Goal: Communication & Community: Answer question/provide support

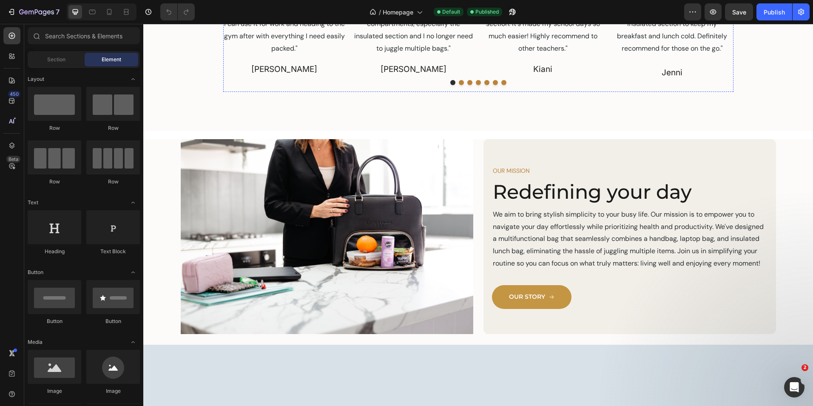
scroll to position [1021, 0]
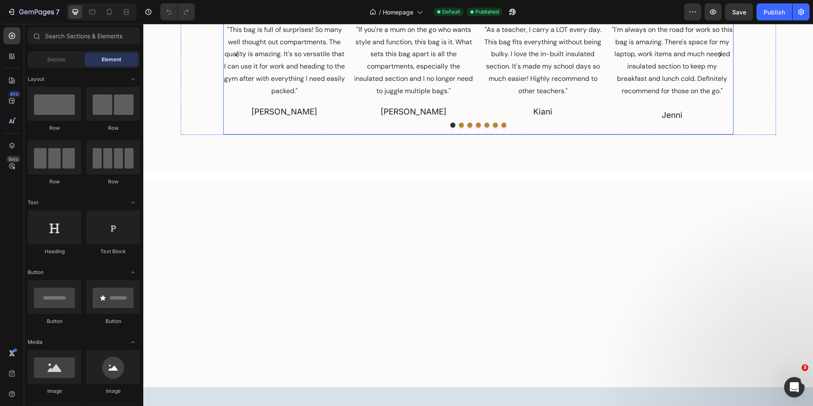
click at [371, 134] on div "Image Icon Icon Icon Icon Icon Icon List "LIGHTWEIGHT YET SPACIOUS" Text Block …" at bounding box center [414, 55] width 122 height 159
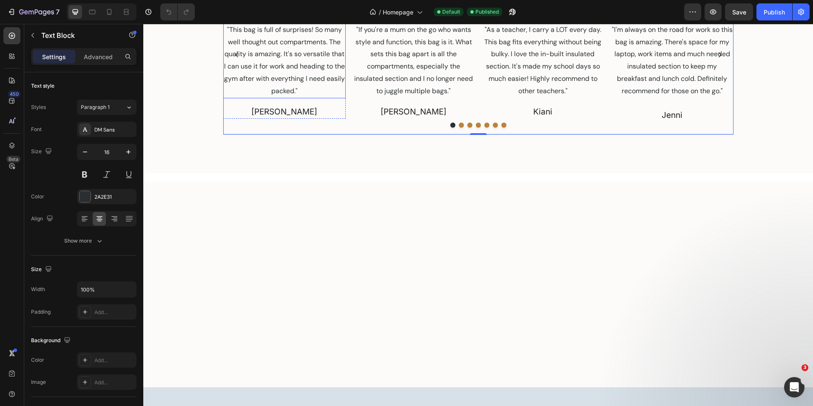
click at [279, 97] on p ""This bag is full of surprises! So many well thought out compartments. The qual…" at bounding box center [284, 61] width 121 height 74
click at [388, 97] on p ""If you're a mum on the go who wants style and function, this bag is it. What s…" at bounding box center [413, 61] width 121 height 74
click at [305, 97] on p ""This bag is full of surprises! So many well thought out compartments. The qual…" at bounding box center [284, 61] width 121 height 74
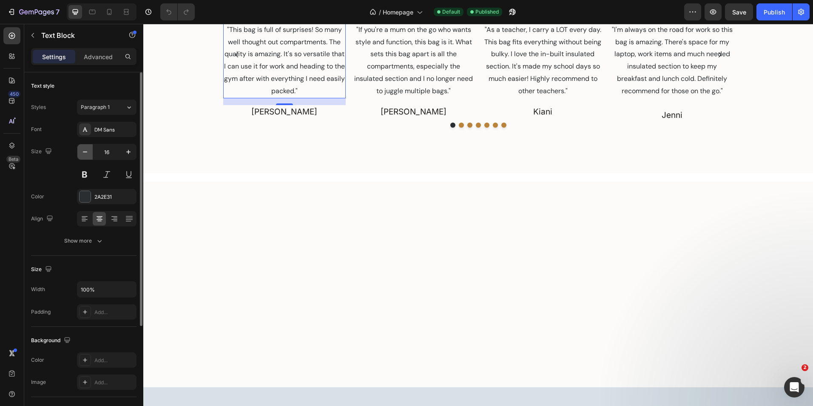
click at [85, 153] on icon "button" at bounding box center [85, 152] width 9 height 9
type input "14"
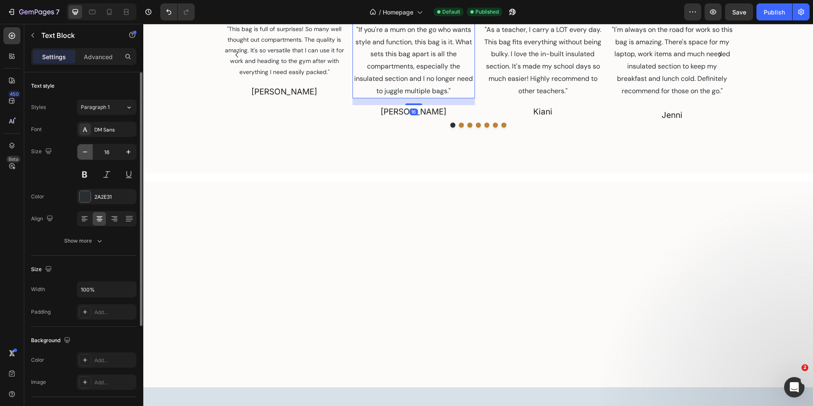
click at [84, 155] on icon "button" at bounding box center [85, 152] width 9 height 9
type input "14"
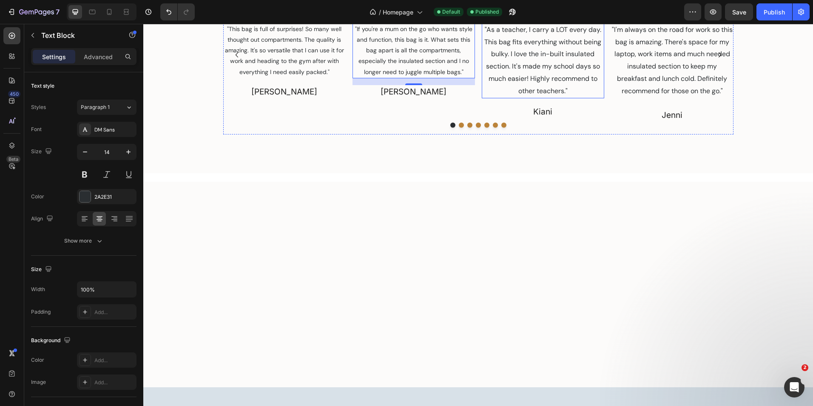
click at [531, 97] on p ""As a teacher, I carry a LOT every day. This bag fits everything without being …" at bounding box center [543, 61] width 121 height 74
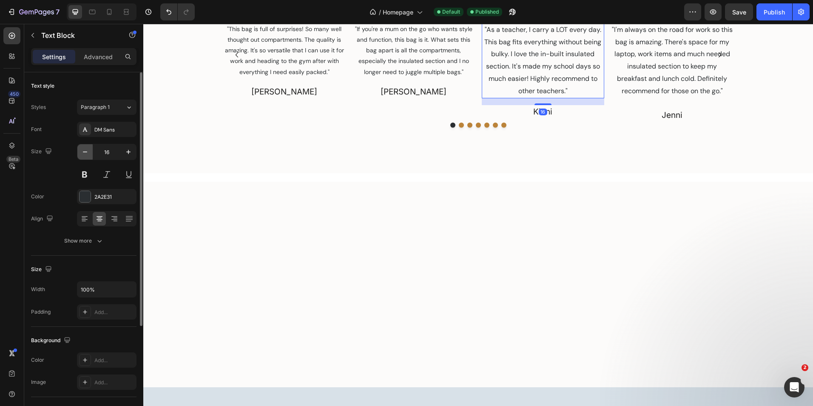
click at [84, 150] on icon "button" at bounding box center [85, 152] width 9 height 9
type input "14"
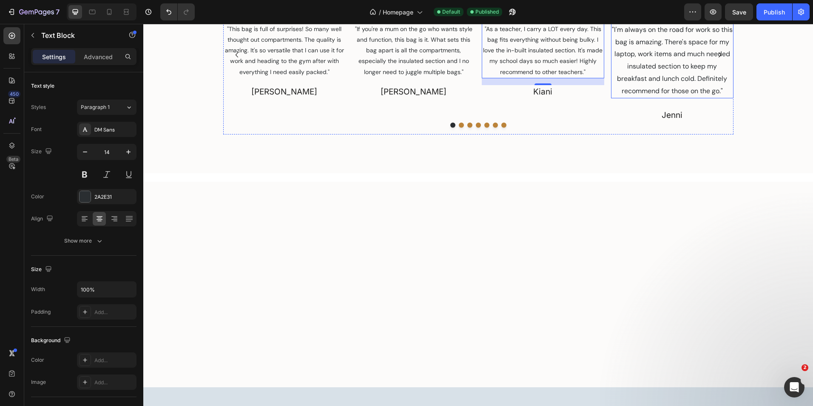
click at [644, 97] on p ""I'm always on the road for work so this bag is amazing. There's space for my l…" at bounding box center [672, 61] width 121 height 74
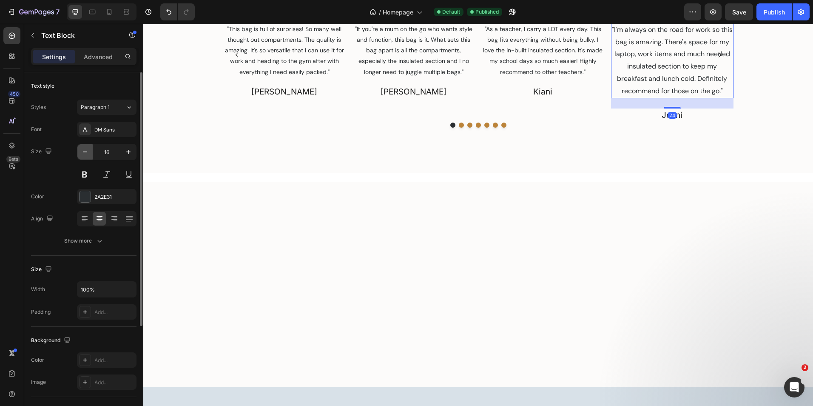
click at [88, 156] on button "button" at bounding box center [84, 151] width 15 height 15
type input "14"
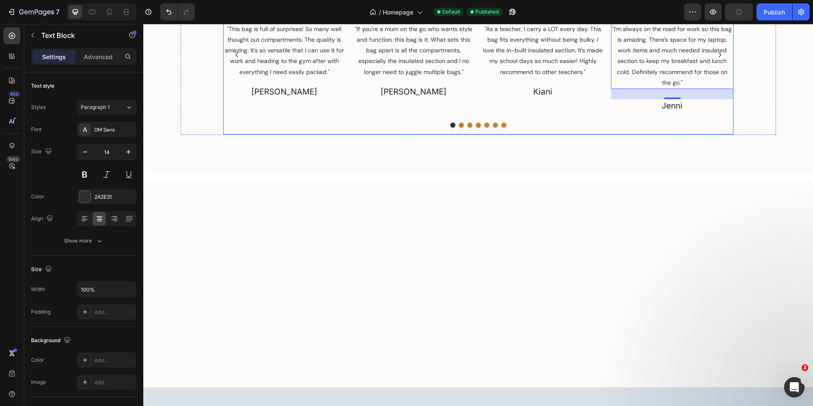
click at [718, 60] on icon "Carousel Next Arrow" at bounding box center [720, 55] width 10 height 10
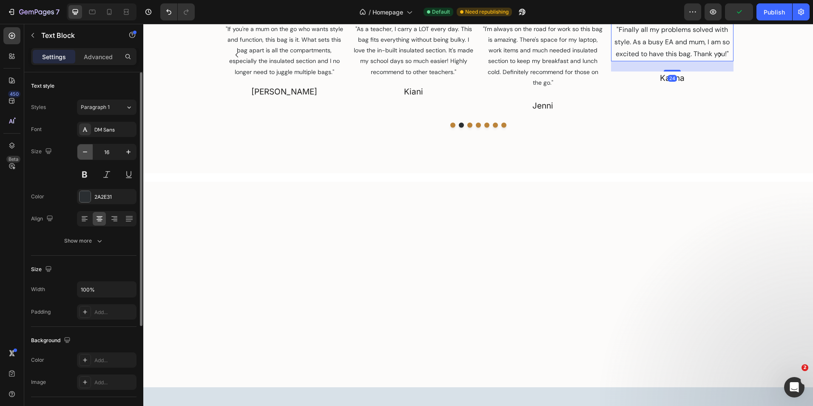
click at [89, 149] on button "button" at bounding box center [84, 151] width 15 height 15
type input "14"
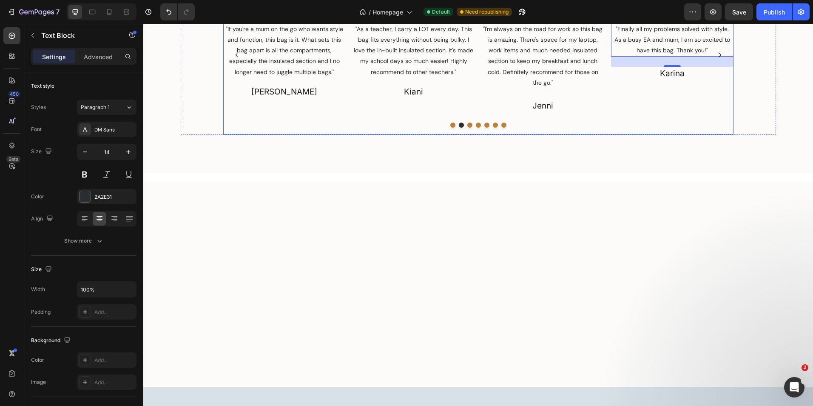
click at [715, 60] on icon "Carousel Next Arrow" at bounding box center [720, 55] width 10 height 10
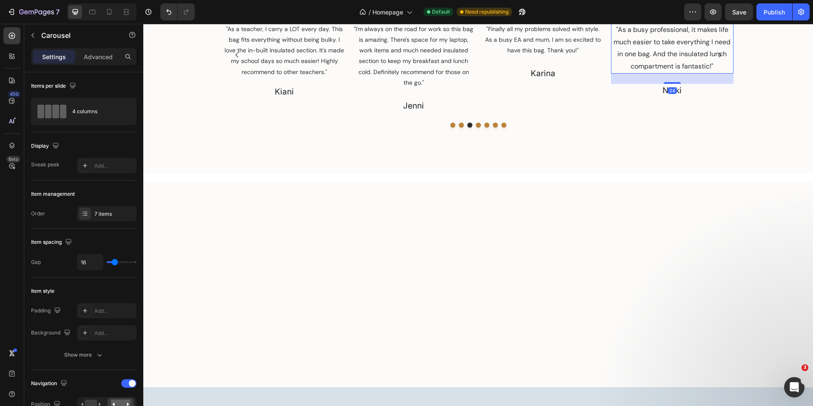
click at [675, 73] on p ""As a busy professional, it makes life much easier to take everything I need in…" at bounding box center [672, 48] width 121 height 49
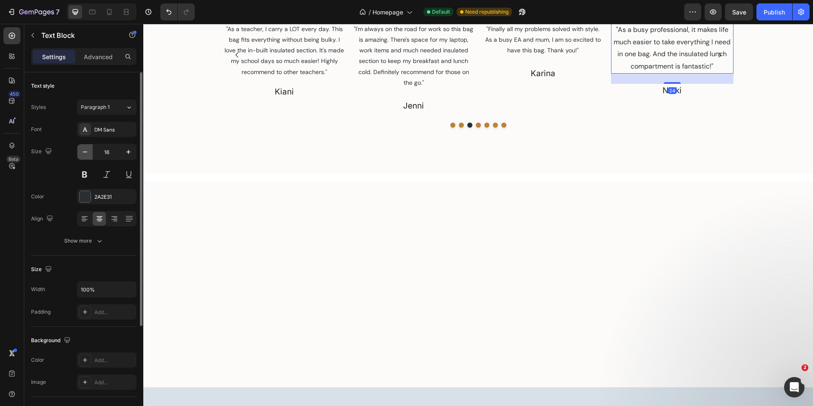
click at [88, 151] on icon "button" at bounding box center [85, 152] width 9 height 9
type input "14"
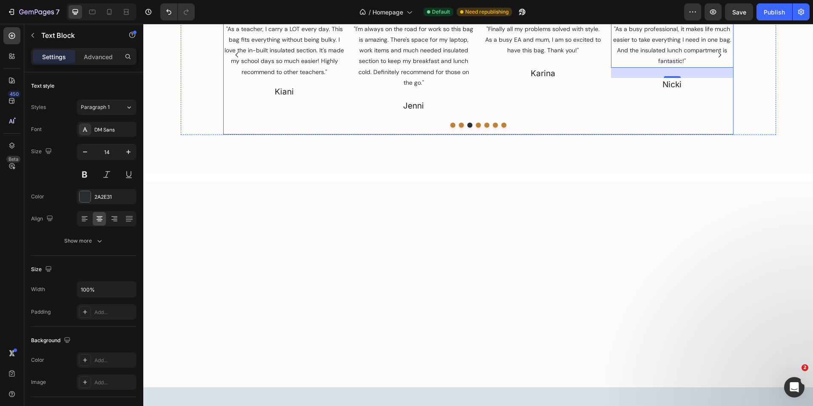
click at [717, 60] on icon "Carousel Next Arrow" at bounding box center [720, 55] width 10 height 10
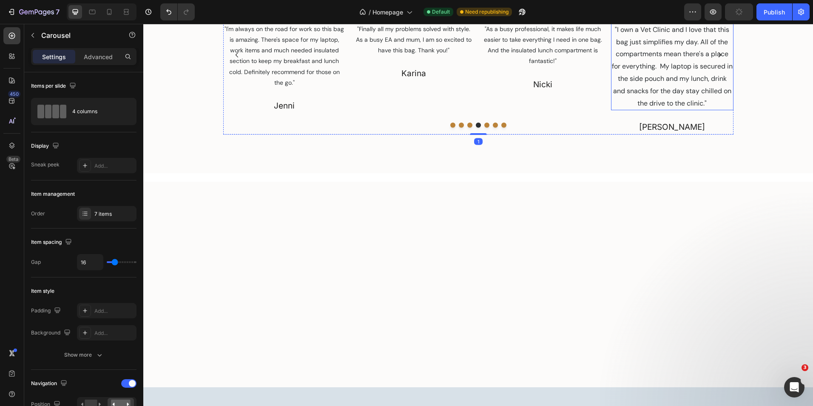
click at [671, 110] on p ""I own a Vet Clinic and I love that this bag just simplifies my day. All of the…" at bounding box center [672, 67] width 121 height 86
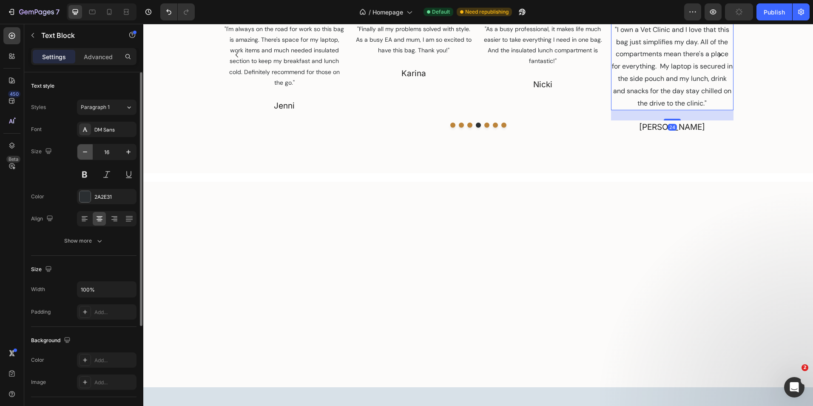
click at [88, 151] on icon "button" at bounding box center [85, 152] width 9 height 9
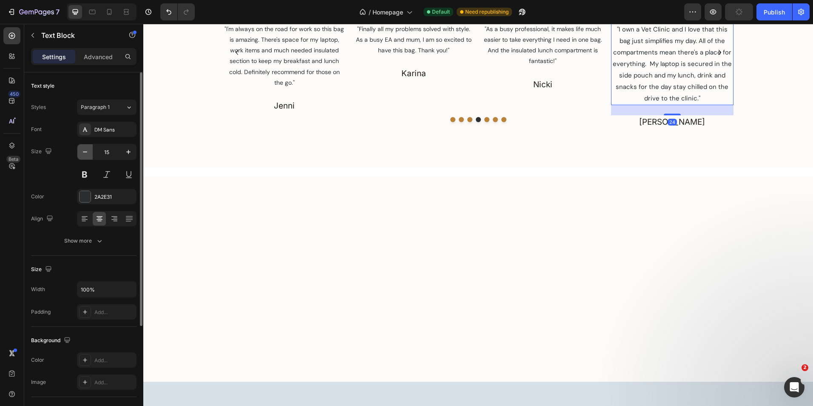
click at [88, 151] on icon "button" at bounding box center [85, 152] width 9 height 9
type input "14"
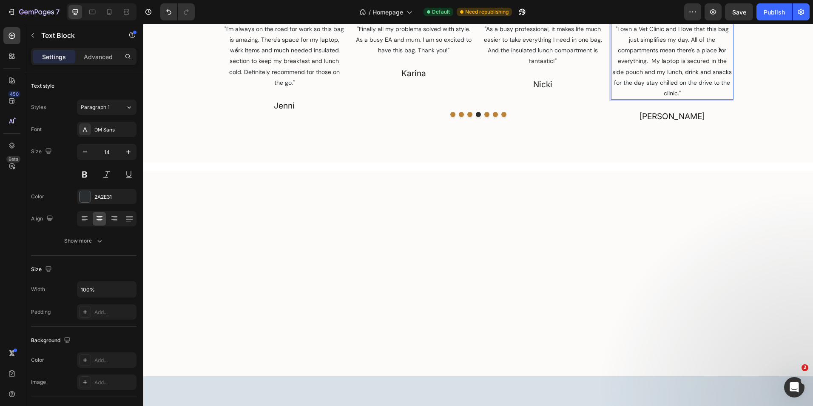
click at [691, 99] on p ""I own a Vet Clinic and I love that this bag just simplifies my day. All of the…" at bounding box center [672, 61] width 121 height 75
click at [689, 99] on p ""I own a Vet Clinic and I love that this bag just simplifies my day. All of the…" at bounding box center [672, 61] width 121 height 75
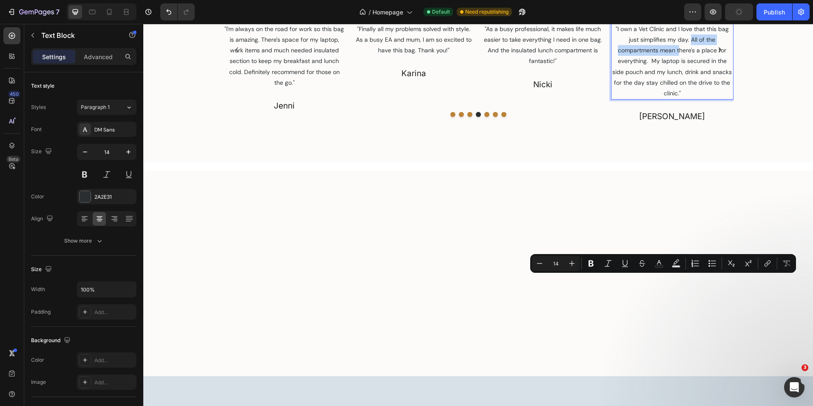
drag, startPoint x: 689, startPoint y: 280, endPoint x: 676, endPoint y: 292, distance: 17.8
click at [676, 99] on p ""I own a Vet Clinic and I love that this bag just simplifies my day. All of the…" at bounding box center [672, 61] width 121 height 75
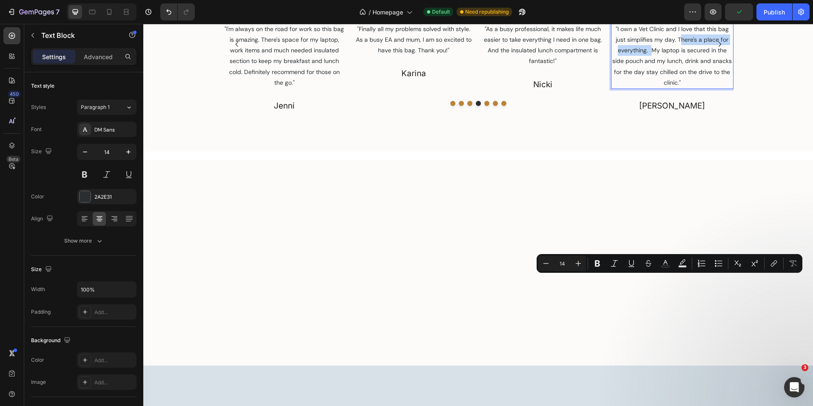
drag, startPoint x: 677, startPoint y: 279, endPoint x: 650, endPoint y: 288, distance: 27.6
click at [650, 88] on p ""I own a Vet Clinic and I love that this bag just simplifies my day. There's a …" at bounding box center [672, 56] width 121 height 64
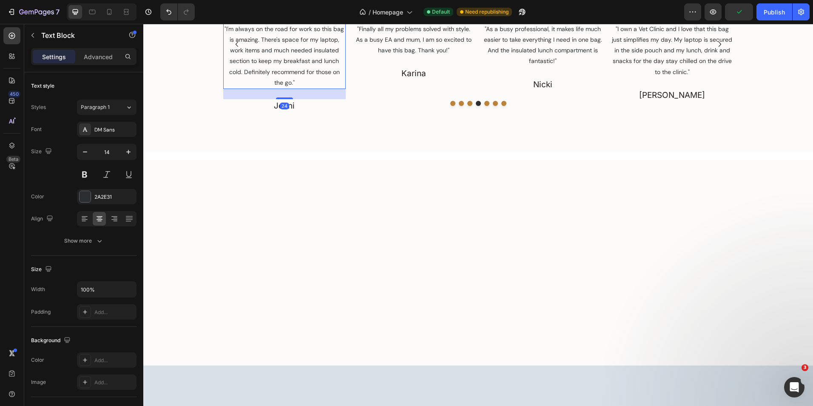
click at [226, 88] on p ""I'm always on the road for work so this bag is amazing. There's space for my l…" at bounding box center [284, 56] width 121 height 64
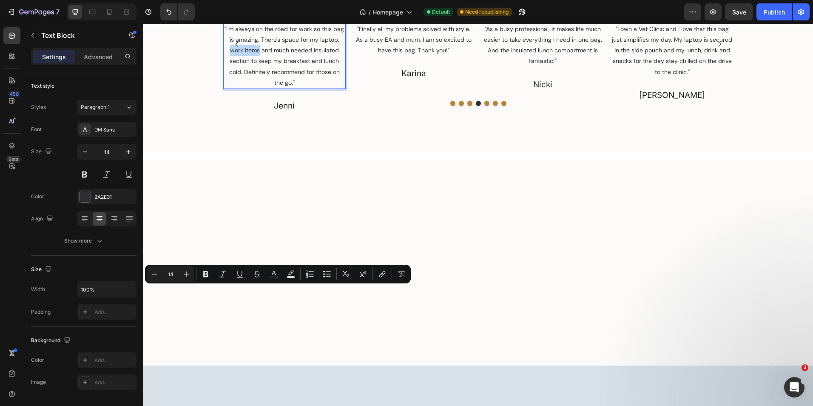
drag, startPoint x: 228, startPoint y: 292, endPoint x: 258, endPoint y: 294, distance: 30.3
click at [258, 88] on p ""I'm always on the road for work so this bag is amazing. There's space for my l…" at bounding box center [284, 56] width 121 height 64
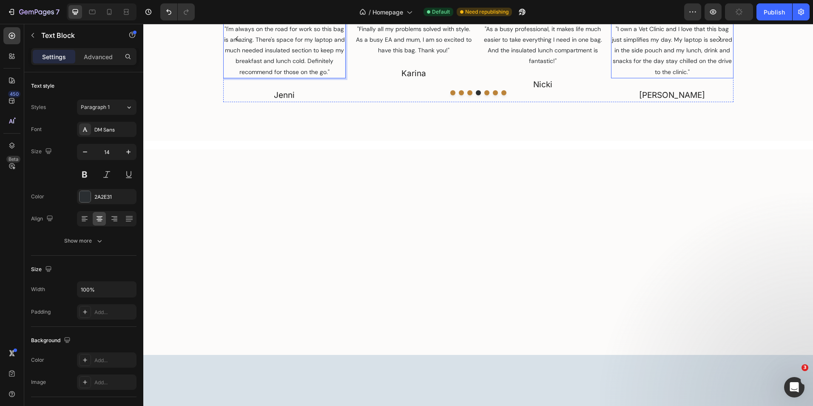
click at [685, 77] on p ""I own a Vet Clinic and I love that this bag just simplifies my day. My laptop …" at bounding box center [672, 51] width 121 height 54
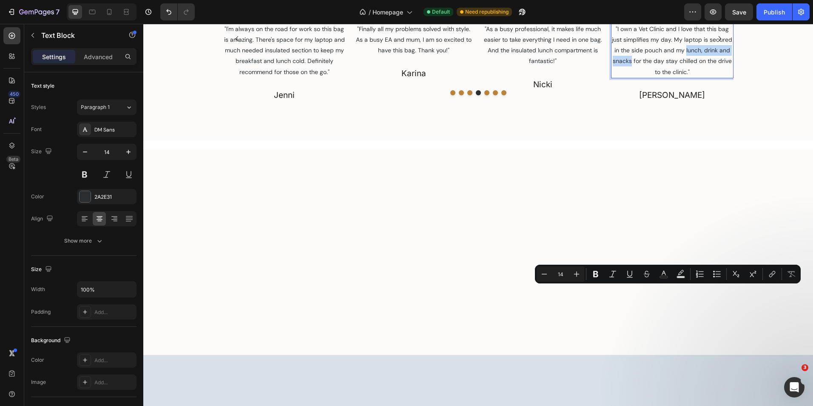
drag, startPoint x: 683, startPoint y: 291, endPoint x: 629, endPoint y: 303, distance: 55.7
click at [629, 77] on p ""I own a Vet Clinic and I love that this bag just simplifies my day. My laptop …" at bounding box center [672, 51] width 121 height 54
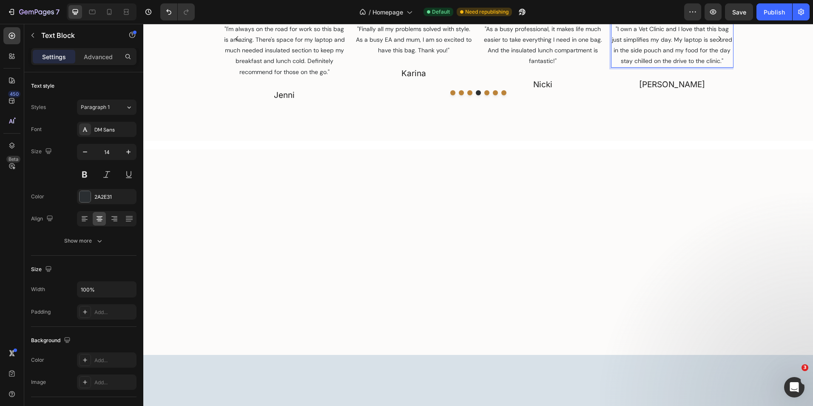
click at [629, 67] on p ""I own a Vet Clinic and I love that this bag just simplifies my day. My laptop …" at bounding box center [672, 45] width 121 height 43
click at [305, 77] on p ""I'm always on the road for work so this bag is amazing. There's space for my l…" at bounding box center [284, 51] width 121 height 54
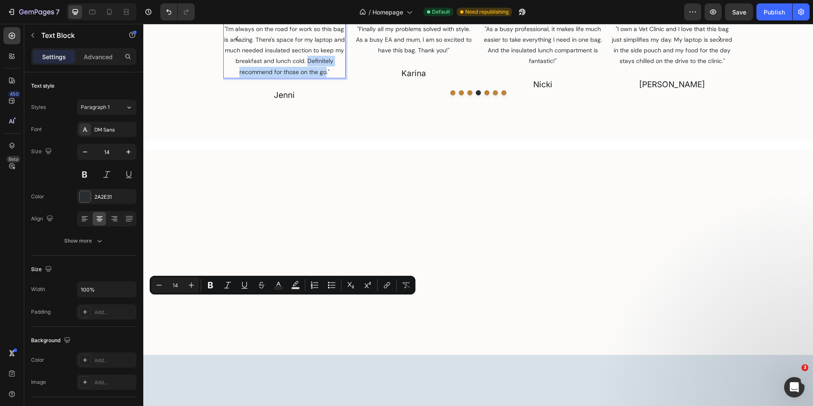
drag, startPoint x: 304, startPoint y: 302, endPoint x: 324, endPoint y: 313, distance: 22.5
click at [324, 77] on p ""I'm always on the road for work so this bag is amazing. There's space for my l…" at bounding box center [284, 51] width 121 height 54
drag, startPoint x: 308, startPoint y: 302, endPoint x: 296, endPoint y: 313, distance: 16.3
click at [296, 77] on p ""I'm always on the road for work so this bag is amazing. There's space for my l…" at bounding box center [284, 51] width 121 height 54
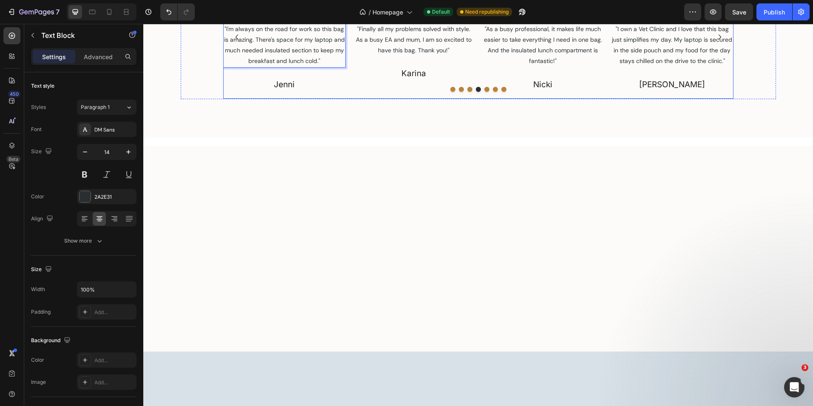
click at [719, 42] on icon "Carousel Next Arrow" at bounding box center [720, 37] width 10 height 10
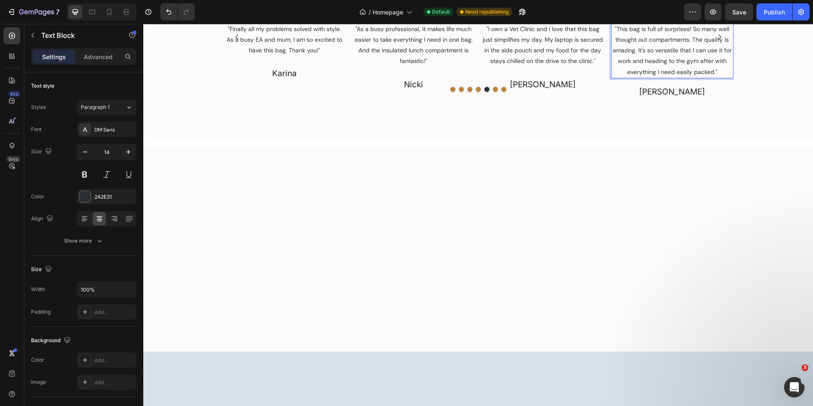
click at [709, 77] on p ""This bag is full of surprises! So many well thought out compartments. The qual…" at bounding box center [672, 51] width 121 height 54
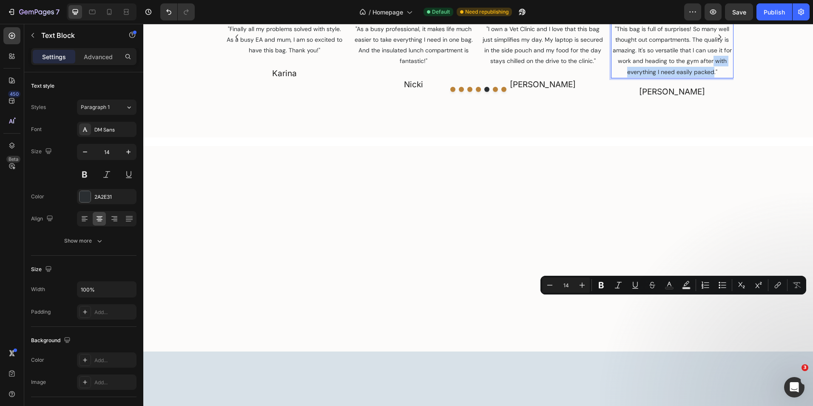
drag, startPoint x: 710, startPoint y: 302, endPoint x: 710, endPoint y: 313, distance: 11.1
click at [710, 77] on p ""This bag is full of surprises! So many well thought out compartments. The qual…" at bounding box center [672, 51] width 121 height 54
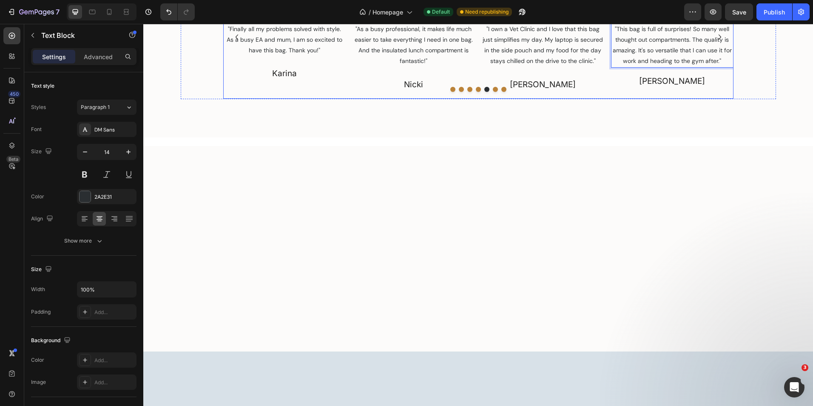
click at [717, 42] on icon "Carousel Next Arrow" at bounding box center [720, 37] width 10 height 10
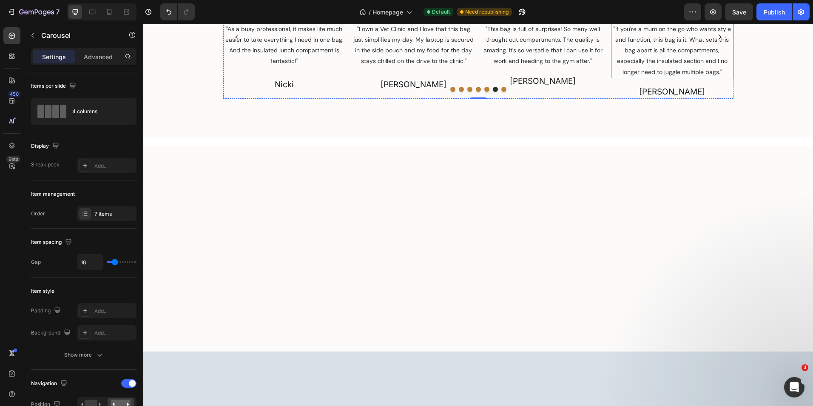
click at [687, 77] on p ""If you're a mum on the go who wants style and function, this bag is it. What s…" at bounding box center [672, 51] width 121 height 54
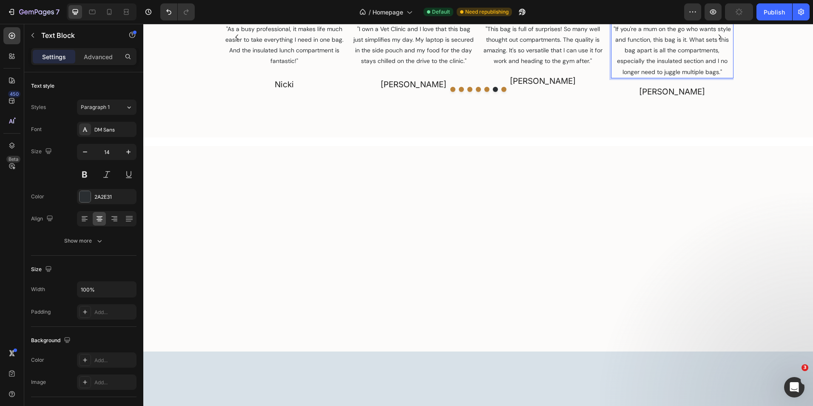
click at [687, 77] on p ""If you're a mum on the go who wants style and function, this bag is it. What s…" at bounding box center [672, 51] width 121 height 54
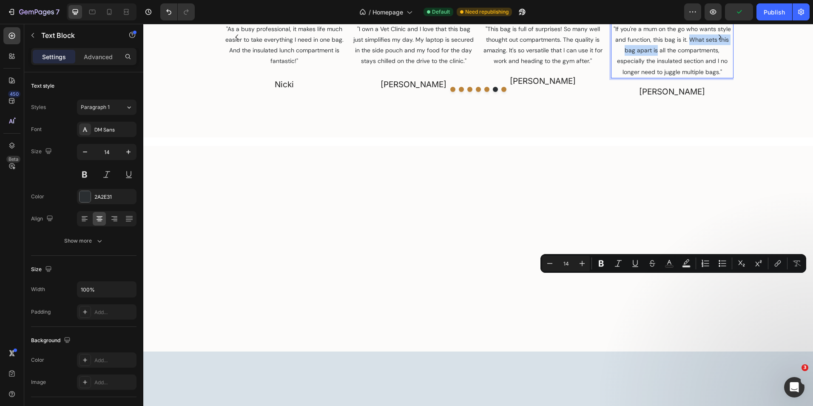
drag, startPoint x: 687, startPoint y: 281, endPoint x: 654, endPoint y: 293, distance: 34.7
click at [654, 77] on p ""If you're a mum on the go who wants style and function, this bag is it. What s…" at bounding box center [672, 51] width 121 height 54
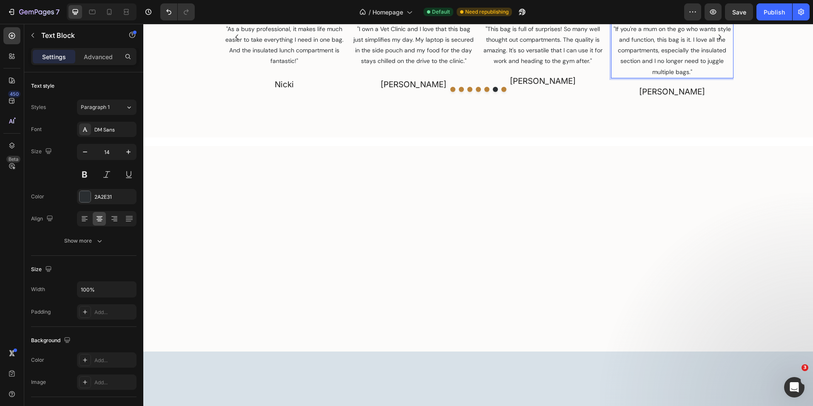
click at [637, 77] on p ""If you're a mum on the go who wants style and function, this bag is it. I love…" at bounding box center [672, 51] width 121 height 54
click at [707, 77] on p ""If you're a mum on the go who wants style and function, this bag is it. I love…" at bounding box center [672, 51] width 121 height 54
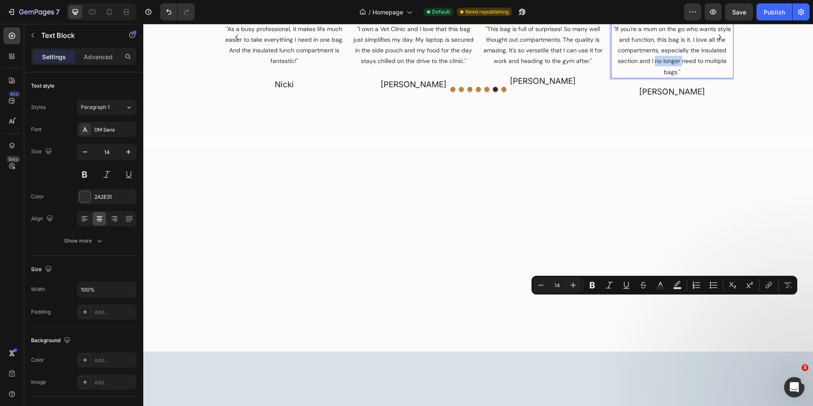
drag, startPoint x: 652, startPoint y: 301, endPoint x: 679, endPoint y: 301, distance: 26.4
click at [679, 77] on p ""If you're a mum on the go who wants style and function, this bag is it. I love…" at bounding box center [672, 51] width 121 height 54
click at [672, 77] on p ""If you're a mum on the go who wants style and function, this bag is it. I love…" at bounding box center [672, 51] width 121 height 54
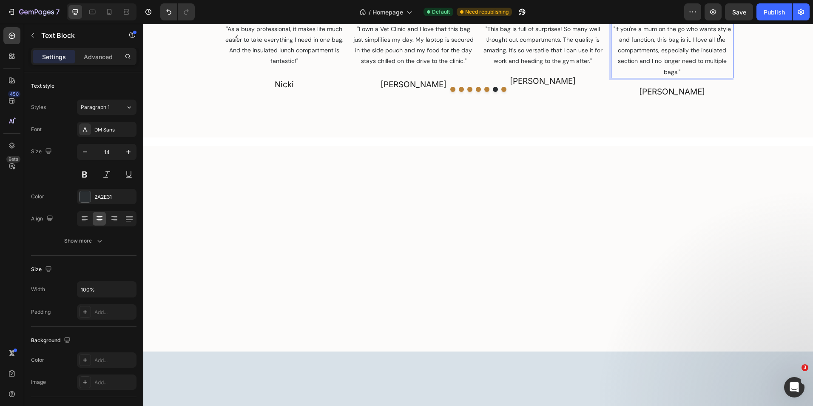
click at [634, 77] on p ""If you're a mum on the go who wants style and function, this bag is it. I love…" at bounding box center [672, 51] width 121 height 54
drag, startPoint x: 634, startPoint y: 303, endPoint x: 698, endPoint y: 301, distance: 64.2
click at [698, 77] on p ""If you're a mum on the go who wants style and function, this bag is it. I love…" at bounding box center [672, 51] width 121 height 54
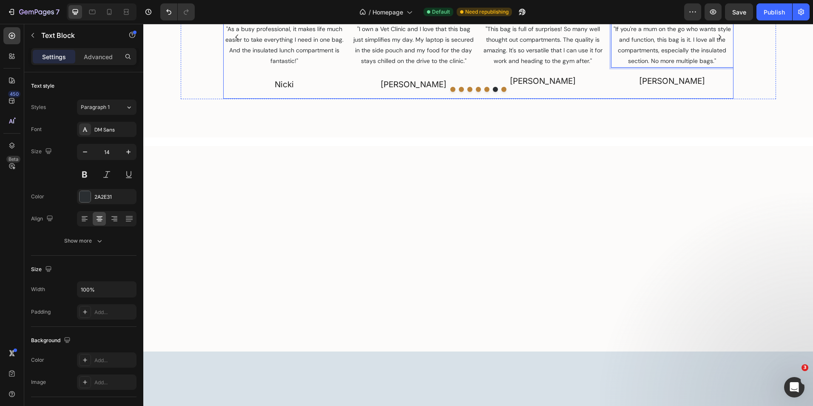
click at [719, 40] on icon "Carousel Next Arrow" at bounding box center [720, 36] width 3 height 5
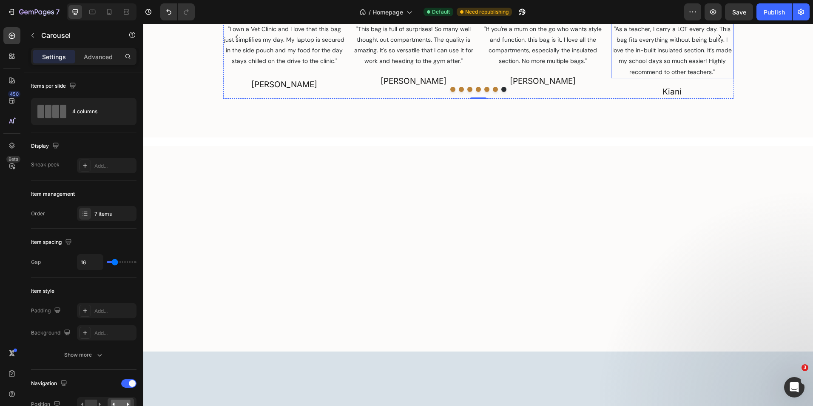
click at [664, 77] on p ""As a teacher, I carry a LOT every day. This bag fits everything without being …" at bounding box center [672, 51] width 121 height 54
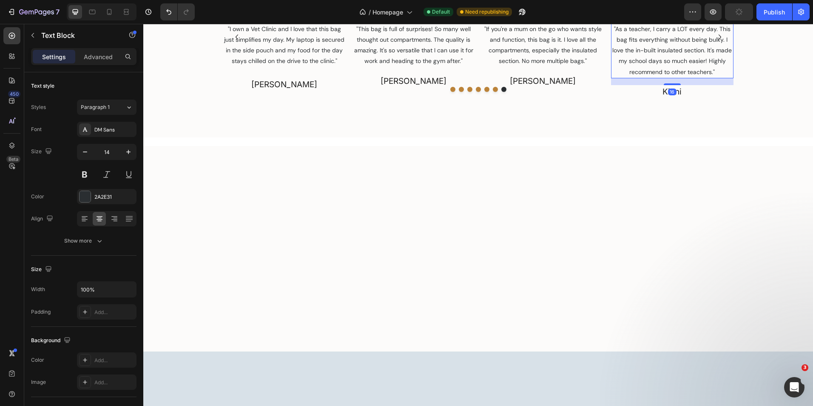
click at [667, 77] on p ""As a teacher, I carry a LOT every day. This bag fits everything without being …" at bounding box center [672, 51] width 121 height 54
drag, startPoint x: 667, startPoint y: 281, endPoint x: 720, endPoint y: 280, distance: 52.3
click at [720, 77] on p ""As a teacher, I carry a LOT every day. This bag fits everything without being …" at bounding box center [672, 51] width 121 height 54
click at [705, 77] on p ""As a teacher, I carry a LOT every day. This bag fits everything. I love the in…" at bounding box center [672, 51] width 121 height 54
drag, startPoint x: 705, startPoint y: 301, endPoint x: 679, endPoint y: 312, distance: 28.0
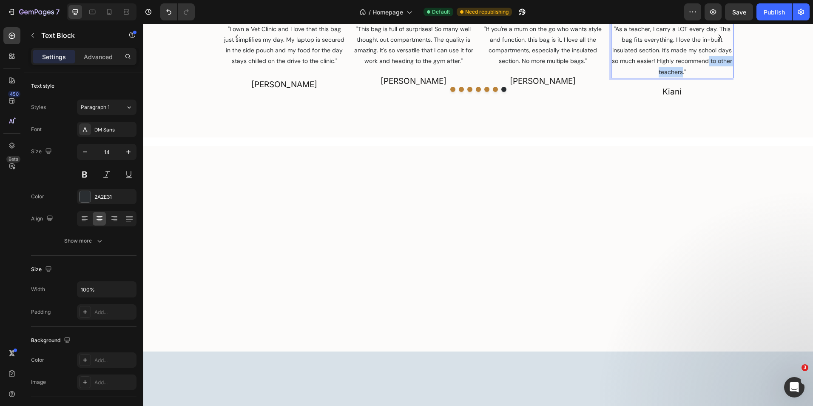
click at [679, 77] on p ""As a teacher, I carry a LOT every day. This bag fits everything. I love the in…" at bounding box center [672, 51] width 121 height 54
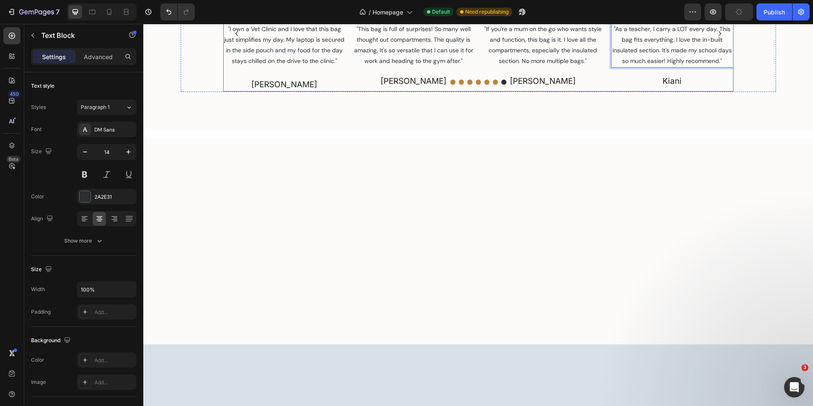
click at [715, 39] on icon "Carousel Next Arrow" at bounding box center [720, 33] width 10 height 10
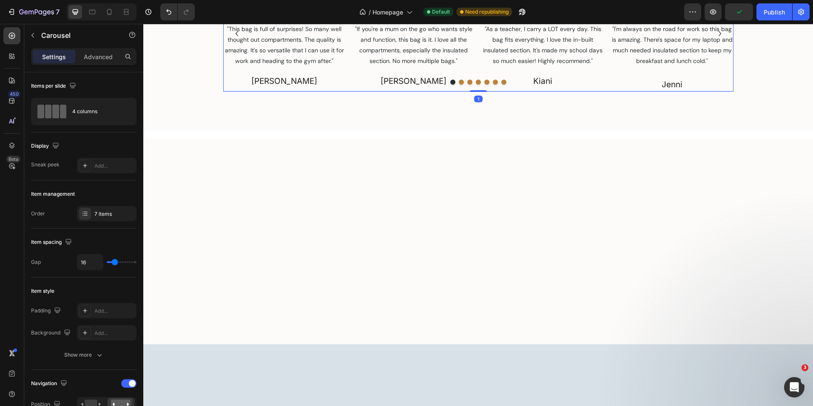
click at [715, 39] on icon "Carousel Next Arrow" at bounding box center [720, 33] width 10 height 10
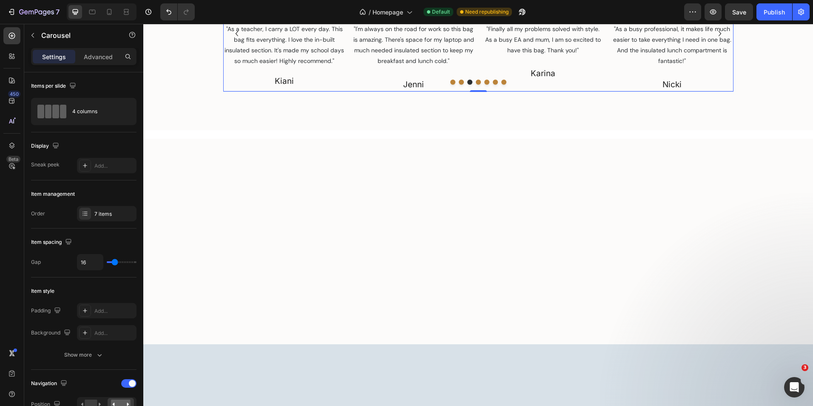
click at [715, 39] on icon "Carousel Next Arrow" at bounding box center [720, 33] width 10 height 10
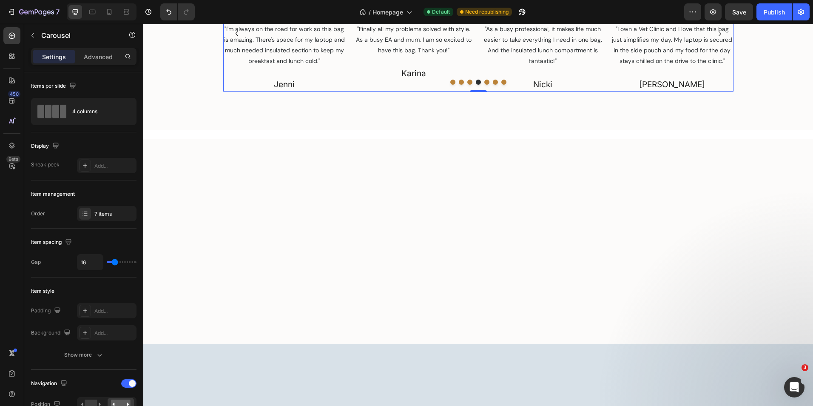
click at [674, 92] on div "Image Icon Icon Icon Icon Icon Icon List "SIMPLIFIES MY LIFE" Text Block "I own…" at bounding box center [672, 34] width 122 height 116
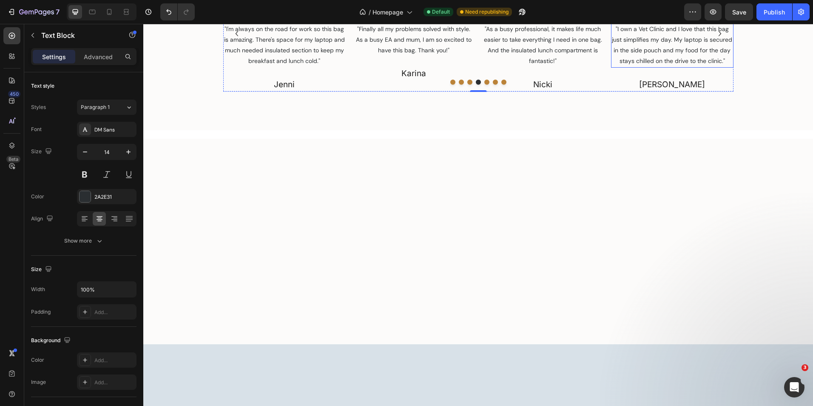
click at [674, 67] on p ""I own a Vet Clinic and I love that this bag just simplifies my day. My laptop …" at bounding box center [672, 45] width 121 height 43
click at [528, 92] on div "Image Icon Icon Icon Icon Icon Icon List "ONE BAG FOR EVERYTHING" Text Block "A…" at bounding box center [543, 34] width 122 height 116
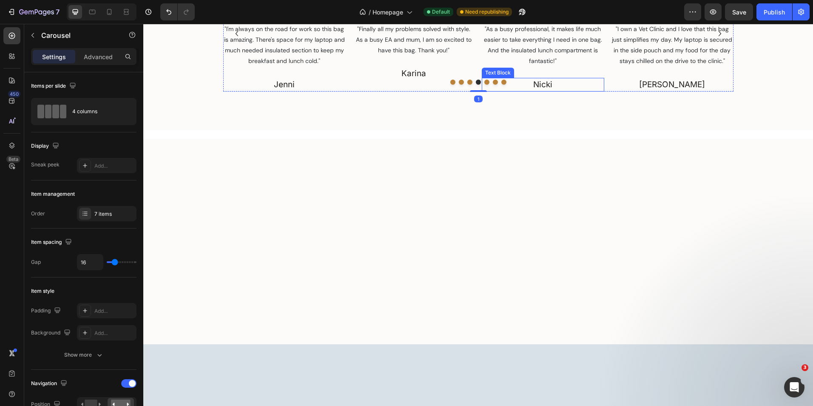
click at [543, 85] on div at bounding box center [478, 82] width 510 height 5
click at [546, 67] on p ""As a busy professional, it makes life much easier to take everything I need in…" at bounding box center [543, 45] width 121 height 43
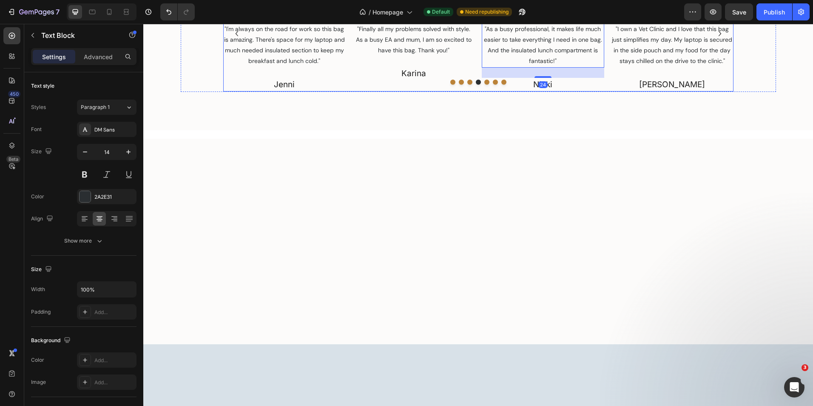
click at [416, 92] on div "Image Icon Icon Icon Icon Icon Icon List "HOLY COW, GAME CHANGER" Text Block "F…" at bounding box center [414, 34] width 122 height 116
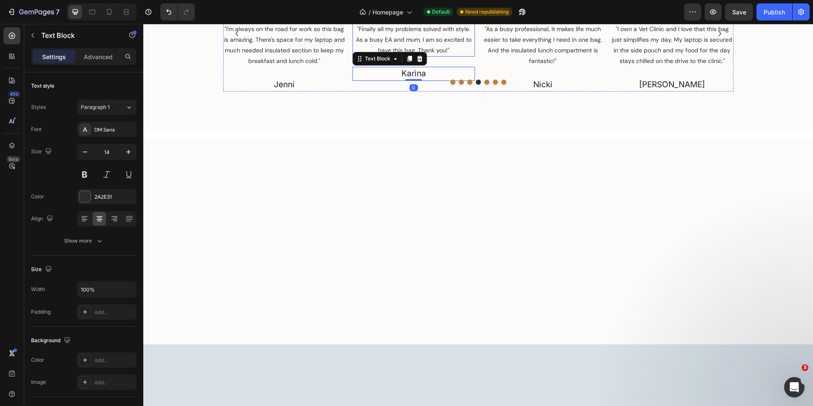
click at [424, 56] on p ""Finally all my problems solved with style. As a busy EA and mum, I am so excit…" at bounding box center [413, 40] width 121 height 32
click at [297, 67] on p ""I'm always on the road for work so this bag is amazing. There's space for my l…" at bounding box center [284, 45] width 121 height 43
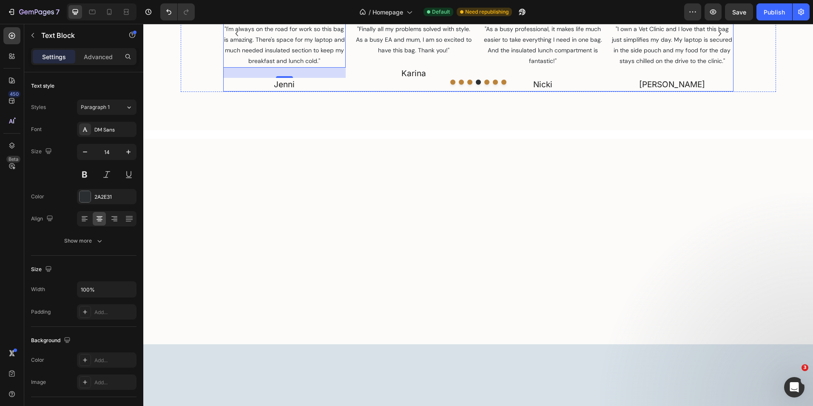
click at [469, 85] on div at bounding box center [478, 82] width 510 height 5
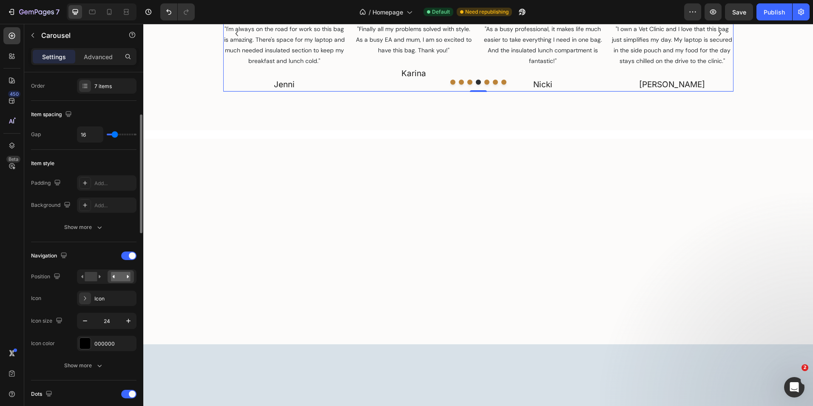
scroll to position [170, 0]
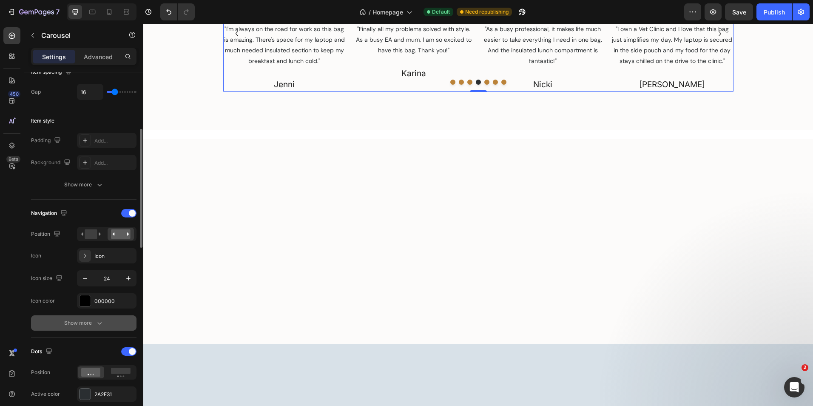
click at [82, 324] on div "Show more" at bounding box center [84, 323] width 40 height 9
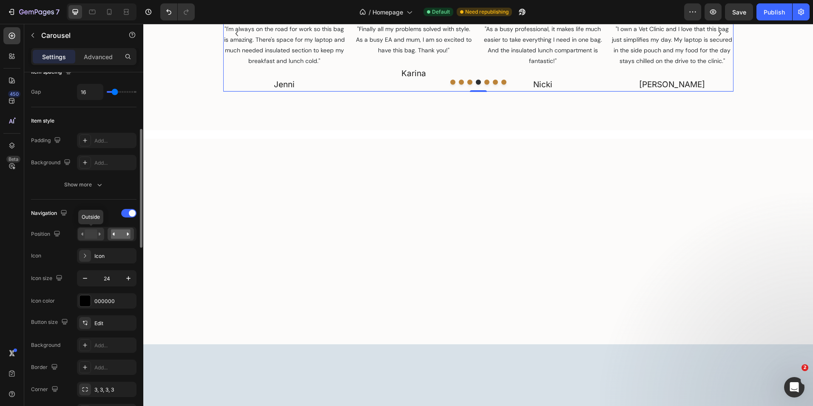
click at [91, 233] on rect at bounding box center [91, 233] width 12 height 9
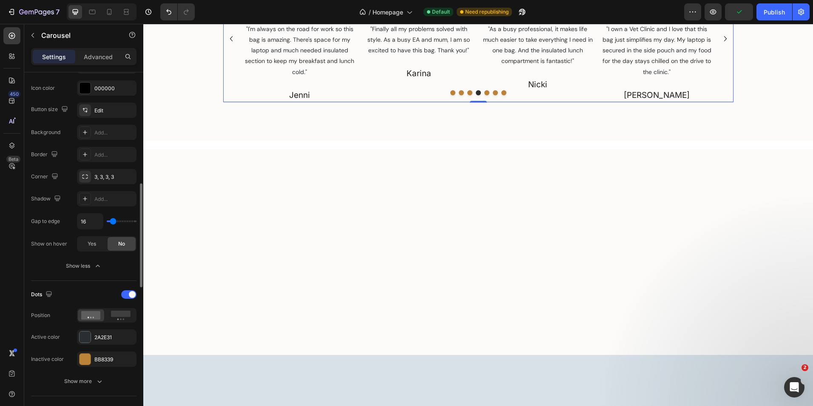
scroll to position [425, 0]
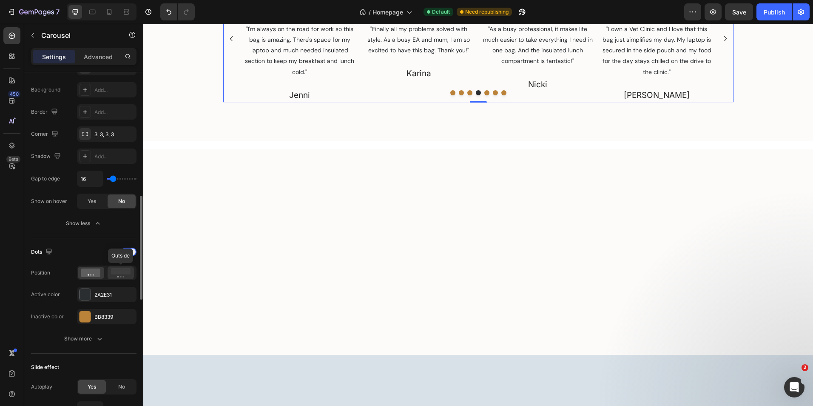
click at [122, 273] on rect at bounding box center [121, 271] width 20 height 6
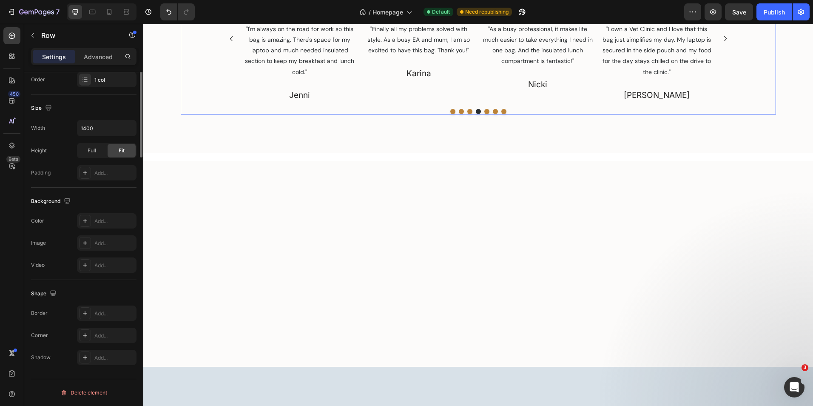
click at [761, 115] on div "Image Icon Icon Icon Icon Icon Icon List "SO VERSATILE" Text Block "This bag is…" at bounding box center [478, 45] width 595 height 139
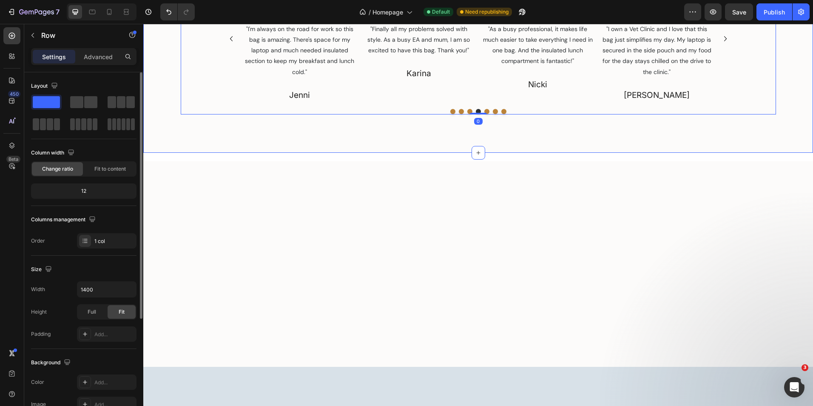
click at [725, 44] on icon "Carousel Next Arrow" at bounding box center [726, 39] width 10 height 10
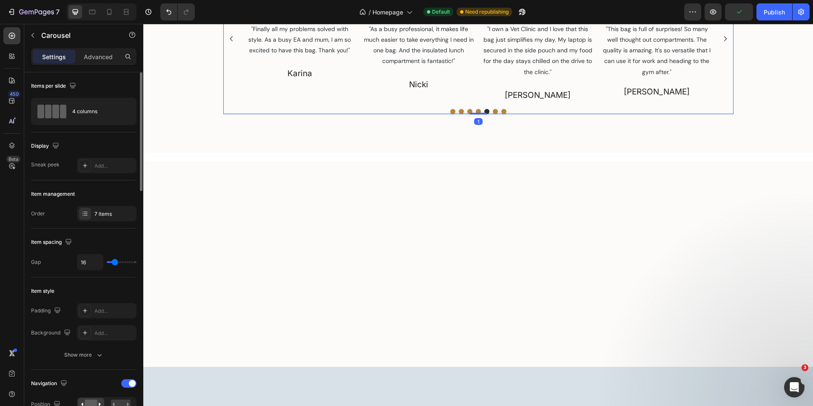
click at [725, 44] on icon "Carousel Next Arrow" at bounding box center [726, 39] width 10 height 10
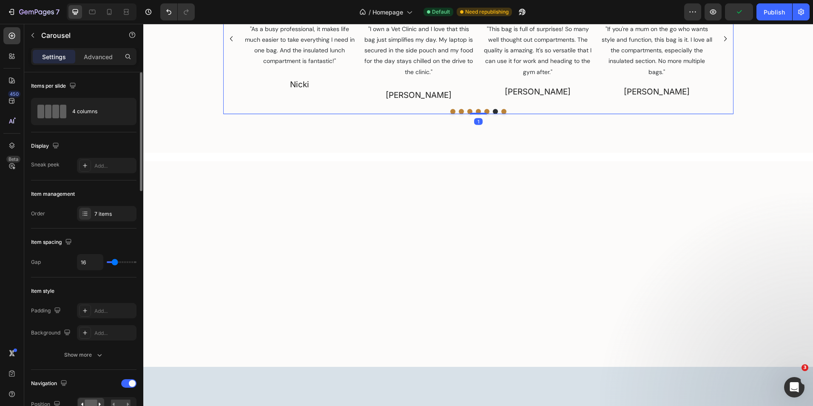
click at [725, 44] on icon "Carousel Next Arrow" at bounding box center [726, 39] width 10 height 10
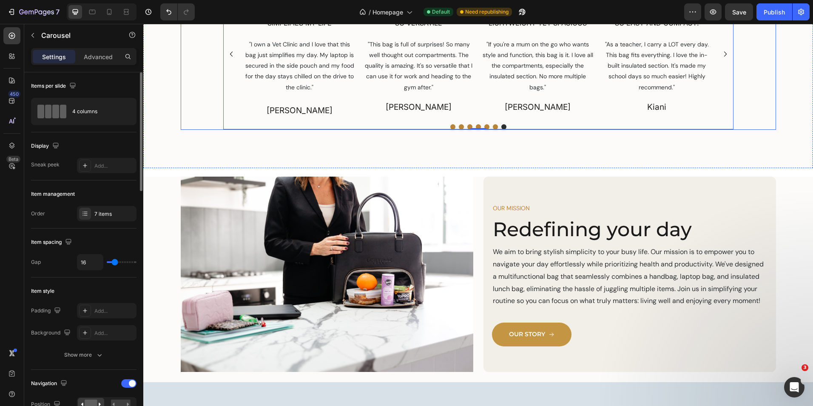
scroll to position [1021, 0]
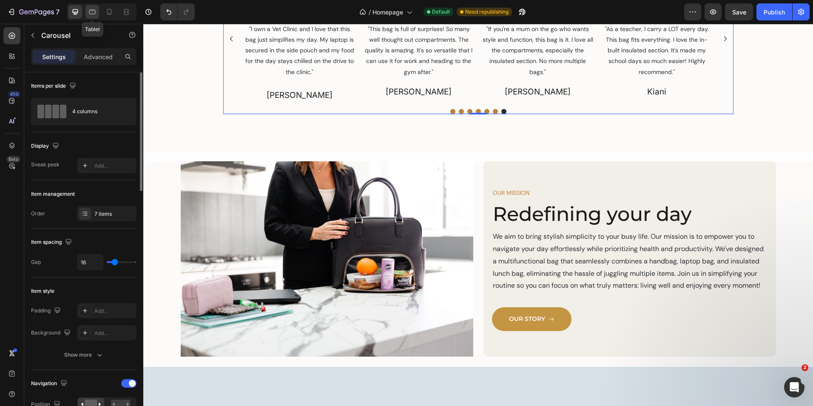
click at [91, 11] on icon at bounding box center [92, 12] width 9 height 9
type input "100%"
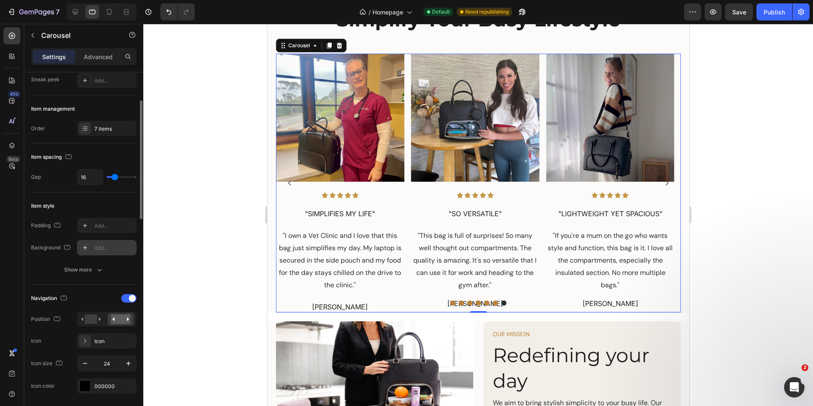
scroll to position [170, 0]
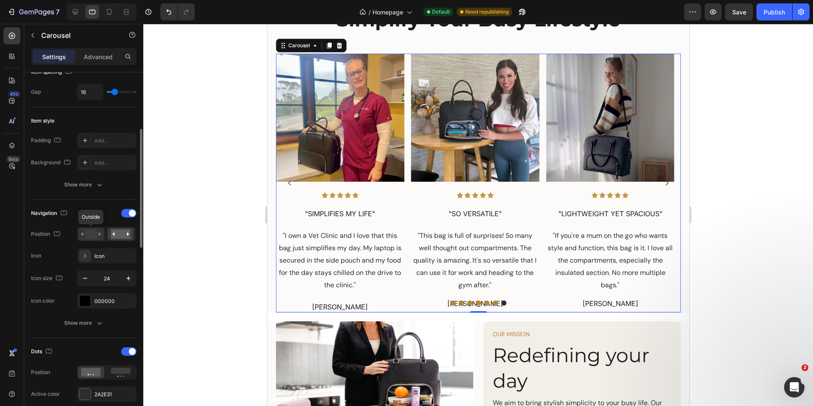
click at [92, 234] on rect at bounding box center [91, 233] width 12 height 9
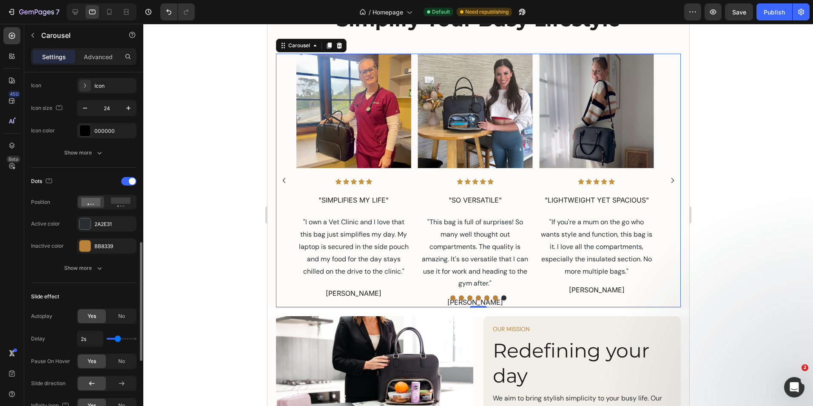
scroll to position [383, 0]
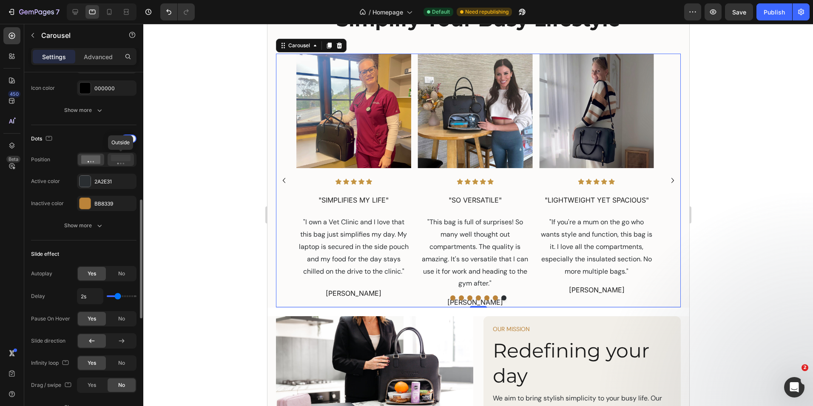
click at [118, 160] on rect at bounding box center [121, 158] width 20 height 6
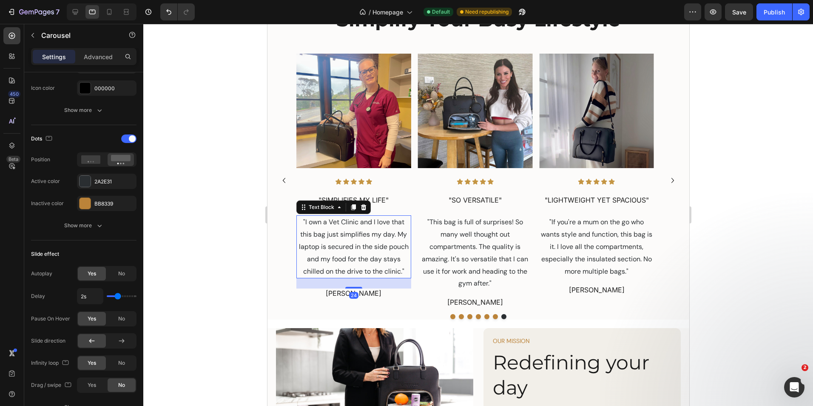
scroll to position [0, 0]
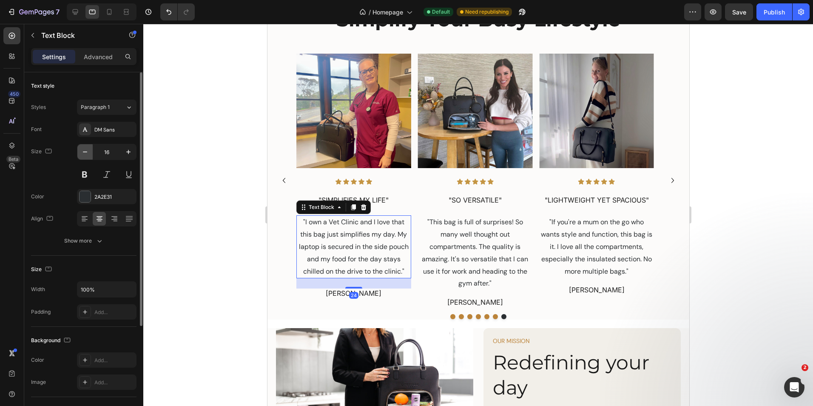
click at [83, 154] on icon "button" at bounding box center [85, 152] width 9 height 9
type input "14"
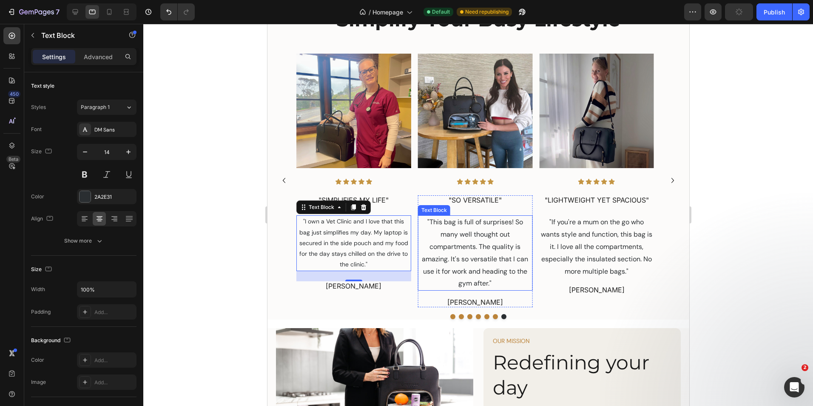
click at [482, 253] on p ""This bag is full of surprises! So many well thought out compartments. The qual…" at bounding box center [475, 253] width 113 height 74
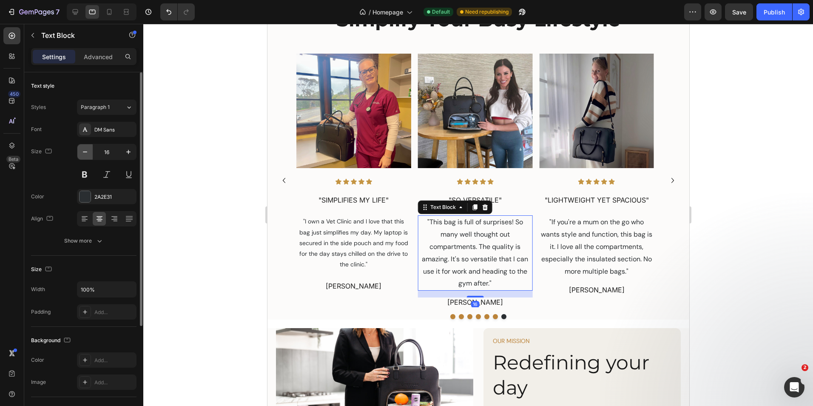
click at [88, 154] on icon "button" at bounding box center [85, 152] width 9 height 9
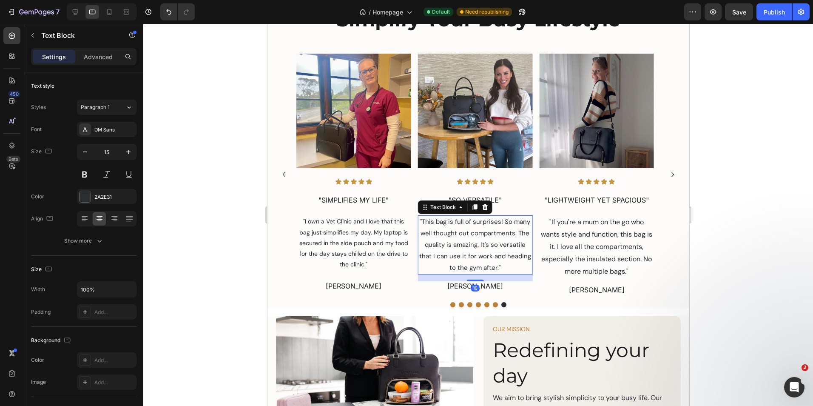
type input "14"
click at [599, 238] on p ""If you're a mum on the go who wants style and function, this bag is it. I love…" at bounding box center [596, 246] width 113 height 61
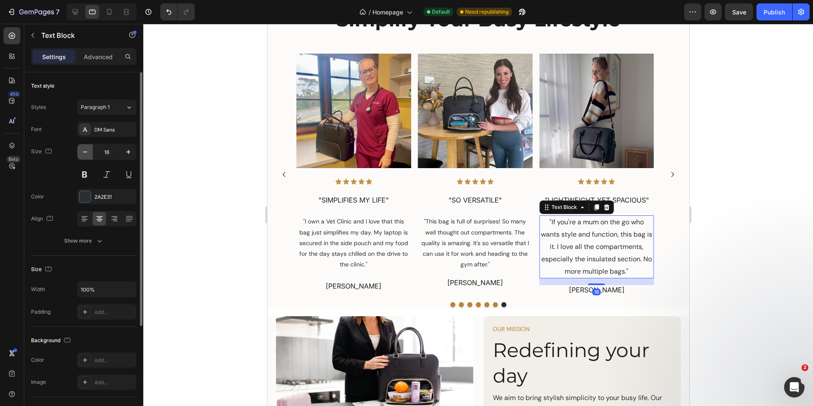
click at [85, 148] on icon "button" at bounding box center [85, 152] width 9 height 9
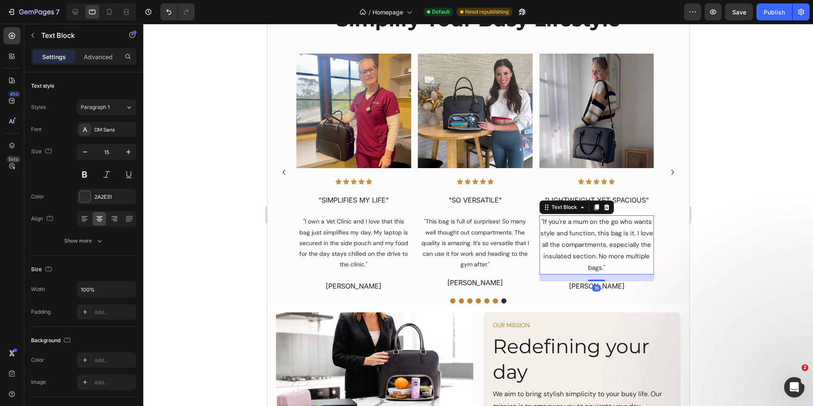
type input "14"
click at [667, 177] on icon "Carousel Next Arrow" at bounding box center [672, 172] width 10 height 10
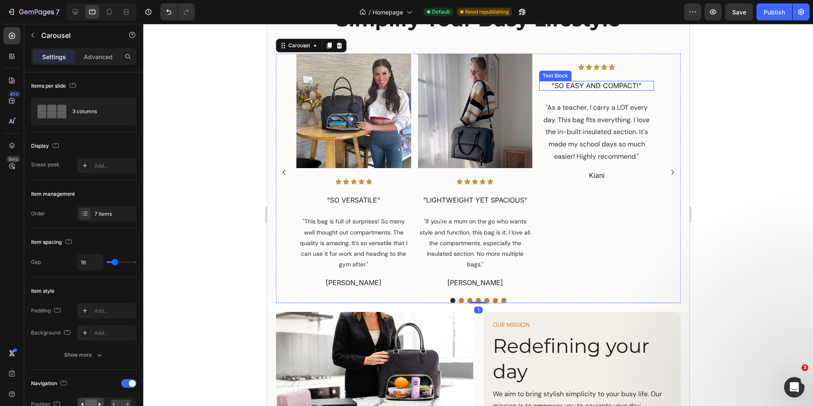
click at [606, 236] on p ""As a teacher, I carry a LOT every day. This bag fits everything. I love the in…" at bounding box center [596, 246] width 113 height 61
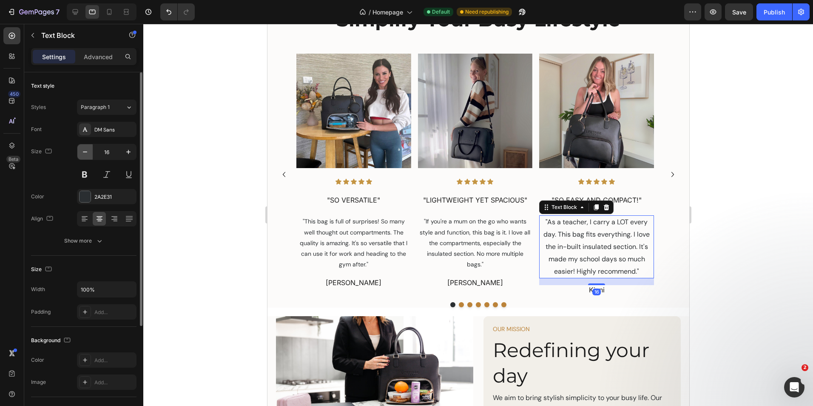
click at [85, 154] on icon "button" at bounding box center [85, 152] width 9 height 9
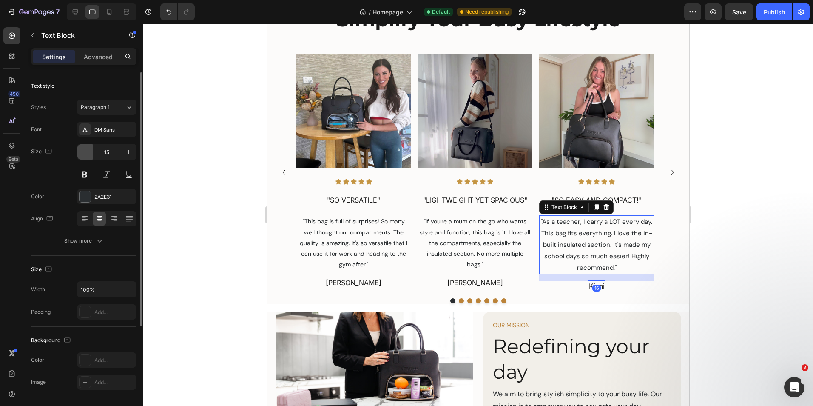
type input "14"
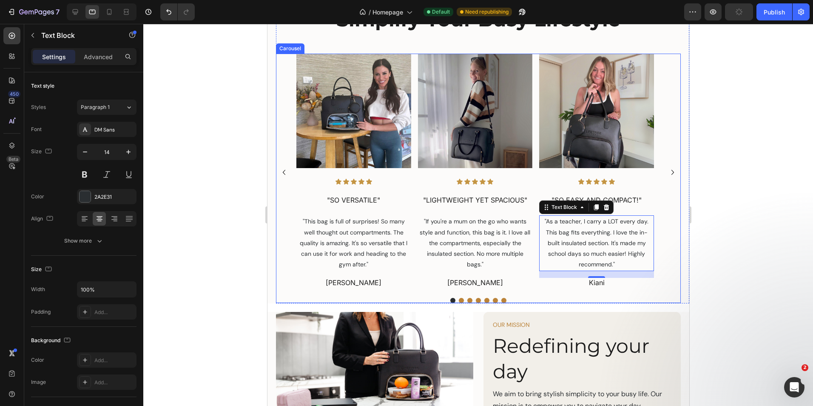
click at [670, 177] on icon "Carousel Next Arrow" at bounding box center [672, 172] width 10 height 10
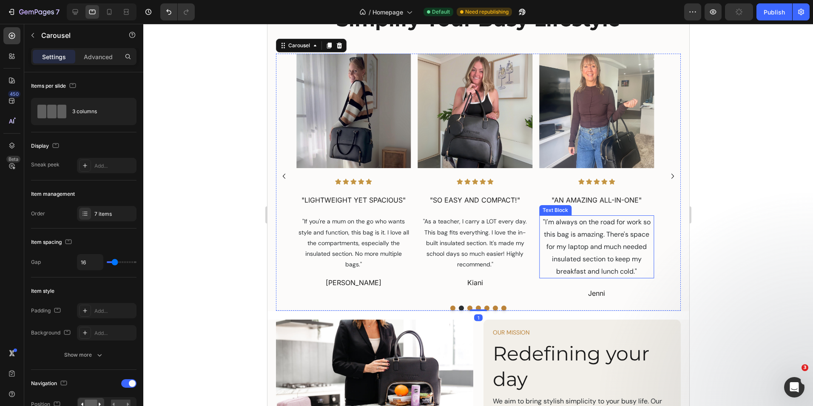
click at [572, 249] on p ""I'm always on the road for work so this bag is amazing. There's space for my l…" at bounding box center [596, 246] width 113 height 61
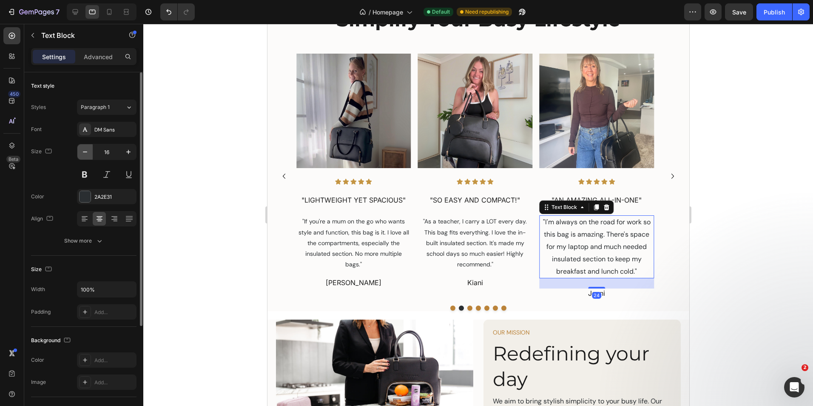
click at [85, 154] on icon "button" at bounding box center [85, 152] width 9 height 9
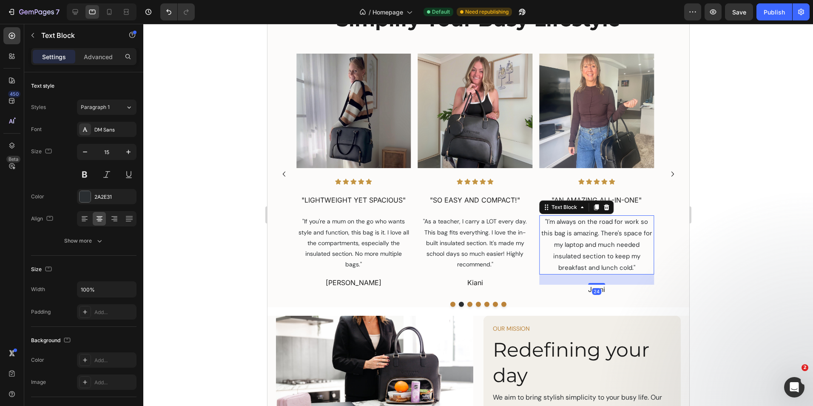
type input "14"
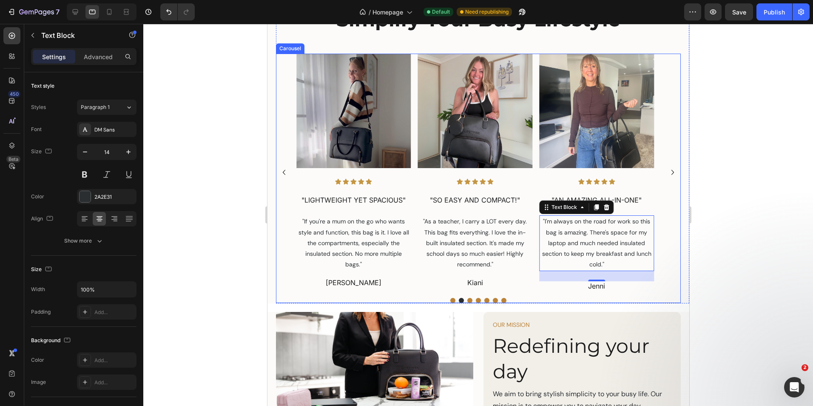
click at [668, 174] on icon "Carousel Next Arrow" at bounding box center [672, 172] width 10 height 10
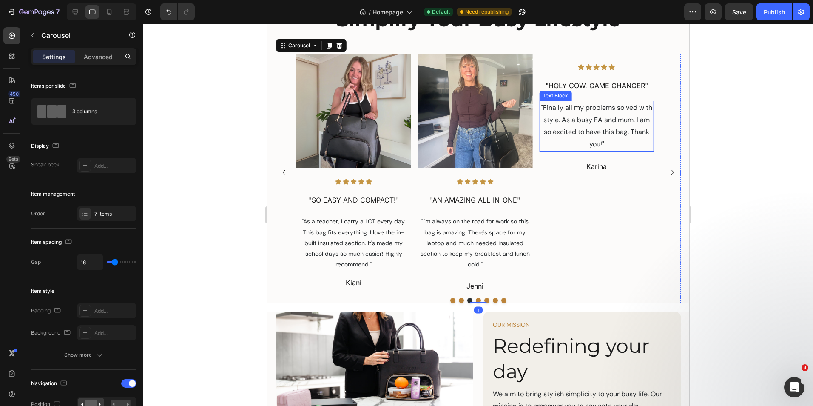
click at [616, 227] on p ""Finally all my problems solved with style. As a busy EA and mum, I am so excit…" at bounding box center [596, 240] width 113 height 49
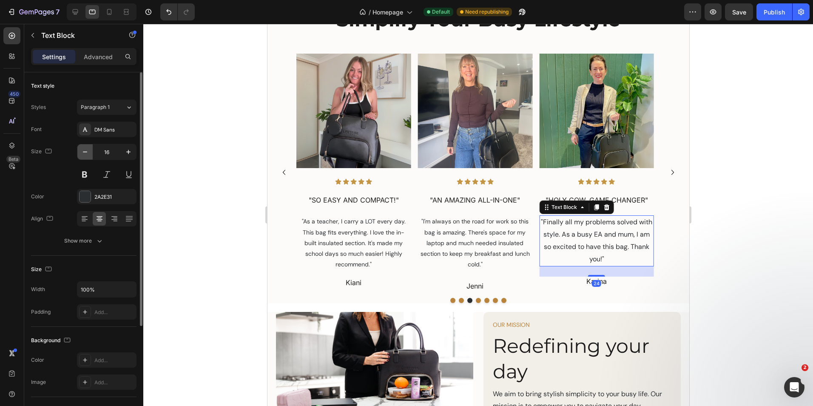
click at [91, 156] on button "button" at bounding box center [84, 151] width 15 height 15
type input "14"
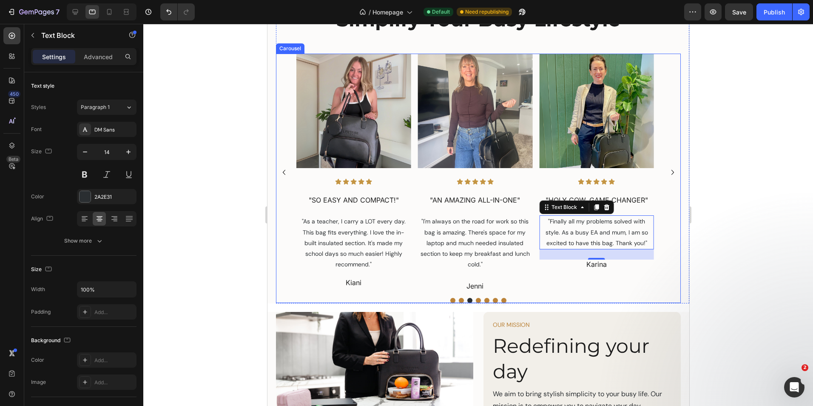
click at [667, 172] on icon "Carousel Next Arrow" at bounding box center [672, 172] width 10 height 10
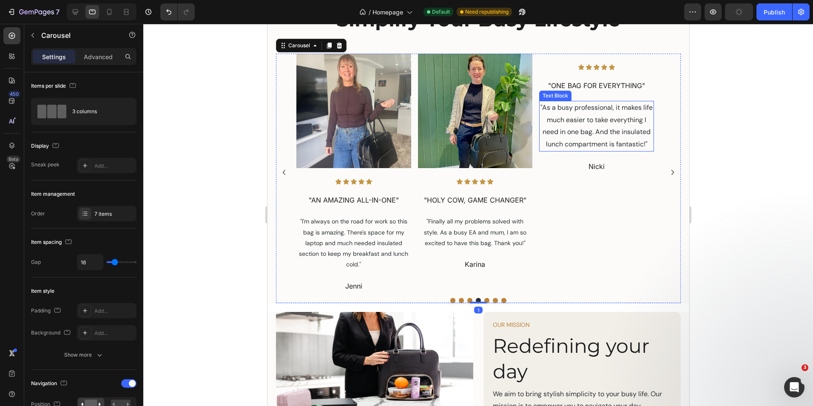
click at [587, 235] on p ""As a busy professional, it makes life much easier to take everything I need in…" at bounding box center [596, 240] width 113 height 49
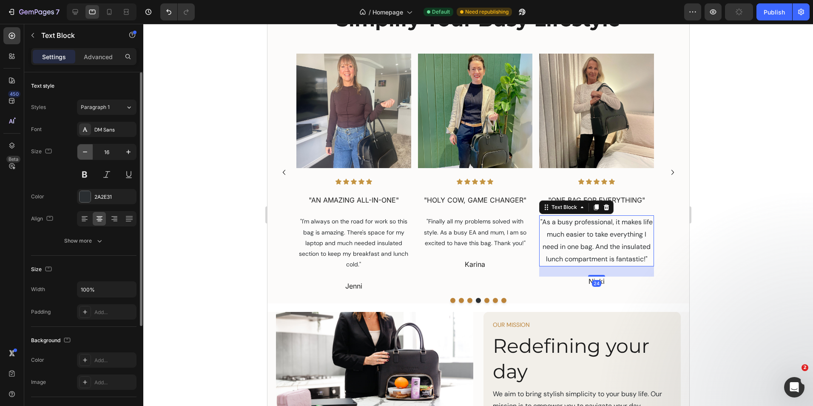
click at [85, 153] on icon "button" at bounding box center [85, 152] width 9 height 9
type input "14"
click at [667, 171] on icon "Carousel Next Arrow" at bounding box center [672, 172] width 10 height 10
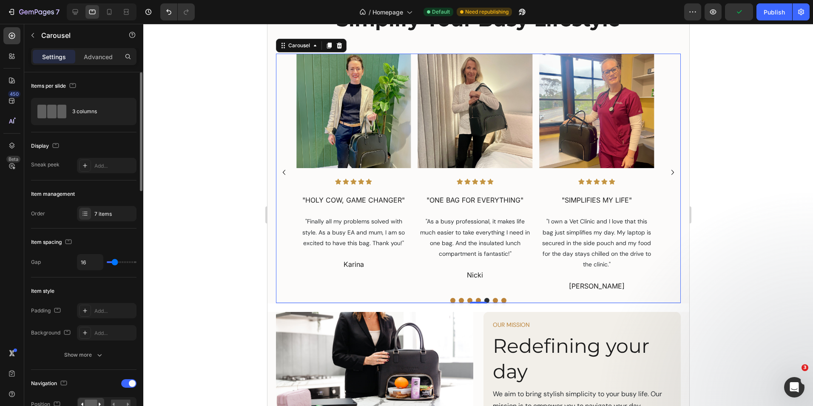
click at [671, 172] on icon "Carousel Next Arrow" at bounding box center [672, 172] width 3 height 5
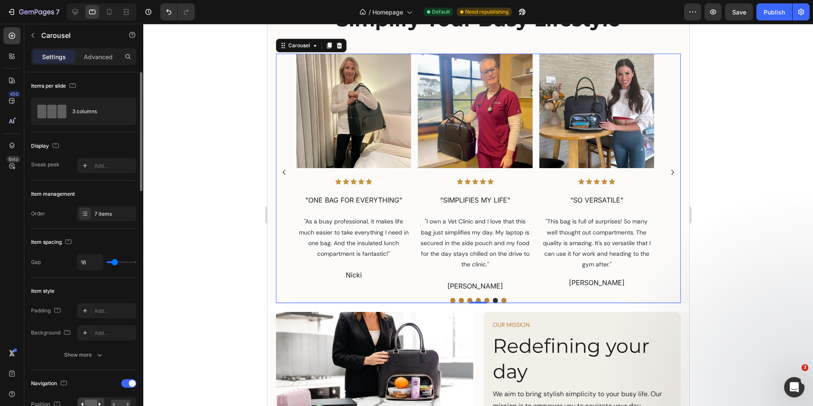
click at [667, 172] on icon "Carousel Next Arrow" at bounding box center [672, 172] width 10 height 10
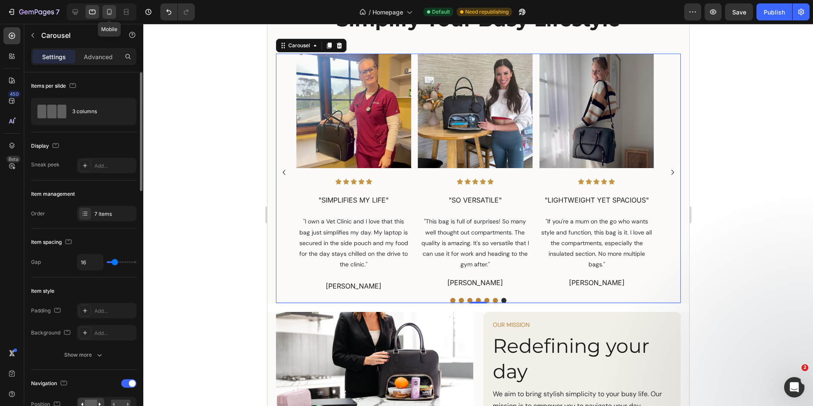
click at [108, 11] on icon at bounding box center [109, 12] width 5 height 6
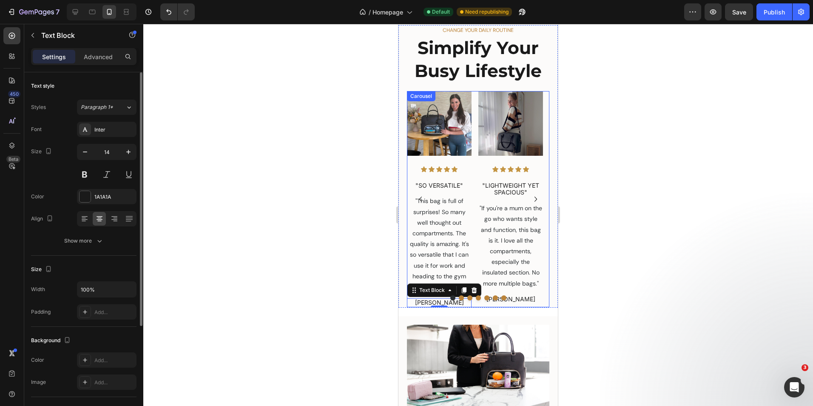
scroll to position [542, 0]
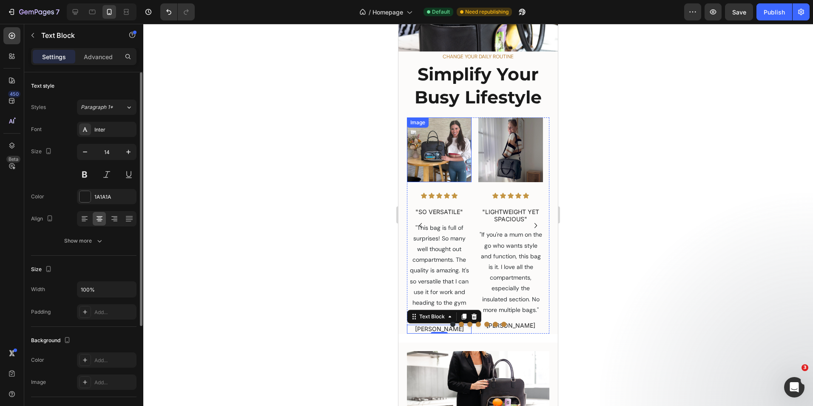
click at [423, 123] on div "Image" at bounding box center [418, 123] width 18 height 8
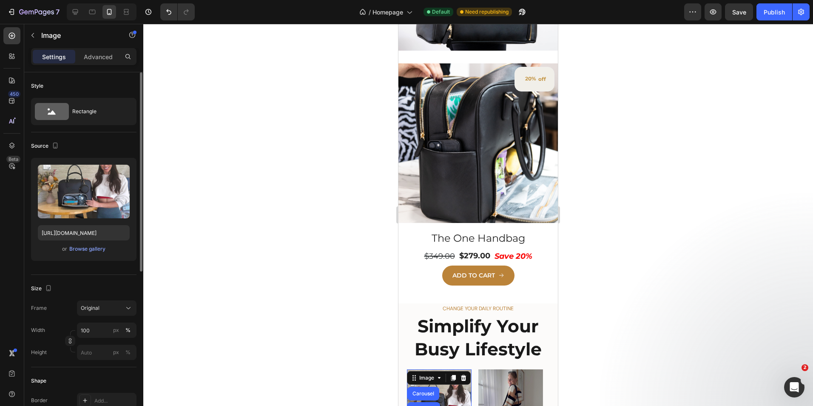
drag, startPoint x: 343, startPoint y: 302, endPoint x: 350, endPoint y: 302, distance: 7.2
click at [343, 302] on div at bounding box center [478, 215] width 670 height 382
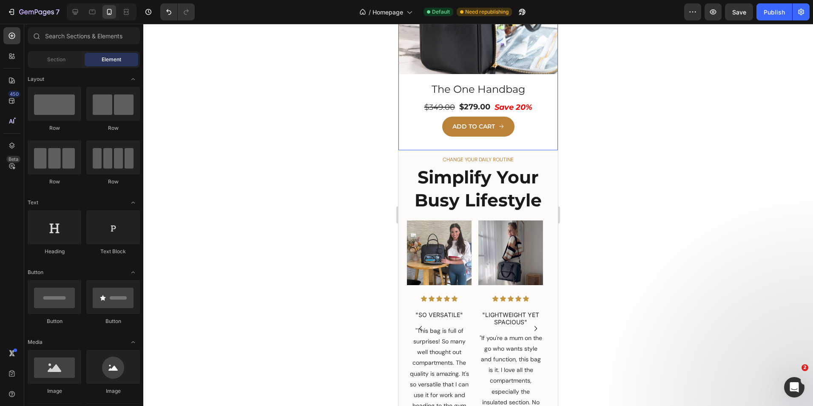
scroll to position [712, 0]
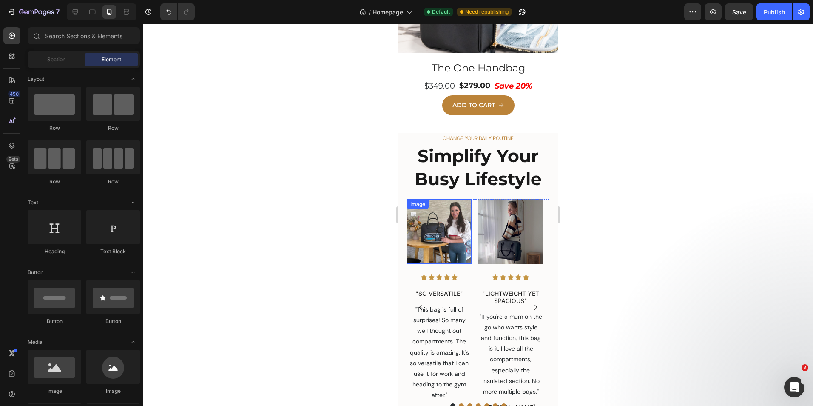
click at [423, 200] on div "Image" at bounding box center [418, 204] width 18 height 8
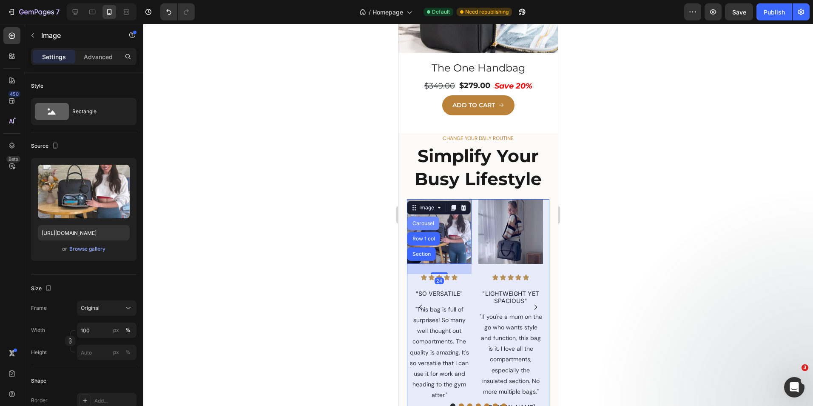
click at [428, 221] on div "Carousel" at bounding box center [423, 223] width 25 height 5
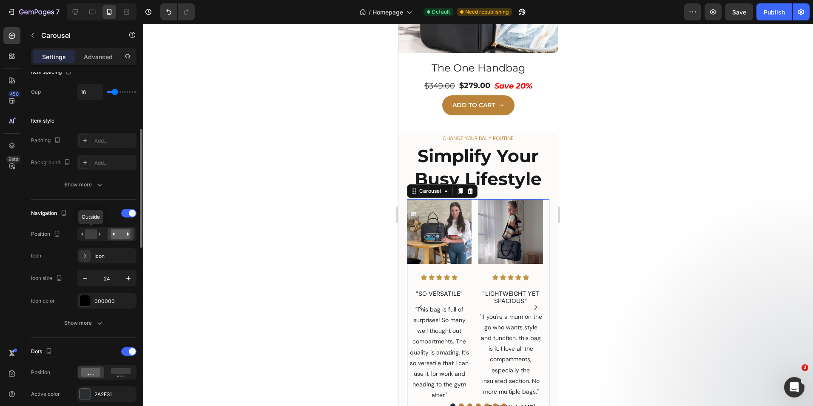
scroll to position [213, 0]
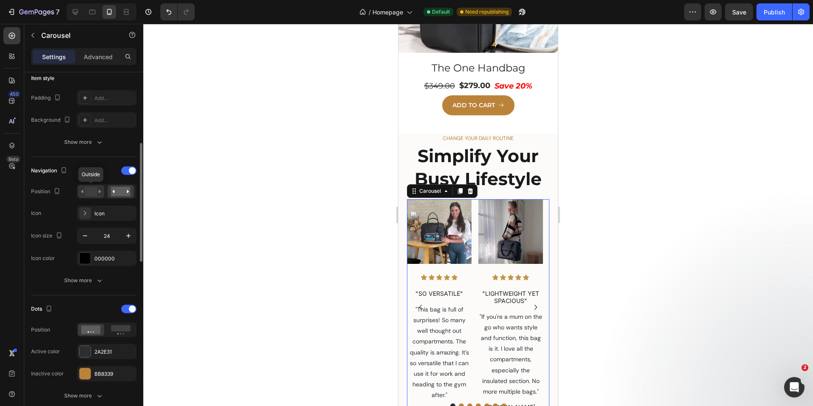
click at [91, 192] on rect at bounding box center [91, 191] width 12 height 9
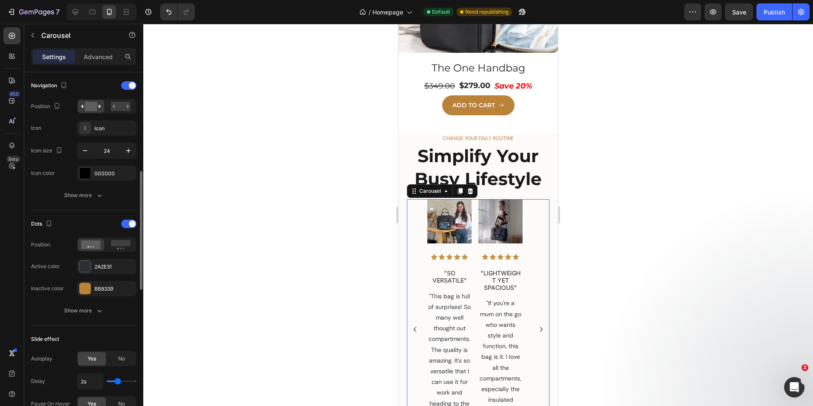
scroll to position [340, 0]
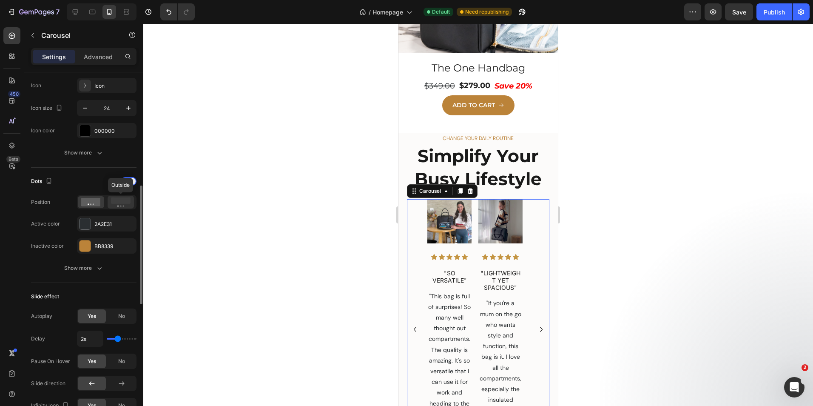
click at [121, 200] on rect at bounding box center [121, 200] width 20 height 6
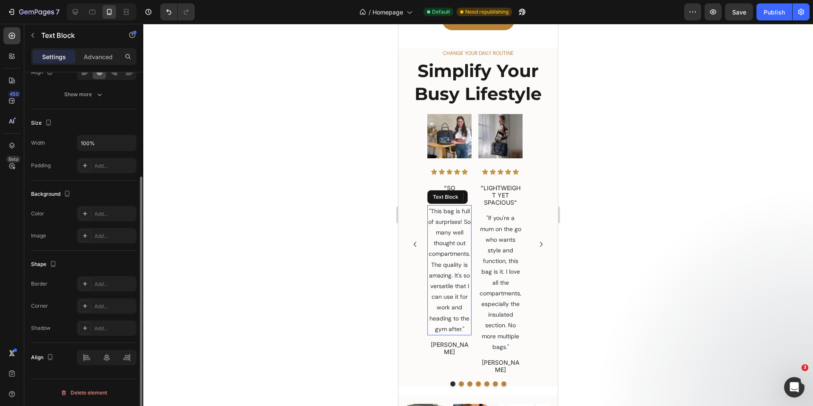
scroll to position [0, 0]
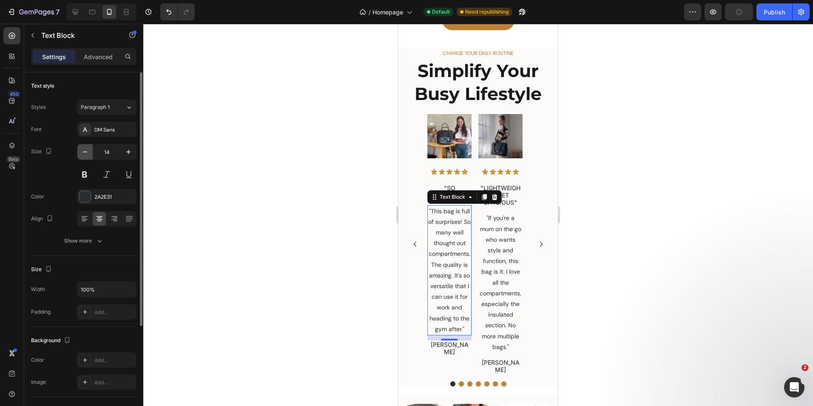
click at [84, 151] on icon "button" at bounding box center [85, 152] width 9 height 9
click at [126, 152] on icon "button" at bounding box center [128, 152] width 9 height 9
type input "13"
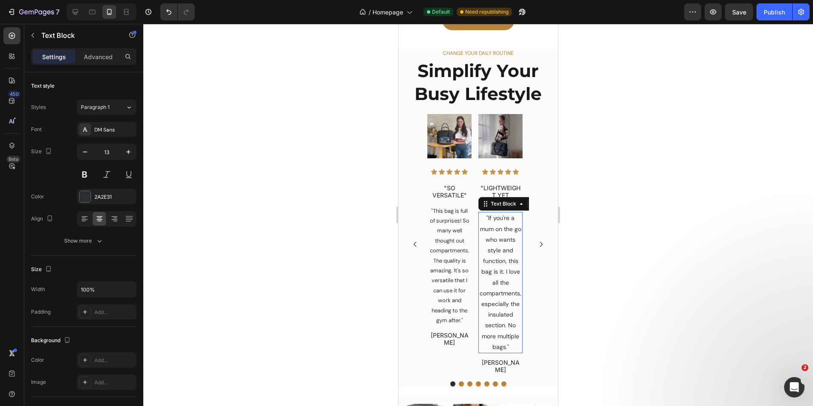
click at [499, 218] on p ""If you're a mum on the go who wants style and function, this bag is it. I love…" at bounding box center [500, 283] width 43 height 140
click at [83, 150] on icon "button" at bounding box center [85, 152] width 9 height 9
type input "13"
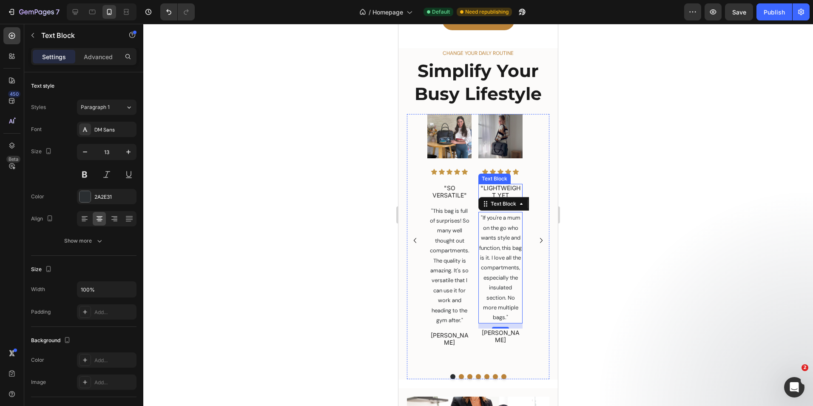
click at [507, 185] on p ""LIGHTWEIGHT YET SPACIOUS"" at bounding box center [500, 195] width 43 height 21
click at [501, 185] on p ""LIGHTWEIGHT YET SPACIOUS"" at bounding box center [500, 195] width 43 height 21
click at [536, 235] on icon "Carousel Next Arrow" at bounding box center [541, 240] width 10 height 10
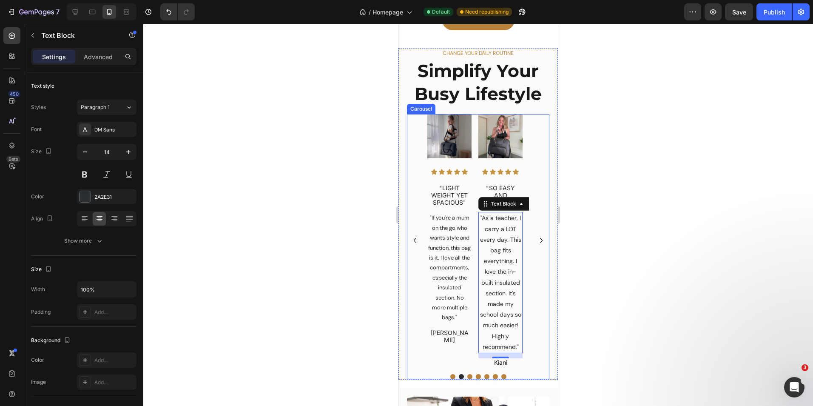
click at [415, 235] on icon "Carousel Back Arrow" at bounding box center [415, 240] width 10 height 10
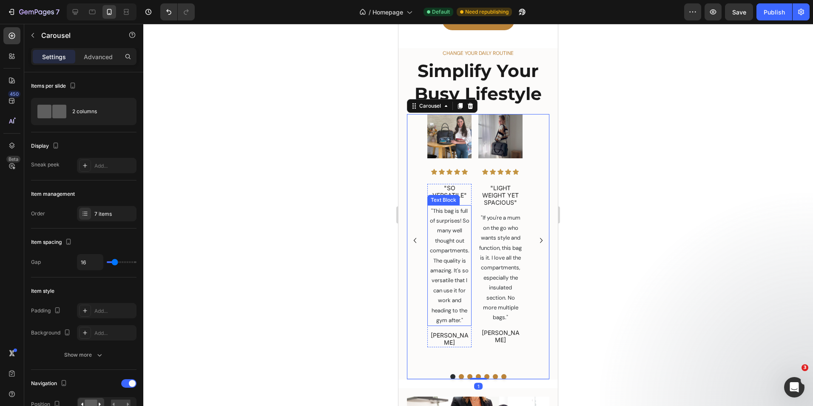
click at [452, 228] on p ""This bag is full of surprises! So many well thought out compartments. The qual…" at bounding box center [449, 266] width 43 height 120
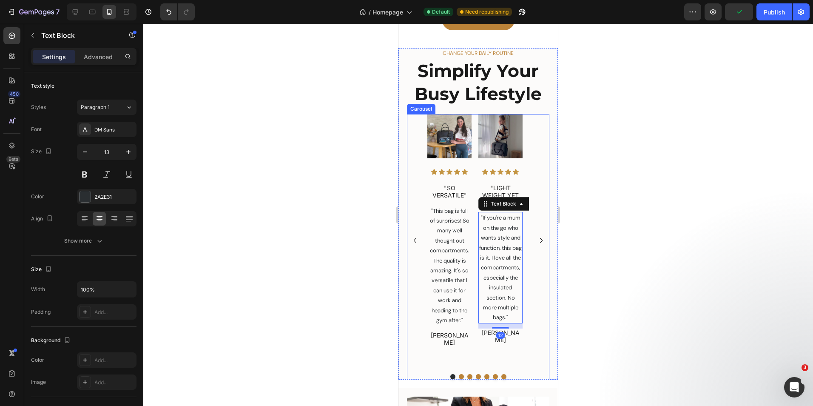
click at [536, 235] on icon "Carousel Next Arrow" at bounding box center [541, 240] width 10 height 10
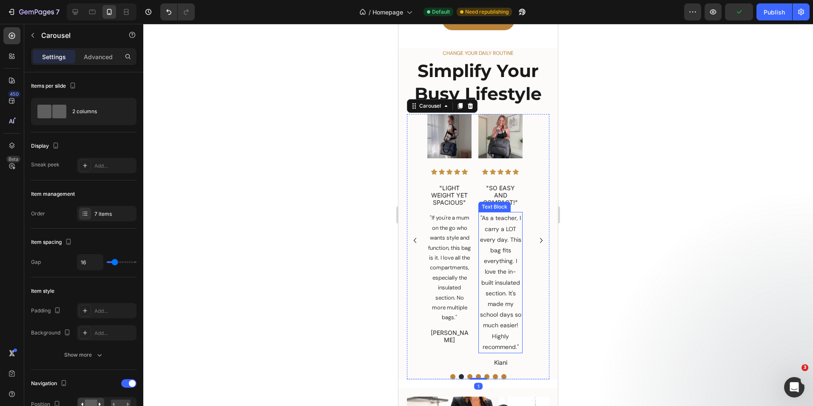
click at [494, 228] on p ""As a teacher, I carry a LOT every day. This bag fits everything. I love the in…" at bounding box center [500, 283] width 43 height 140
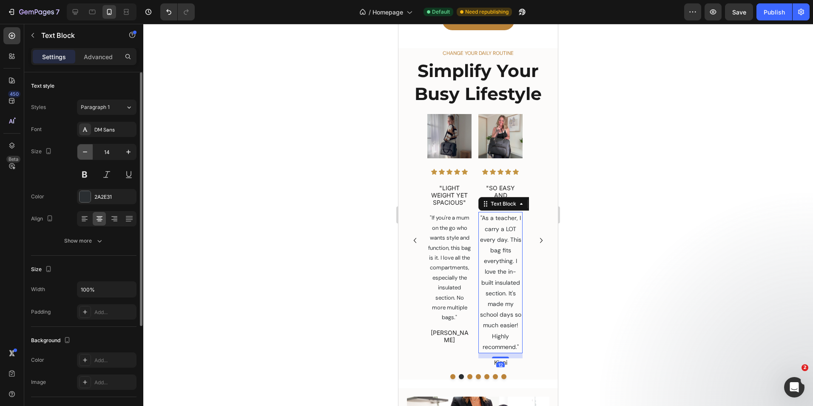
click at [88, 152] on icon "button" at bounding box center [85, 152] width 9 height 9
type input "13"
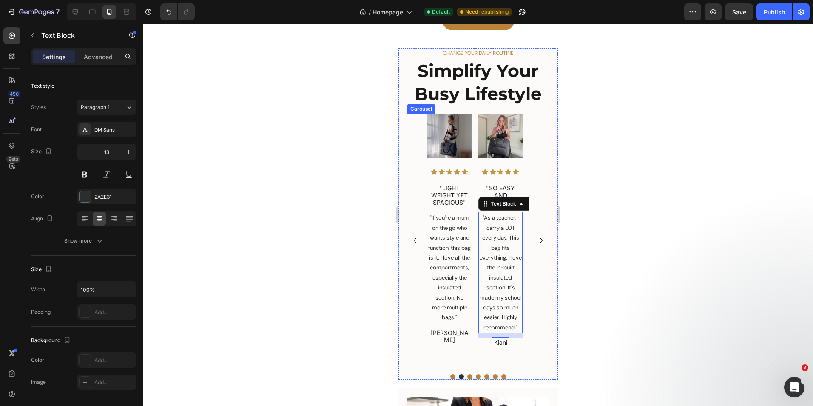
click at [536, 235] on icon "Carousel Next Arrow" at bounding box center [541, 240] width 10 height 10
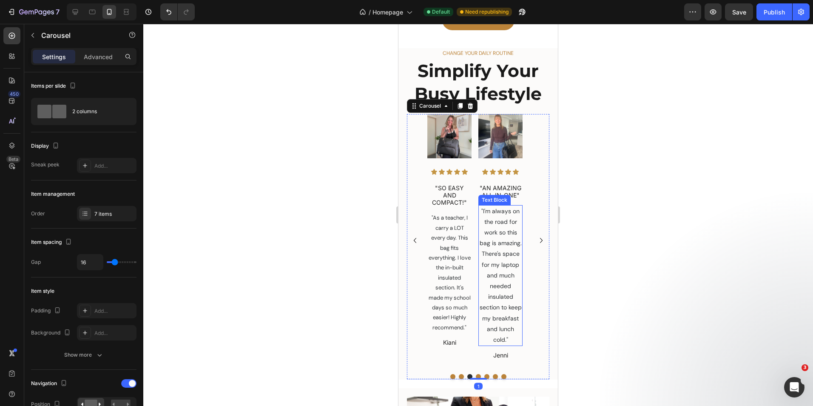
click at [498, 222] on p ""I'm always on the road for work so this bag is amazing. There's space for my l…" at bounding box center [500, 276] width 43 height 140
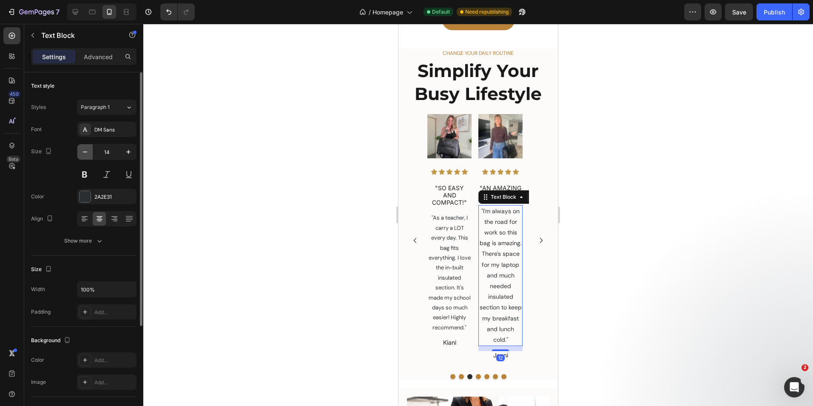
click at [86, 154] on icon "button" at bounding box center [85, 152] width 9 height 9
type input "13"
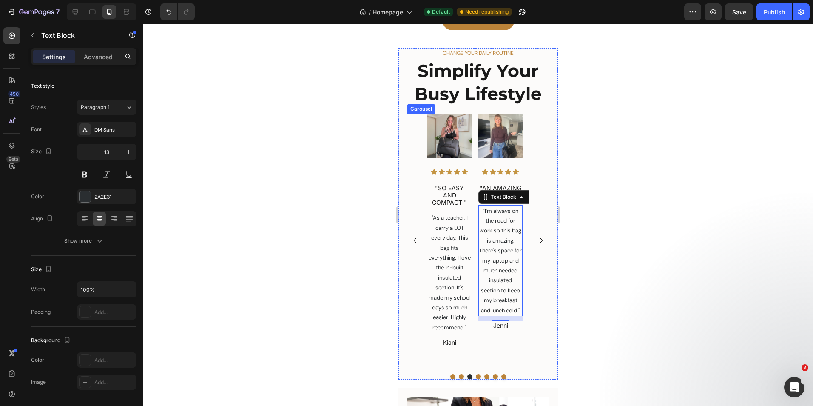
click at [537, 235] on icon "Carousel Next Arrow" at bounding box center [541, 240] width 10 height 10
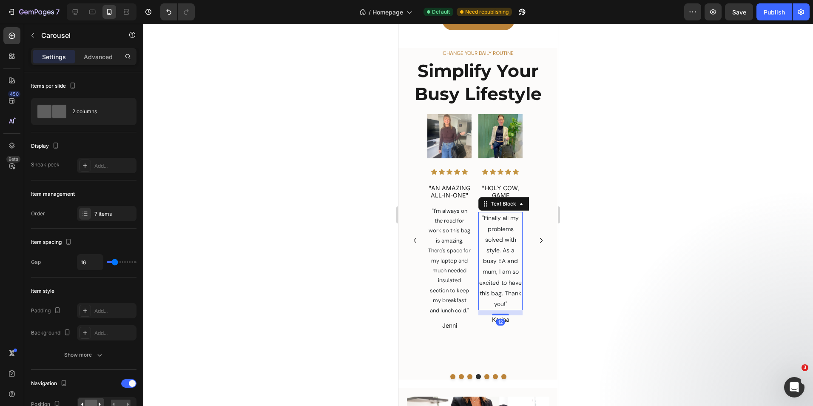
click at [492, 226] on p ""Finally all my problems solved with style. As a busy EA and mum, I am so excit…" at bounding box center [500, 261] width 43 height 97
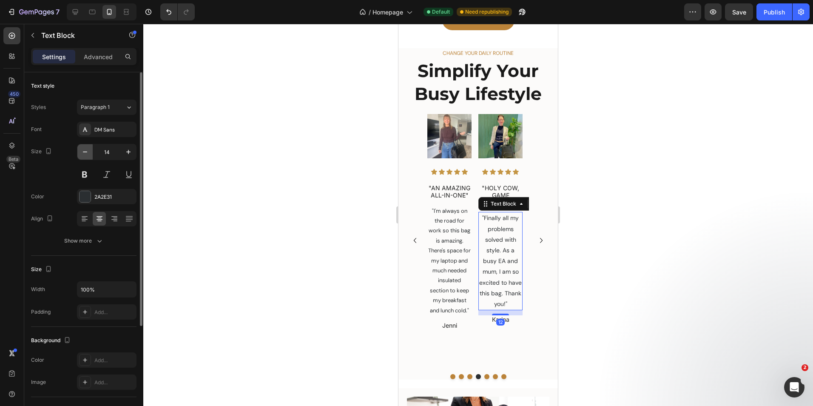
click at [86, 153] on icon "button" at bounding box center [85, 152] width 9 height 9
type input "13"
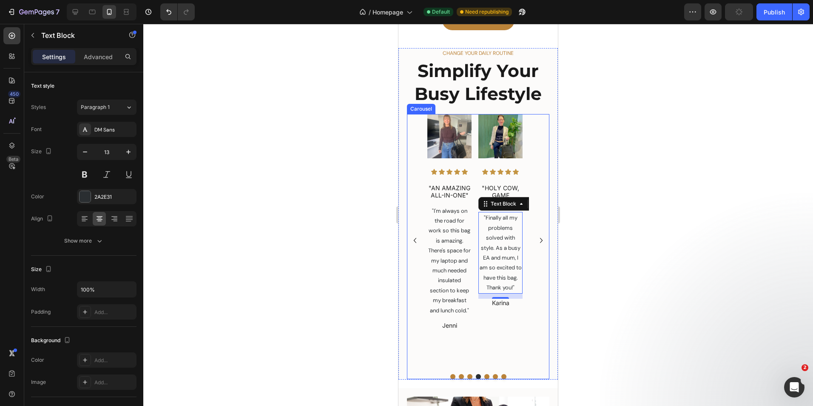
click at [536, 235] on icon "Carousel Next Arrow" at bounding box center [541, 240] width 10 height 10
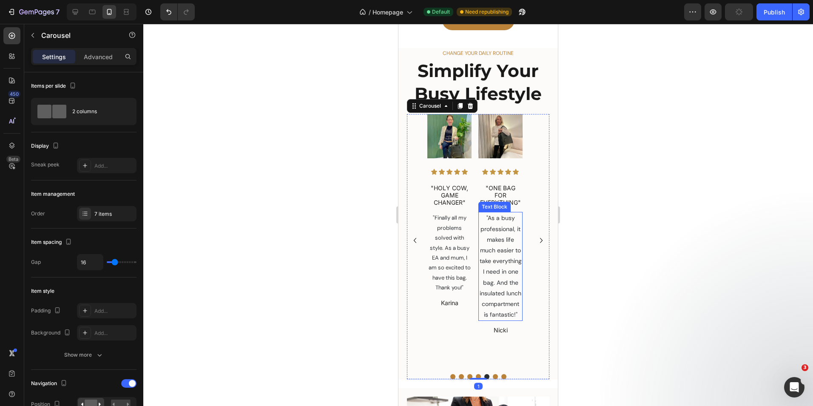
click at [490, 226] on p ""As a busy professional, it makes life much easier to take everything I need in…" at bounding box center [500, 266] width 43 height 107
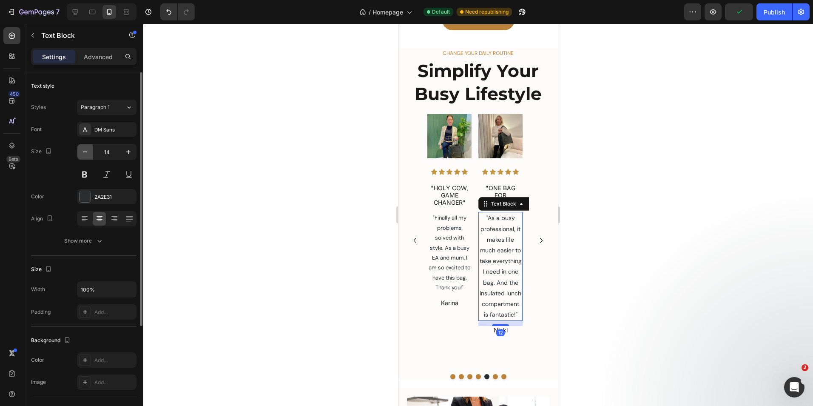
click at [86, 151] on icon "button" at bounding box center [85, 152] width 9 height 9
type input "13"
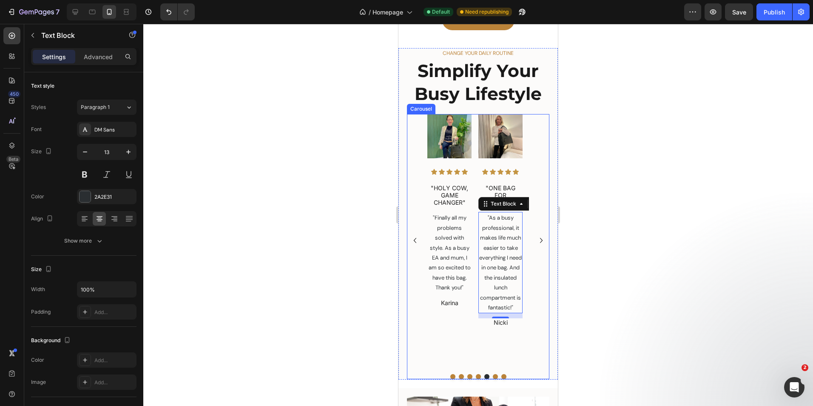
click at [536, 235] on icon "Carousel Next Arrow" at bounding box center [541, 240] width 10 height 10
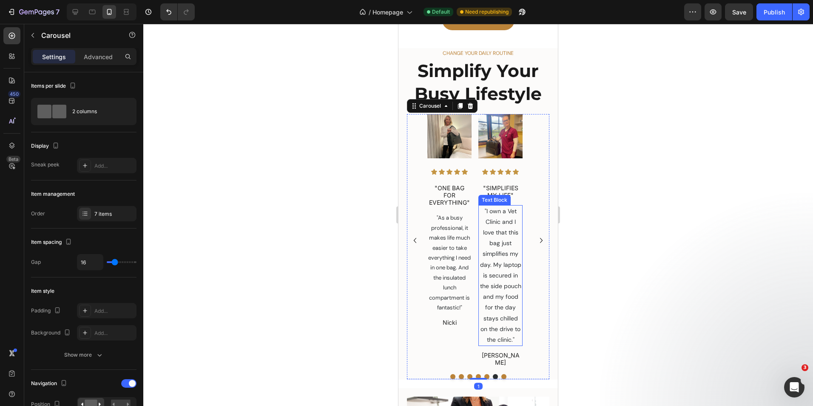
click at [511, 225] on p ""I own a Vet Clinic and I love that this bag just simplifies my day. My laptop …" at bounding box center [500, 276] width 43 height 140
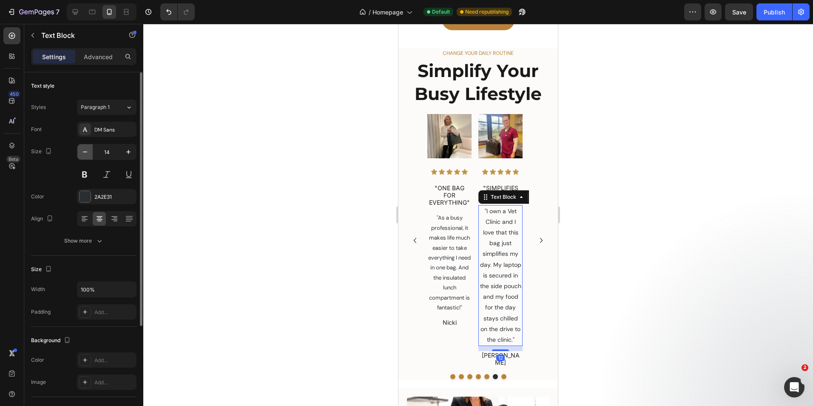
click at [86, 153] on icon "button" at bounding box center [85, 152] width 9 height 9
type input "13"
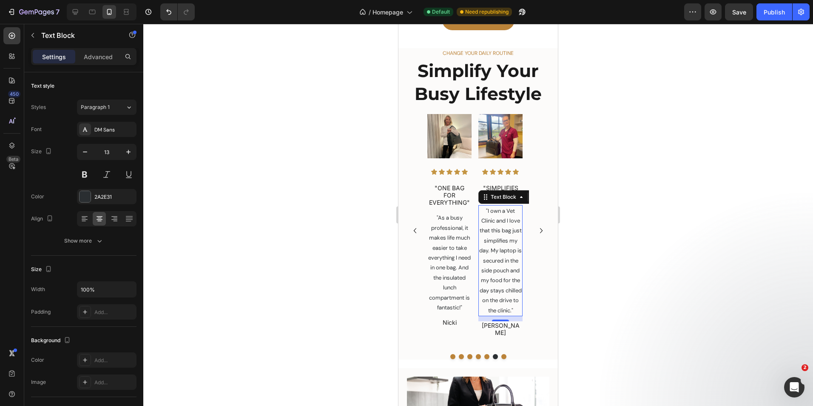
click at [509, 295] on p ""I own a Vet Clinic and I love that this bag just simplifies my day. My laptop …" at bounding box center [500, 260] width 43 height 109
click at [540, 228] on icon "Carousel Next Arrow" at bounding box center [541, 230] width 3 height 5
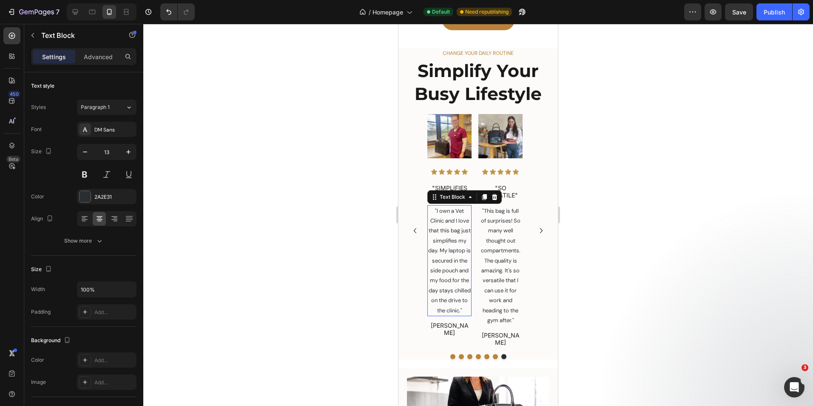
click at [451, 229] on p ""I own a Vet Clinic and I love that this bag just simplifies my day. My laptop …" at bounding box center [449, 260] width 43 height 109
click at [91, 9] on icon at bounding box center [92, 12] width 9 height 9
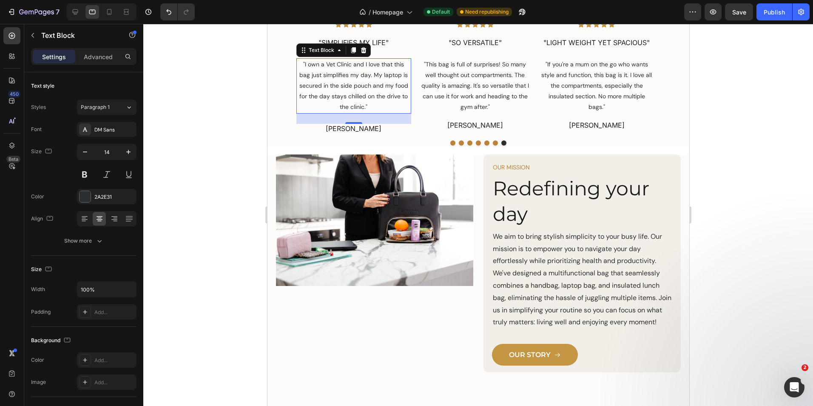
scroll to position [1111, 0]
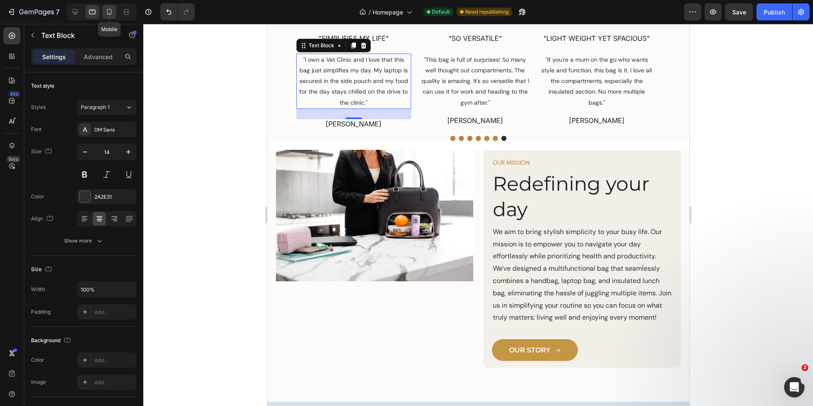
click at [109, 15] on icon at bounding box center [109, 12] width 5 height 6
type input "13"
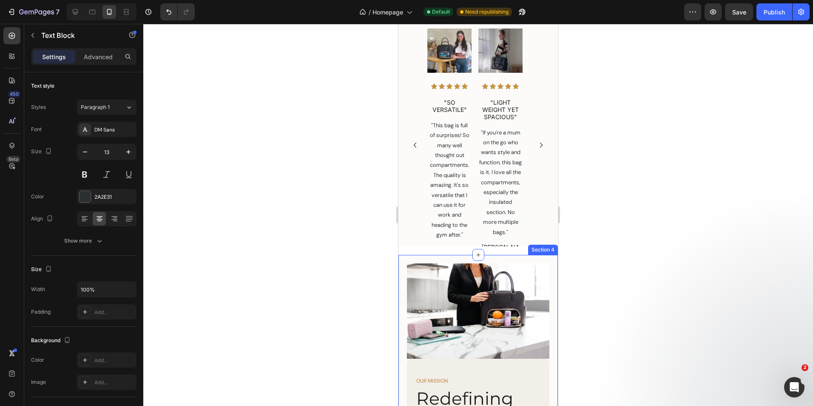
scroll to position [585, 0]
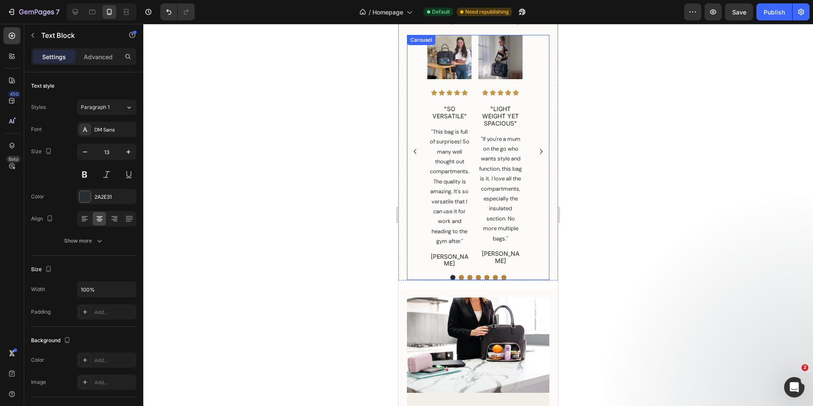
click at [540, 151] on icon "Carousel Next Arrow" at bounding box center [541, 151] width 3 height 5
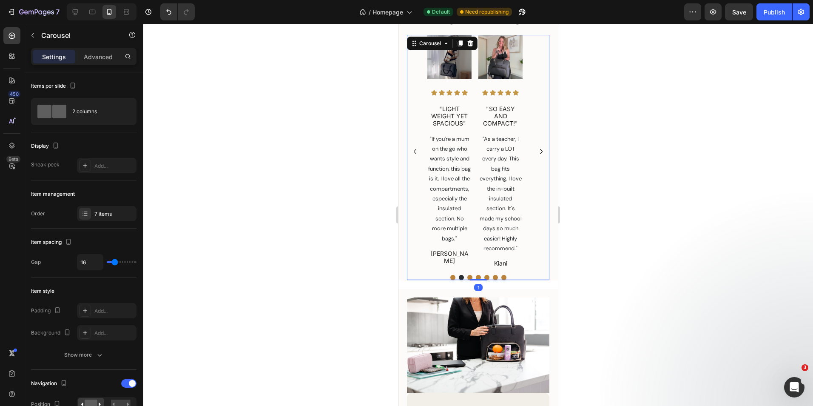
click at [540, 151] on icon "Carousel Next Arrow" at bounding box center [541, 151] width 3 height 5
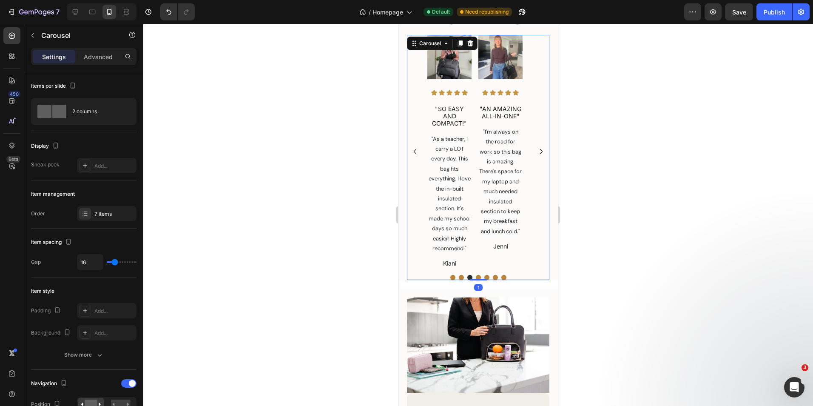
click at [536, 155] on icon "Carousel Next Arrow" at bounding box center [541, 151] width 10 height 10
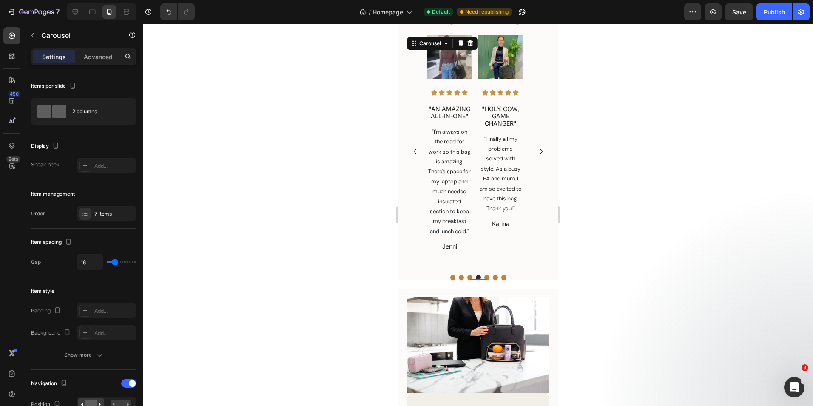
click at [540, 153] on icon "Carousel Next Arrow" at bounding box center [541, 151] width 3 height 5
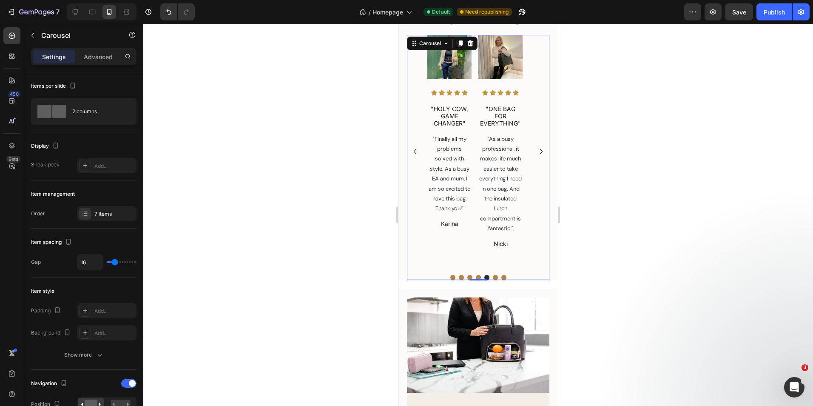
click at [540, 153] on icon "Carousel Next Arrow" at bounding box center [541, 151] width 3 height 5
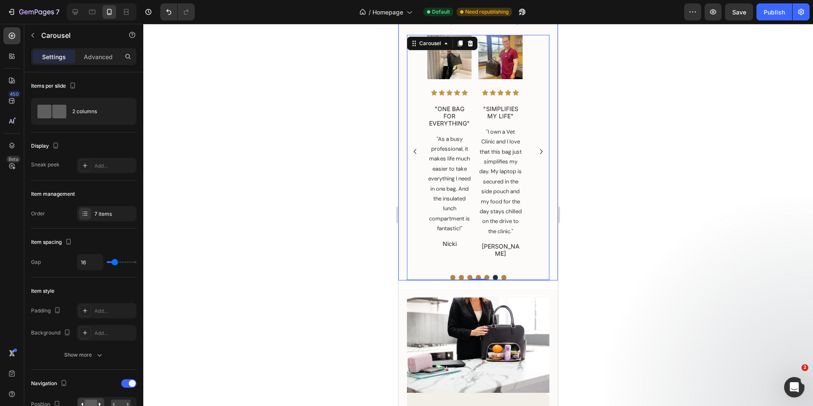
click at [615, 169] on div at bounding box center [478, 215] width 670 height 382
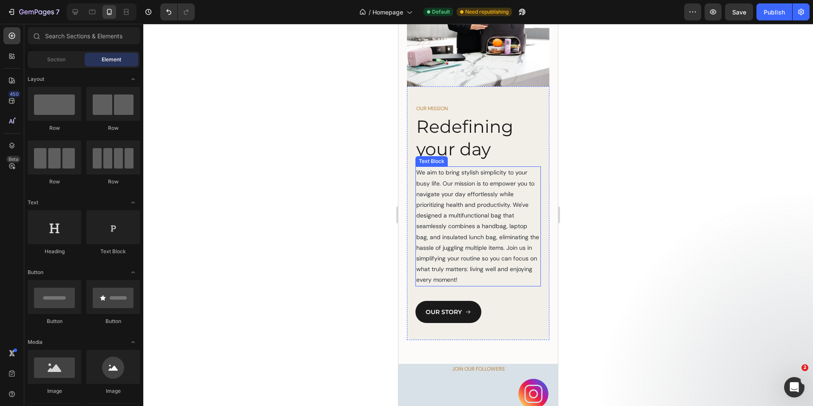
scroll to position [925, 0]
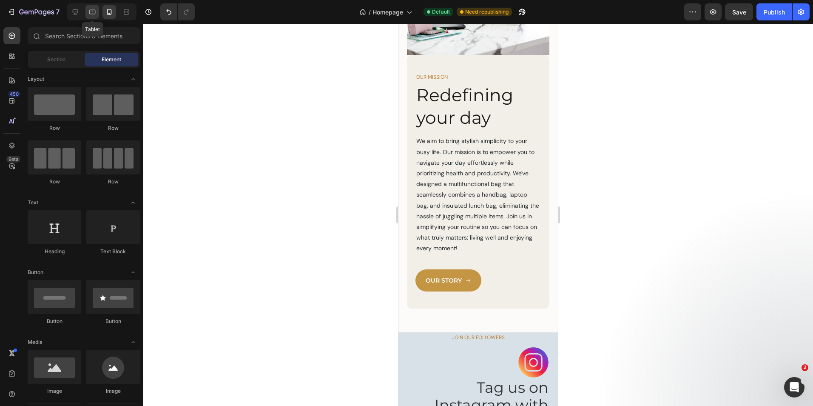
click at [93, 9] on icon at bounding box center [92, 12] width 9 height 9
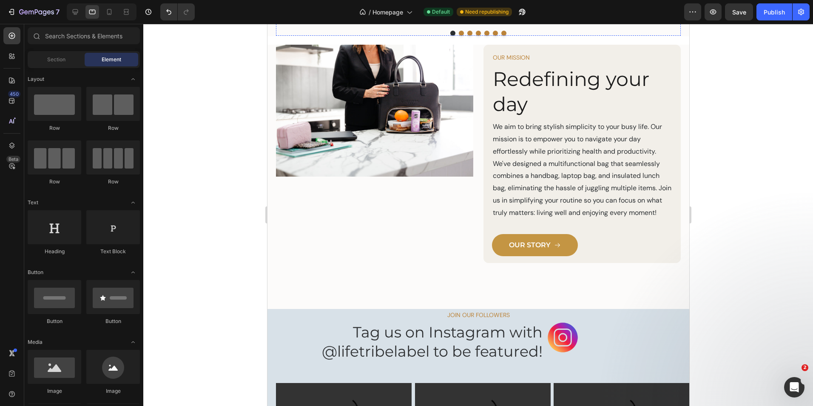
scroll to position [1180, 0]
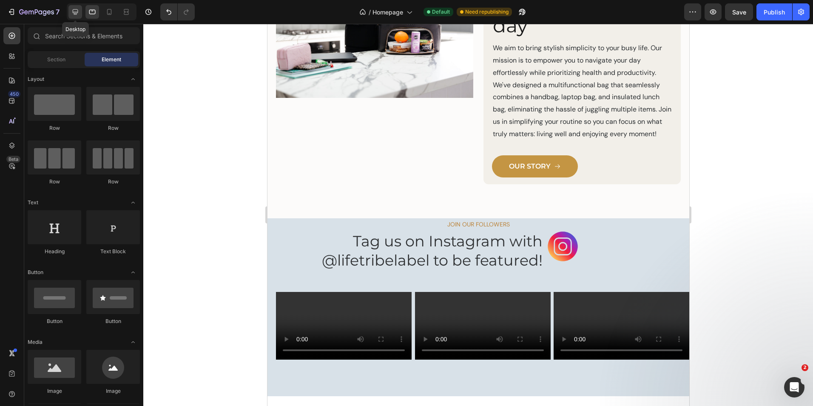
click at [76, 9] on icon at bounding box center [76, 12] width 6 height 6
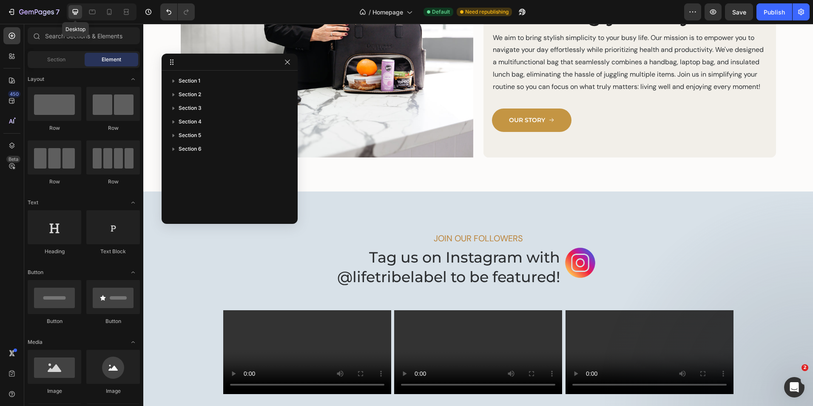
scroll to position [1248, 0]
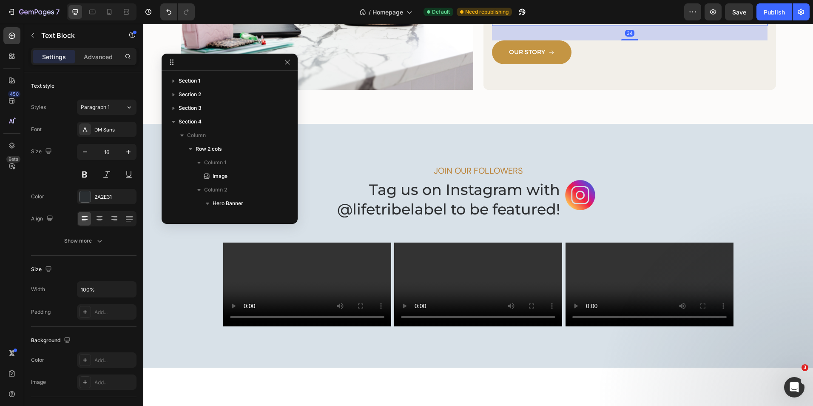
scroll to position [91, 0]
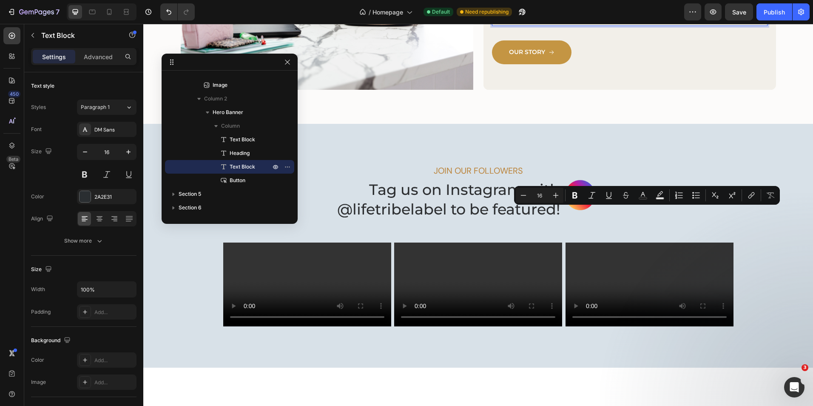
drag, startPoint x: 584, startPoint y: 212, endPoint x: 709, endPoint y: 211, distance: 125.1
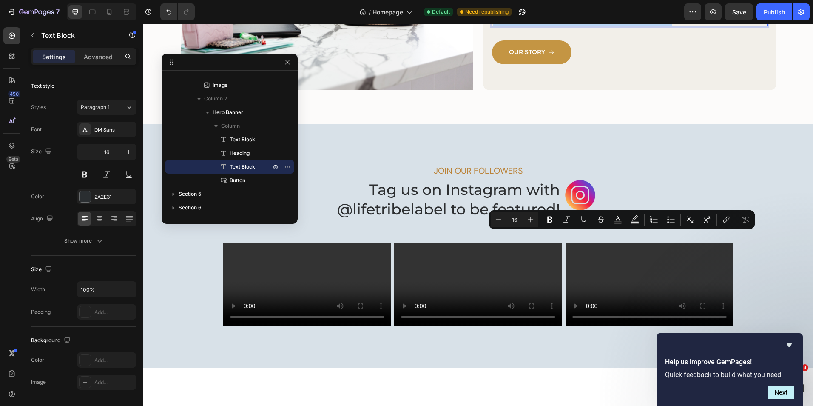
drag, startPoint x: 690, startPoint y: 237, endPoint x: 669, endPoint y: 250, distance: 25.0
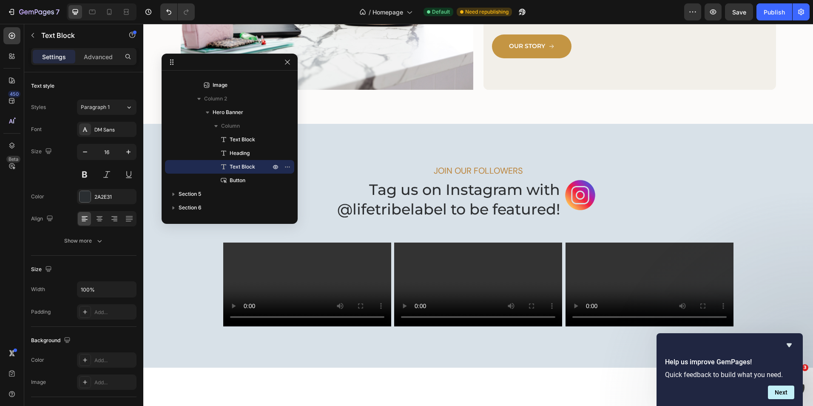
scroll to position [1254, 0]
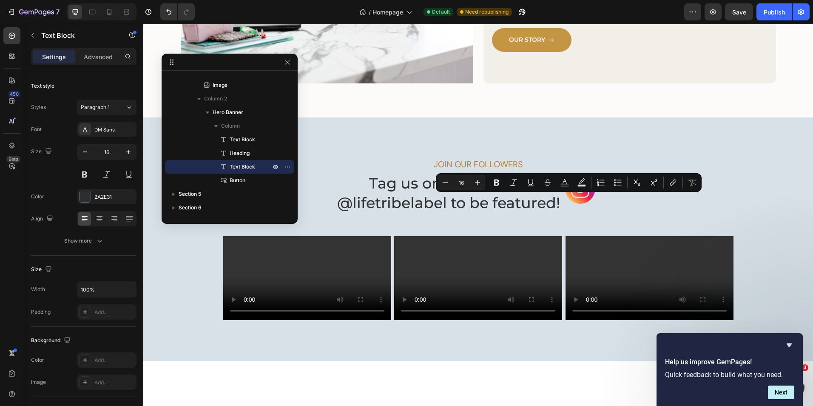
drag, startPoint x: 648, startPoint y: 199, endPoint x: 491, endPoint y: 199, distance: 157.4
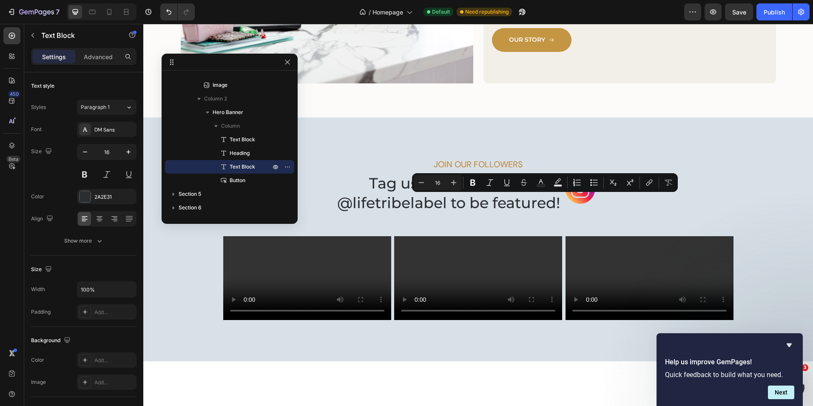
drag, startPoint x: 601, startPoint y: 200, endPoint x: 492, endPoint y: 201, distance: 108.5
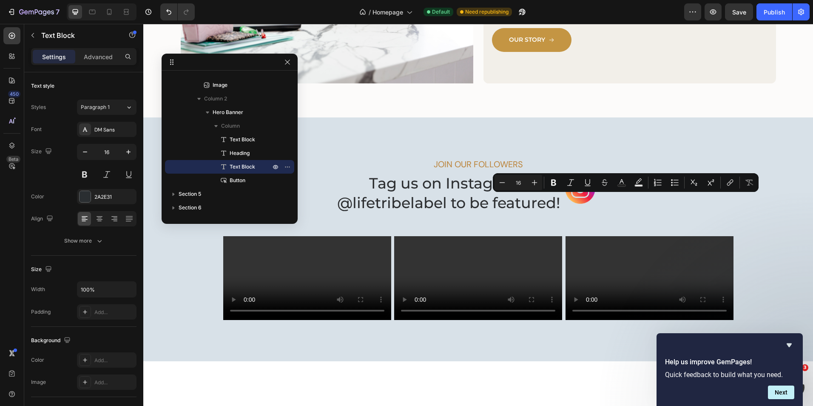
drag, startPoint x: 530, startPoint y: 237, endPoint x: 490, endPoint y: 199, distance: 56.3
copy p "Our mission is to empower you to navigate your day effortlessly and efficiently…"
click at [97, 13] on icon at bounding box center [92, 12] width 9 height 9
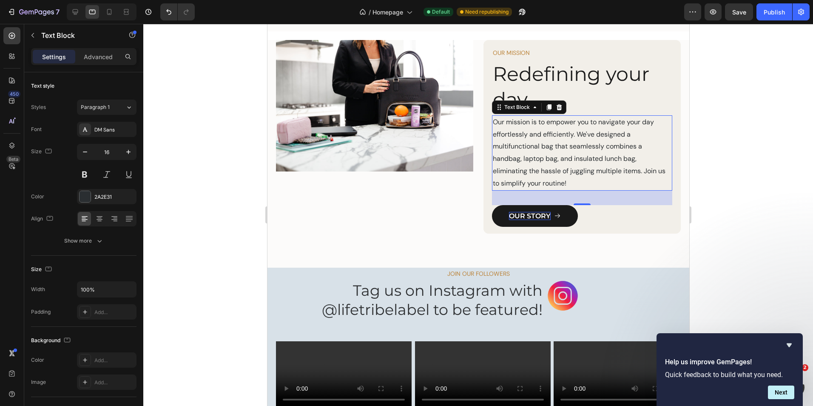
scroll to position [1283, 0]
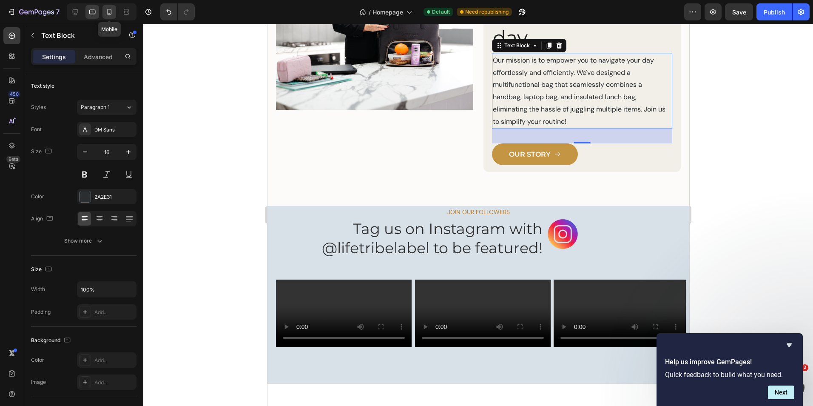
click at [106, 11] on icon at bounding box center [109, 12] width 9 height 9
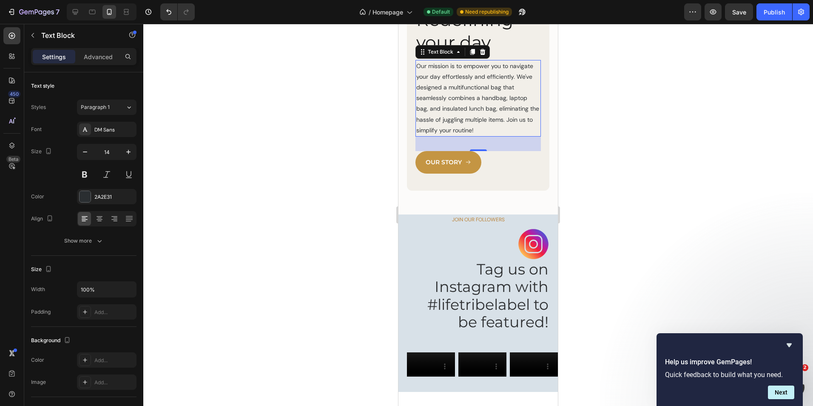
scroll to position [1387, 0]
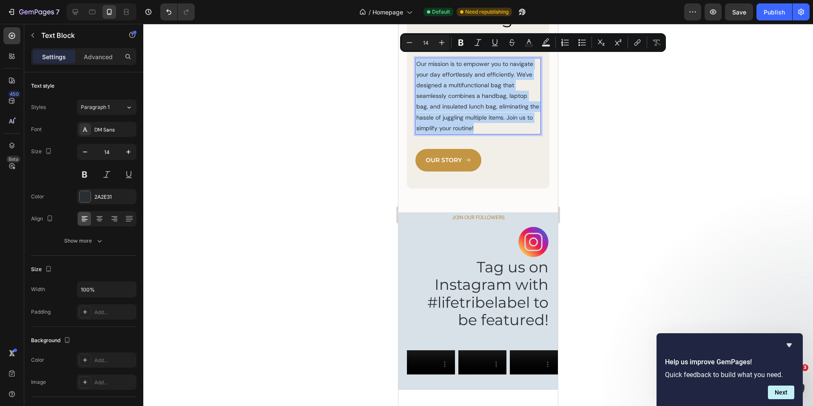
drag, startPoint x: 485, startPoint y: 135, endPoint x: 418, endPoint y: 59, distance: 101.6
click at [418, 59] on p "Our mission is to empower you to navigate your day effortlessly and efficiently…" at bounding box center [478, 96] width 124 height 75
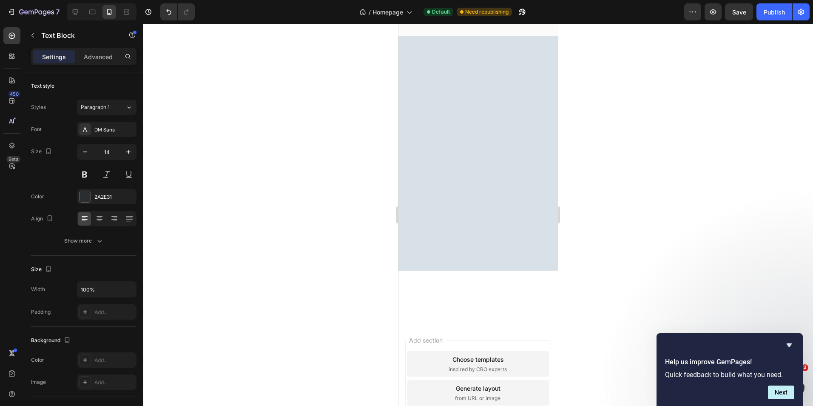
scroll to position [747, 0]
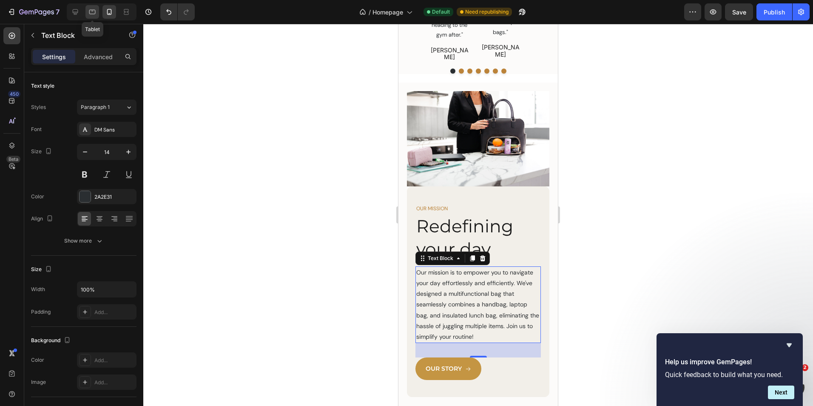
click at [94, 12] on icon at bounding box center [92, 12] width 9 height 9
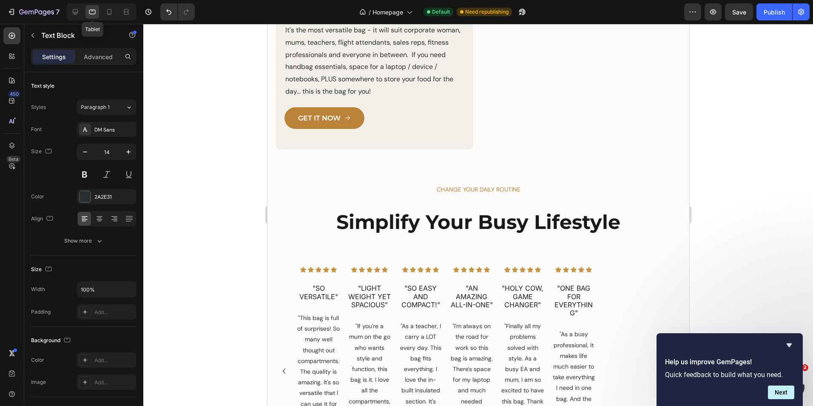
type input "16"
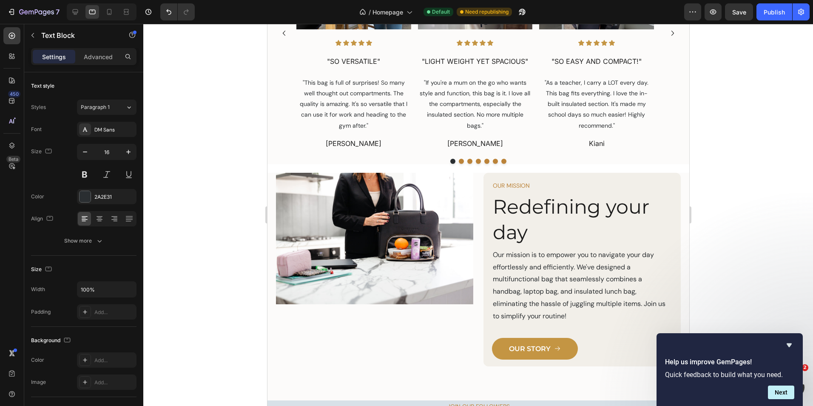
scroll to position [1089, 0]
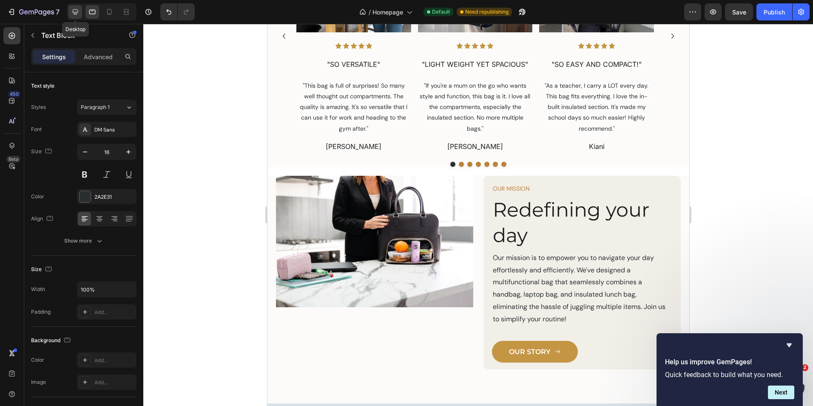
click at [76, 11] on icon at bounding box center [75, 12] width 9 height 9
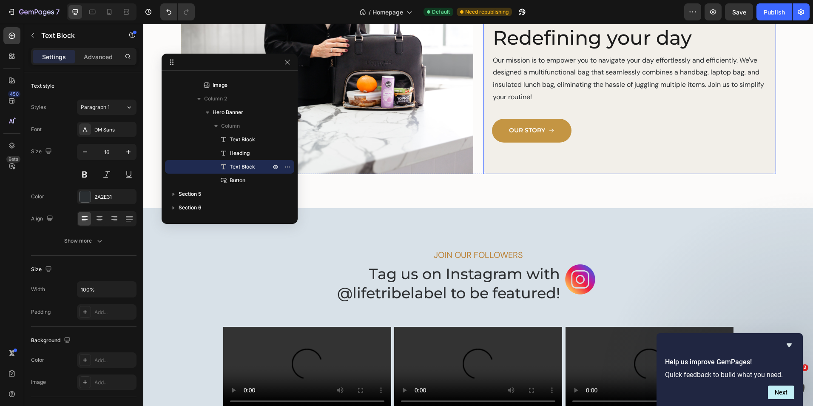
scroll to position [1305, 0]
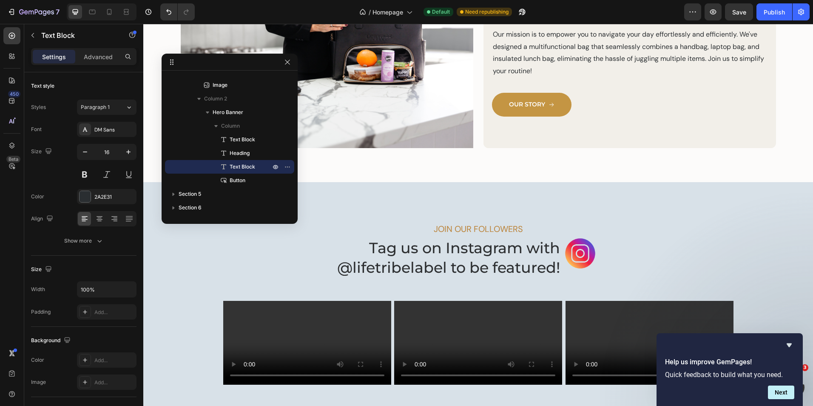
click at [604, 77] on p "Our mission is to empower you to navigate your day effortlessly and efficiently…" at bounding box center [630, 52] width 274 height 49
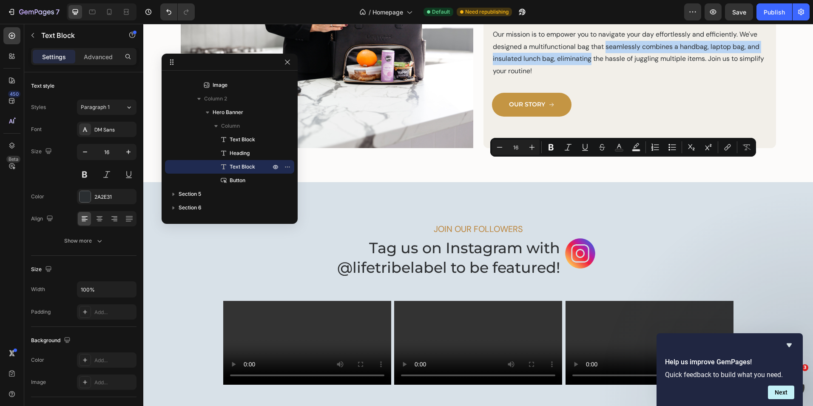
drag, startPoint x: 604, startPoint y: 165, endPoint x: 587, endPoint y: 177, distance: 20.4
click at [587, 77] on p "Our mission is to empower you to navigate your day effortlessly and efficiently…" at bounding box center [630, 52] width 274 height 49
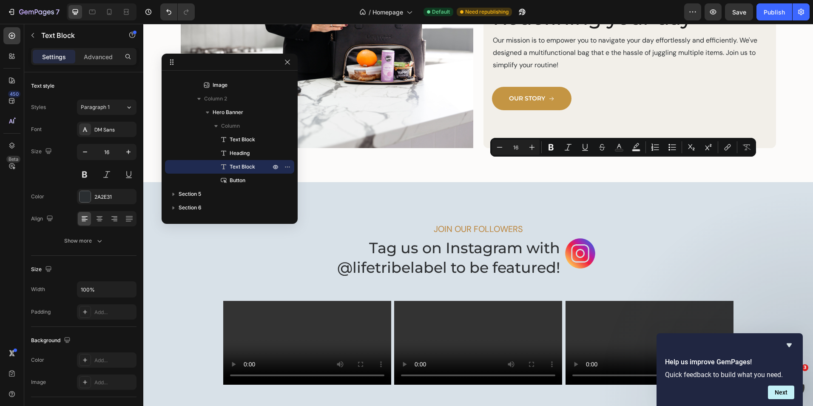
scroll to position [1311, 0]
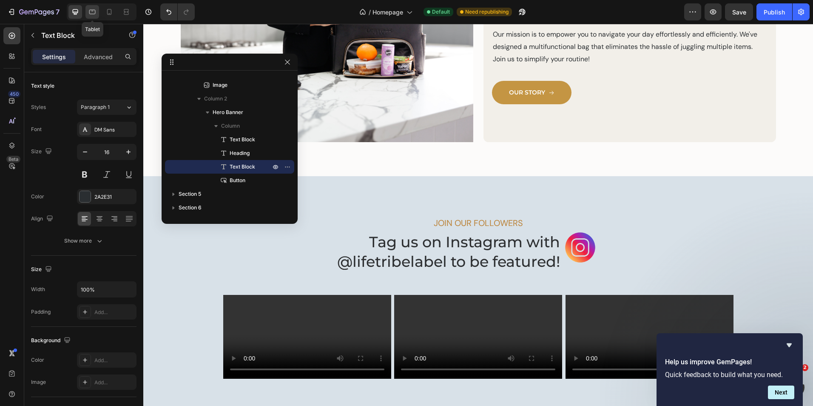
click at [94, 13] on icon at bounding box center [92, 12] width 9 height 9
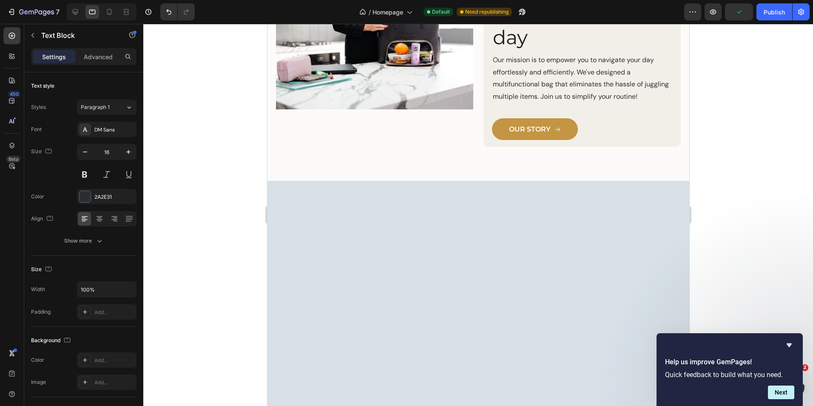
scroll to position [946, 0]
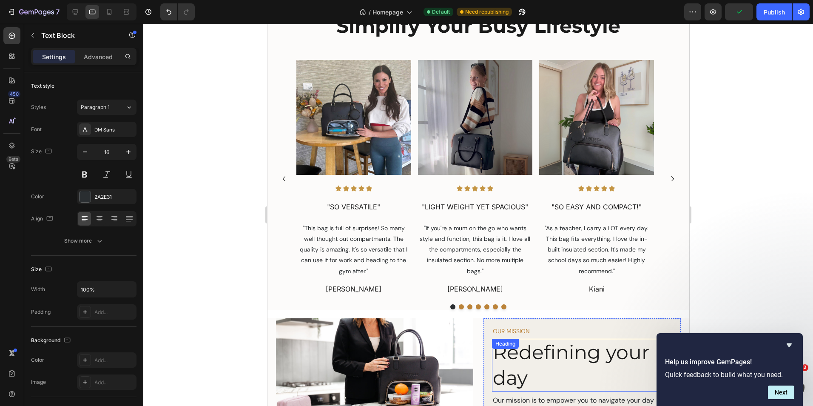
click at [522, 355] on h2 "Redefining your day" at bounding box center [582, 365] width 180 height 53
click at [590, 354] on h2 "Redefining your day" at bounding box center [582, 365] width 180 height 53
drag, startPoint x: 567, startPoint y: 355, endPoint x: 592, endPoint y: 354, distance: 24.7
click at [592, 354] on p "Redefining your day" at bounding box center [582, 364] width 179 height 51
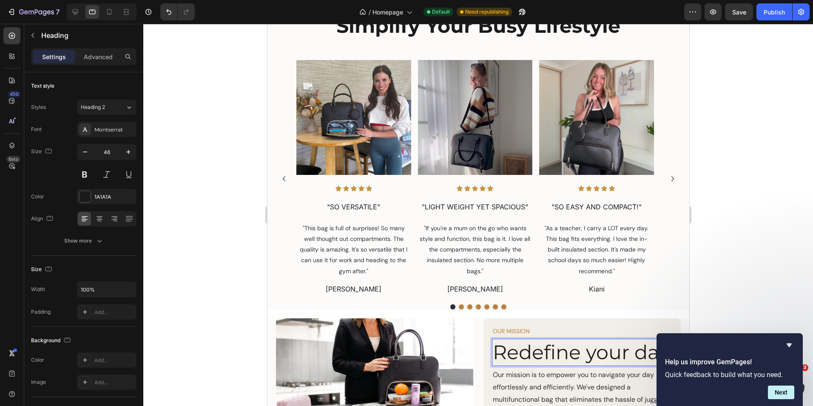
click at [626, 354] on p "Redefine your day" at bounding box center [582, 352] width 179 height 26
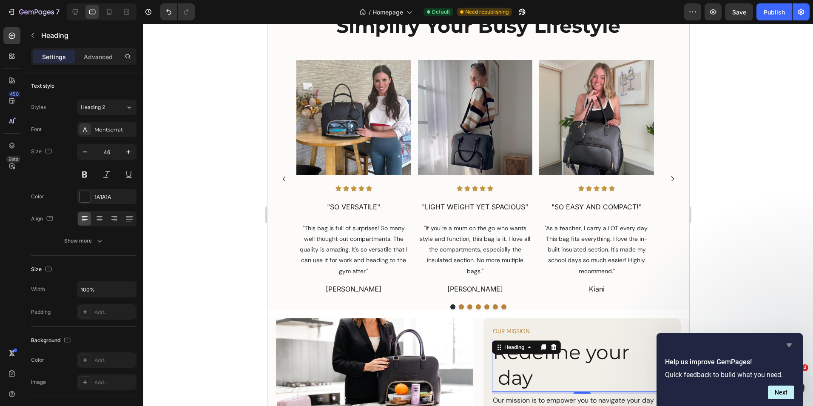
click at [790, 343] on icon "Hide survey" at bounding box center [789, 345] width 10 height 10
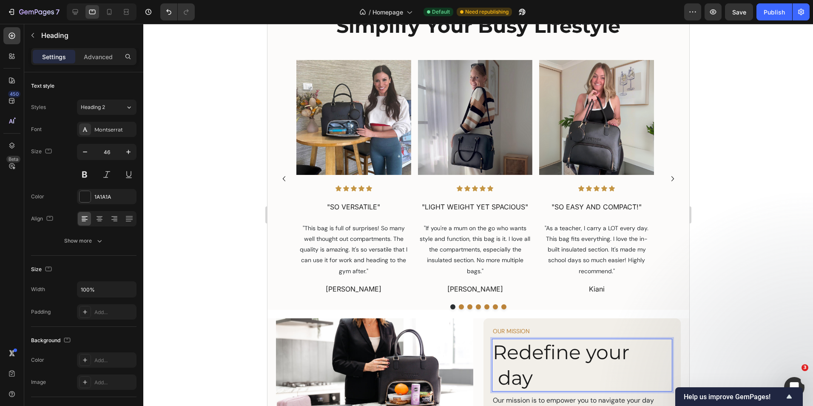
click at [636, 353] on p "Redefine your day" at bounding box center [582, 364] width 179 height 51
click at [580, 382] on p "Redefine your day day" at bounding box center [582, 364] width 179 height 51
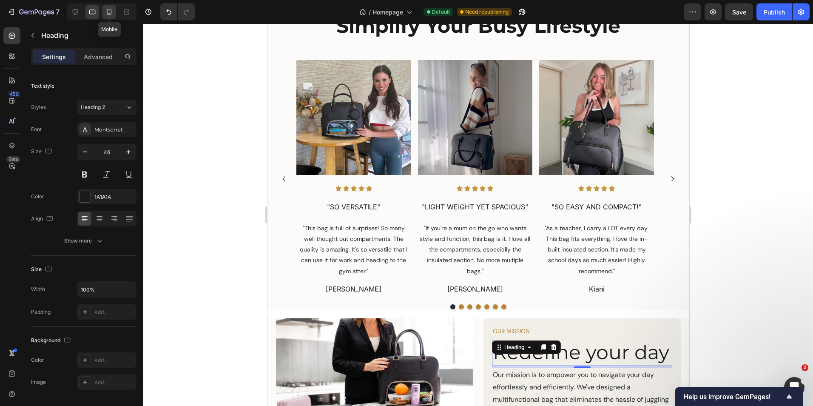
click at [107, 9] on icon at bounding box center [109, 12] width 9 height 9
type input "41"
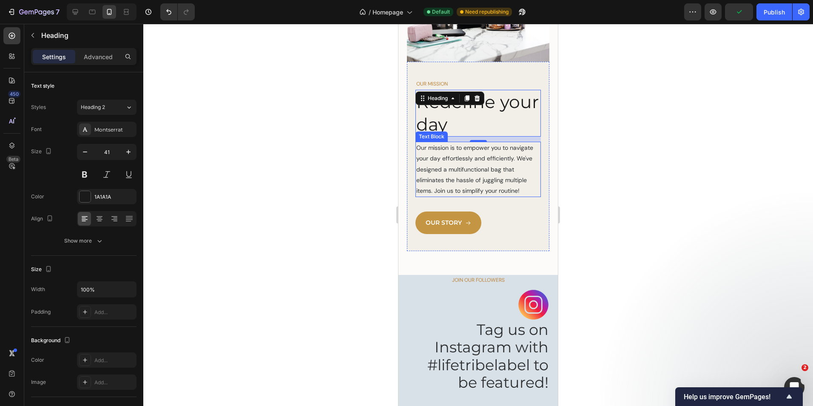
scroll to position [849, 0]
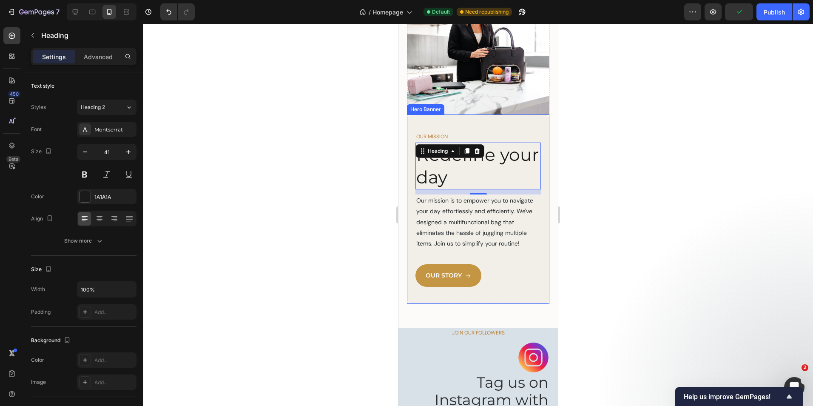
click at [507, 158] on div "OUR MISSION Text Block Redefine your day Heading 5 Our mission is to empower yo…" at bounding box center [478, 208] width 142 height 189
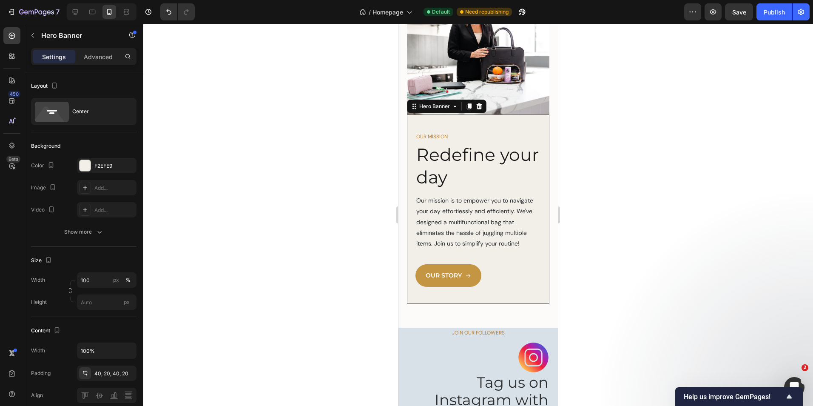
scroll to position [806, 0]
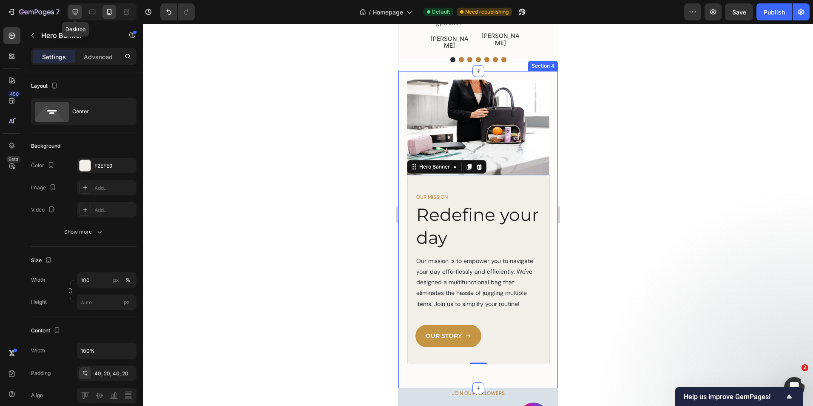
click at [74, 12] on icon at bounding box center [76, 12] width 6 height 6
type input "100 %"
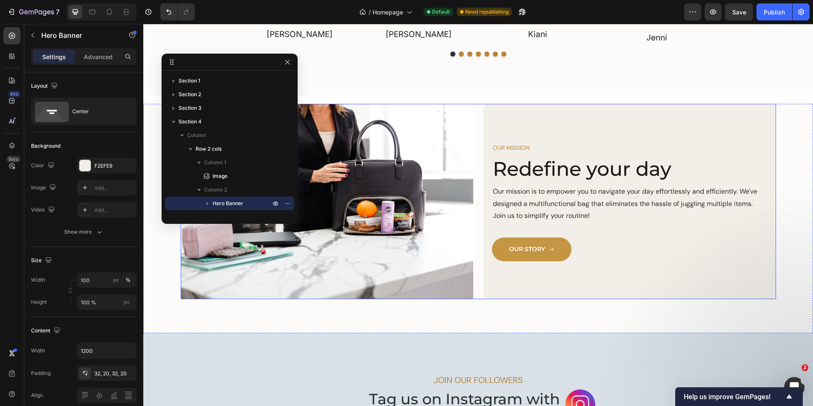
scroll to position [1318, 0]
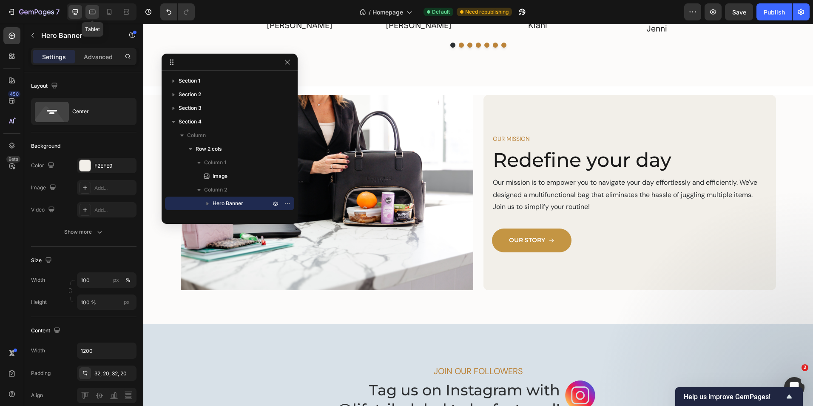
click at [95, 14] on icon at bounding box center [92, 12] width 6 height 5
type input "100%"
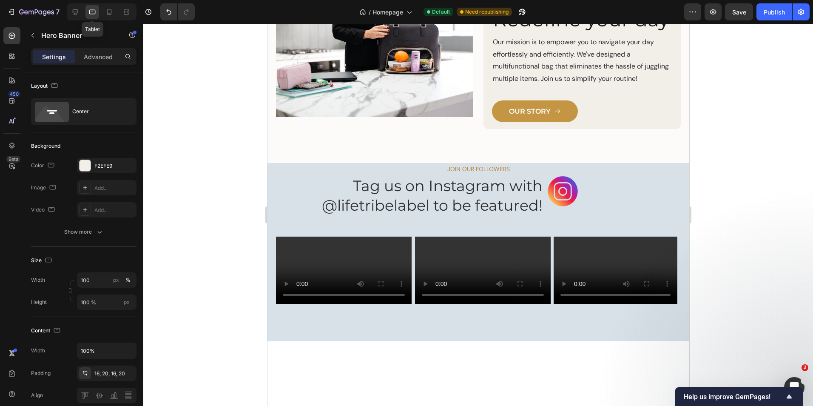
scroll to position [1247, 0]
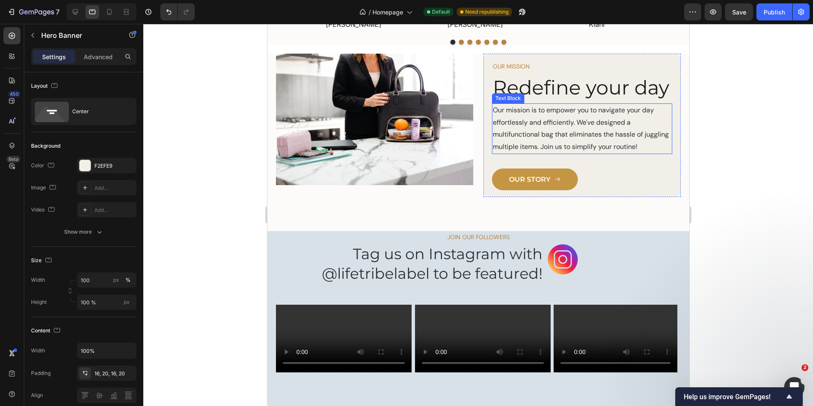
click at [512, 101] on h2 "Redefine your day" at bounding box center [582, 87] width 180 height 27
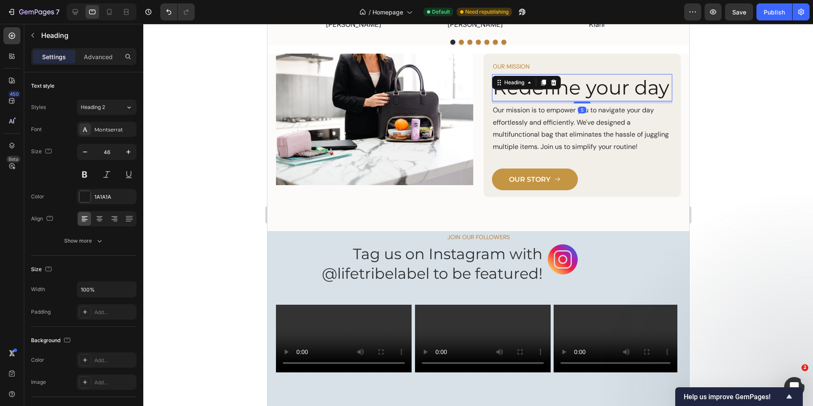
click at [524, 101] on h2 "Redefine your day" at bounding box center [582, 87] width 180 height 27
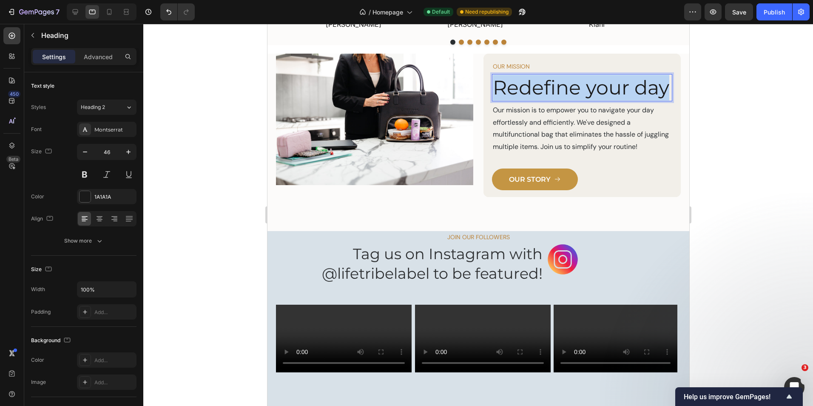
drag, startPoint x: 524, startPoint y: 114, endPoint x: 496, endPoint y: 85, distance: 40.6
click at [496, 85] on p "Redefine your day" at bounding box center [582, 88] width 179 height 26
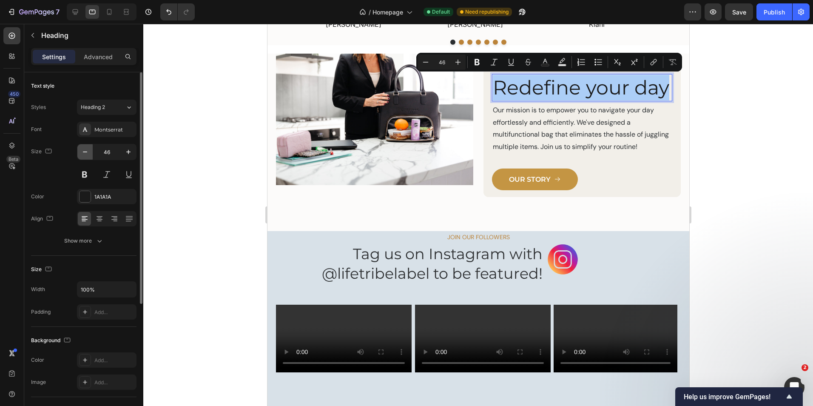
click at [84, 154] on icon "button" at bounding box center [85, 152] width 9 height 9
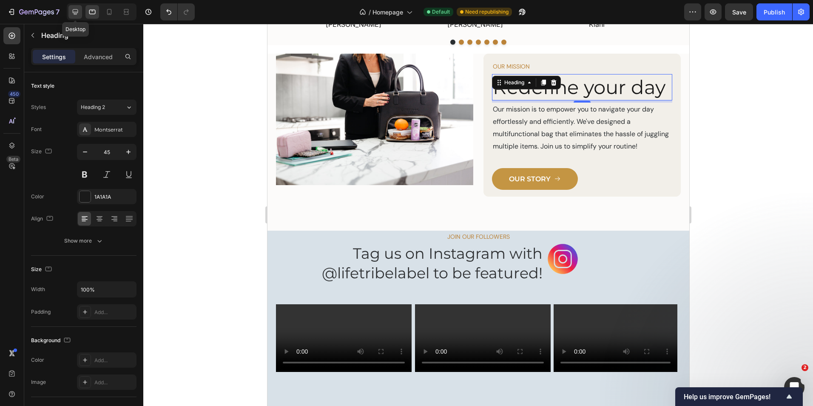
click at [75, 10] on icon at bounding box center [76, 12] width 6 height 6
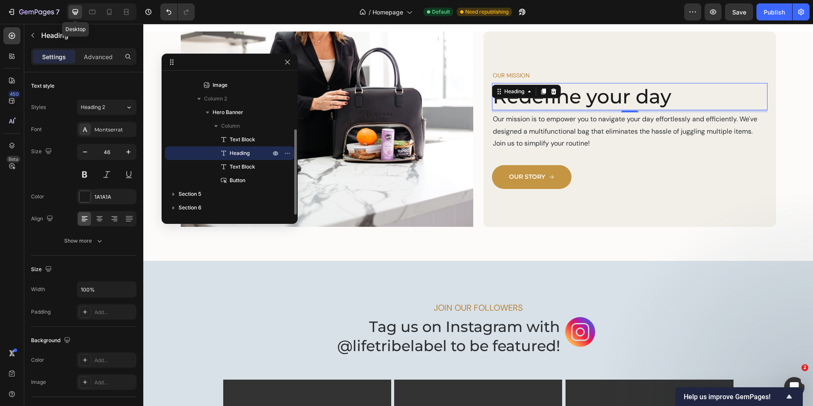
scroll to position [1410, 0]
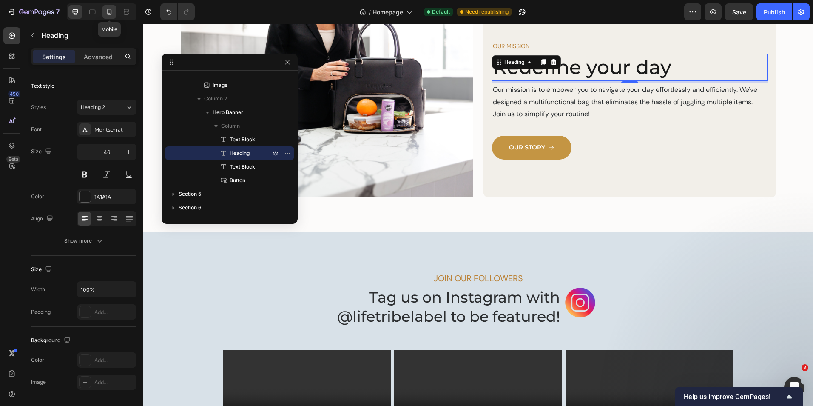
click at [111, 11] on icon at bounding box center [109, 12] width 9 height 9
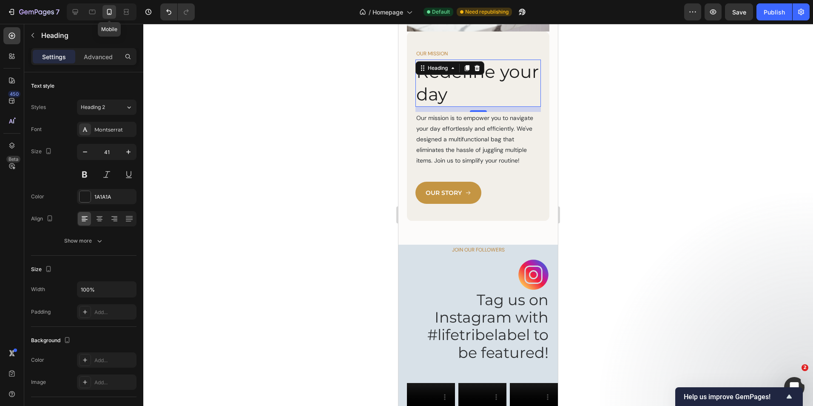
scroll to position [1486, 0]
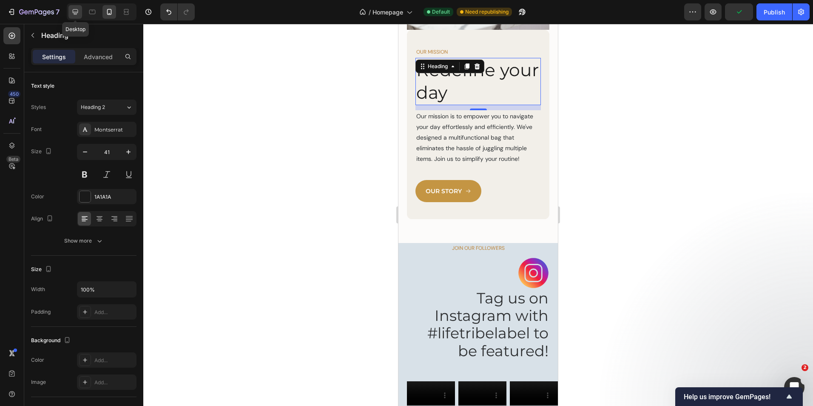
click at [74, 11] on icon at bounding box center [75, 12] width 9 height 9
type input "46"
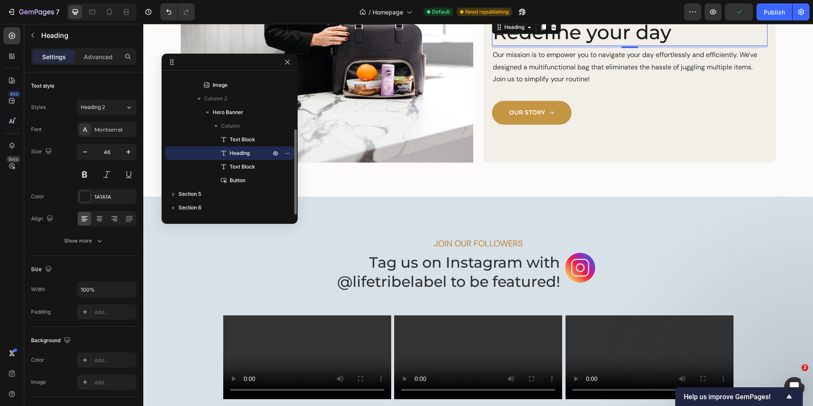
scroll to position [1410, 0]
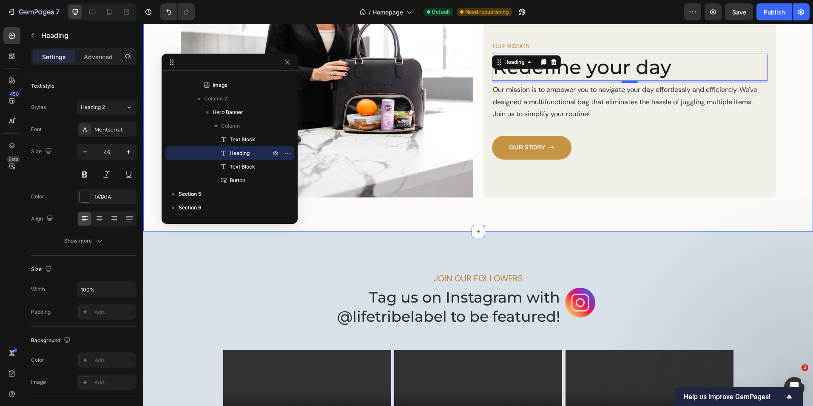
click at [550, 217] on div "Image OUR MISSION Text Block Redefine your day Heading 5 Our mission is to empo…" at bounding box center [478, 116] width 670 height 229
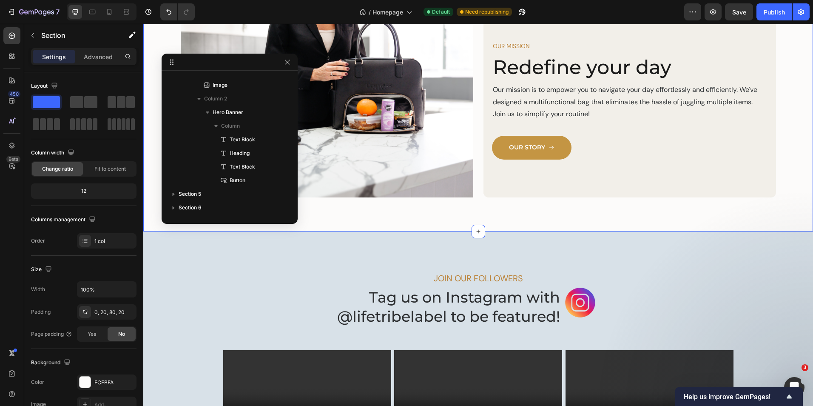
scroll to position [0, 0]
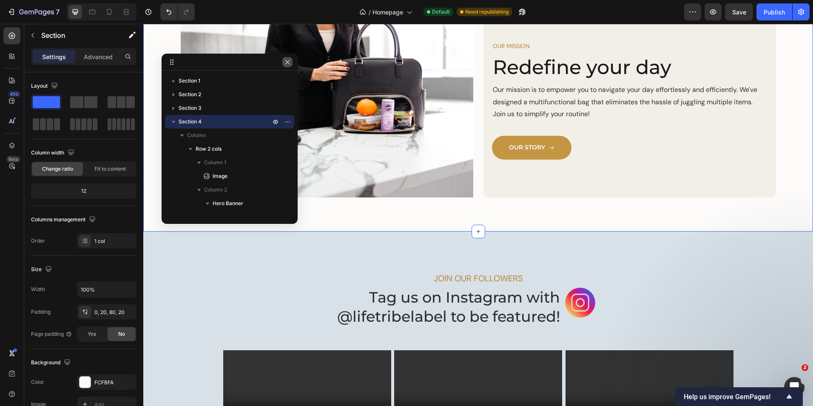
click at [285, 60] on icon "button" at bounding box center [287, 62] width 7 height 7
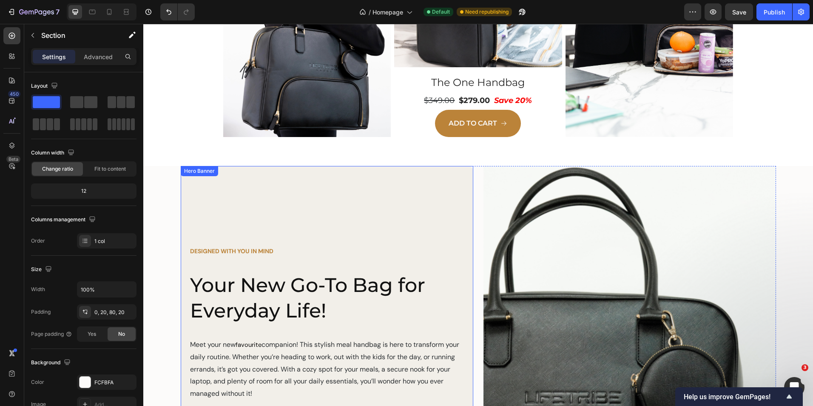
scroll to position [423, 0]
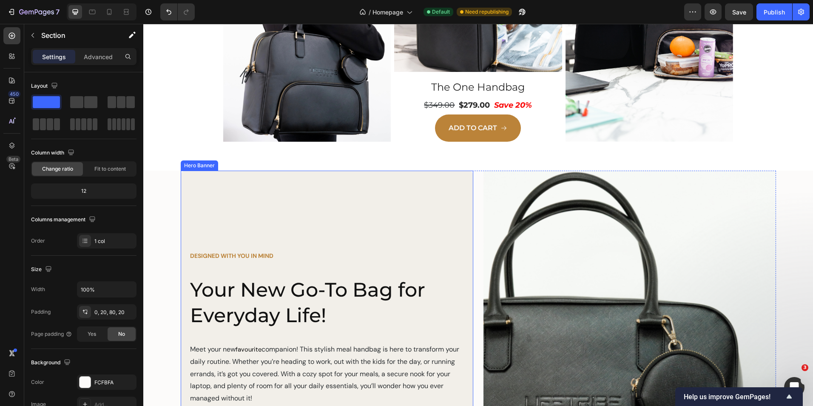
click at [223, 196] on div "Background Image" at bounding box center [327, 378] width 293 height 415
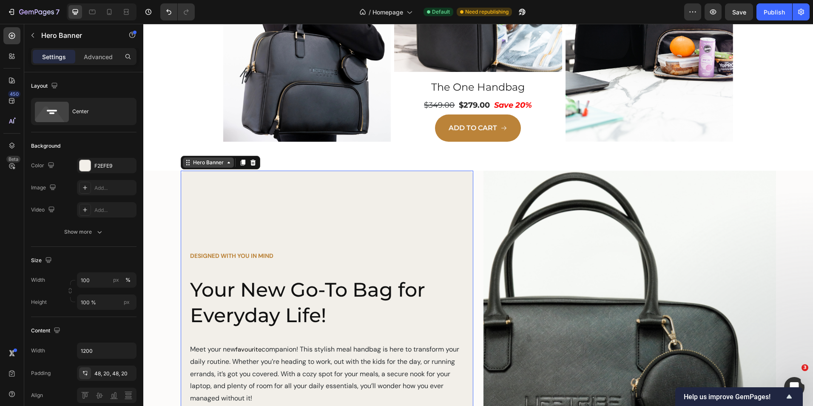
click at [228, 162] on icon at bounding box center [228, 162] width 7 height 7
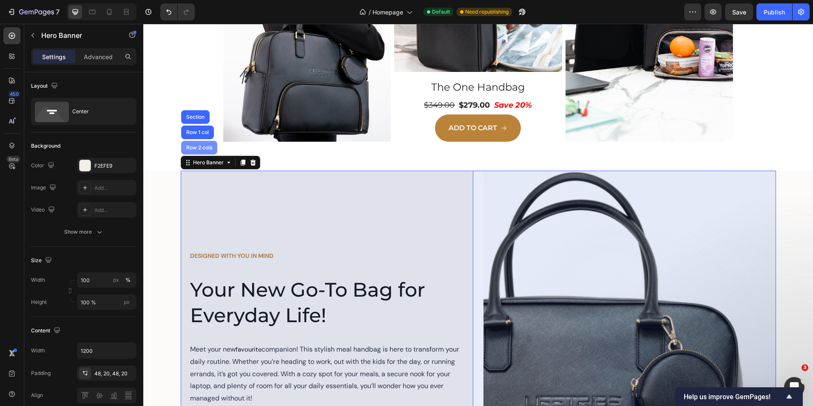
click at [202, 152] on div "Row 2 cols" at bounding box center [199, 148] width 36 height 14
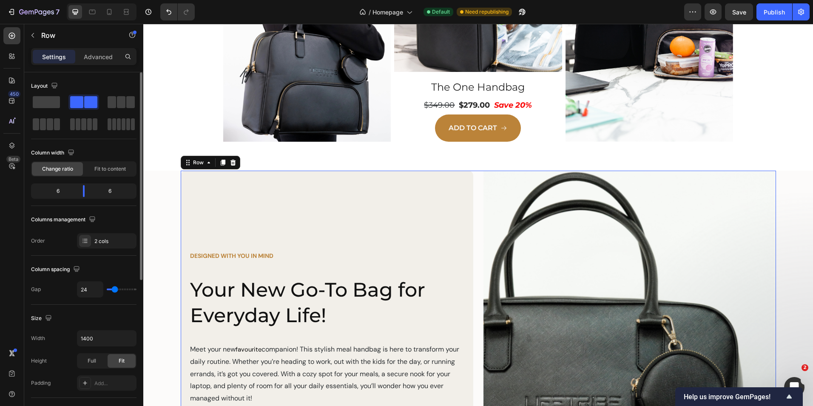
click at [60, 191] on div "6" at bounding box center [54, 191] width 43 height 12
drag, startPoint x: 60, startPoint y: 191, endPoint x: 51, endPoint y: 191, distance: 8.9
click at [51, 191] on div "6" at bounding box center [54, 191] width 43 height 12
click at [57, 191] on div "6" at bounding box center [54, 191] width 43 height 12
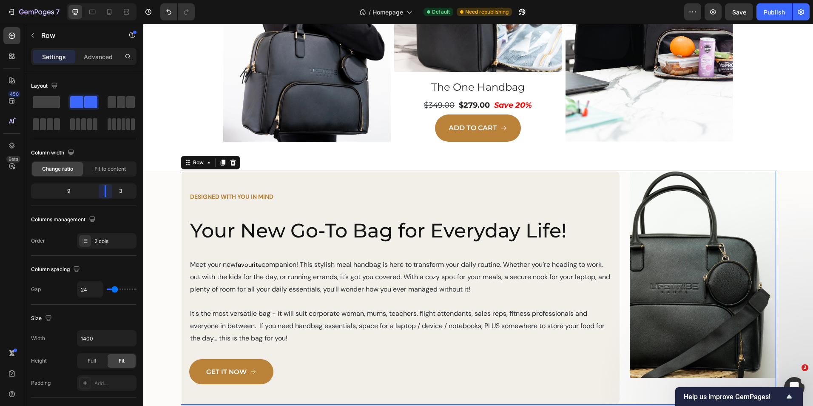
drag, startPoint x: 83, startPoint y: 189, endPoint x: 108, endPoint y: 189, distance: 25.5
click at [108, 0] on body "7 Version history / Homepage Default Need republishing Preview Save Publish 450…" at bounding box center [406, 0] width 813 height 0
click at [92, 10] on icon at bounding box center [92, 12] width 6 height 5
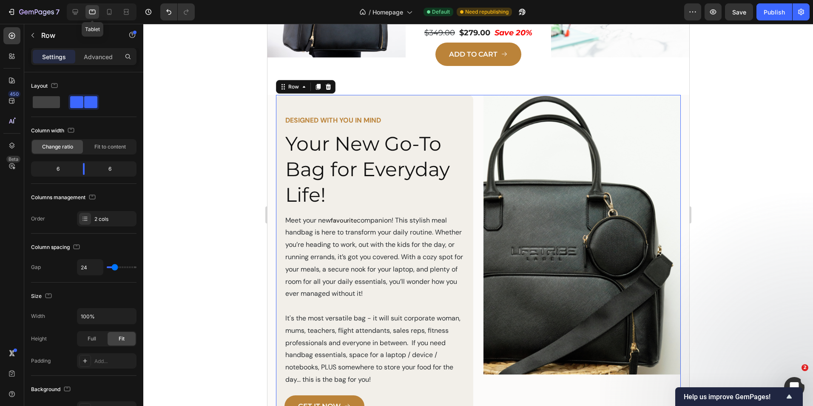
scroll to position [504, 0]
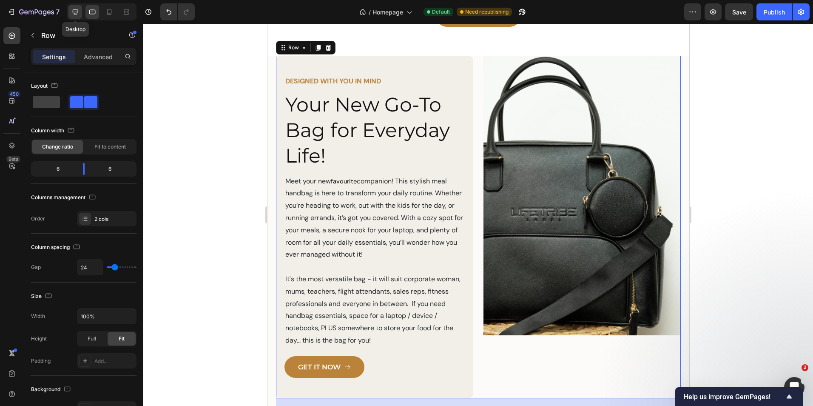
click at [77, 11] on icon at bounding box center [75, 12] width 9 height 9
type input "1400"
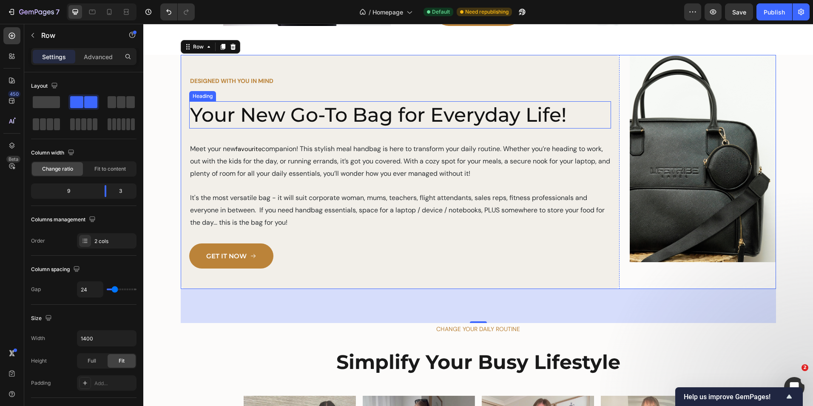
scroll to position [540, 0]
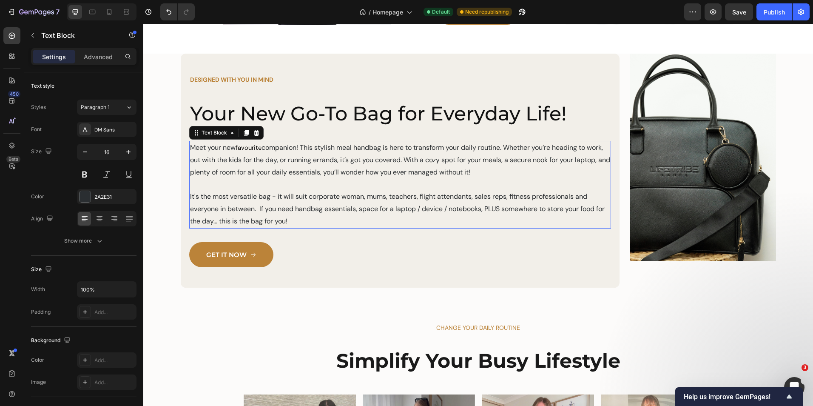
click at [507, 146] on p "Meet your new favourite companion! This stylish meal handbag is here to transfo…" at bounding box center [400, 160] width 420 height 37
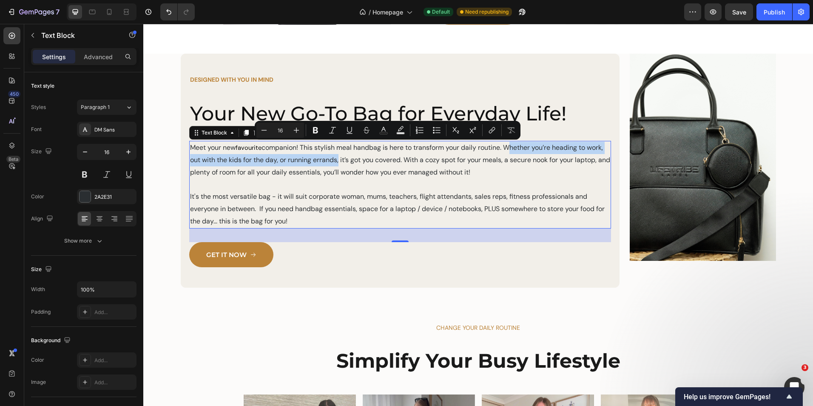
drag, startPoint x: 507, startPoint y: 146, endPoint x: 355, endPoint y: 161, distance: 153.0
click at [355, 161] on p "Meet your new favourite companion! This stylish meal handbag is here to transfo…" at bounding box center [400, 160] width 420 height 37
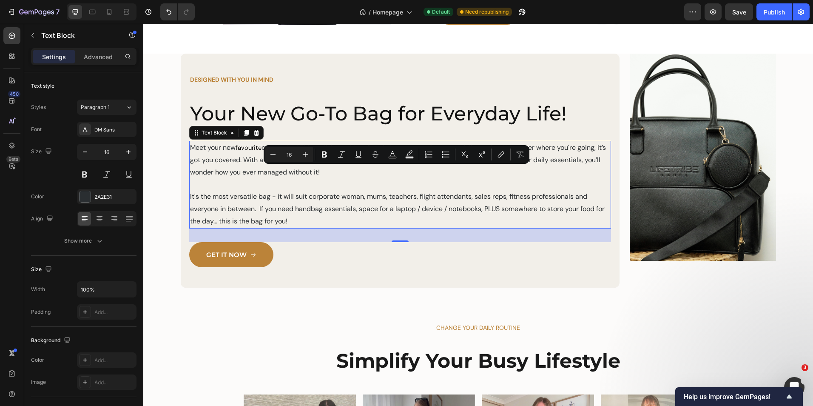
drag, startPoint x: 350, startPoint y: 172, endPoint x: 327, endPoint y: 220, distance: 52.7
click at [327, 220] on div "Meet your new favourite companion! This stylish meal handbag is here to transfo…" at bounding box center [400, 185] width 422 height 88
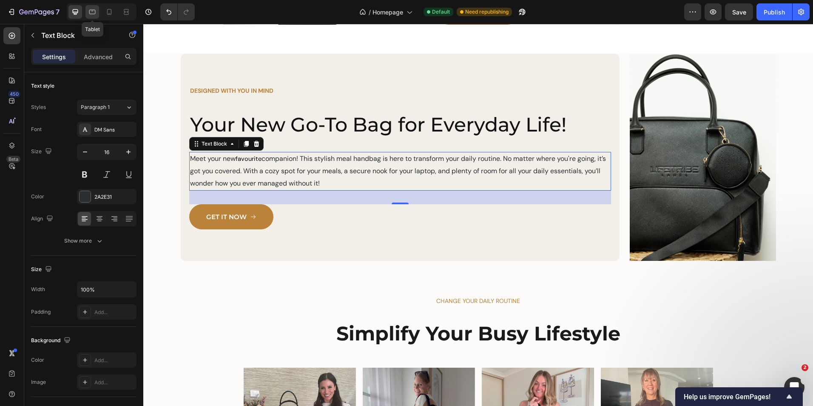
click at [93, 9] on icon at bounding box center [92, 12] width 9 height 9
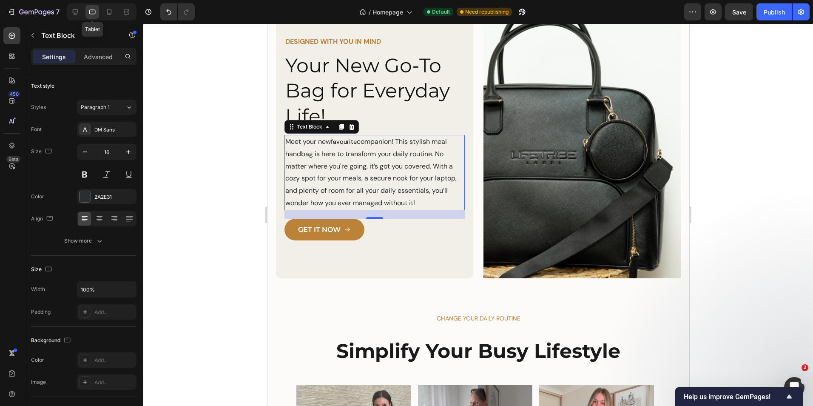
scroll to position [638, 0]
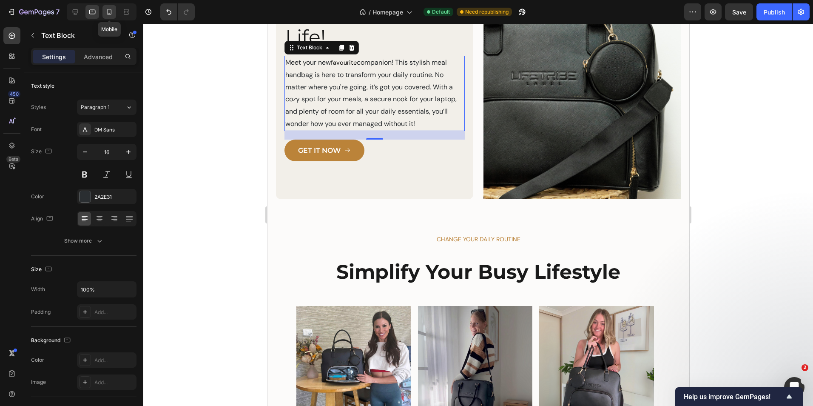
click at [110, 11] on icon at bounding box center [109, 12] width 9 height 9
type input "14"
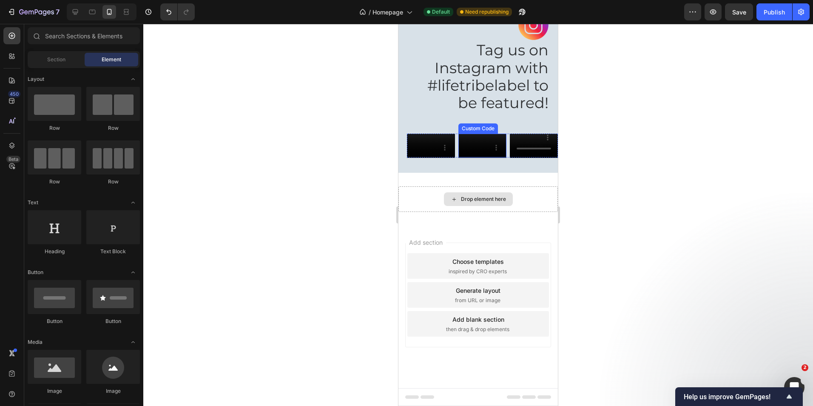
scroll to position [1822, 0]
click at [71, 8] on icon at bounding box center [75, 12] width 9 height 9
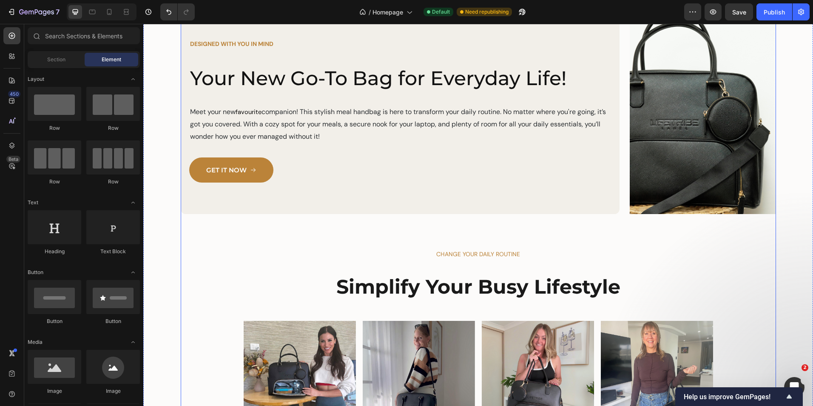
scroll to position [775, 0]
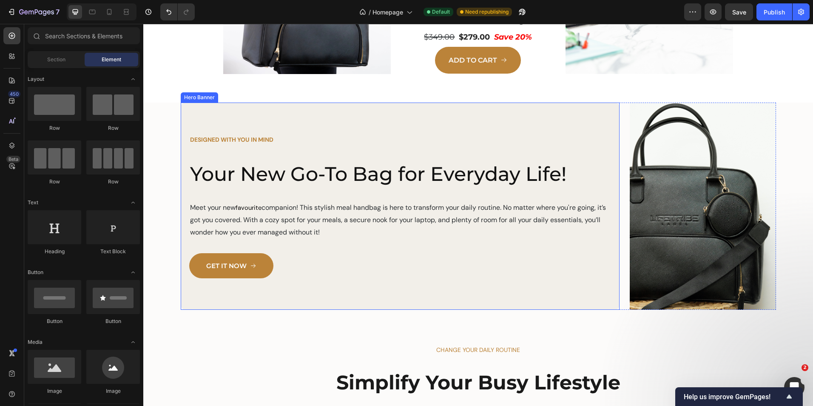
click at [293, 124] on div "DESIGNED WITH YOU IN MIND Text Block Your New Go-To Bag for Everyday Life! Head…" at bounding box center [400, 206] width 439 height 185
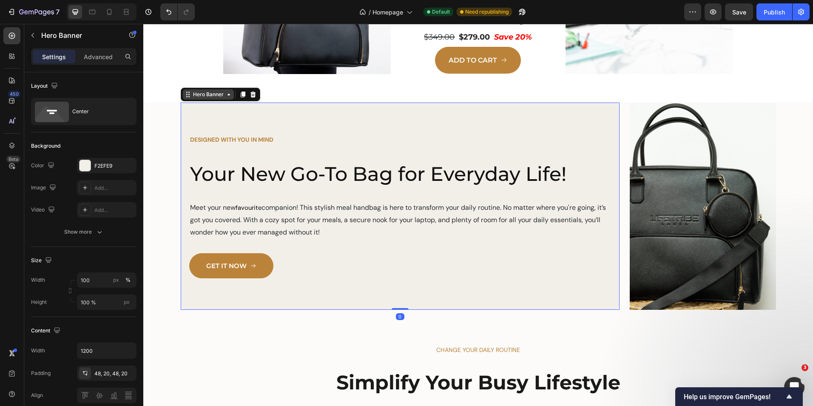
click at [217, 97] on div "Hero Banner" at bounding box center [208, 95] width 34 height 8
click at [100, 59] on p "Advanced" at bounding box center [98, 56] width 29 height 9
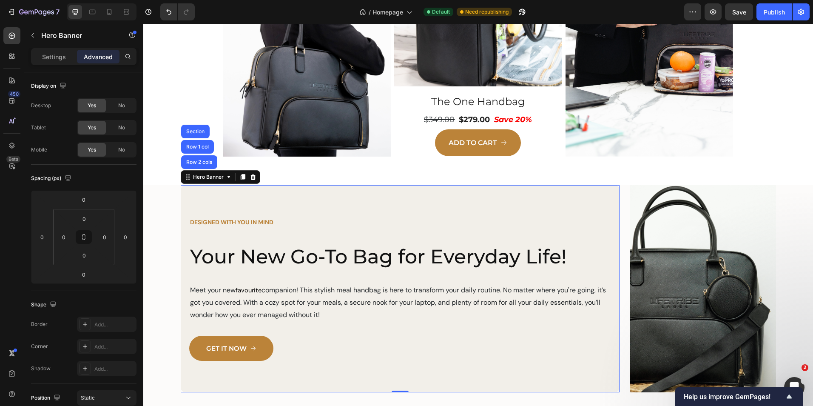
scroll to position [732, 0]
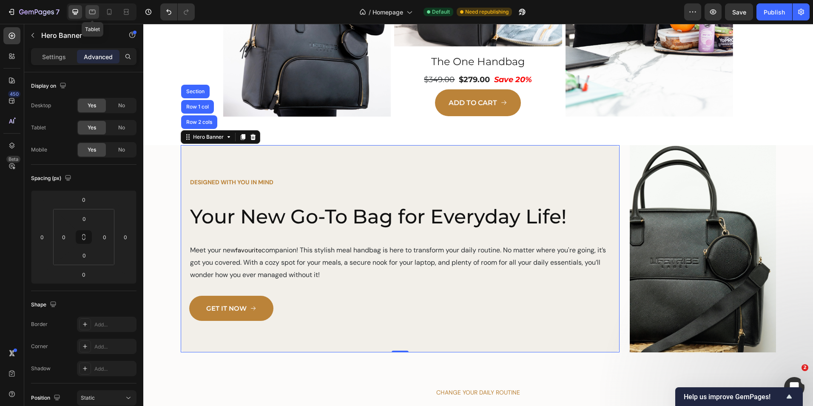
click at [91, 11] on icon at bounding box center [92, 12] width 9 height 9
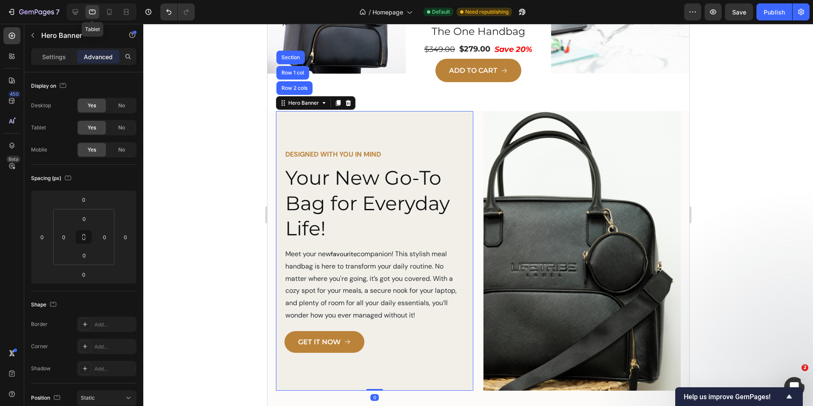
scroll to position [788, 0]
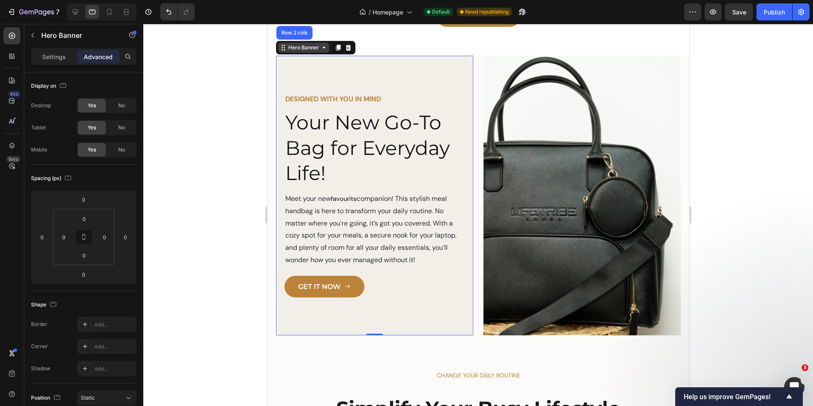
click at [303, 44] on div "Hero Banner" at bounding box center [303, 48] width 34 height 8
click at [62, 56] on p "Settings" at bounding box center [54, 56] width 24 height 9
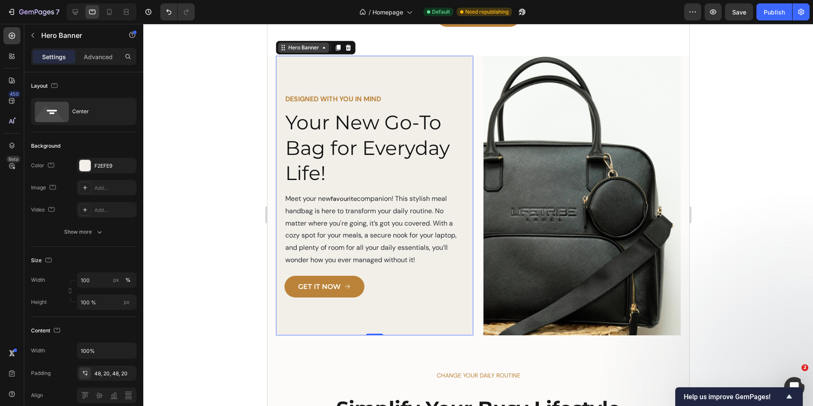
click at [304, 45] on div "Hero Banner" at bounding box center [303, 48] width 34 height 8
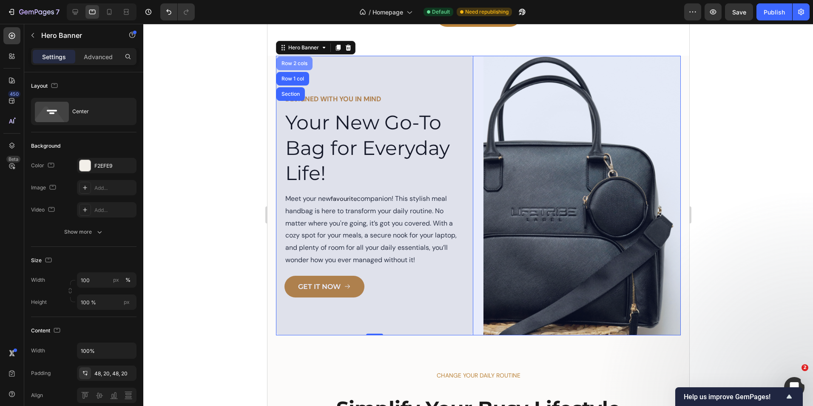
click at [298, 61] on div "Row 2 cols" at bounding box center [293, 63] width 29 height 5
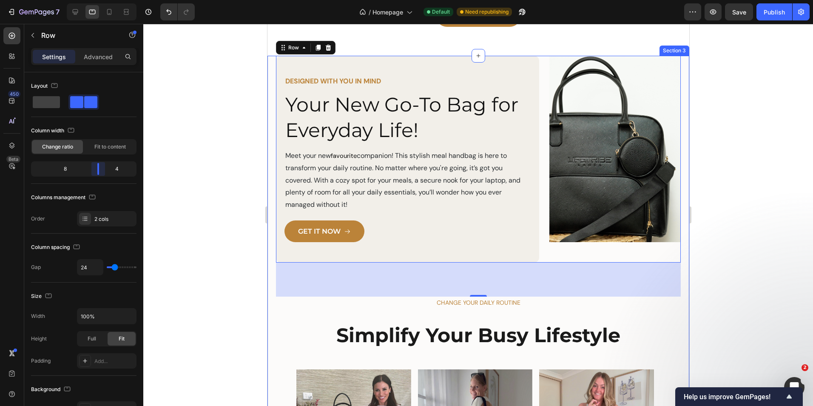
drag, startPoint x: 84, startPoint y: 167, endPoint x: 101, endPoint y: 168, distance: 17.0
click at [101, 0] on body "7 Version history / Homepage Default Need republishing Preview Save Publish 450…" at bounding box center [406, 0] width 813 height 0
click at [78, 12] on icon at bounding box center [76, 12] width 6 height 6
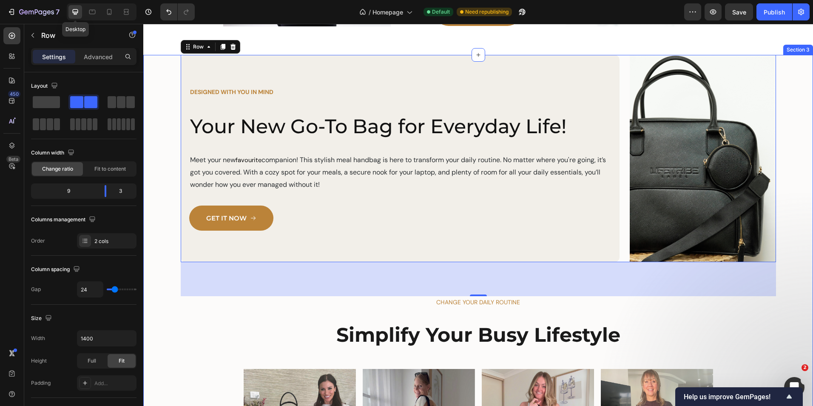
scroll to position [824, 0]
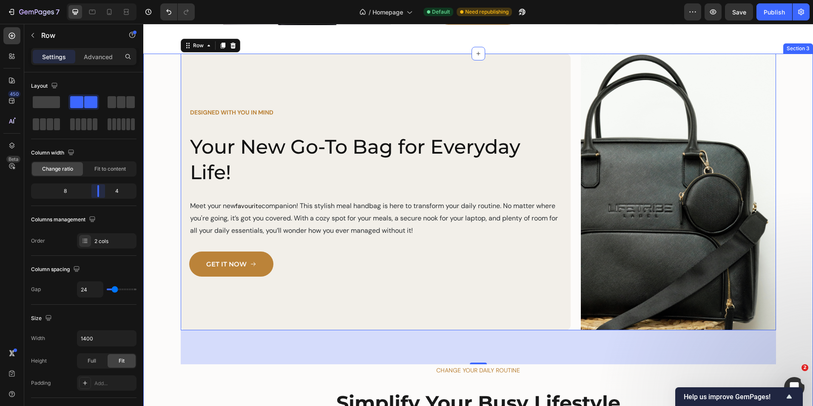
click at [103, 0] on body "7 Version history / Homepage Default Need republishing Preview Save Publish 450…" at bounding box center [406, 0] width 813 height 0
click at [105, 0] on body "7 Version history / Homepage Default Need republishing Preview Save Publish 450…" at bounding box center [406, 0] width 813 height 0
drag, startPoint x: 100, startPoint y: 190, endPoint x: 107, endPoint y: 190, distance: 7.2
click at [107, 0] on body "7 Version history / Homepage Default Need republishing Preview Publish 450 Beta…" at bounding box center [406, 0] width 813 height 0
drag, startPoint x: 99, startPoint y: 190, endPoint x: 105, endPoint y: 190, distance: 5.5
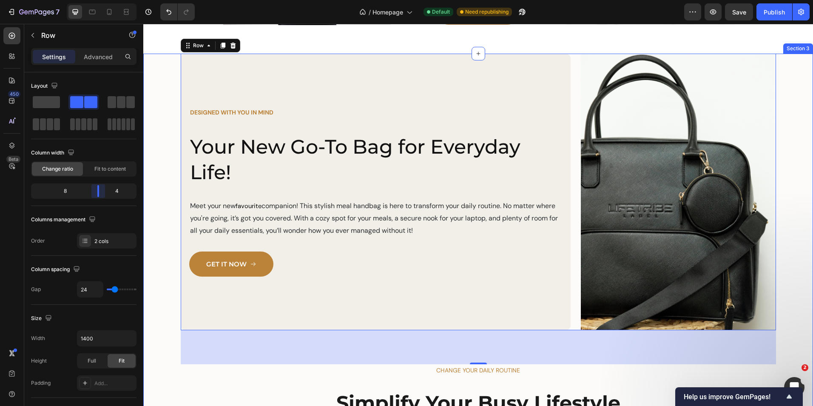
click at [105, 0] on body "7 Version history / Homepage Default Need republishing Preview Save Publish 450…" at bounding box center [406, 0] width 813 height 0
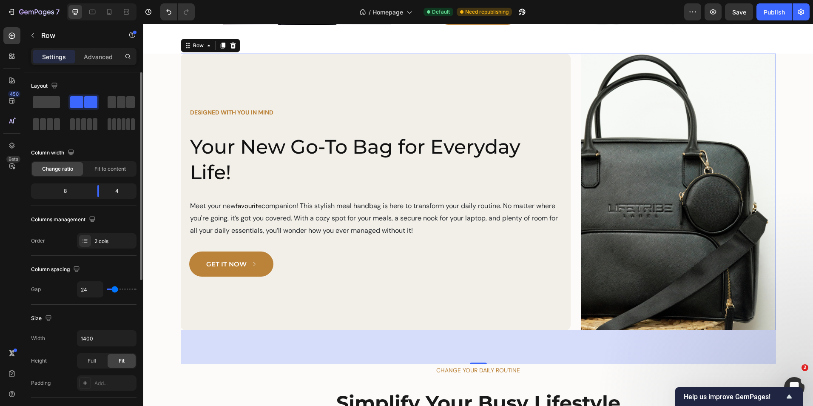
click at [81, 191] on div "8" at bounding box center [62, 191] width 58 height 12
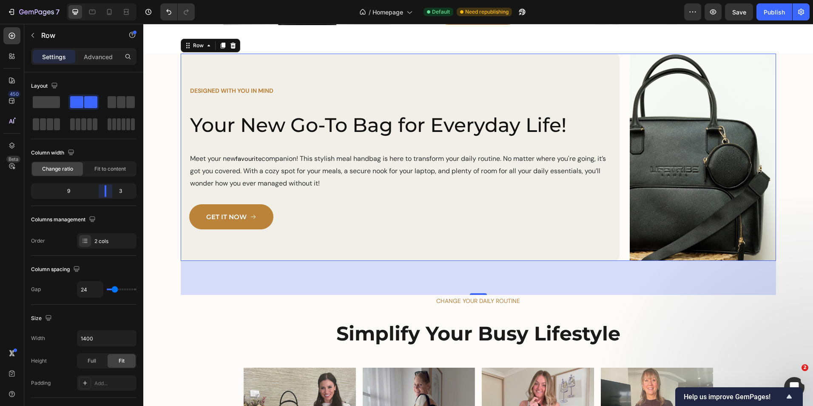
drag, startPoint x: 97, startPoint y: 190, endPoint x: 112, endPoint y: 191, distance: 14.9
click at [112, 0] on body "7 Version history / Homepage Default Need republishing Preview Save Publish 450…" at bounding box center [406, 0] width 813 height 0
click at [94, 13] on icon at bounding box center [92, 12] width 9 height 9
type input "100%"
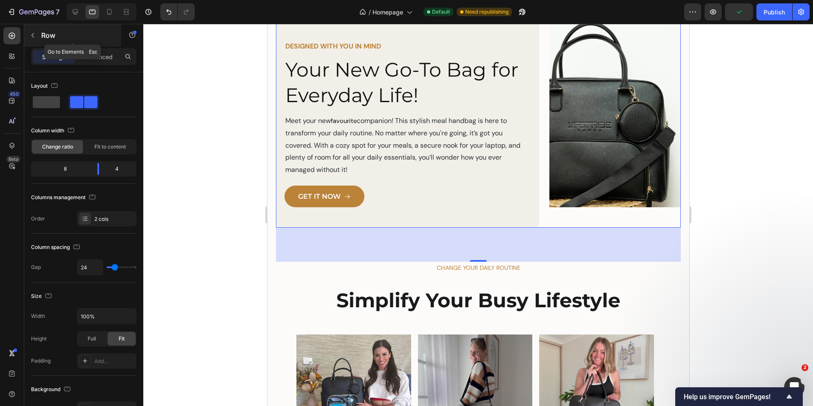
scroll to position [788, 0]
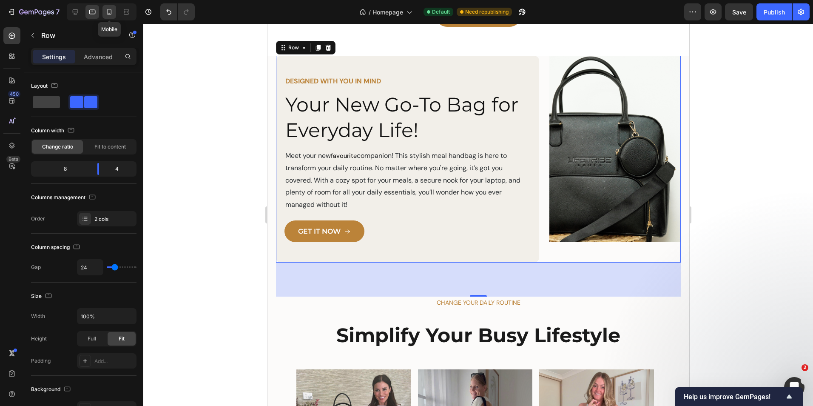
click at [111, 12] on icon at bounding box center [109, 12] width 9 height 9
type input "0"
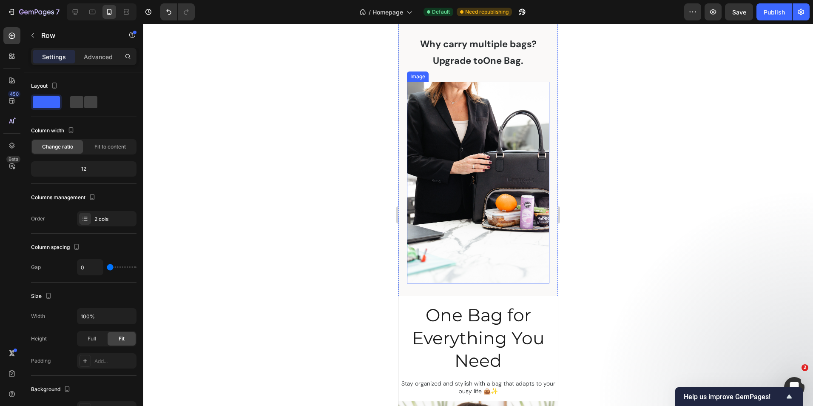
scroll to position [255, 0]
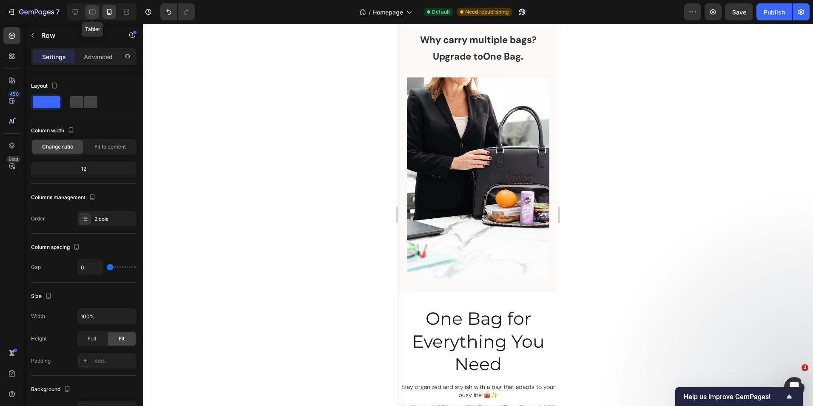
click at [93, 10] on icon at bounding box center [92, 12] width 6 height 5
type input "24"
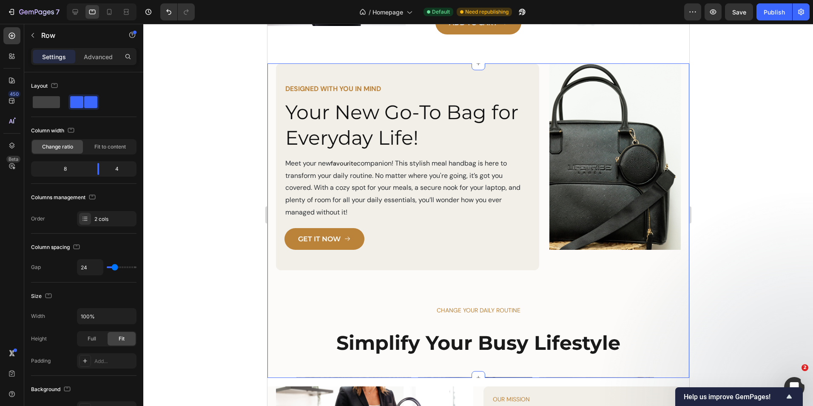
scroll to position [425, 0]
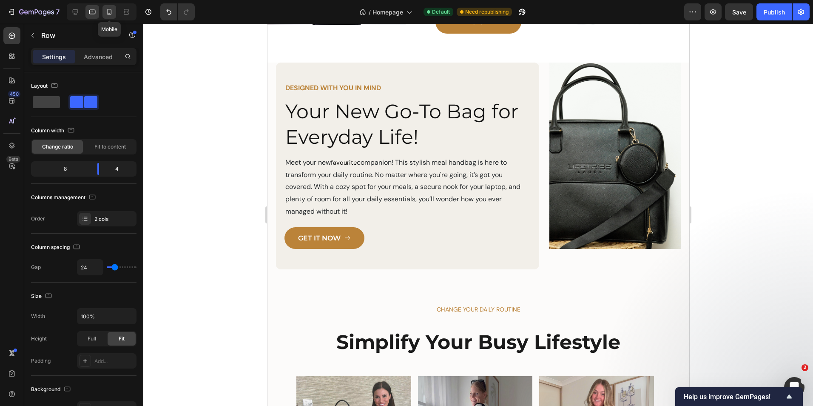
click at [108, 11] on icon at bounding box center [109, 12] width 9 height 9
type input "0"
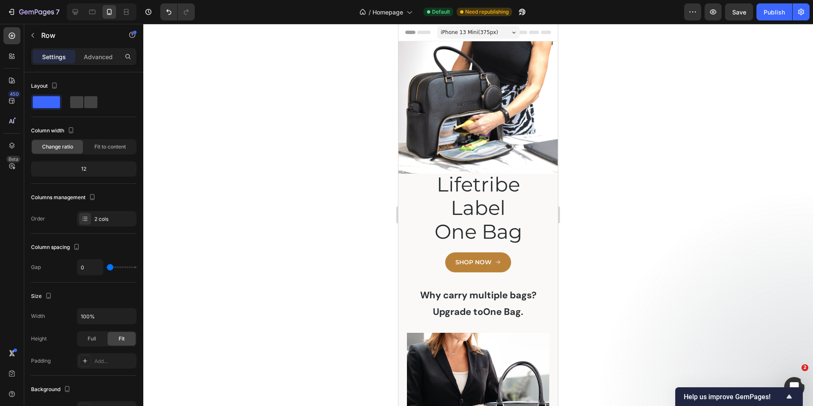
click at [598, 180] on div at bounding box center [478, 215] width 670 height 382
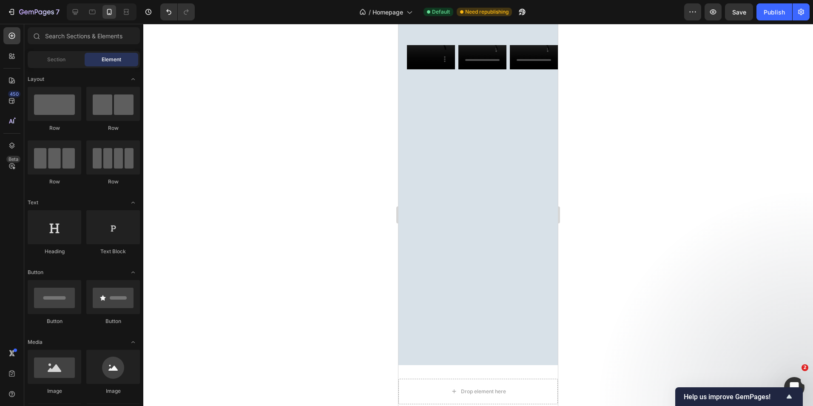
scroll to position [1822, 0]
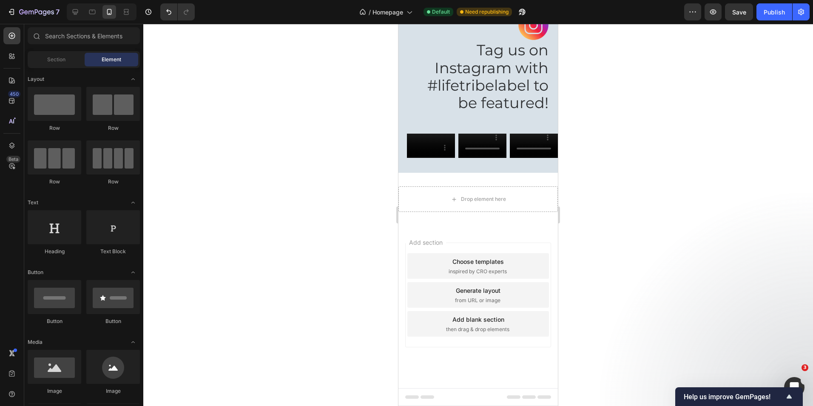
drag, startPoint x: 555, startPoint y: 74, endPoint x: 966, endPoint y: 395, distance: 521.2
click at [77, 14] on icon at bounding box center [75, 12] width 9 height 9
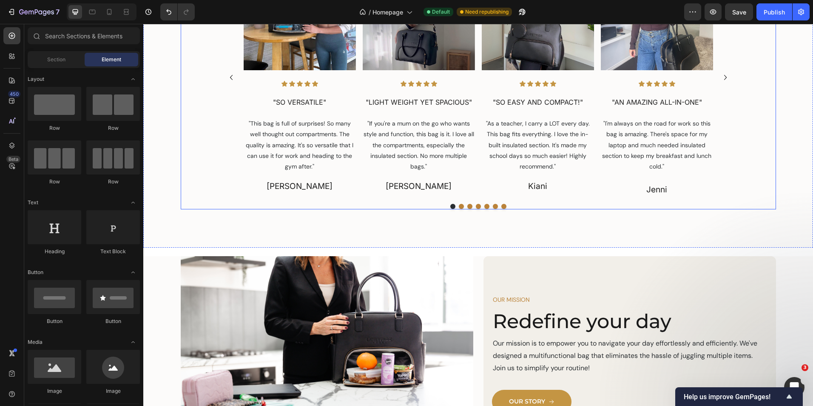
scroll to position [978, 0]
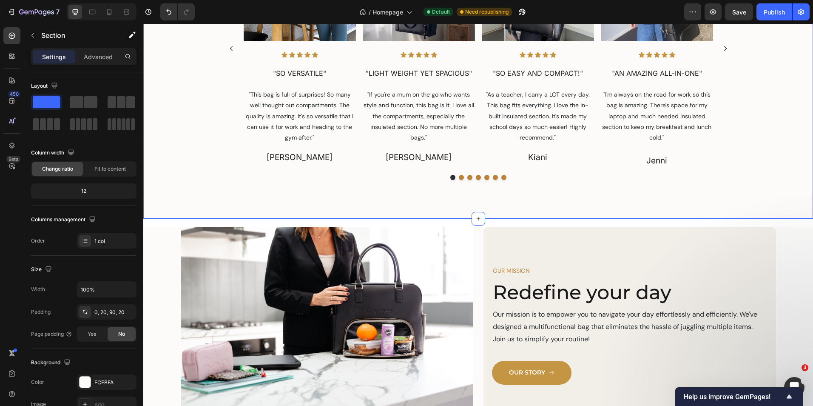
click at [543, 177] on div at bounding box center [478, 177] width 510 height 5
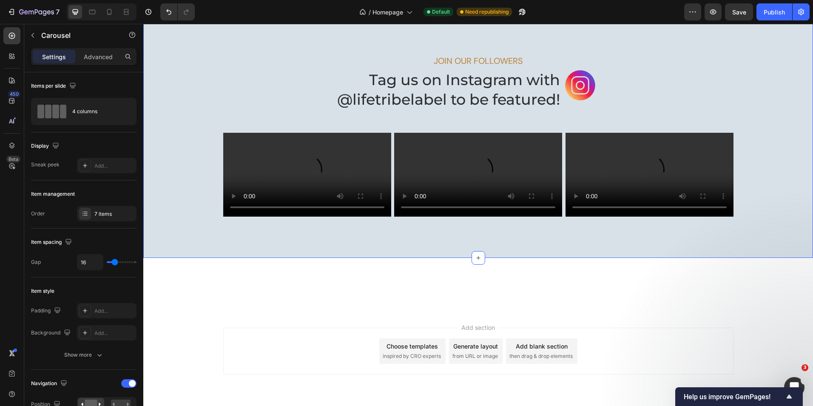
scroll to position [1407, 0]
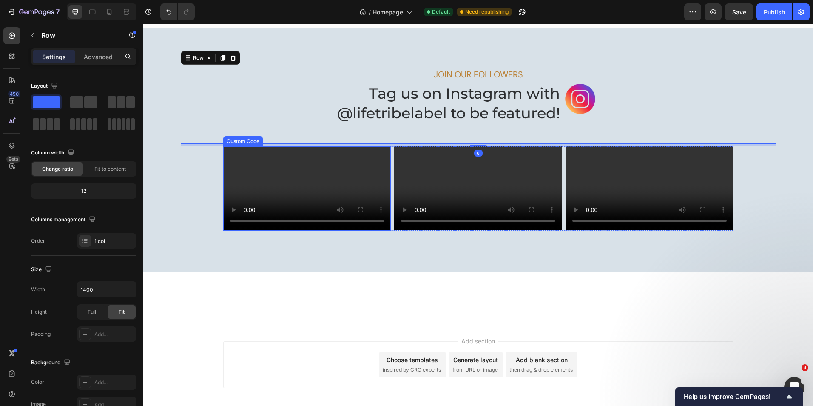
click at [244, 140] on div "Custom Code" at bounding box center [243, 141] width 36 height 8
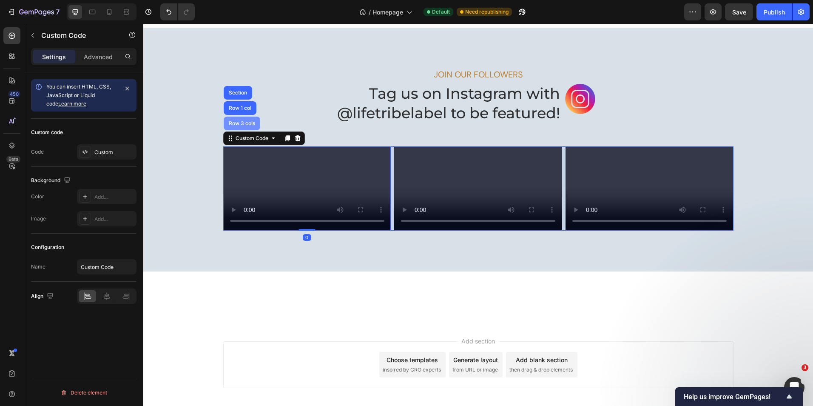
click at [246, 125] on div "Row 3 cols" at bounding box center [242, 123] width 30 height 5
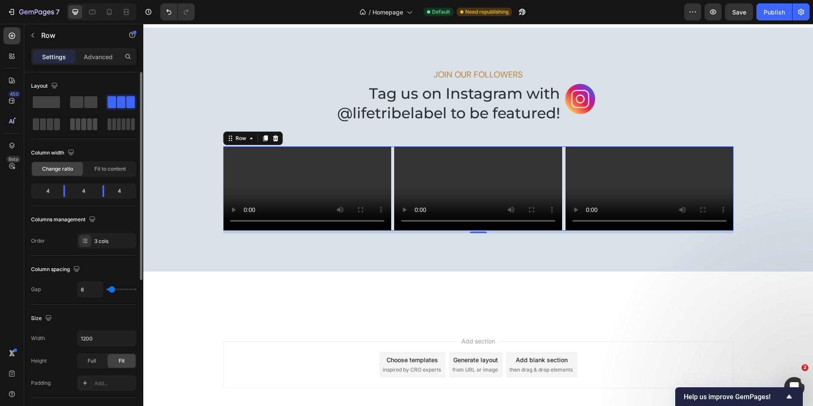
click at [85, 126] on span at bounding box center [83, 124] width 5 height 12
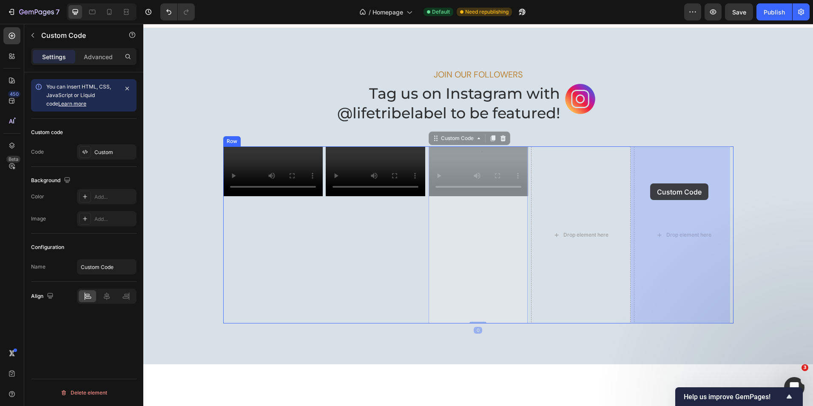
drag, startPoint x: 460, startPoint y: 193, endPoint x: 650, endPoint y: 183, distance: 190.4
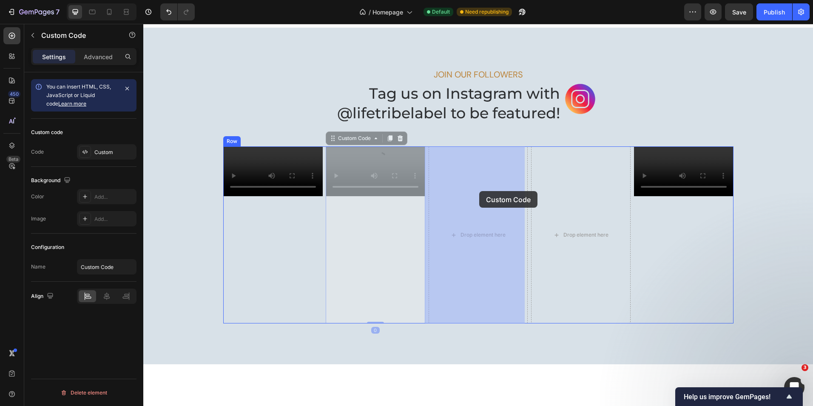
drag, startPoint x: 373, startPoint y: 191, endPoint x: 479, endPoint y: 191, distance: 106.3
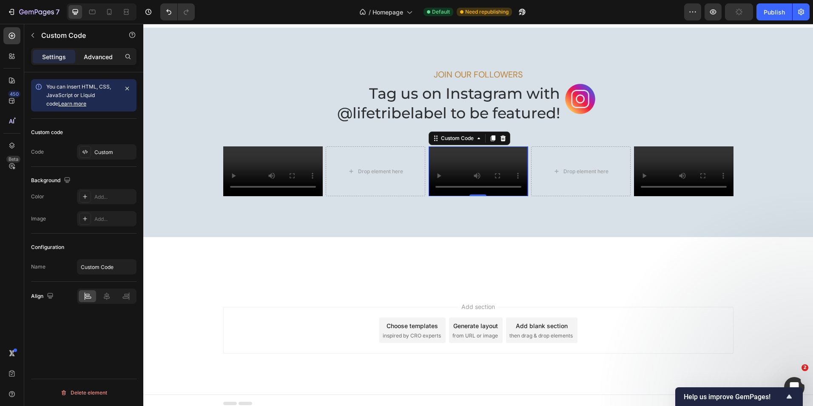
click at [88, 55] on p "Advanced" at bounding box center [98, 56] width 29 height 9
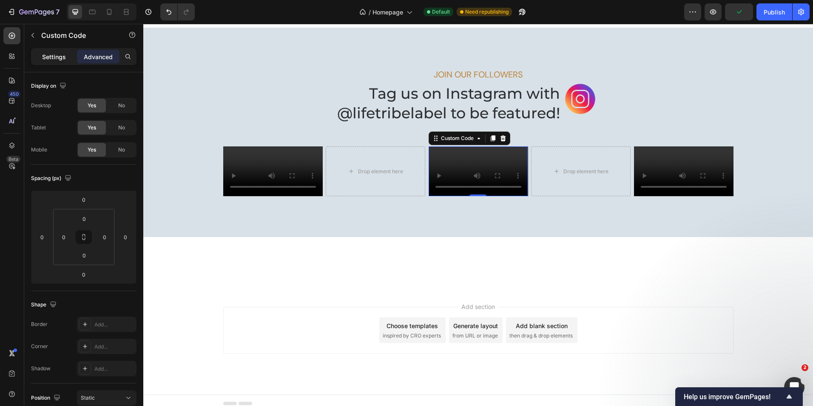
click at [52, 56] on p "Settings" at bounding box center [54, 56] width 24 height 9
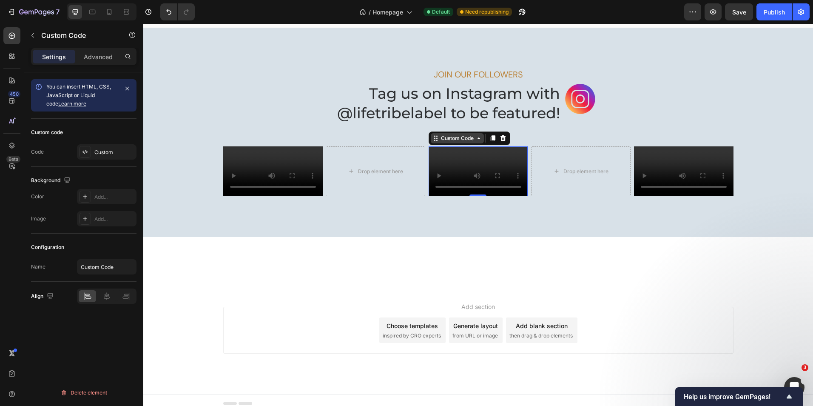
click at [464, 141] on div "Custom Code" at bounding box center [457, 138] width 36 height 8
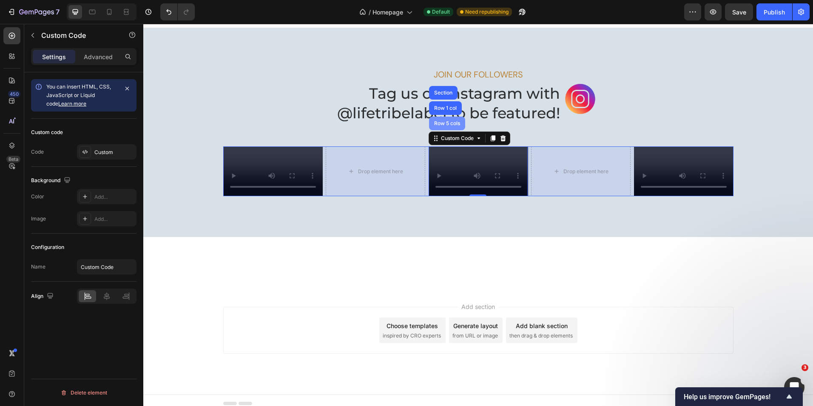
click at [446, 124] on div "Row 5 cols" at bounding box center [447, 123] width 29 height 5
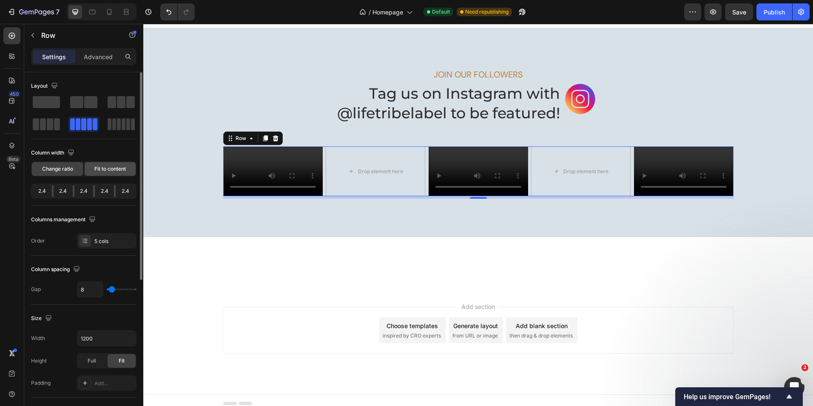
click at [107, 169] on span "Fit to content" at bounding box center [109, 169] width 31 height 8
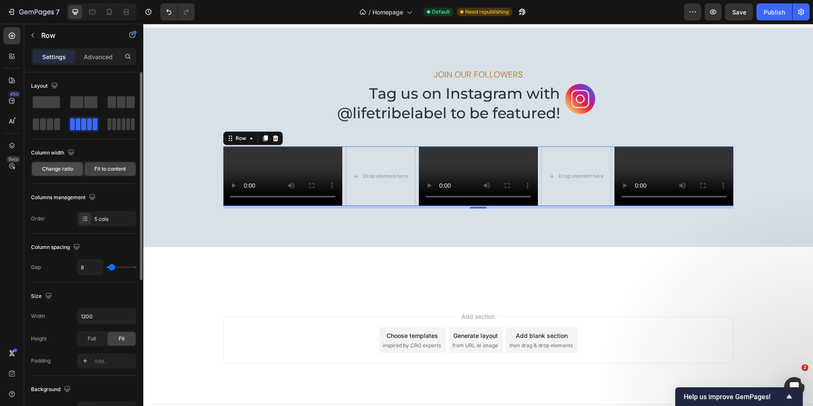
click at [65, 166] on span "Change ratio" at bounding box center [57, 169] width 31 height 8
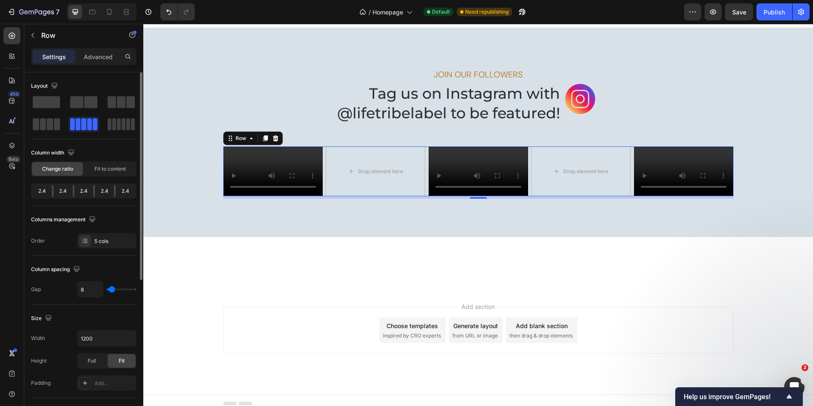
click at [52, 188] on div at bounding box center [53, 191] width 2 height 12
click at [64, 190] on div "2.4" at bounding box center [63, 191] width 19 height 12
click at [61, 191] on div "2.4" at bounding box center [63, 191] width 19 height 12
click at [248, 138] on icon at bounding box center [251, 138] width 7 height 7
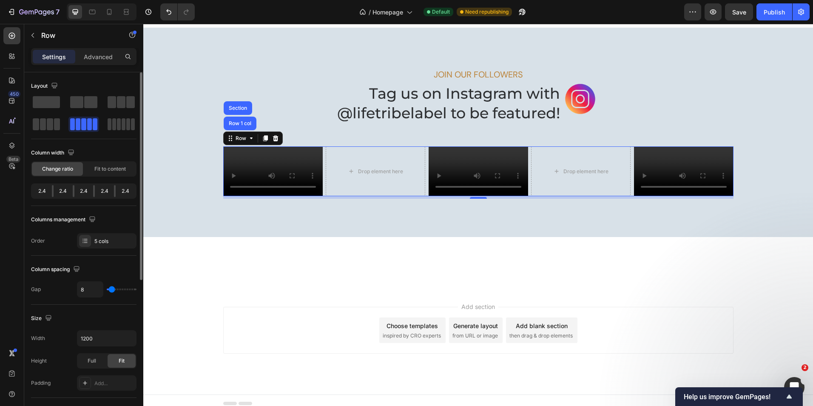
click at [73, 123] on span at bounding box center [72, 124] width 5 height 12
click at [64, 190] on div "2.4" at bounding box center [63, 191] width 19 height 12
click at [74, 191] on div at bounding box center [74, 191] width 2 height 12
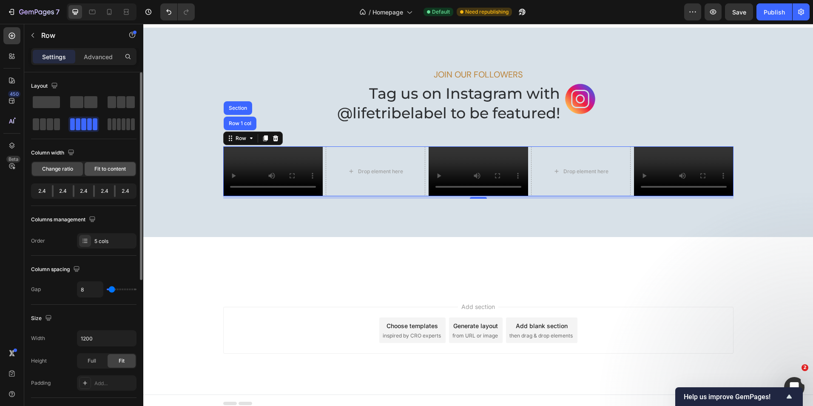
click at [115, 171] on span "Fit to content" at bounding box center [109, 169] width 31 height 8
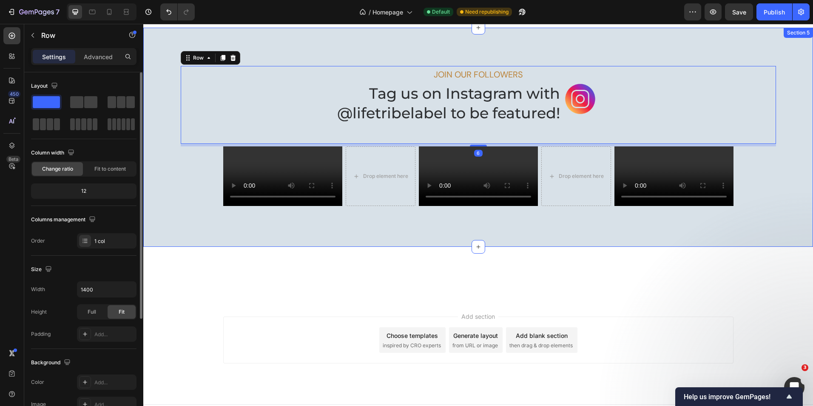
click at [787, 120] on div "JOIN OUR FOLLOWERS Text Block Image Tag us on Instagram with @lifetribelabel to…" at bounding box center [478, 137] width 653 height 142
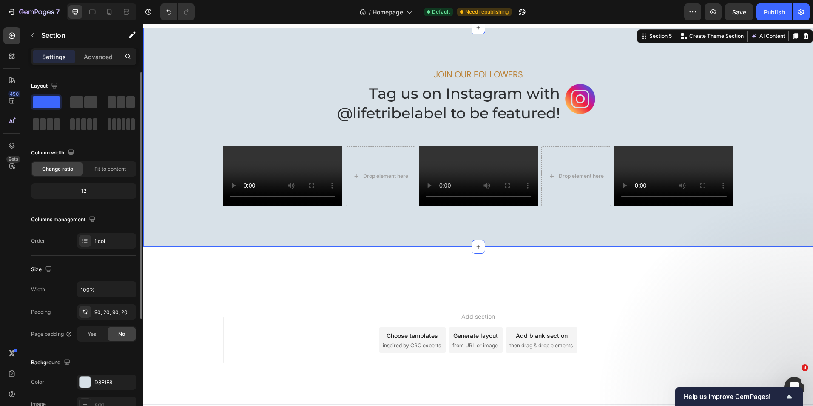
click at [785, 208] on div "JOIN OUR FOLLOWERS Text Block Image Tag us on Instagram with @lifetribelabel to…" at bounding box center [478, 137] width 653 height 142
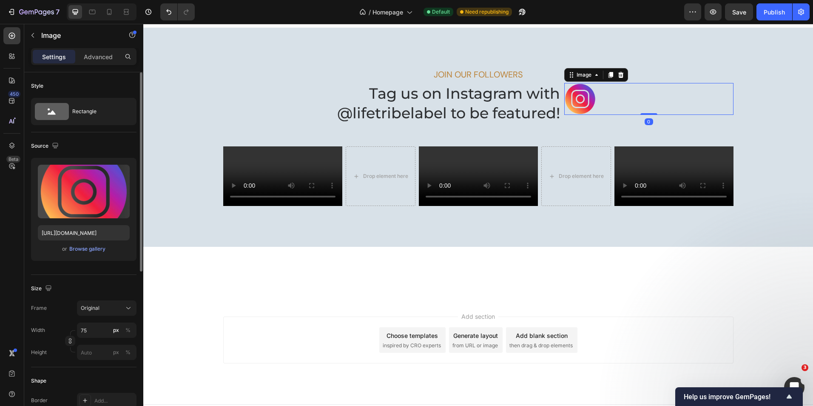
click at [682, 109] on div at bounding box center [648, 99] width 169 height 32
click at [501, 44] on div "JOIN OUR FOLLOWERS Text Block Image Tag us on Instagram with @lifetribelabel to…" at bounding box center [478, 137] width 670 height 219
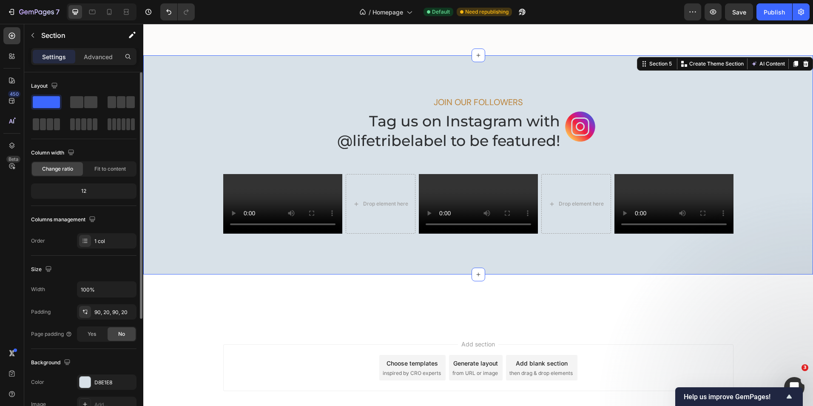
scroll to position [1322, 0]
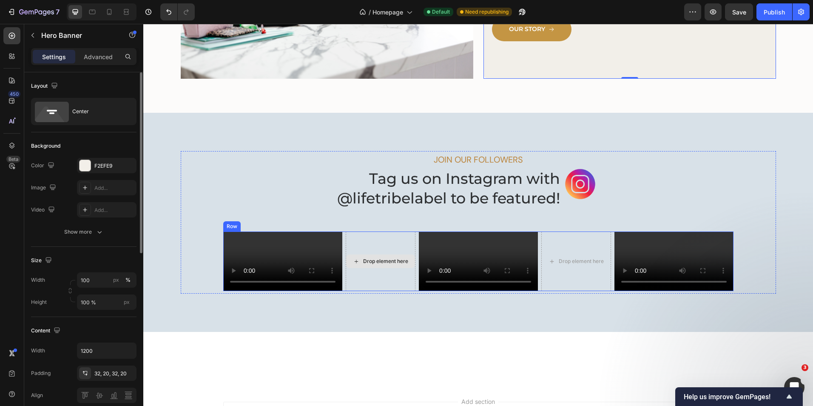
click at [379, 245] on div "Drop element here" at bounding box center [381, 261] width 70 height 60
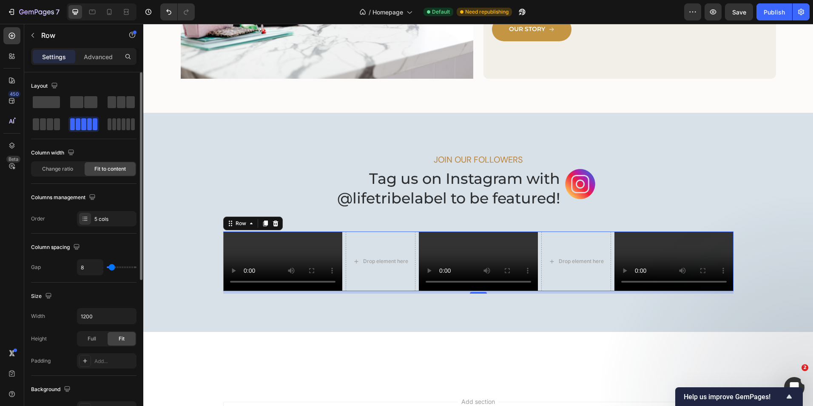
click at [113, 168] on span "Fit to content" at bounding box center [109, 169] width 31 height 8
click at [248, 225] on icon at bounding box center [251, 223] width 7 height 7
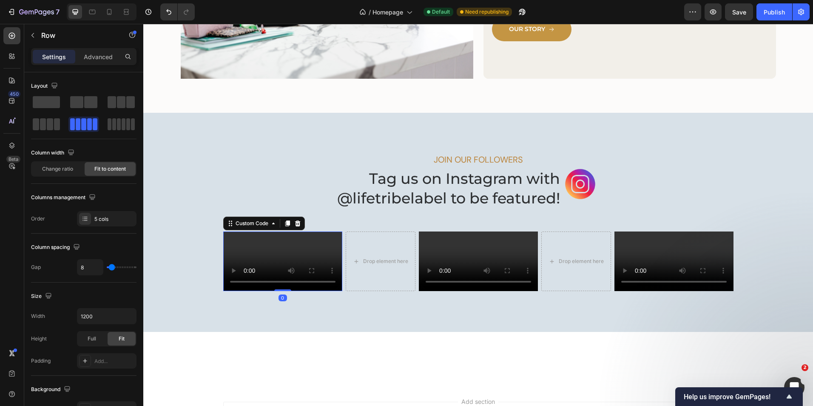
click at [250, 241] on video "Your browser does not support the video tag." at bounding box center [282, 261] width 119 height 60
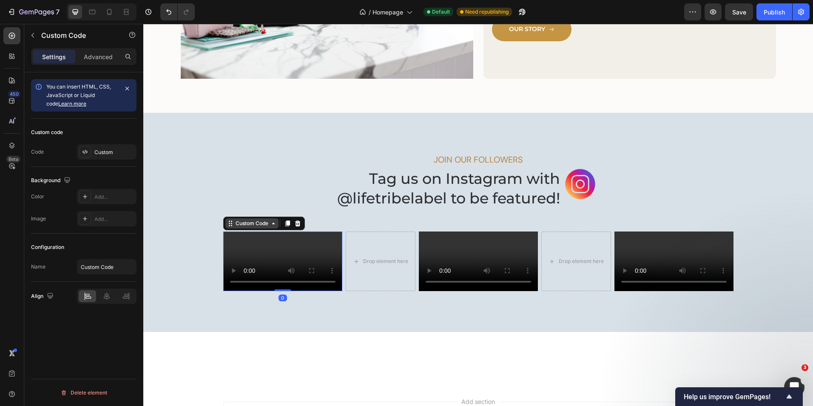
click at [265, 220] on div "Custom Code" at bounding box center [252, 223] width 36 height 8
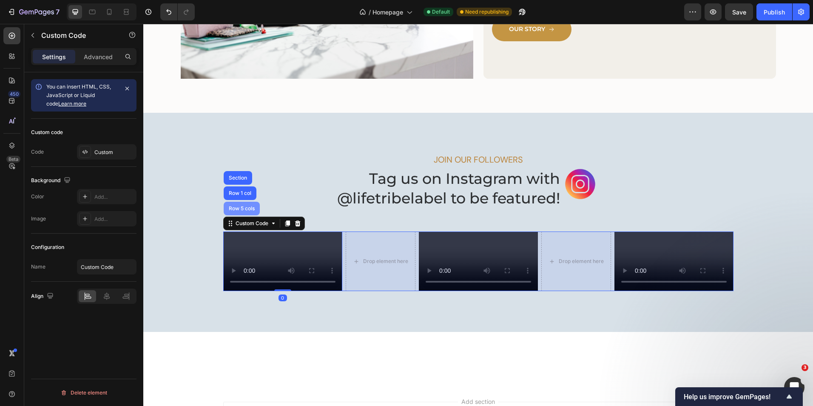
click at [245, 212] on div "Row 5 cols" at bounding box center [242, 209] width 36 height 14
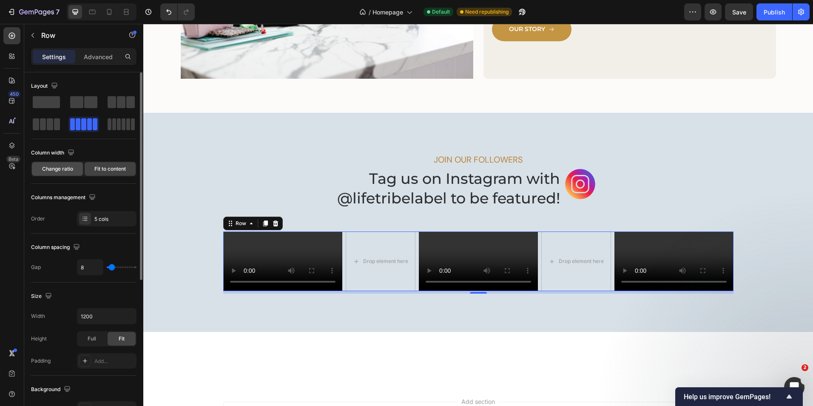
click at [56, 169] on span "Change ratio" at bounding box center [57, 169] width 31 height 8
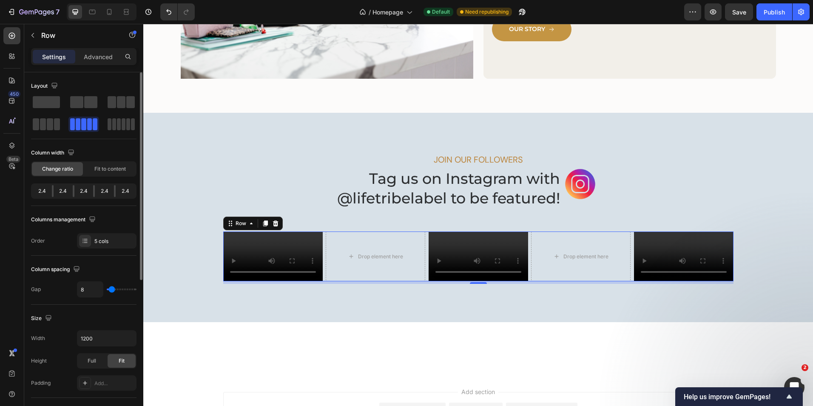
click at [63, 192] on div "2.4" at bounding box center [63, 191] width 19 height 12
click at [52, 191] on div at bounding box center [53, 191] width 2 height 12
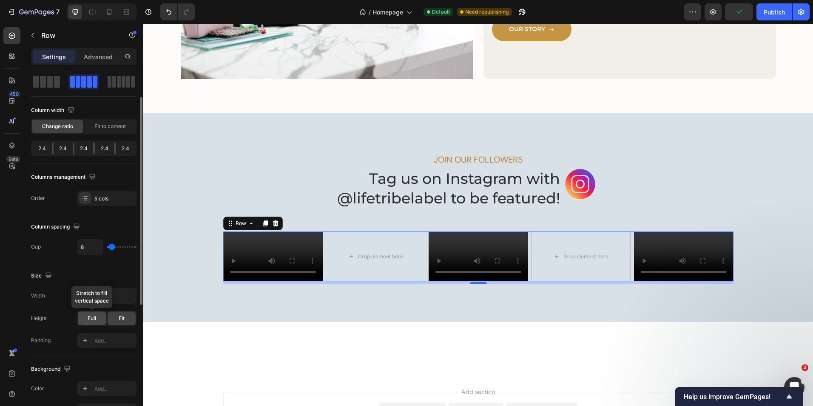
click at [94, 319] on span "Full" at bounding box center [92, 318] width 9 height 8
click at [120, 318] on span "Fit" at bounding box center [122, 318] width 6 height 8
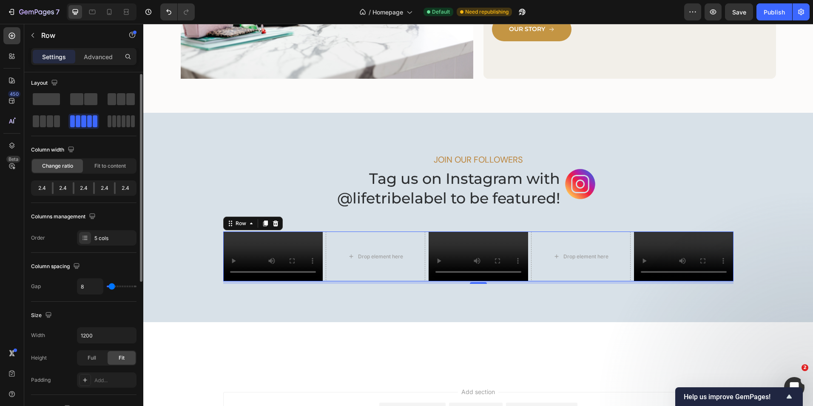
scroll to position [0, 0]
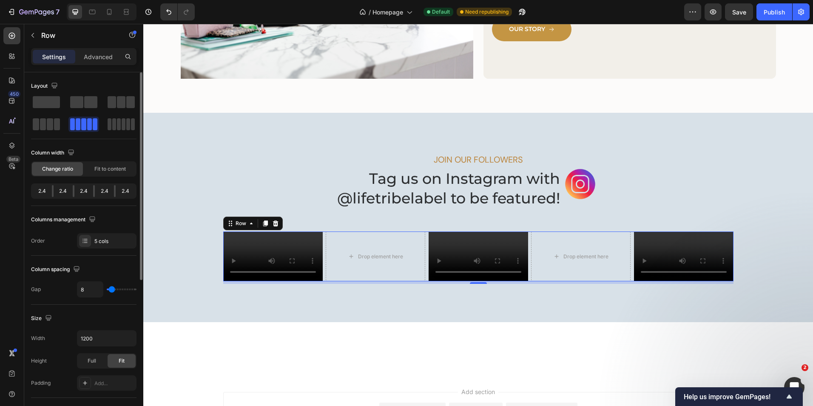
click at [83, 187] on div "2.4" at bounding box center [83, 191] width 19 height 12
click at [85, 192] on div "2.4" at bounding box center [83, 191] width 19 height 12
click at [85, 191] on div "2.4" at bounding box center [83, 191] width 19 height 12
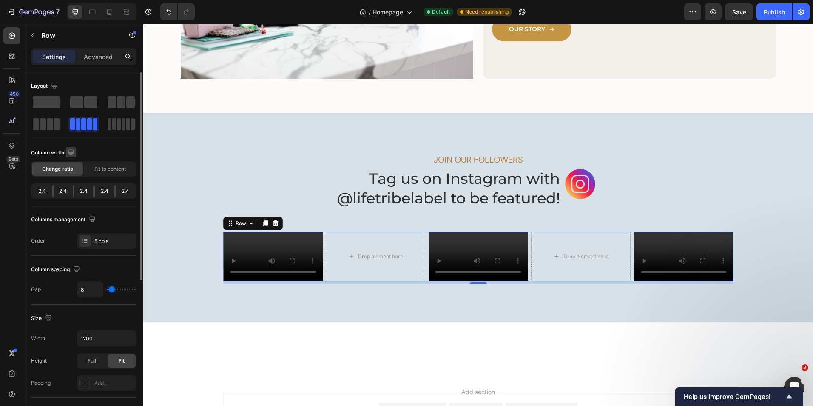
click at [71, 150] on icon "button" at bounding box center [71, 152] width 9 height 9
click at [66, 190] on div "2.4" at bounding box center [63, 191] width 19 height 12
click at [63, 190] on div "2.4" at bounding box center [63, 191] width 19 height 12
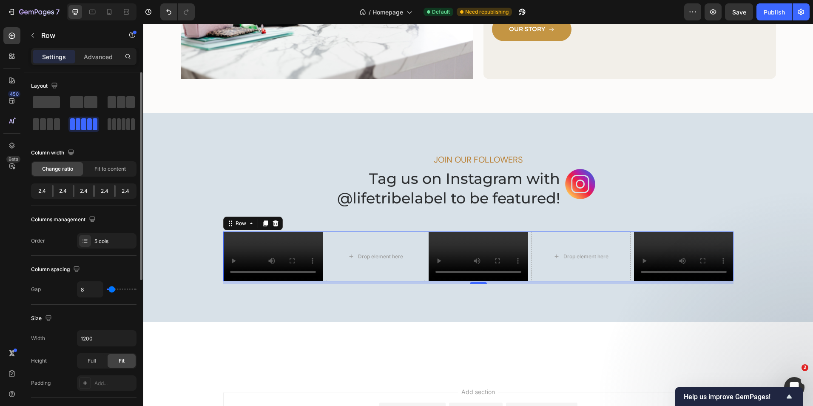
click at [43, 192] on div "2.4" at bounding box center [42, 191] width 19 height 12
click at [53, 191] on div at bounding box center [53, 191] width 2 height 12
click at [109, 165] on span "Fit to content" at bounding box center [109, 169] width 31 height 8
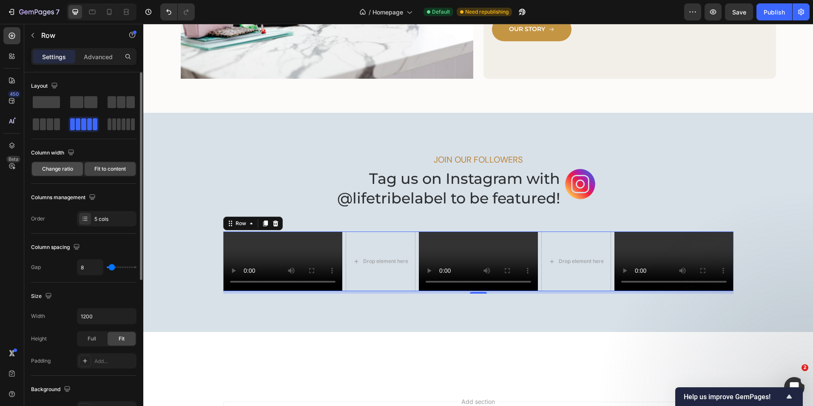
click at [58, 168] on span "Change ratio" at bounding box center [57, 169] width 31 height 8
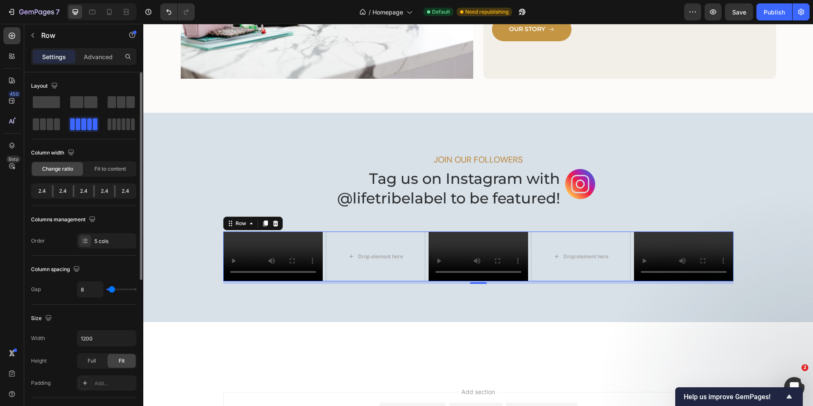
drag, startPoint x: 51, startPoint y: 191, endPoint x: 57, endPoint y: 191, distance: 5.5
click at [57, 191] on div "2.4 2.4 2.4 2.4 2.4" at bounding box center [83, 190] width 105 height 15
drag, startPoint x: 57, startPoint y: 191, endPoint x: 53, endPoint y: 190, distance: 4.3
click at [53, 190] on div at bounding box center [53, 191] width 2 height 12
drag, startPoint x: 53, startPoint y: 190, endPoint x: 61, endPoint y: 190, distance: 8.1
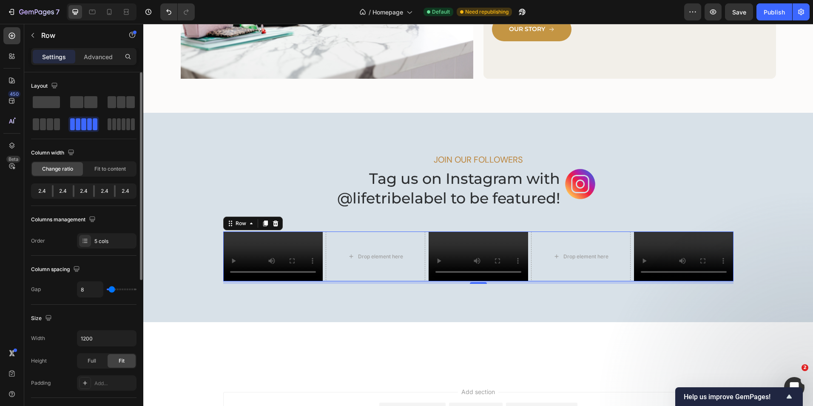
click at [61, 190] on div "2.4 2.4 2.4 2.4 2.4" at bounding box center [83, 190] width 105 height 15
click at [62, 190] on div "2.4" at bounding box center [63, 191] width 19 height 12
click at [125, 191] on div "2.4" at bounding box center [125, 191] width 19 height 12
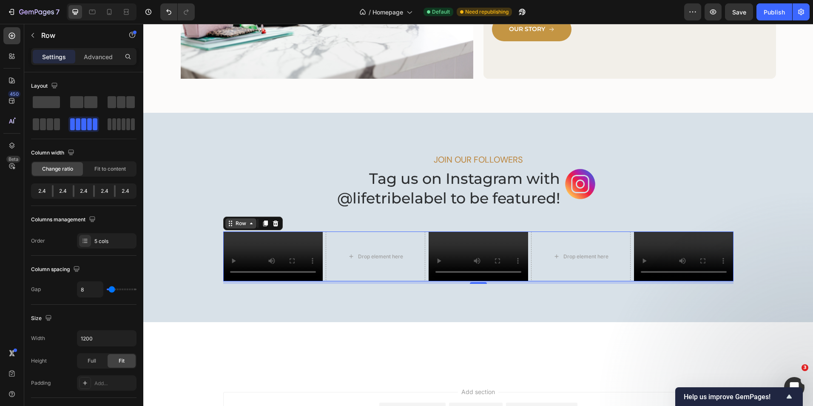
click at [249, 225] on icon at bounding box center [251, 223] width 7 height 7
click at [351, 249] on div "Drop element here" at bounding box center [376, 256] width 100 height 50
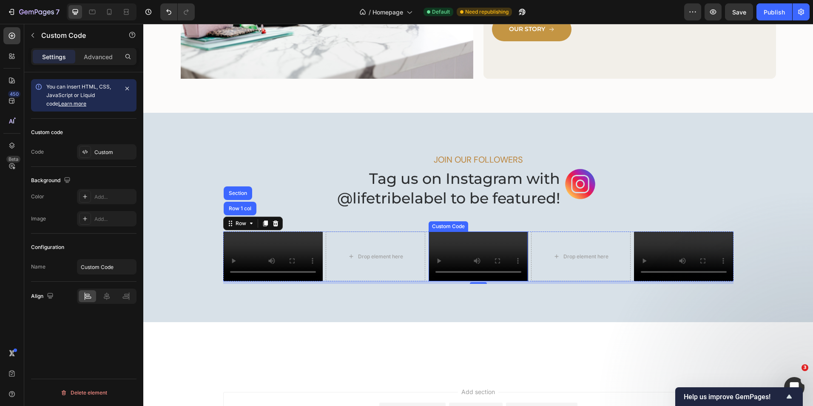
click at [475, 261] on video "Your browser does not support the video tag." at bounding box center [479, 256] width 100 height 50
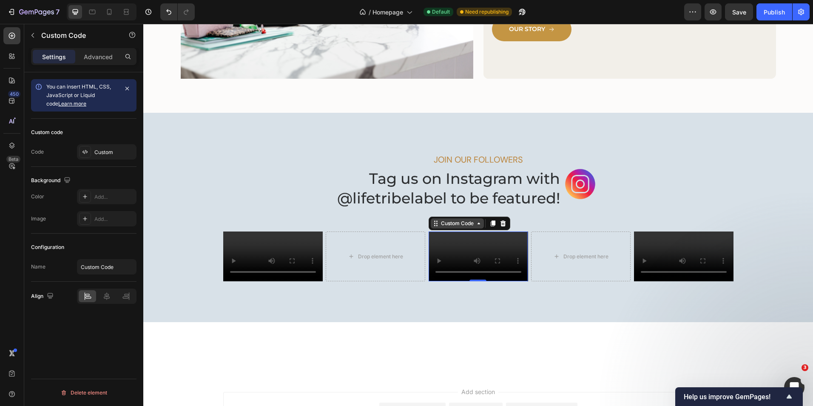
click at [476, 222] on icon at bounding box center [479, 223] width 7 height 7
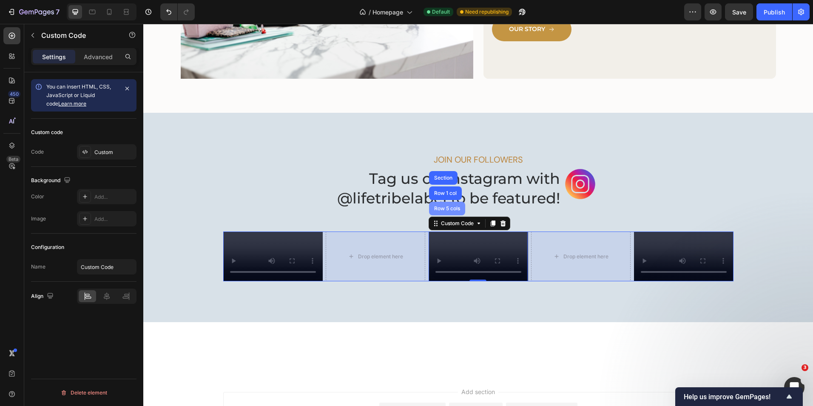
click at [449, 206] on div "Row 5 cols" at bounding box center [447, 208] width 29 height 5
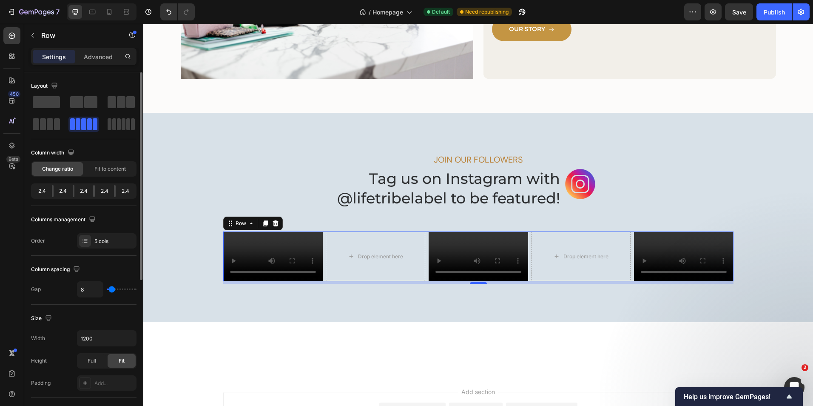
click at [68, 172] on span "Change ratio" at bounding box center [57, 169] width 31 height 8
click at [42, 191] on div "2.4" at bounding box center [42, 191] width 19 height 12
click at [63, 192] on div "2.4" at bounding box center [63, 191] width 19 height 12
click at [63, 191] on div "2.4" at bounding box center [63, 191] width 19 height 12
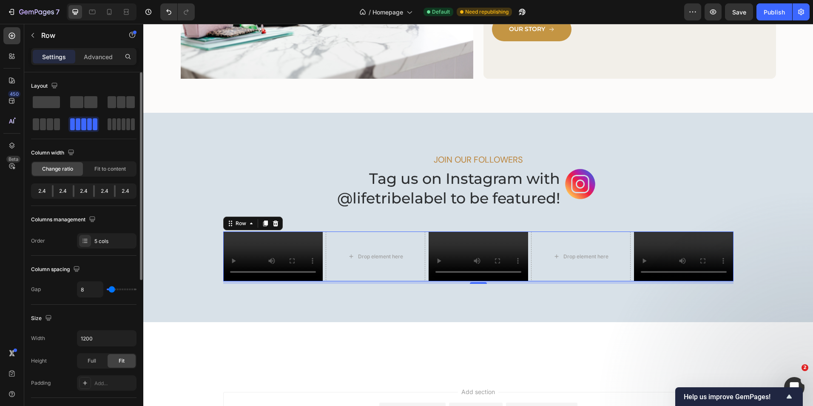
click at [60, 191] on div "2.4" at bounding box center [63, 191] width 19 height 12
click at [45, 190] on div "2.4" at bounding box center [42, 191] width 19 height 12
click at [106, 60] on p "Advanced" at bounding box center [98, 56] width 29 height 9
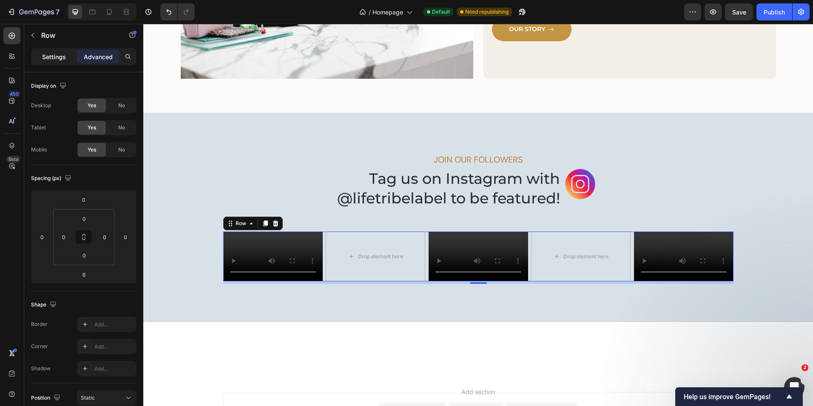
click at [50, 56] on p "Settings" at bounding box center [54, 56] width 24 height 9
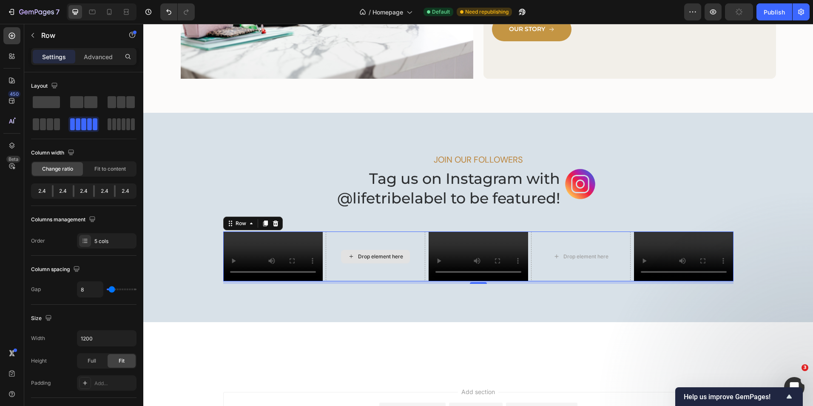
click at [368, 281] on div "Drop element here" at bounding box center [376, 256] width 100 height 50
click at [367, 281] on div "Drop element here" at bounding box center [376, 256] width 100 height 50
click at [356, 281] on div "Drop element here" at bounding box center [376, 256] width 100 height 50
click at [571, 275] on div "Drop element here" at bounding box center [581, 256] width 100 height 50
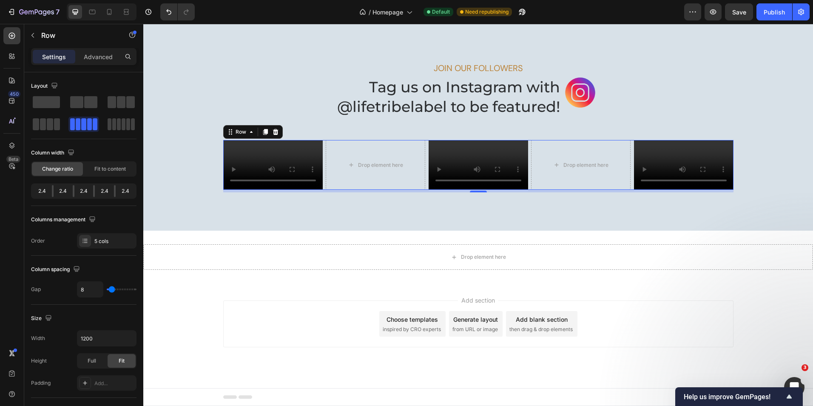
scroll to position [1449, 0]
click at [109, 191] on div "2.4" at bounding box center [104, 191] width 19 height 12
click at [106, 192] on div "2.4" at bounding box center [104, 191] width 19 height 12
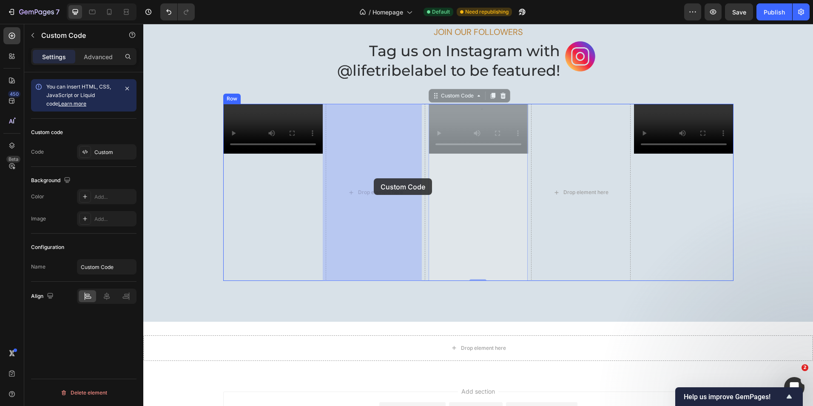
drag, startPoint x: 473, startPoint y: 176, endPoint x: 374, endPoint y: 178, distance: 98.7
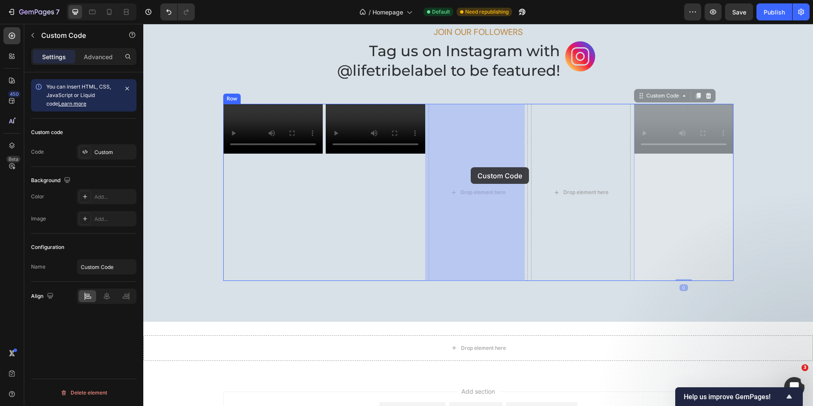
drag, startPoint x: 662, startPoint y: 160, endPoint x: 471, endPoint y: 167, distance: 191.1
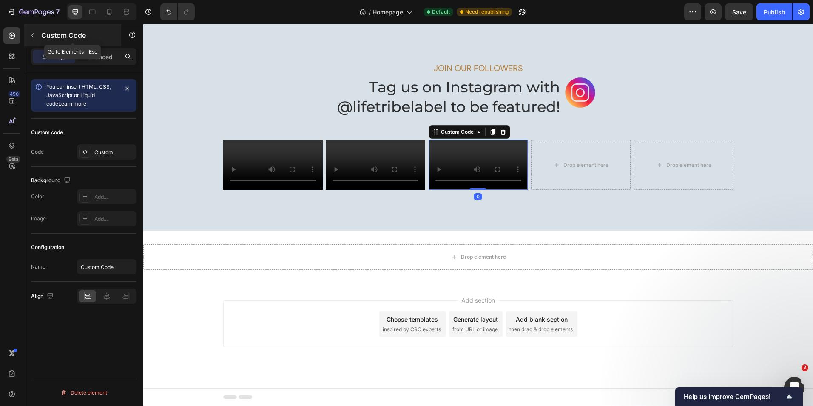
click at [35, 38] on icon "button" at bounding box center [32, 35] width 7 height 7
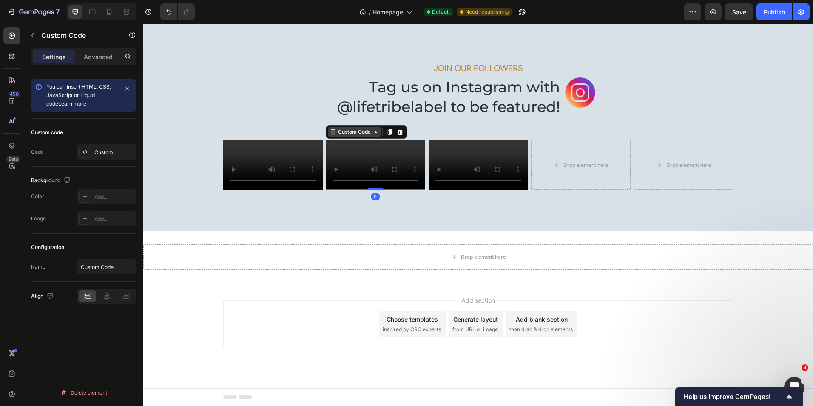
click at [355, 128] on div "Custom Code" at bounding box center [354, 132] width 36 height 8
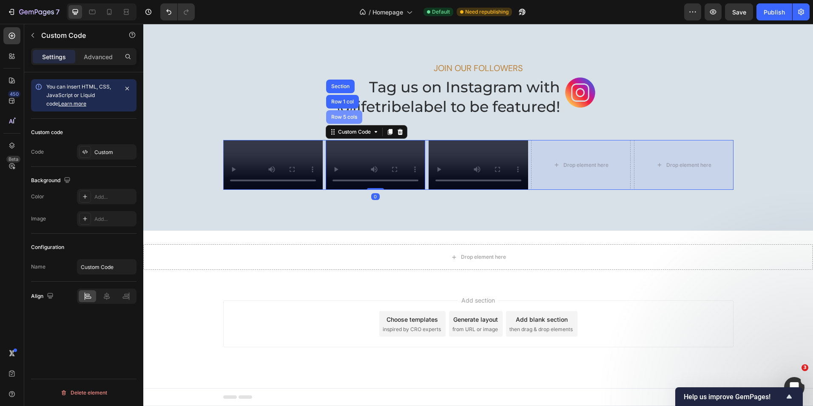
click at [344, 114] on div "Row 5 cols" at bounding box center [344, 116] width 29 height 5
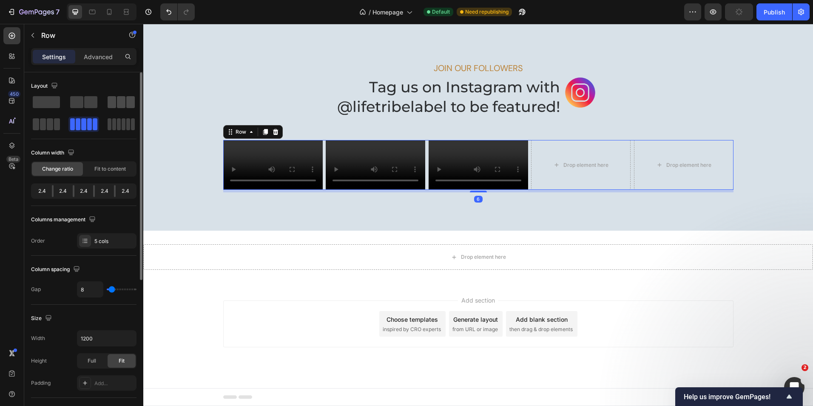
click at [130, 103] on span at bounding box center [130, 102] width 9 height 12
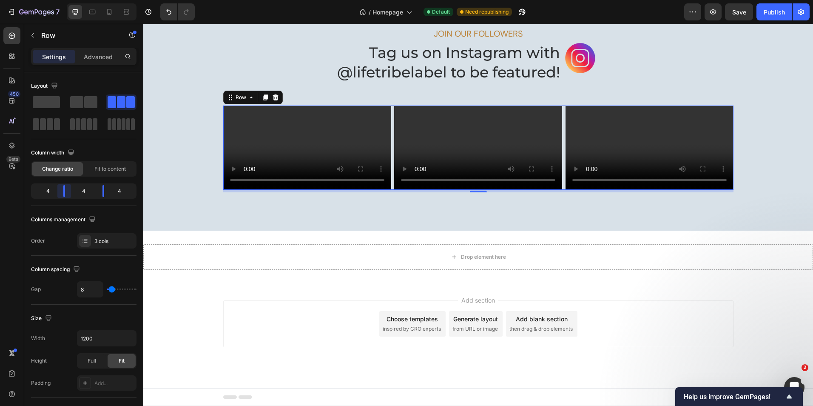
click at [69, 0] on body "7 Version history / Homepage Default Need republishing Preview Save Publish 450…" at bounding box center [406, 0] width 813 height 0
click at [83, 125] on span at bounding box center [83, 124] width 5 height 12
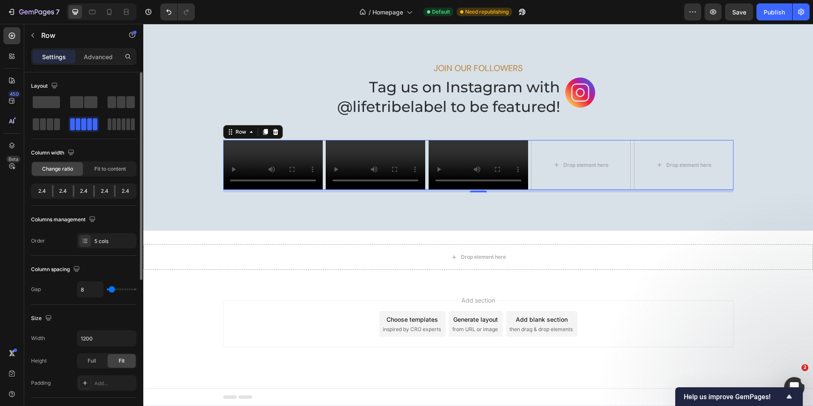
click at [75, 191] on div "2.4" at bounding box center [83, 191] width 19 height 12
drag, startPoint x: 74, startPoint y: 191, endPoint x: 52, endPoint y: 191, distance: 21.3
click at [52, 191] on div "2.4 2.4 2.4 2.4 2.4" at bounding box center [83, 190] width 105 height 15
drag, startPoint x: 52, startPoint y: 191, endPoint x: 50, endPoint y: 124, distance: 67.2
click at [50, 124] on span at bounding box center [50, 124] width 6 height 12
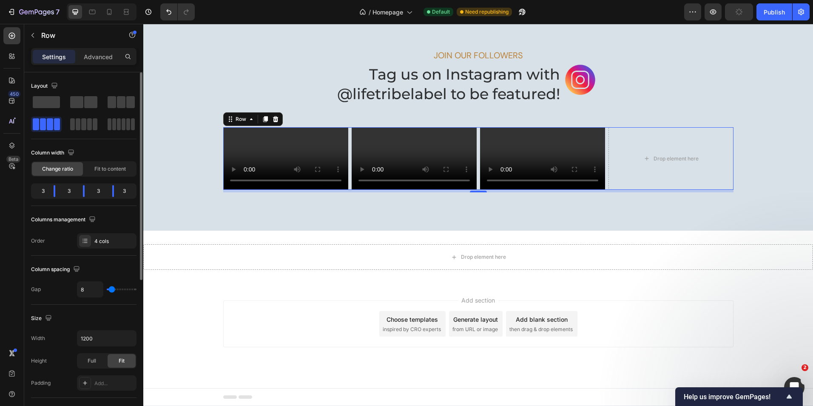
click at [48, 124] on span at bounding box center [50, 124] width 6 height 12
click at [82, 0] on body "7 Version history / Homepage Default Need republishing Preview Save Publish 450…" at bounding box center [406, 0] width 813 height 0
click at [121, 126] on div at bounding box center [121, 124] width 27 height 12
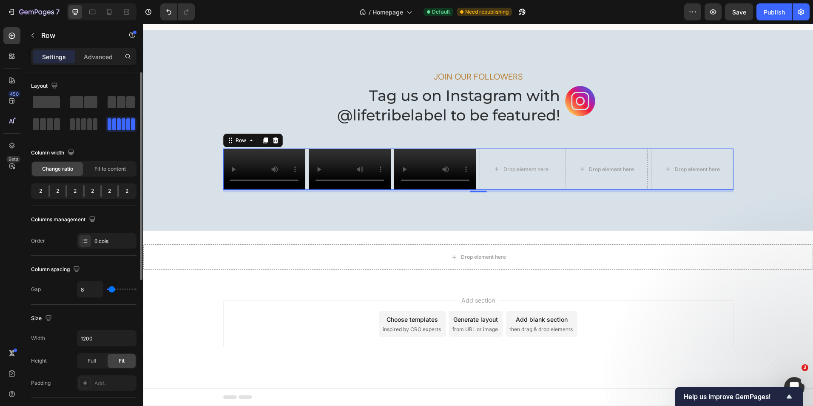
click at [83, 191] on div at bounding box center [84, 191] width 2 height 12
click at [121, 104] on span at bounding box center [121, 102] width 9 height 12
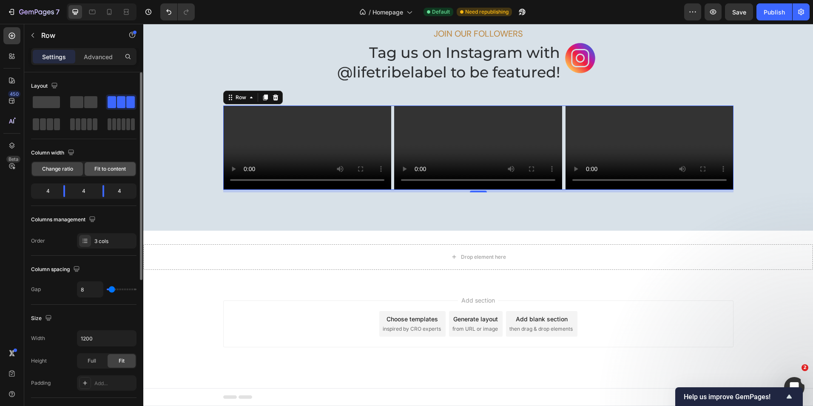
click at [109, 170] on span "Fit to content" at bounding box center [109, 169] width 31 height 8
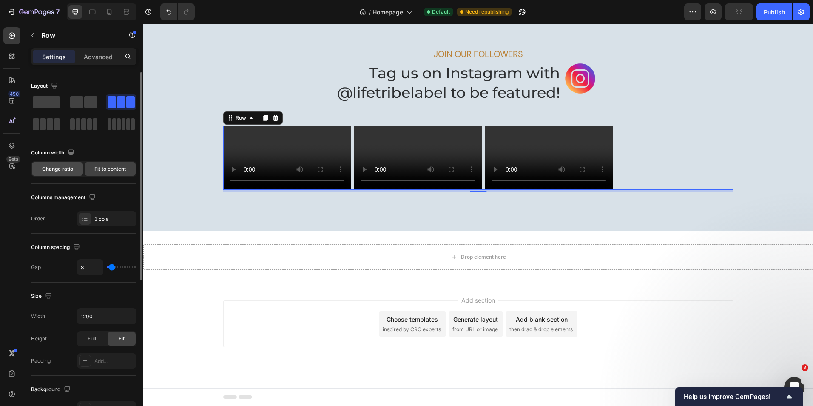
click at [65, 171] on span "Change ratio" at bounding box center [57, 169] width 31 height 8
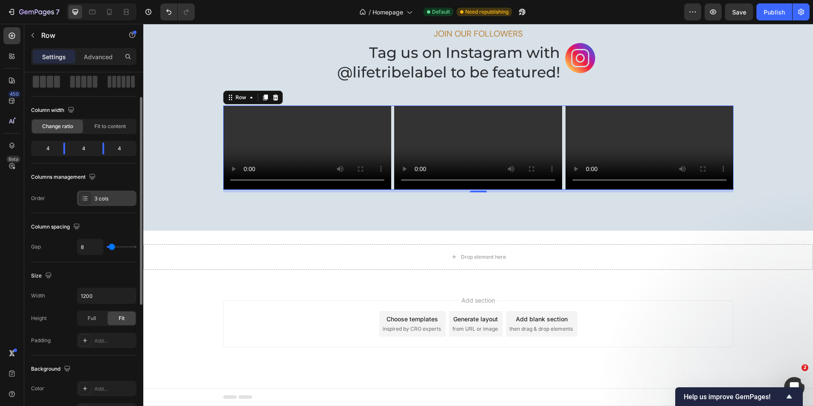
scroll to position [85, 0]
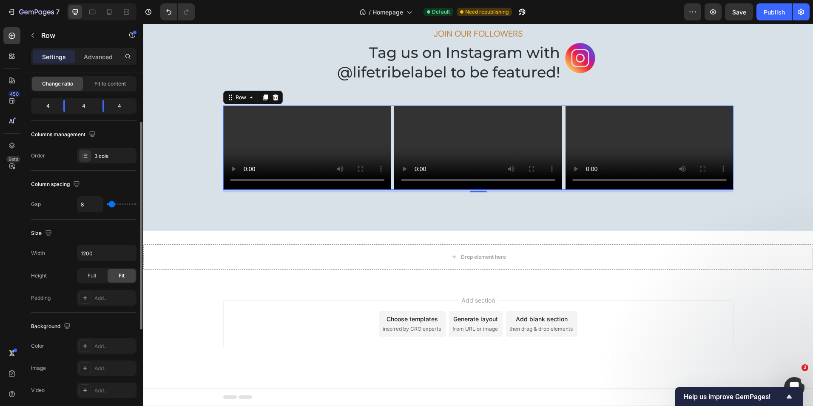
type input "11"
type input "16"
type input "18"
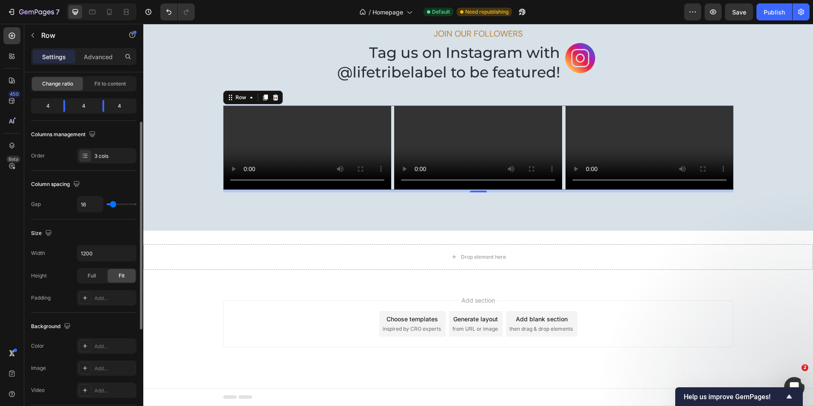
type input "18"
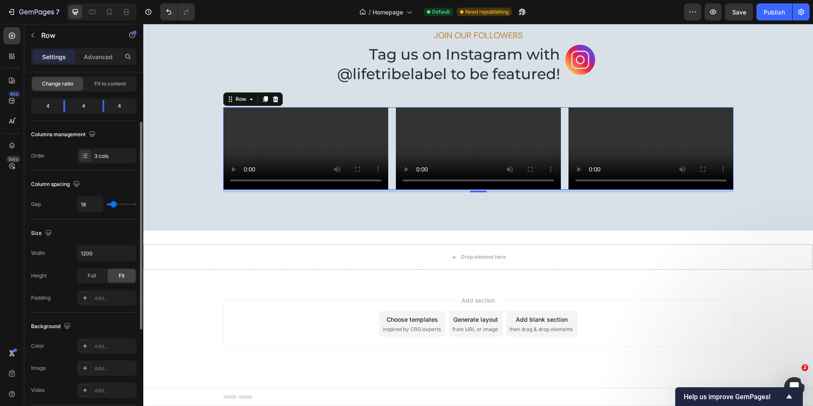
type input "20"
type input "24"
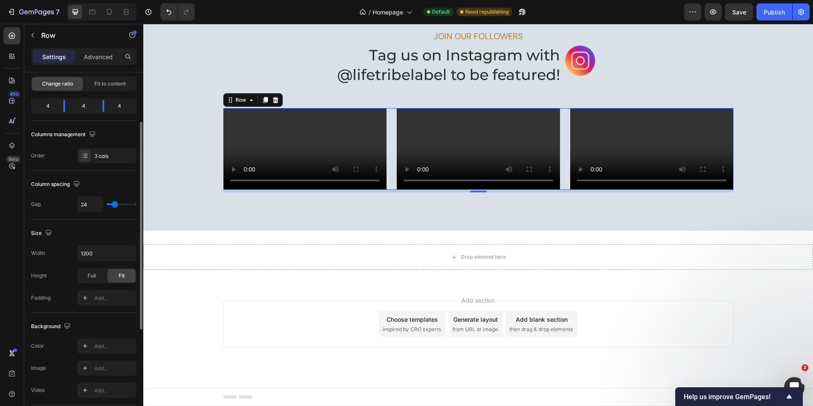
type input "27"
type input "29"
type input "31"
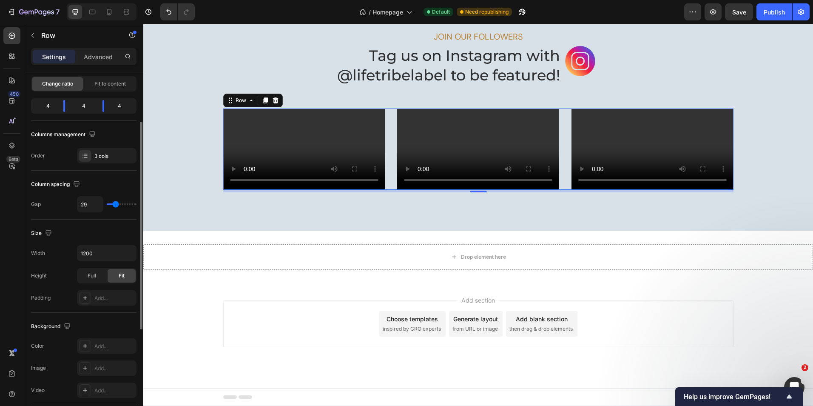
type input "31"
type input "33"
type input "36"
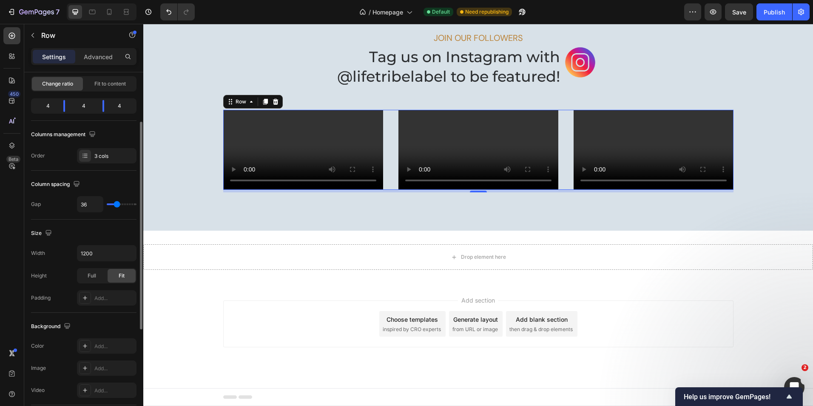
type input "38"
type input "40"
type input "42"
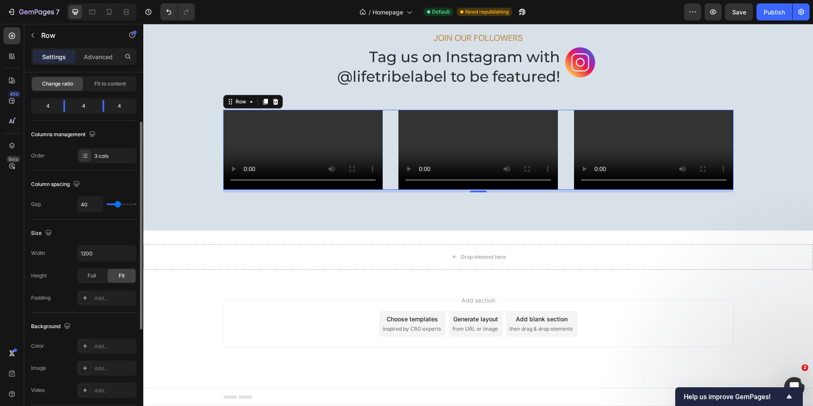
type input "42"
type input "44"
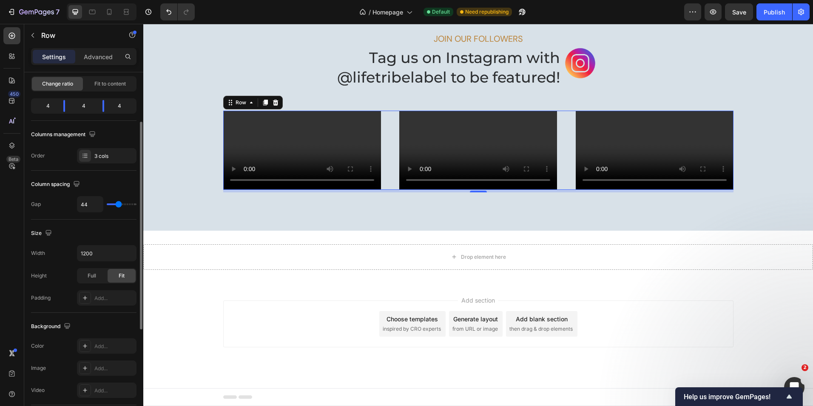
type input "47"
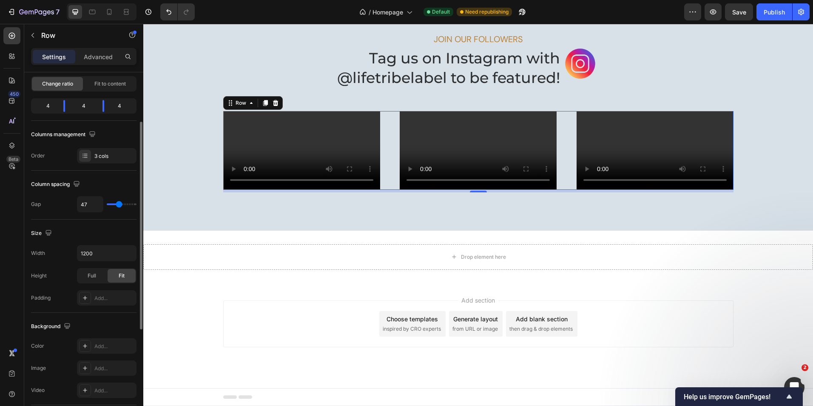
type input "49"
type input "51"
type input "53"
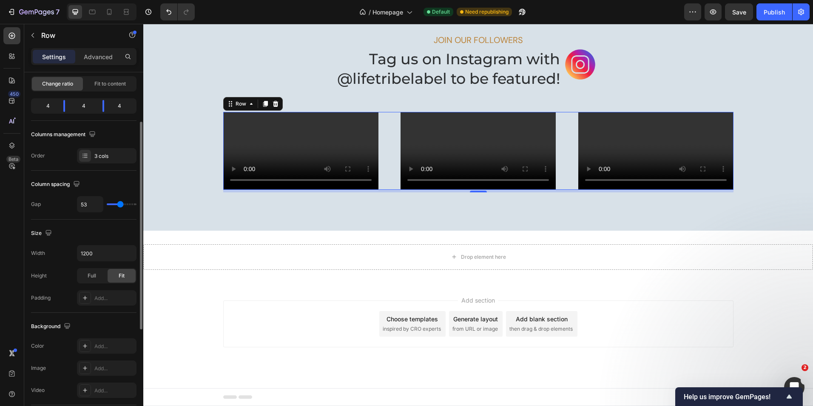
drag, startPoint x: 112, startPoint y: 203, endPoint x: 120, endPoint y: 204, distance: 8.2
type input "53"
click at [120, 204] on input "range" at bounding box center [122, 204] width 30 height 2
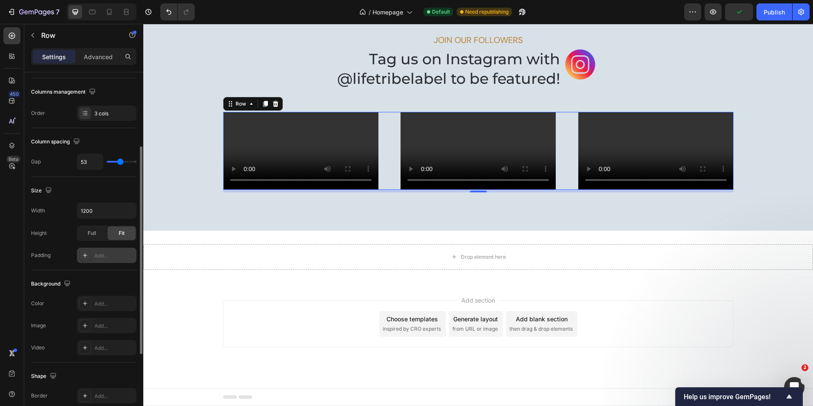
click at [106, 254] on div "Add..." at bounding box center [114, 256] width 40 height 8
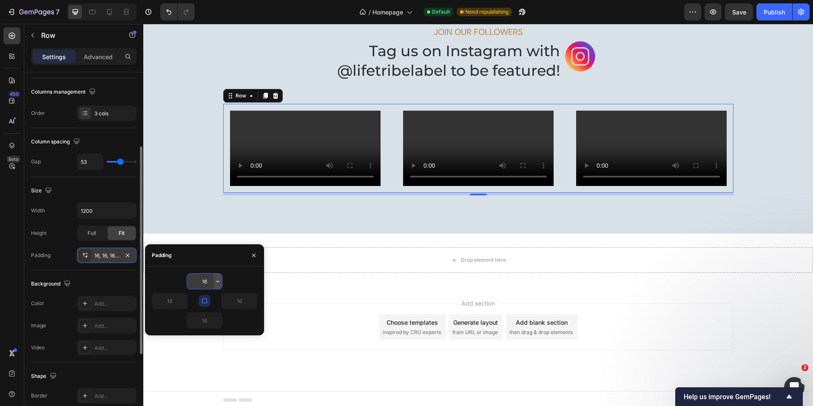
click at [218, 282] on icon "button" at bounding box center [217, 281] width 3 height 2
click at [205, 282] on input "16" at bounding box center [204, 280] width 35 height 15
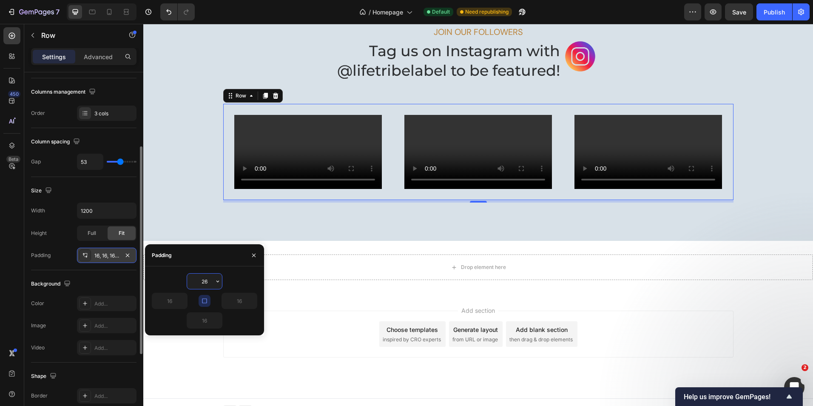
drag, startPoint x: 199, startPoint y: 280, endPoint x: 192, endPoint y: 280, distance: 7.2
click at [192, 280] on input "26" at bounding box center [204, 280] width 35 height 15
type input "26"
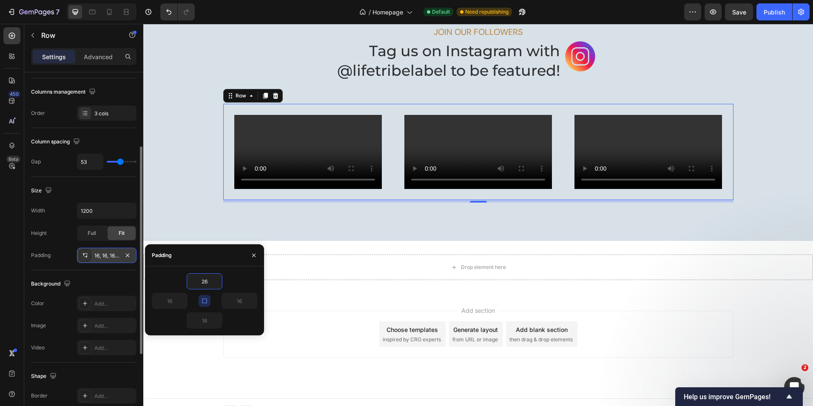
type input "26"
click at [244, 321] on div "26" at bounding box center [204, 320] width 105 height 16
click at [213, 282] on input "26" at bounding box center [204, 280] width 35 height 15
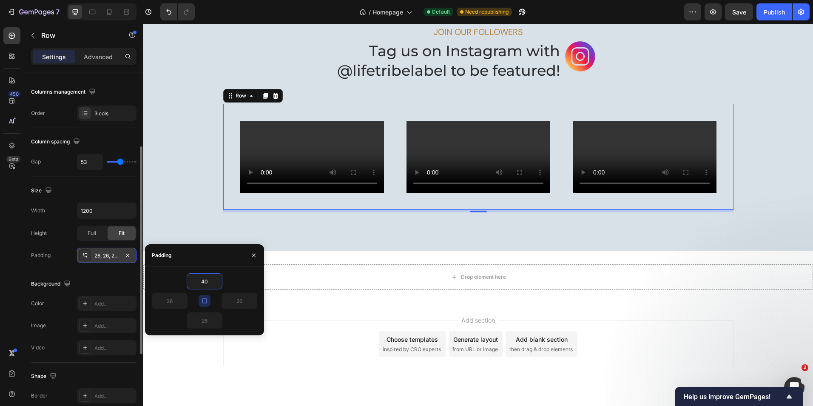
type input "40"
type input "26"
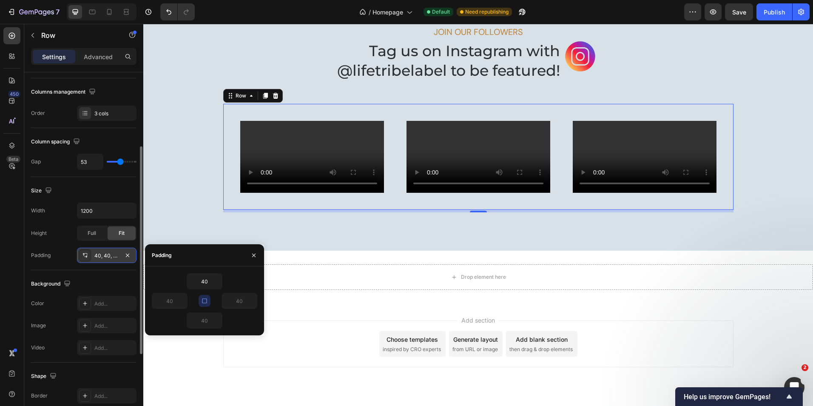
type input "26"
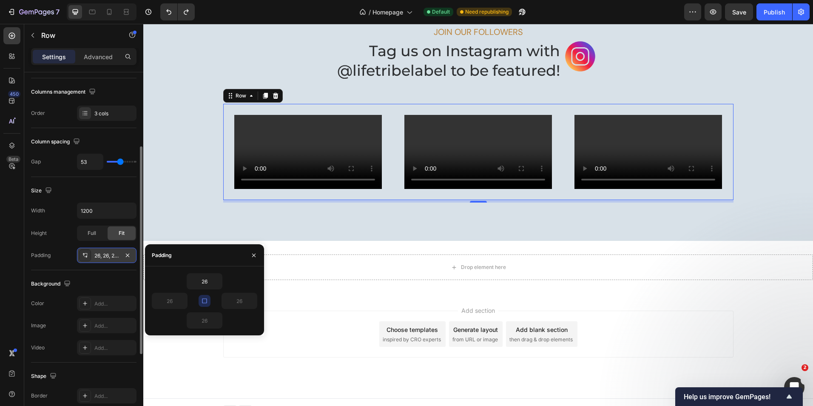
type input "16"
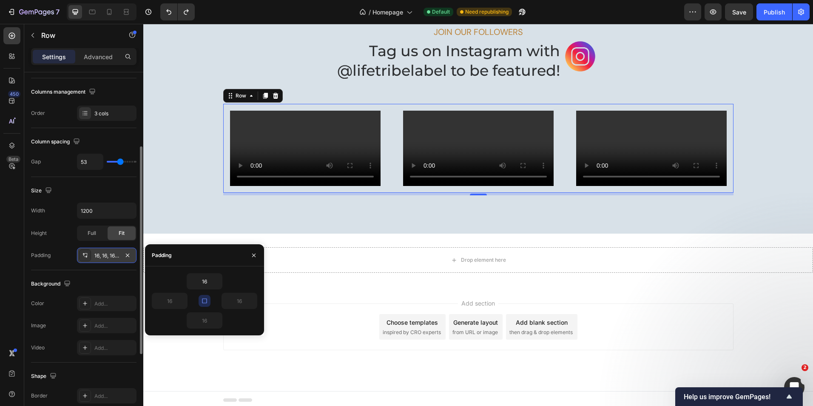
type input "0"
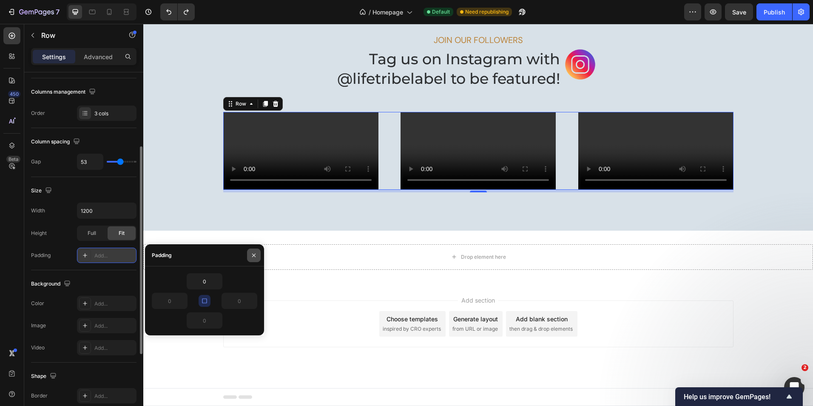
click at [254, 254] on icon "button" at bounding box center [254, 255] width 7 height 7
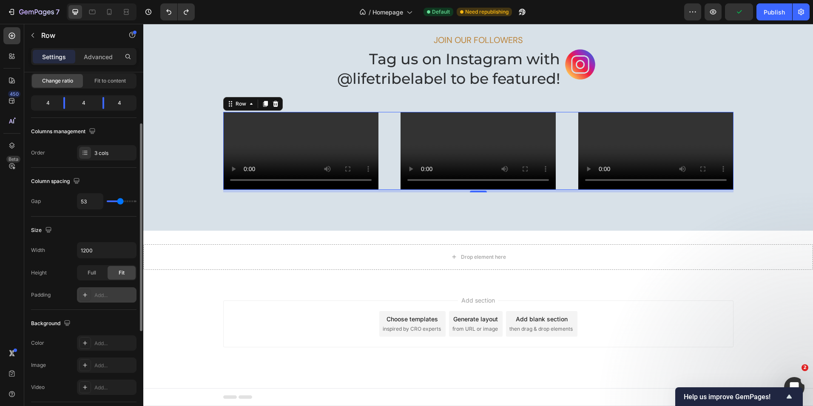
scroll to position [3, 0]
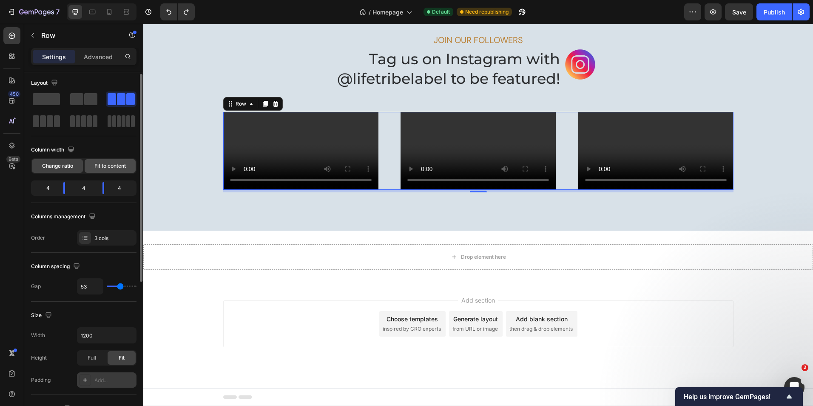
click at [118, 167] on span "Fit to content" at bounding box center [109, 166] width 31 height 8
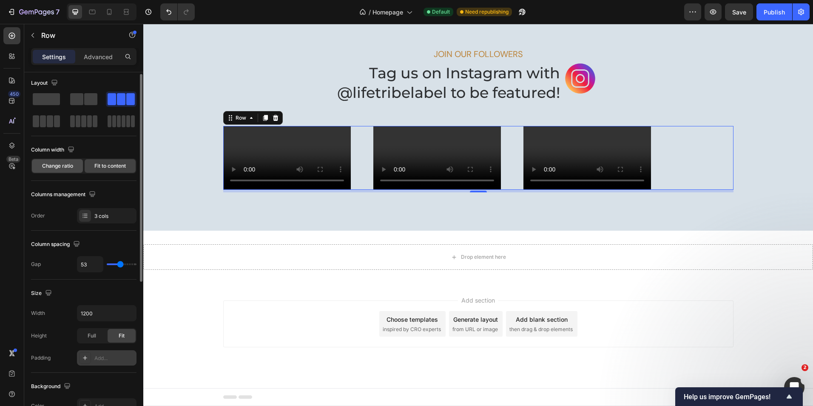
click at [55, 165] on span "Change ratio" at bounding box center [57, 166] width 31 height 8
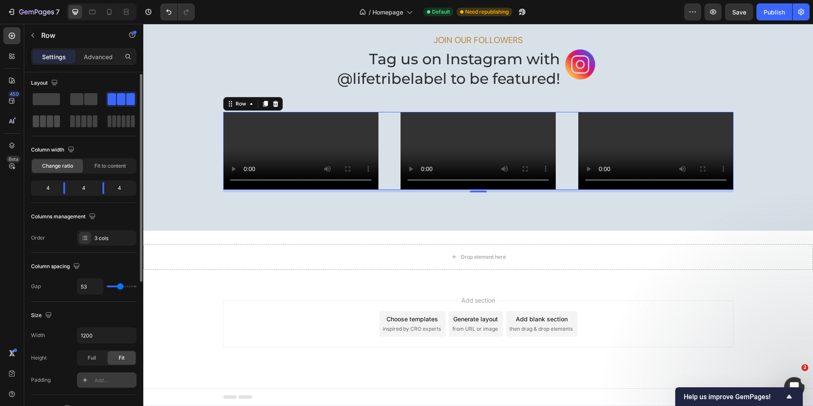
click at [46, 121] on div at bounding box center [46, 121] width 27 height 12
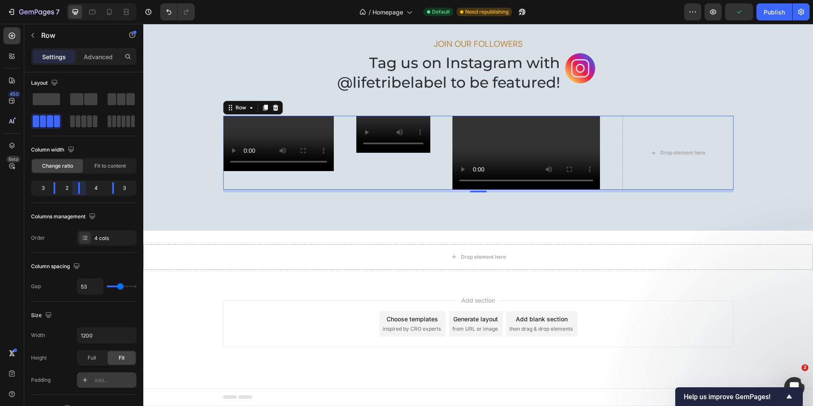
drag, startPoint x: 85, startPoint y: 190, endPoint x: 78, endPoint y: 190, distance: 6.8
click at [78, 0] on body "7 Version history / Homepage Default Need republishing Preview Publish 450 Beta…" at bounding box center [406, 0] width 813 height 0
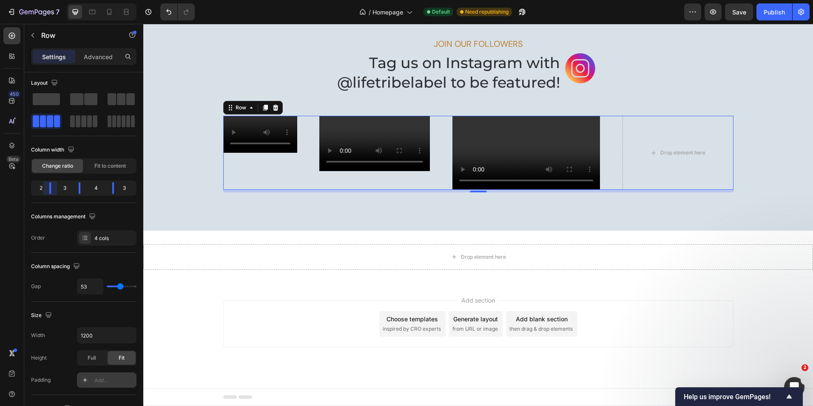
click at [51, 0] on body "7 Version history / Homepage Default Need republishing Preview Save Publish 450…" at bounding box center [406, 0] width 813 height 0
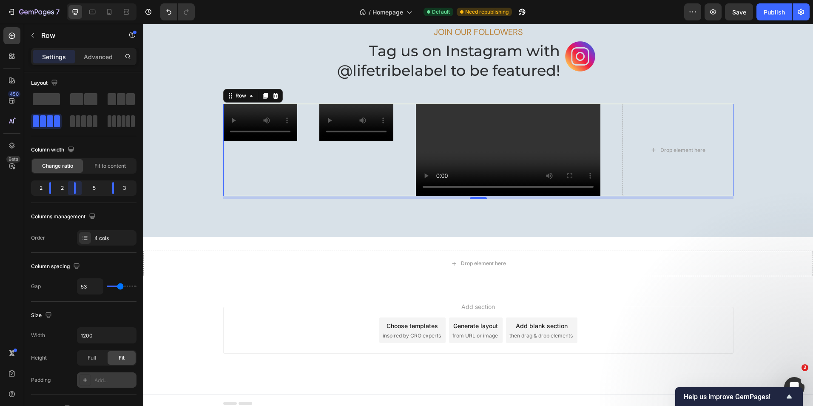
drag, startPoint x: 79, startPoint y: 189, endPoint x: 69, endPoint y: 188, distance: 10.3
click at [69, 0] on body "7 Version history / Homepage Default Need republishing Preview Save Publish 450…" at bounding box center [406, 0] width 813 height 0
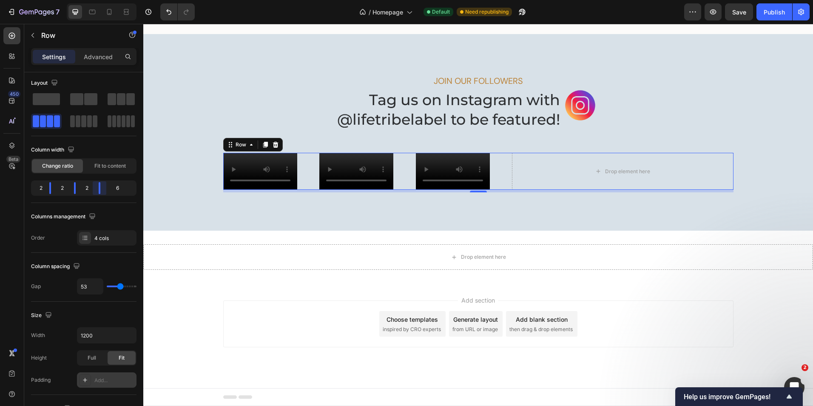
drag, startPoint x: 112, startPoint y: 187, endPoint x: 88, endPoint y: 186, distance: 23.8
click at [88, 0] on body "7 Version history / Homepage Default Need republishing Preview Save Publish 450…" at bounding box center [406, 0] width 813 height 0
click at [84, 122] on span at bounding box center [83, 121] width 5 height 12
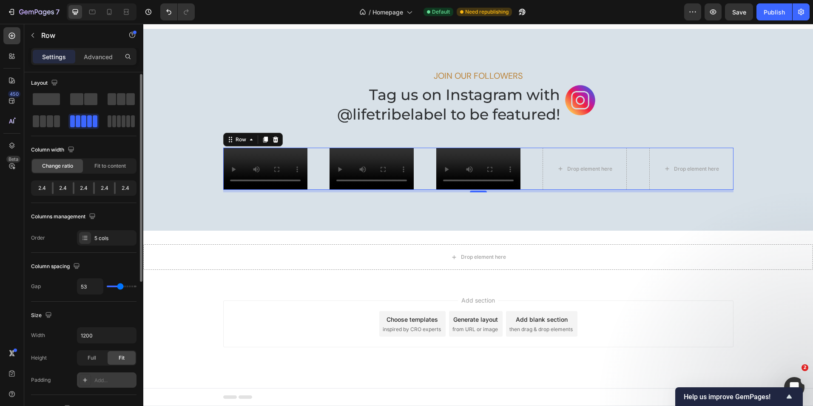
click at [74, 187] on div at bounding box center [74, 188] width 2 height 12
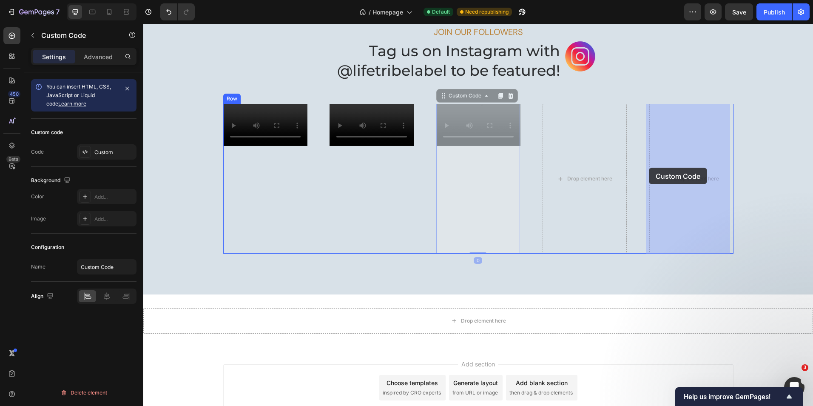
drag, startPoint x: 481, startPoint y: 178, endPoint x: 649, endPoint y: 168, distance: 168.8
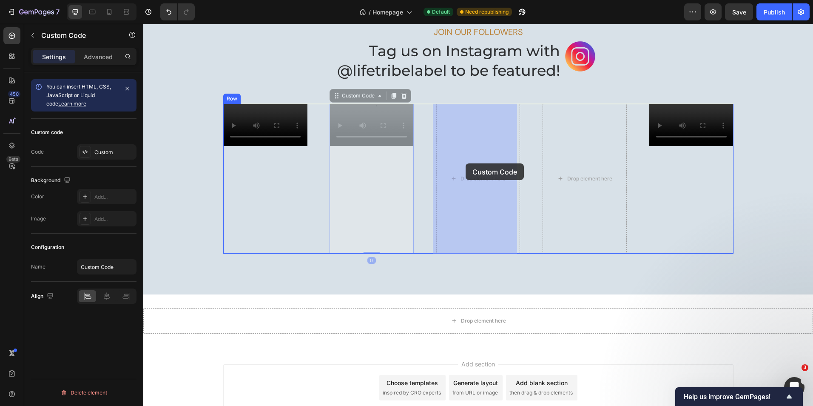
drag, startPoint x: 376, startPoint y: 163, endPoint x: 466, endPoint y: 163, distance: 89.7
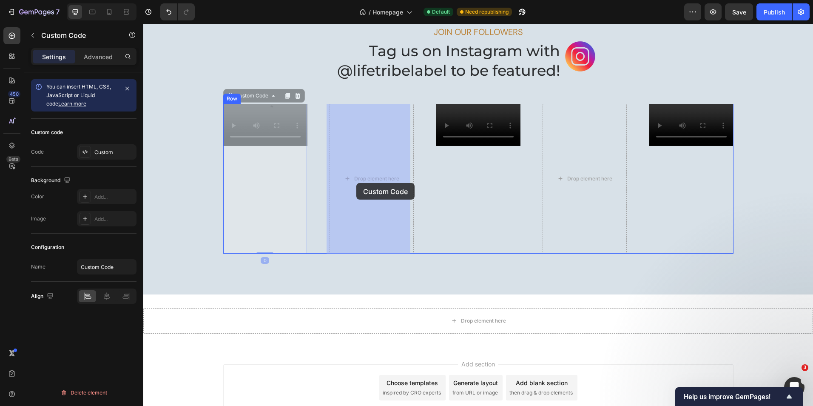
drag, startPoint x: 271, startPoint y: 183, endPoint x: 356, endPoint y: 183, distance: 85.9
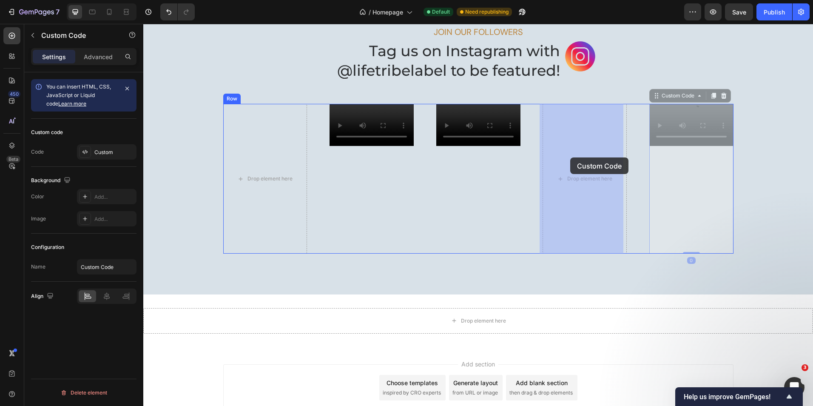
drag, startPoint x: 675, startPoint y: 158, endPoint x: 570, endPoint y: 157, distance: 104.6
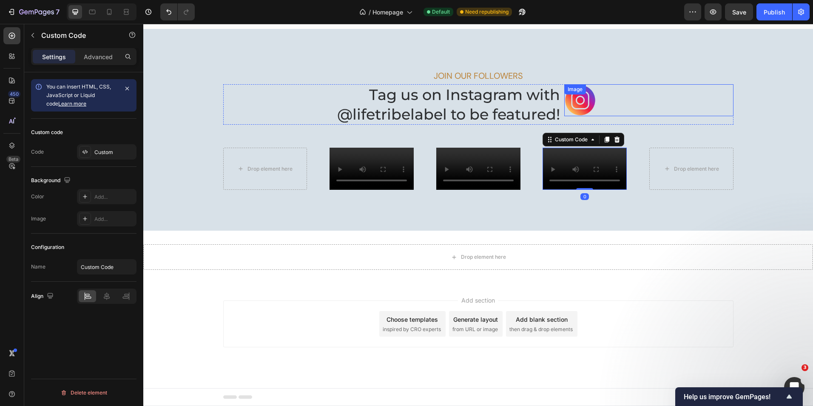
click at [675, 84] on div at bounding box center [648, 100] width 169 height 32
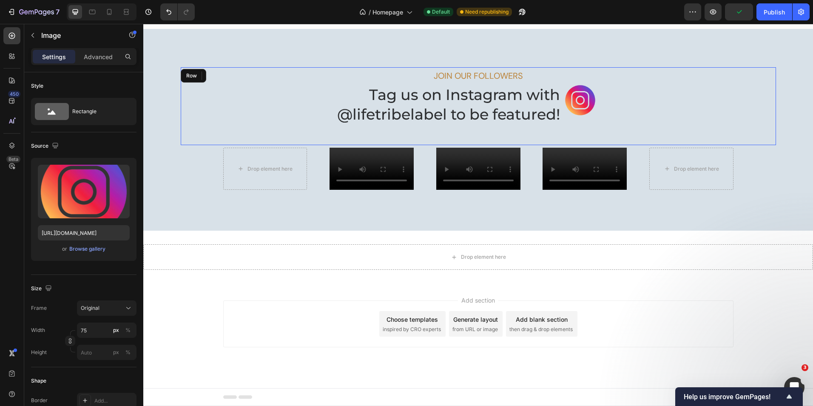
click at [760, 97] on div "JOIN OUR FOLLOWERS Text Block Image Tag us on Instagram with @lifetribelabel to…" at bounding box center [478, 106] width 595 height 78
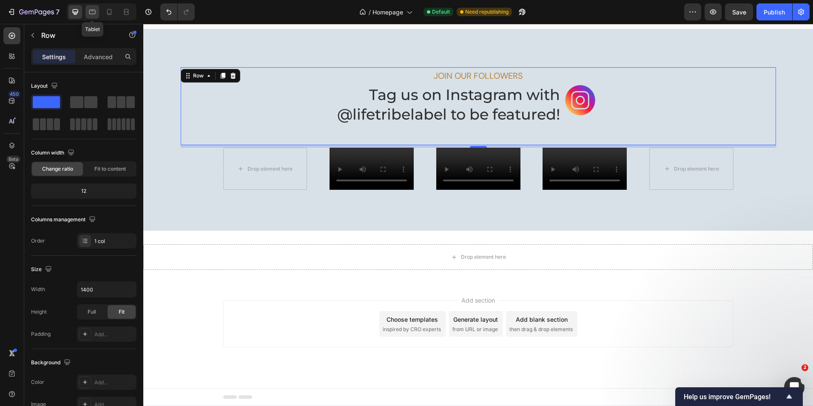
click at [90, 10] on icon at bounding box center [92, 12] width 6 height 5
type input "100%"
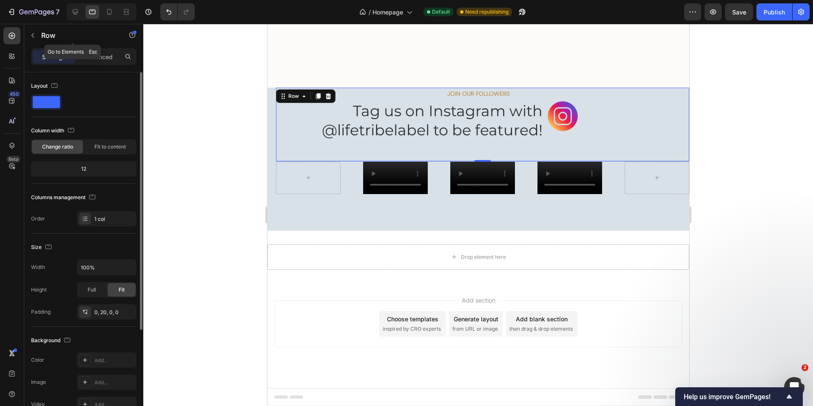
scroll to position [1381, 0]
click at [197, 170] on div at bounding box center [478, 215] width 670 height 382
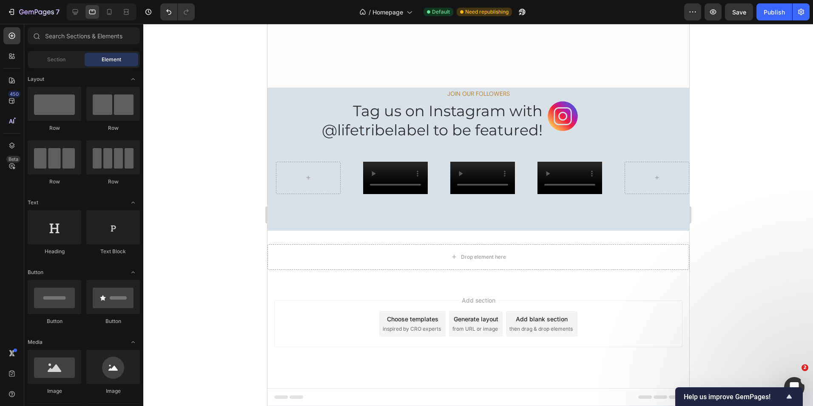
scroll to position [1375, 0]
click at [388, 153] on div "Custom Code" at bounding box center [383, 157] width 36 height 8
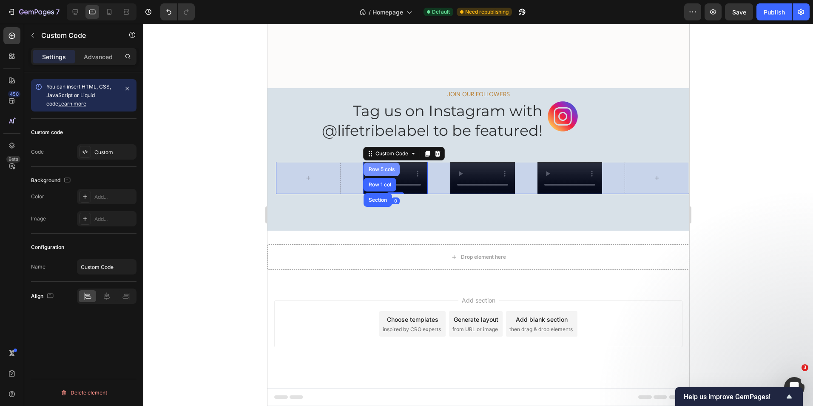
click at [384, 167] on div "Row 5 cols" at bounding box center [381, 169] width 29 height 5
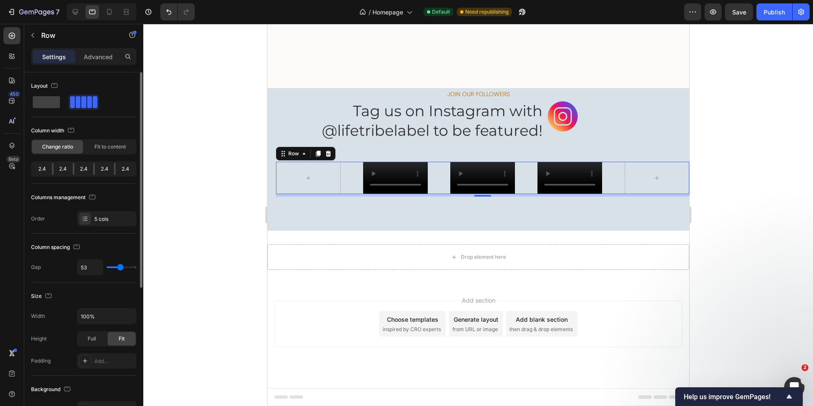
type input "38"
type input "36"
type input "29"
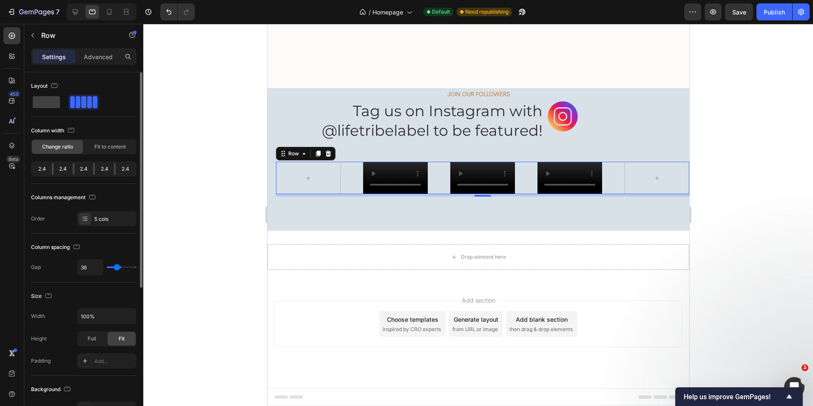
type input "29"
type input "27"
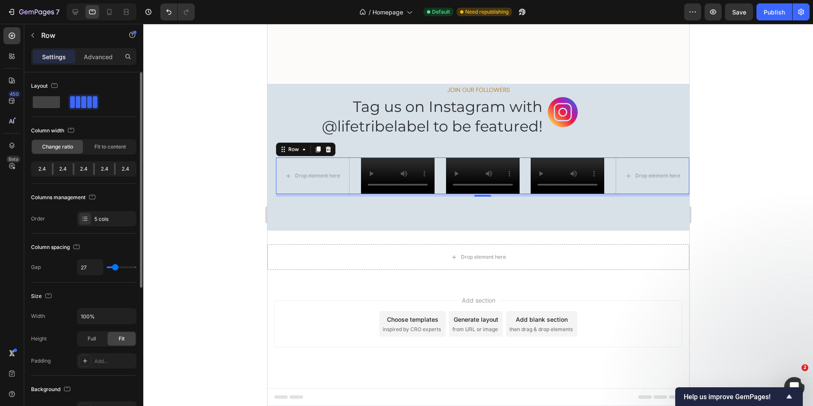
type input "24"
type input "22"
type input "20"
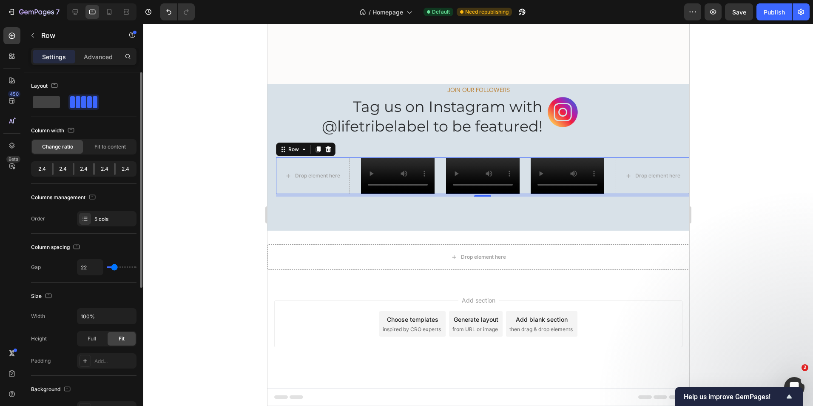
type input "20"
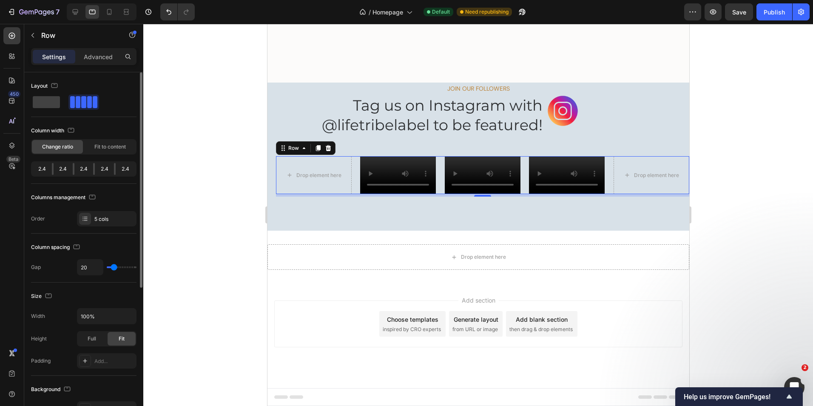
type input "18"
type input "16"
type input "13"
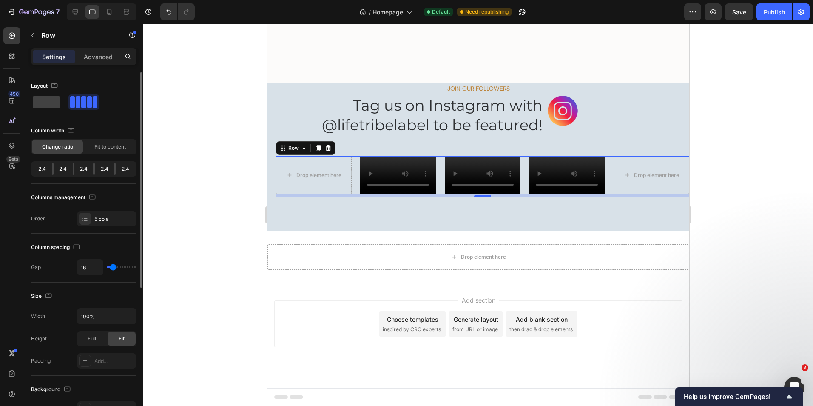
type input "13"
type input "11"
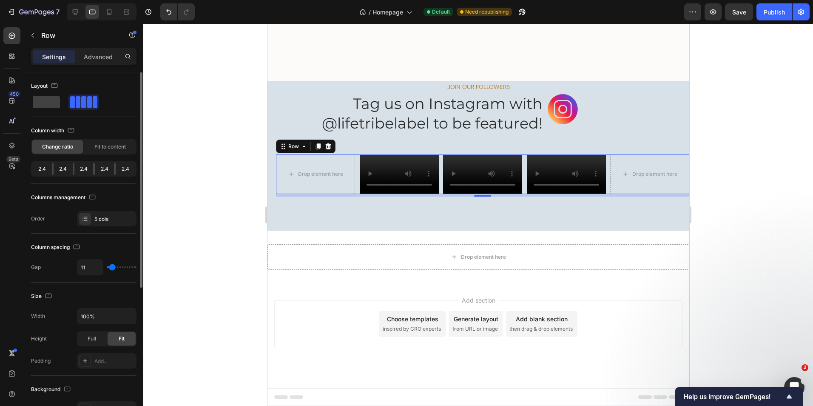
type input "9"
type input "7"
type input "4"
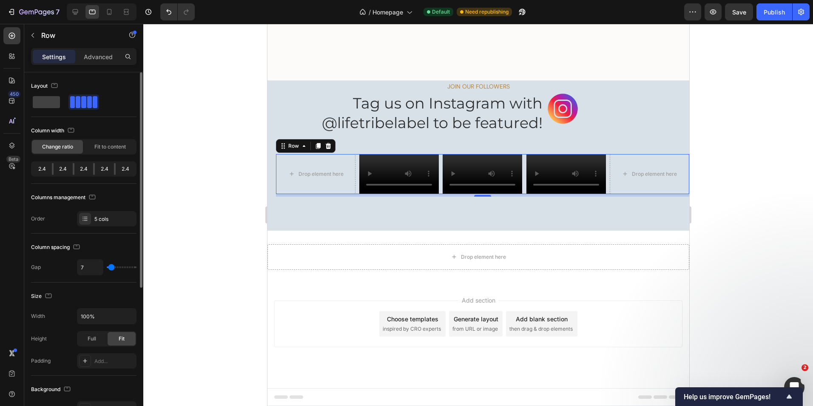
type input "4"
type input "2"
type input "0"
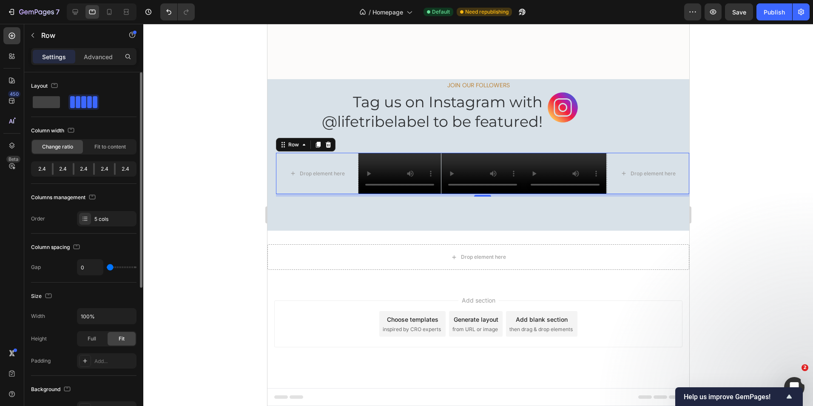
type input "2"
type input "4"
type input "9"
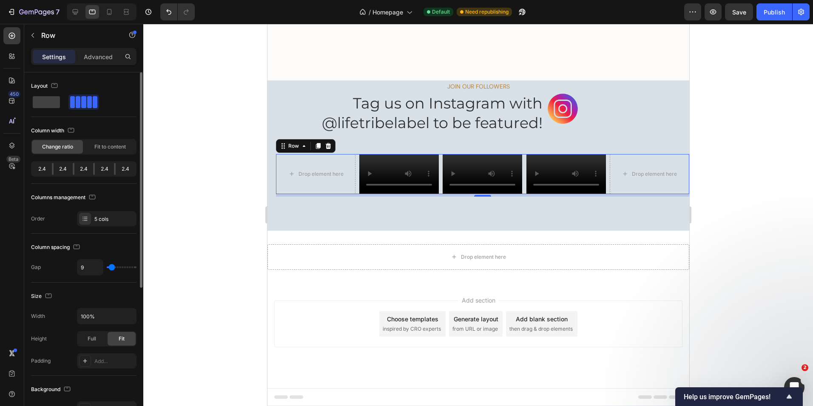
drag, startPoint x: 118, startPoint y: 267, endPoint x: 112, endPoint y: 267, distance: 6.0
type input "9"
click at [112, 267] on input "range" at bounding box center [122, 267] width 30 height 2
click at [73, 11] on icon at bounding box center [76, 12] width 6 height 6
type input "53"
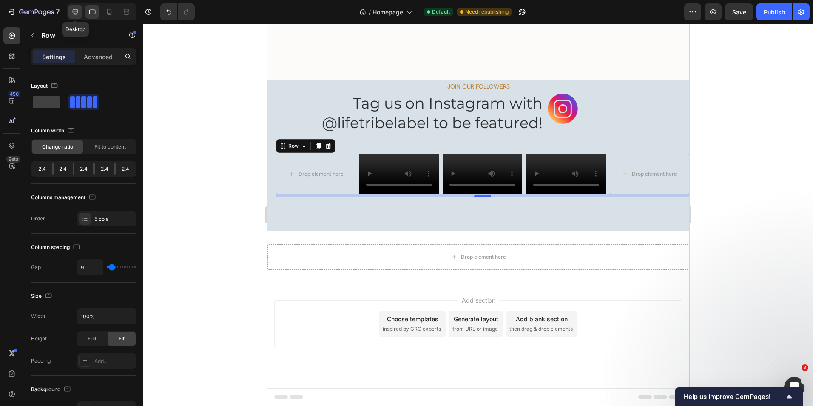
type input "53"
type input "1200"
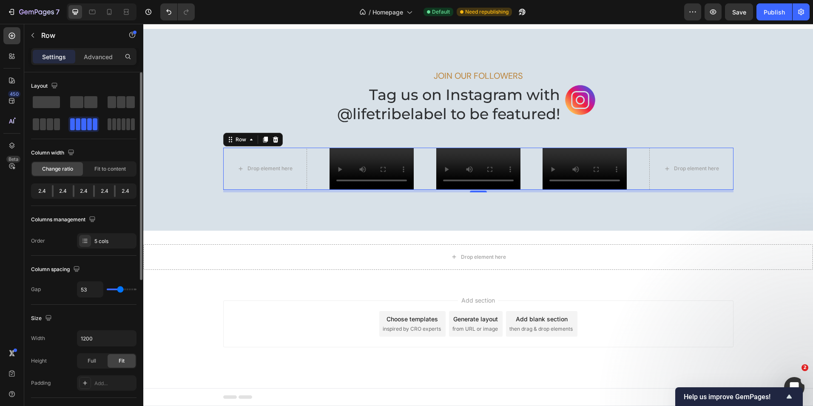
scroll to position [1447, 0]
type input "51"
type input "49"
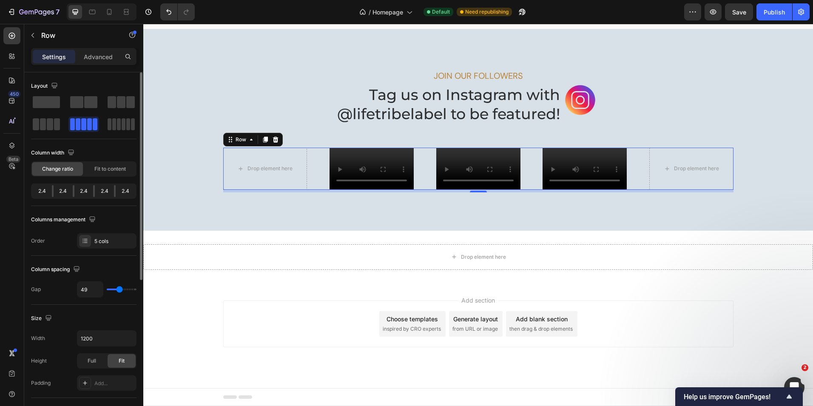
type input "47"
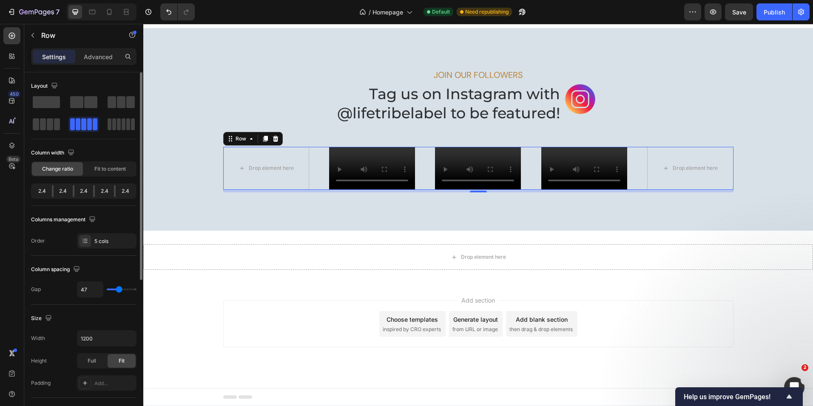
type input "44"
type input "42"
type input "38"
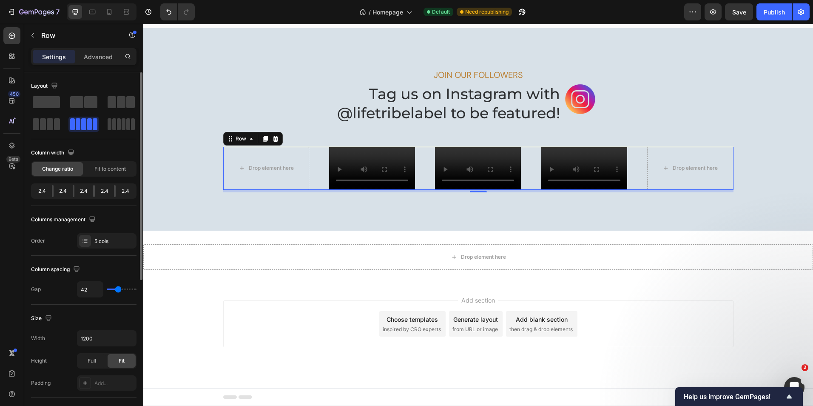
type input "38"
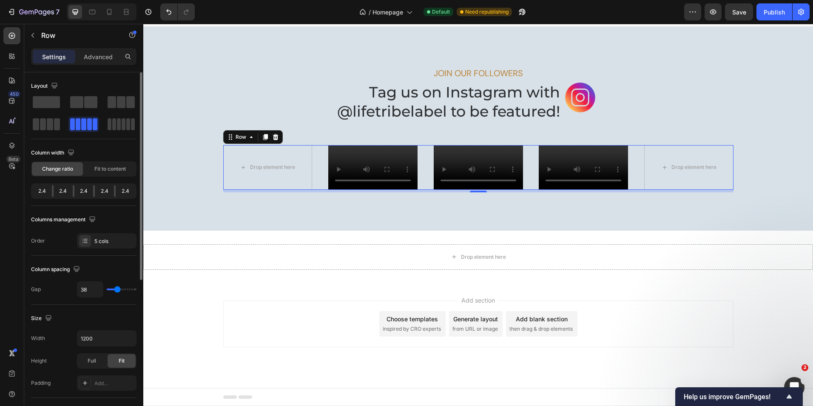
type input "36"
type input "33"
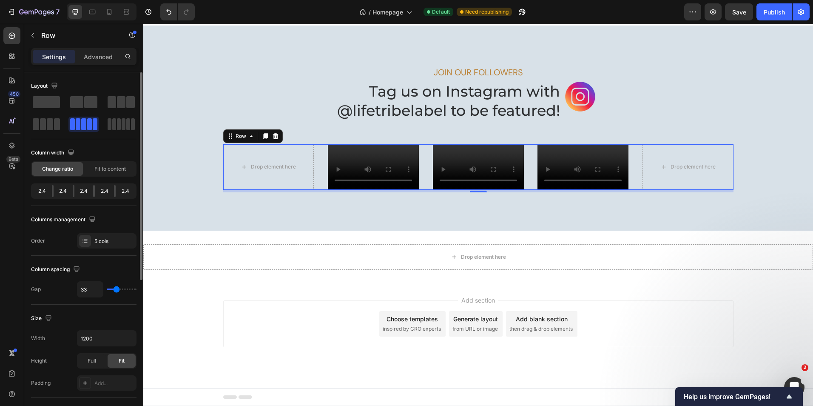
type input "31"
type input "29"
type input "27"
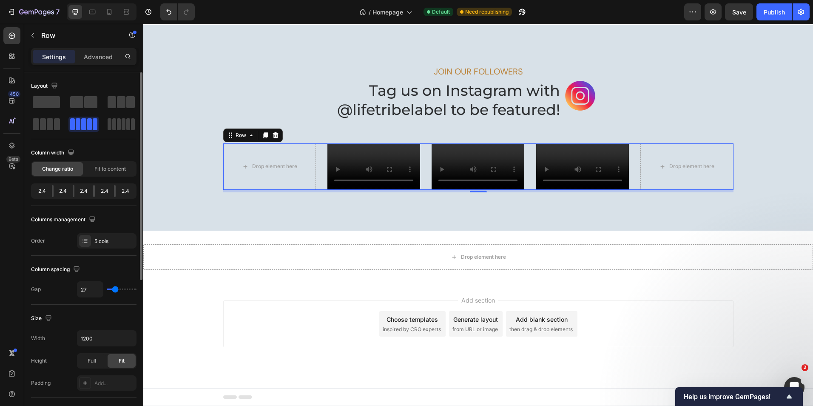
drag, startPoint x: 120, startPoint y: 290, endPoint x: 115, endPoint y: 290, distance: 5.1
type input "27"
click at [115, 290] on input "range" at bounding box center [122, 289] width 30 height 2
click at [91, 14] on icon at bounding box center [92, 12] width 9 height 9
type input "9"
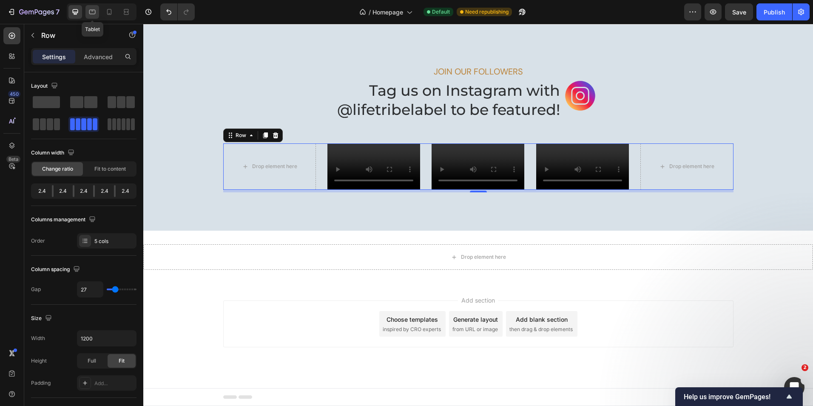
type input "9"
type input "100%"
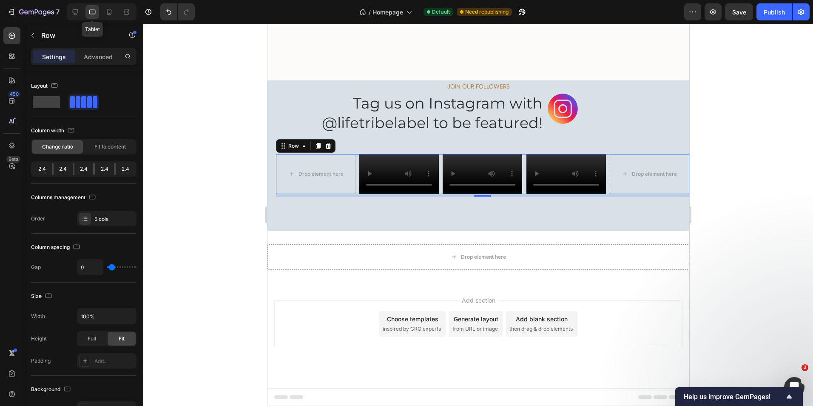
scroll to position [1401, 0]
type input "11"
type input "13"
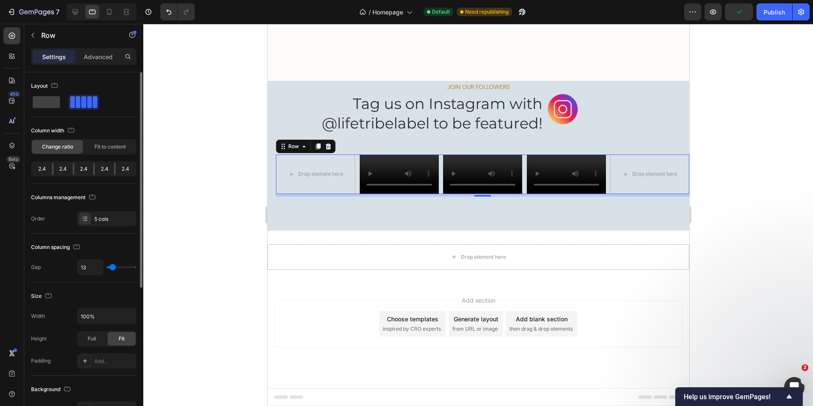
type input "16"
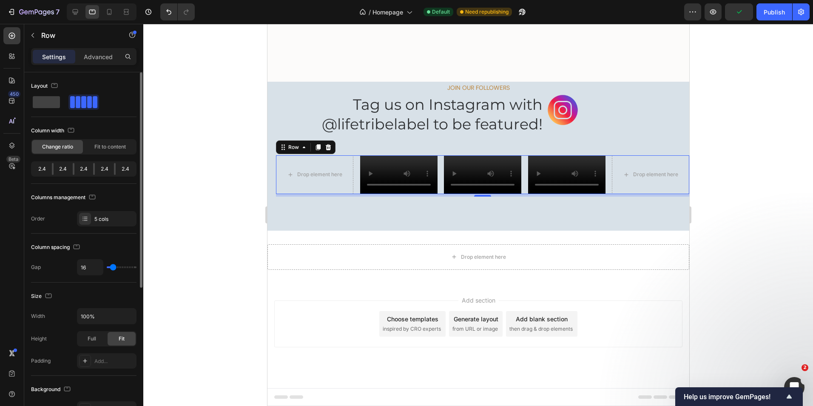
type input "18"
type input "20"
type input "22"
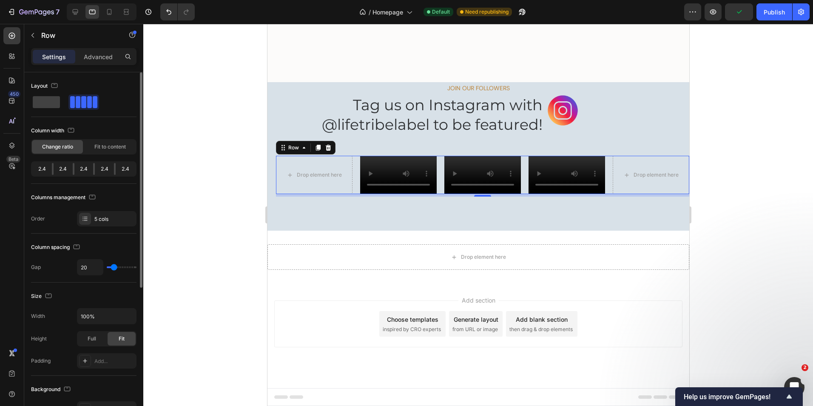
type input "22"
type input "18"
type input "16"
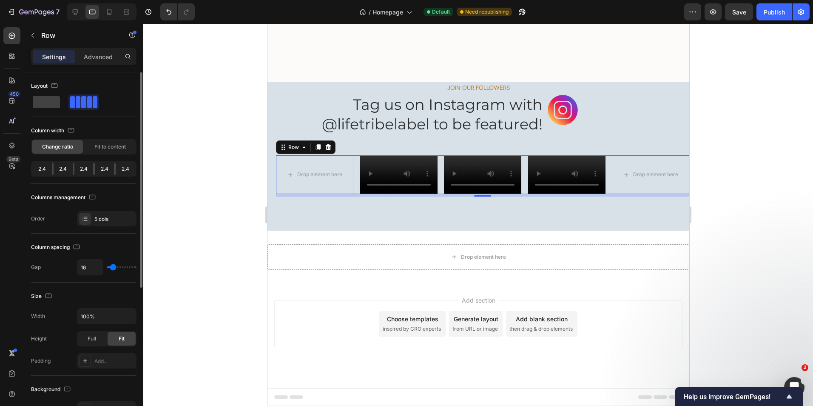
scroll to position [1397, 0]
type input "16"
click at [113, 267] on input "range" at bounding box center [122, 267] width 30 height 2
click at [108, 10] on icon at bounding box center [109, 12] width 5 height 6
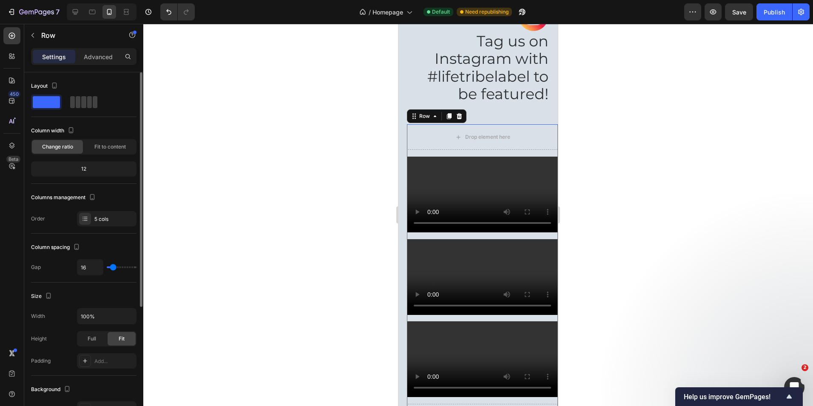
scroll to position [1467, 0]
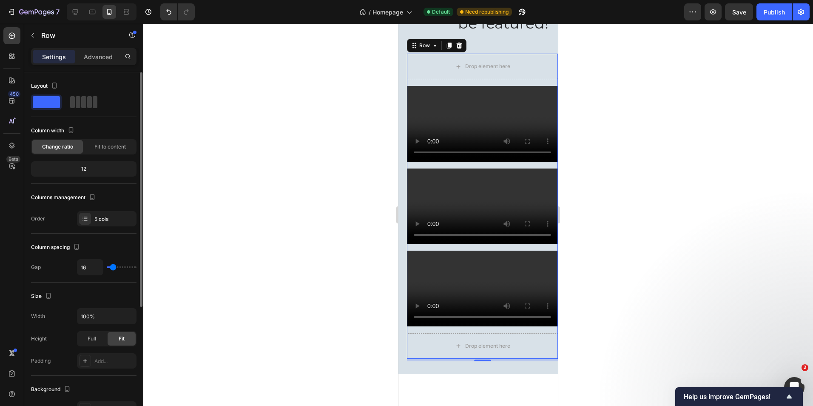
click at [94, 169] on div "12" at bounding box center [84, 169] width 102 height 12
click at [90, 169] on div "12" at bounding box center [84, 169] width 102 height 12
click at [84, 170] on div "12" at bounding box center [84, 169] width 102 height 12
type input "20"
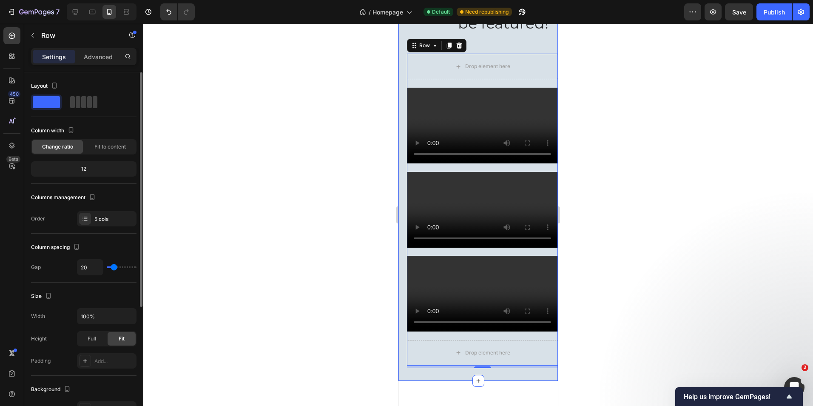
type input "11"
type input "9"
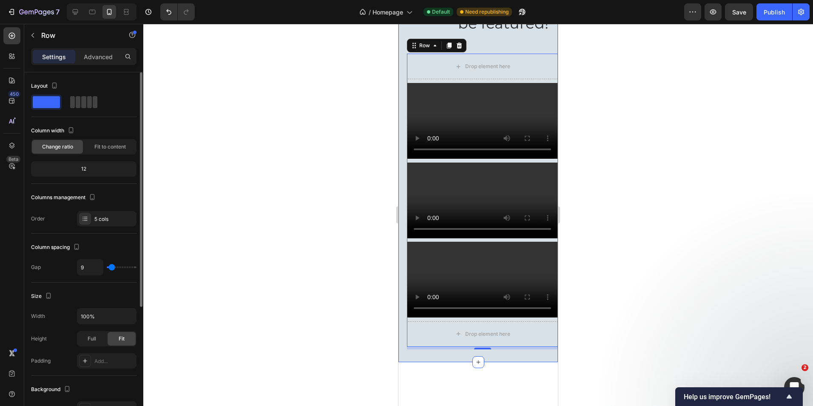
type input "36"
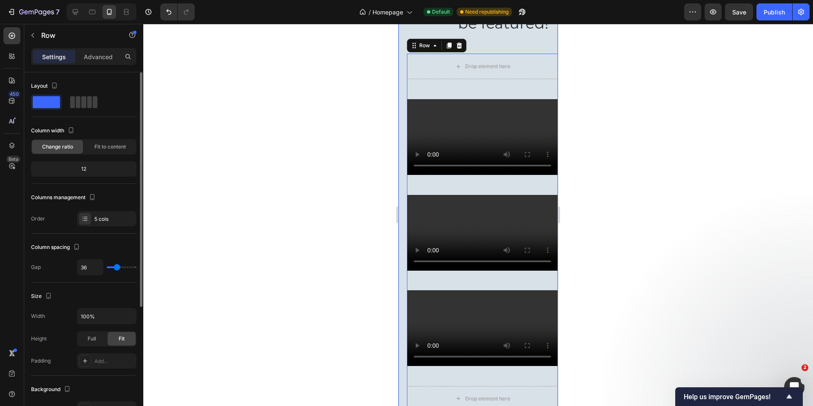
type input "58"
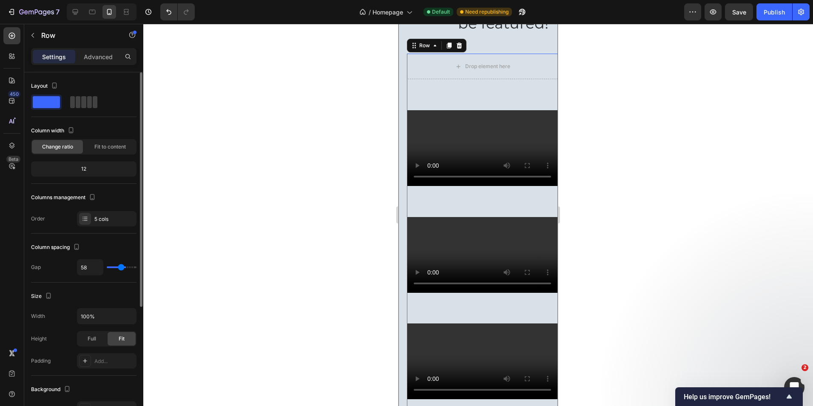
type input "73"
type input "84"
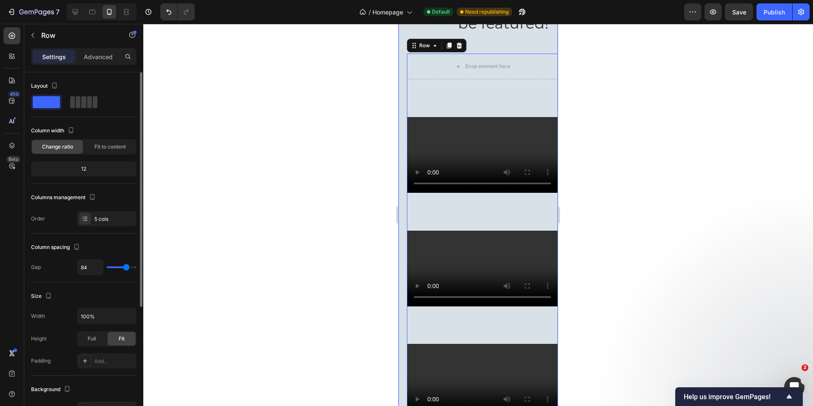
type input "89"
type input "91"
type input "93"
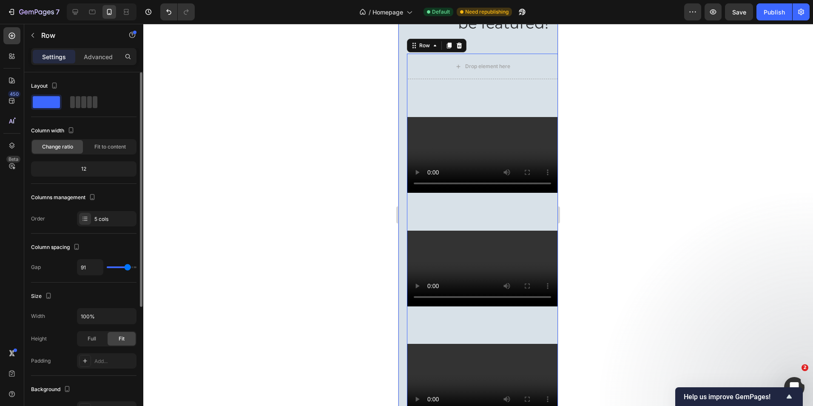
type input "93"
type input "98"
type input "102"
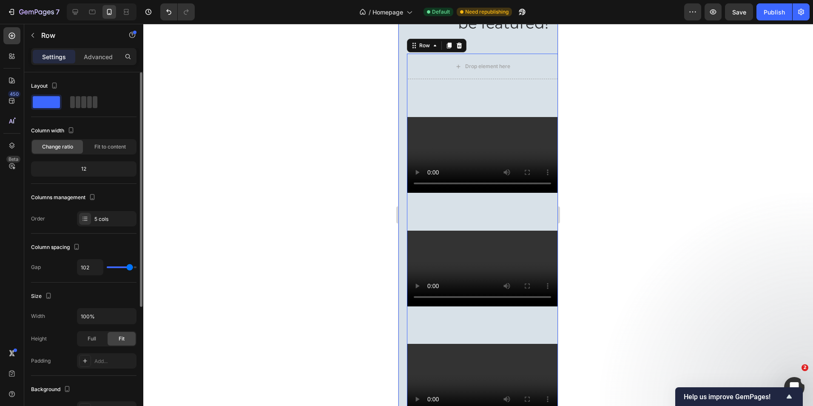
type input "104"
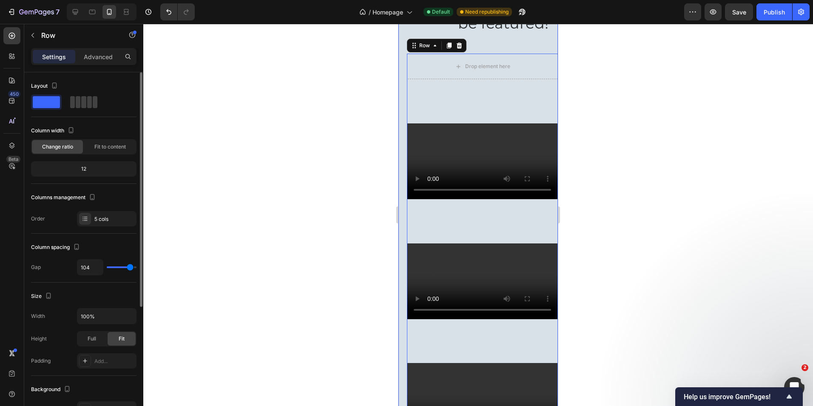
type input "107"
type input "109"
type input "111"
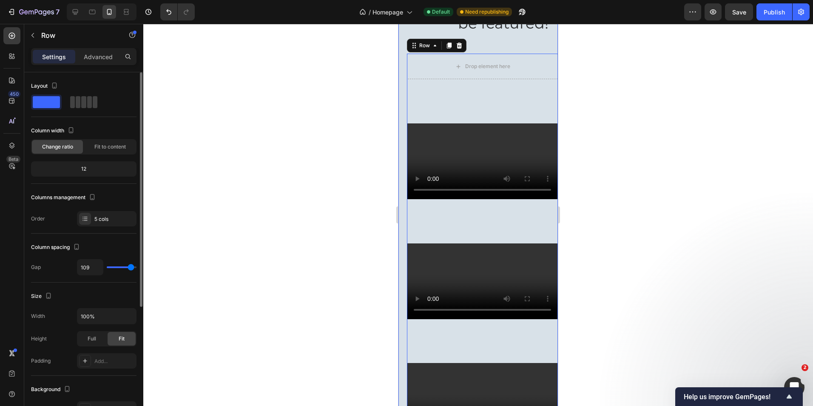
type input "111"
type input "116"
type input "118"
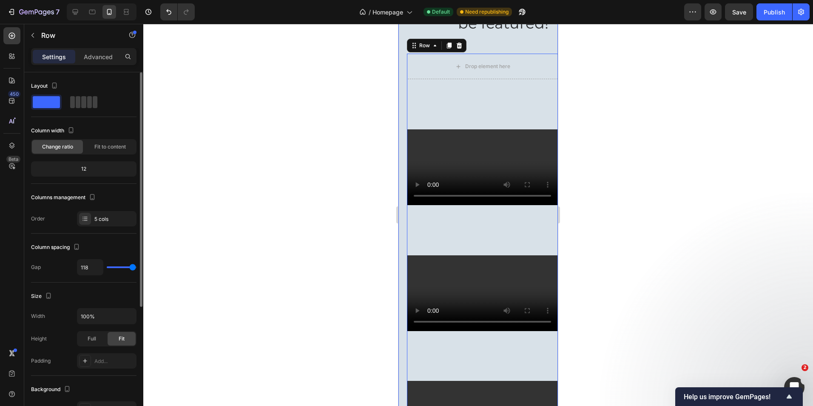
type input "120"
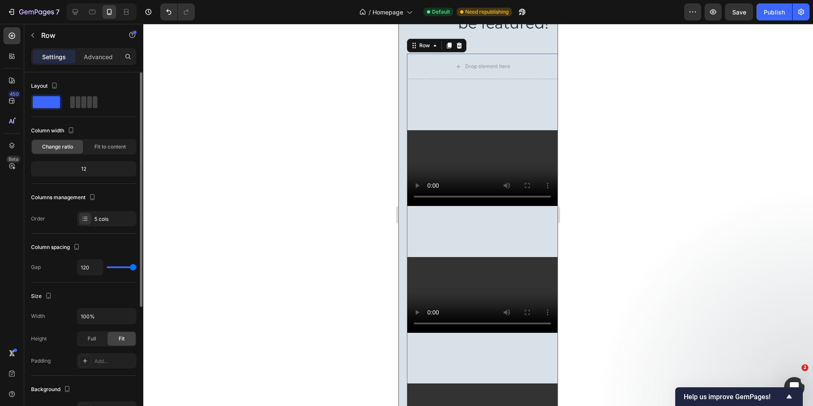
type input "102"
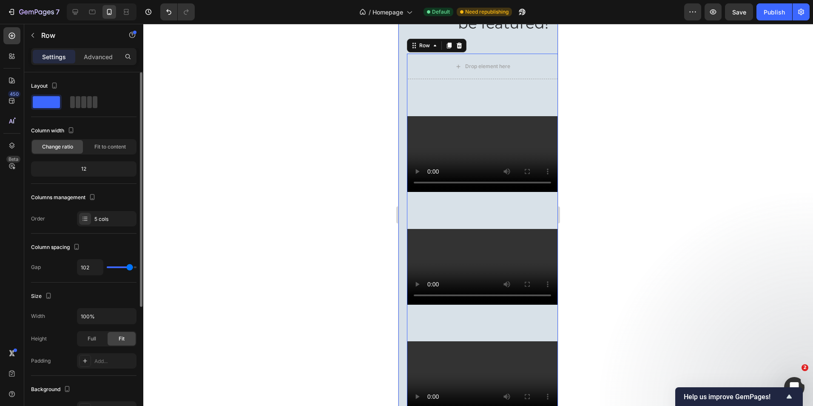
type input "87"
type input "62"
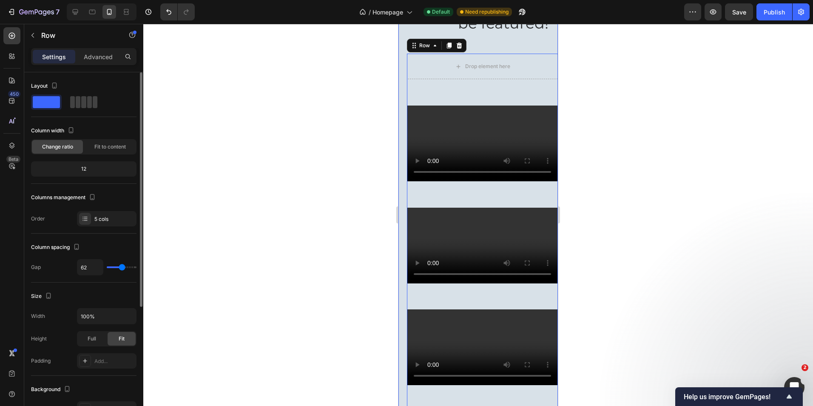
type input "47"
type input "42"
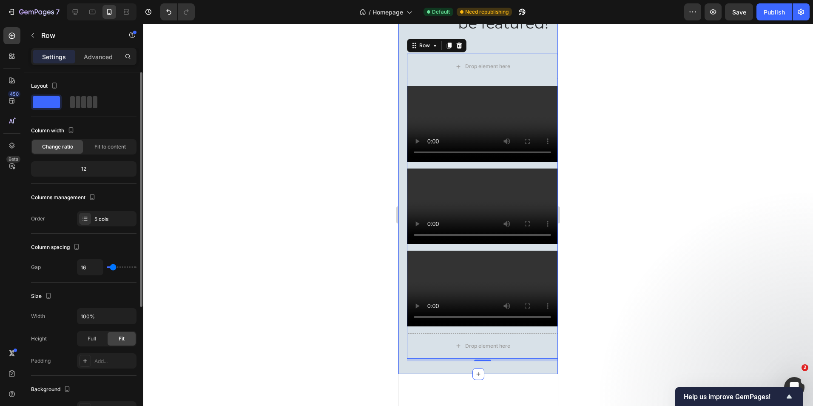
click at [113, 267] on input "range" at bounding box center [122, 267] width 30 height 2
click at [128, 316] on icon "button" at bounding box center [128, 316] width 3 height 2
click at [111, 316] on input "100%" at bounding box center [106, 315] width 59 height 15
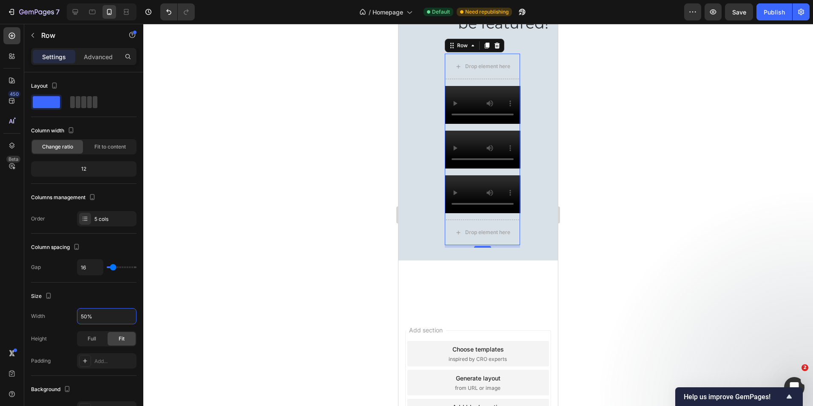
click at [575, 225] on div at bounding box center [478, 215] width 670 height 382
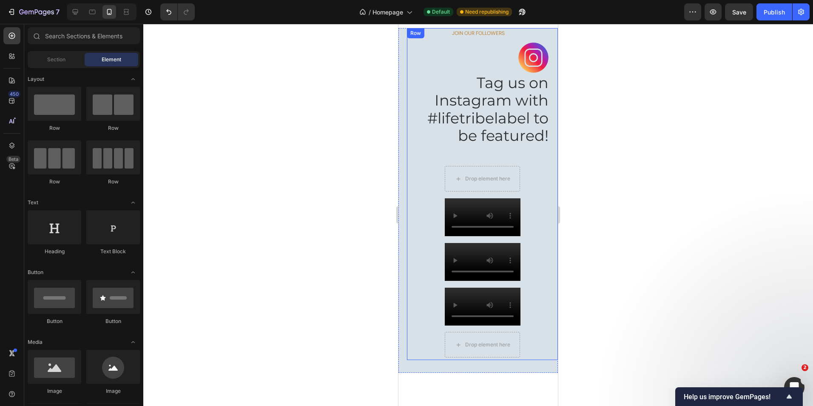
scroll to position [1339, 0]
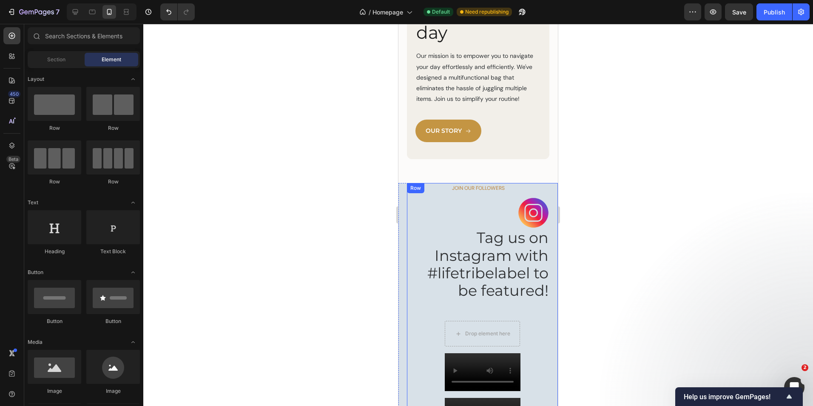
click at [598, 150] on div at bounding box center [478, 215] width 670 height 382
click at [551, 159] on div "Image OUR MISSION Text Block Redefine your day Heading Our mission is to empowe…" at bounding box center [479, 24] width 160 height 316
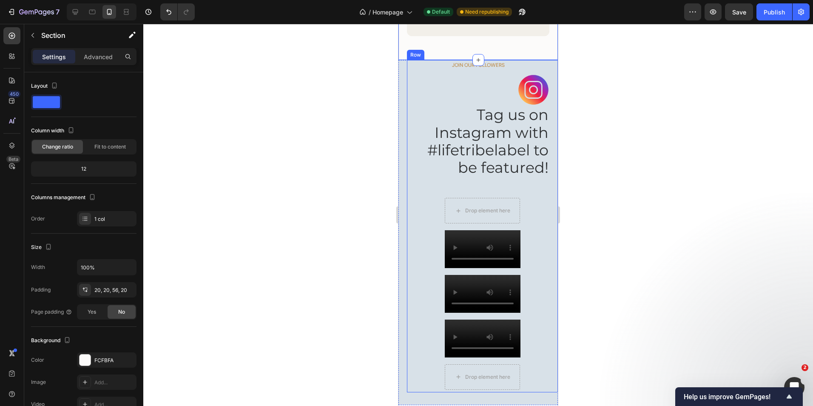
scroll to position [1467, 0]
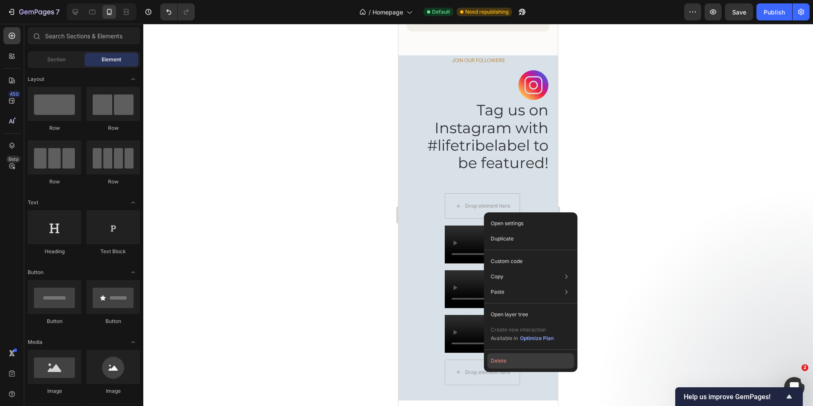
click at [499, 363] on button "Delete" at bounding box center [530, 360] width 87 height 15
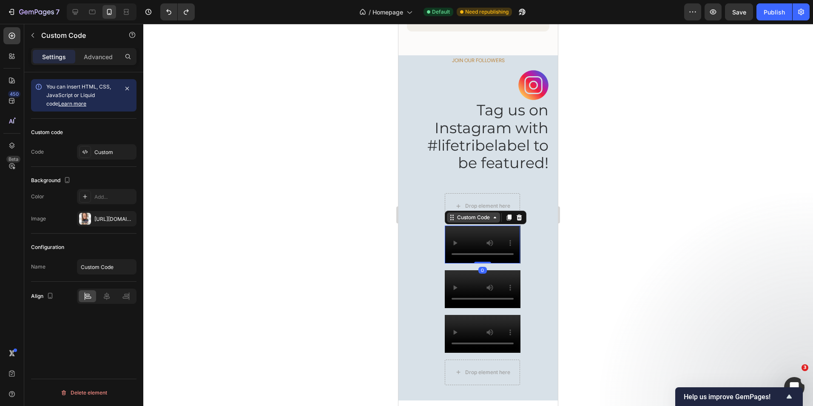
click at [493, 221] on icon at bounding box center [495, 217] width 7 height 7
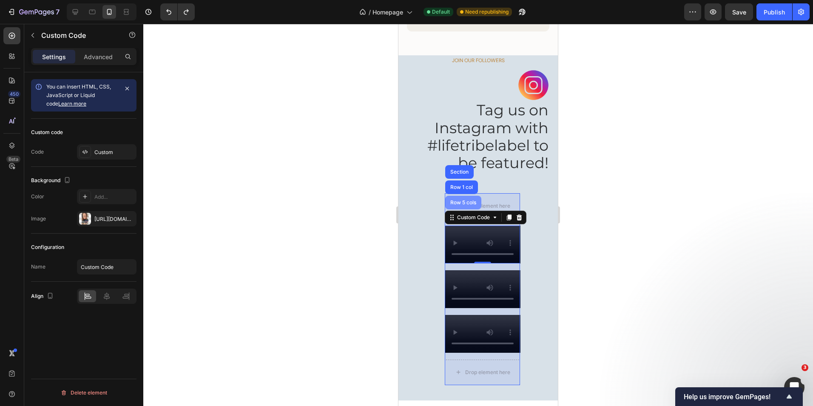
click at [464, 205] on div "Row 5 cols" at bounding box center [463, 202] width 29 height 5
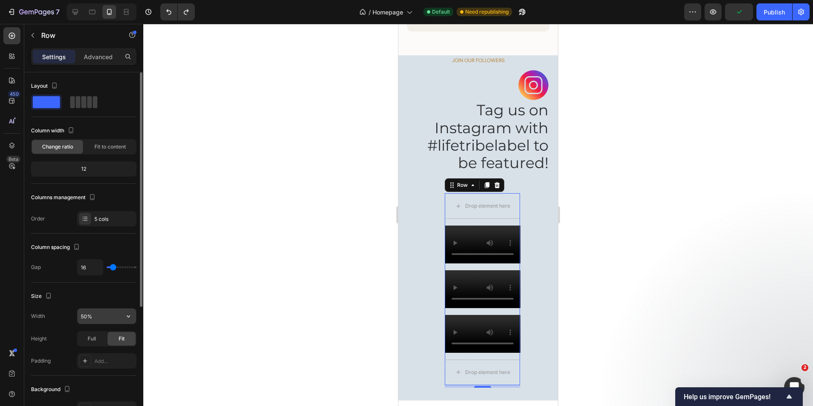
click at [86, 319] on input "50%" at bounding box center [106, 315] width 59 height 15
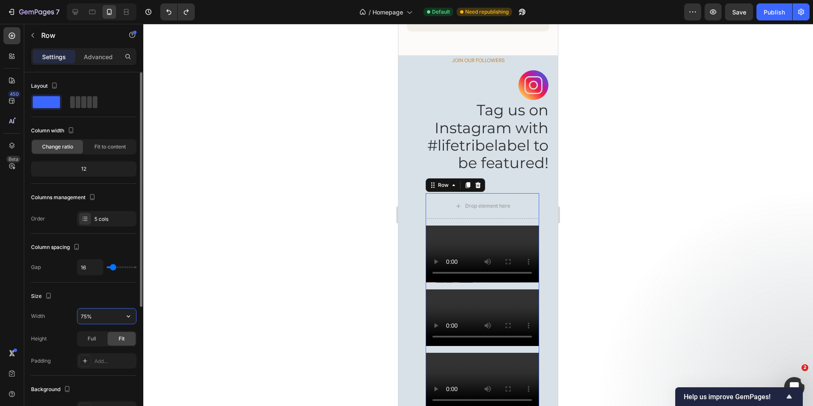
drag, startPoint x: 85, startPoint y: 316, endPoint x: 79, endPoint y: 316, distance: 6.4
click at [79, 316] on input "75%" at bounding box center [106, 315] width 59 height 15
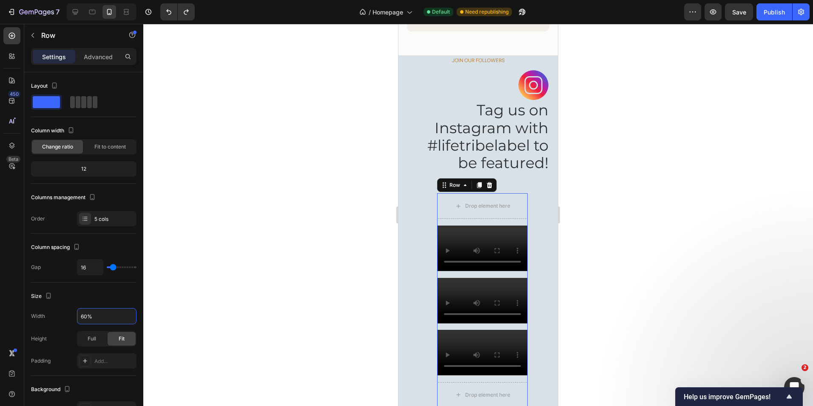
click at [632, 182] on div at bounding box center [478, 215] width 670 height 382
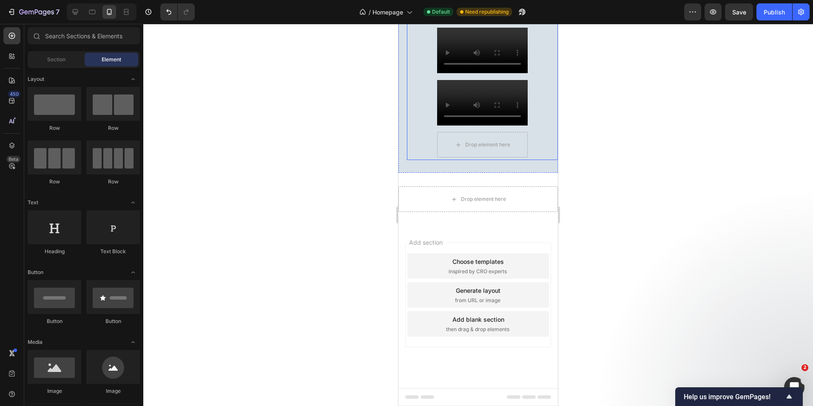
scroll to position [2050, 0]
click at [77, 10] on icon at bounding box center [75, 12] width 9 height 9
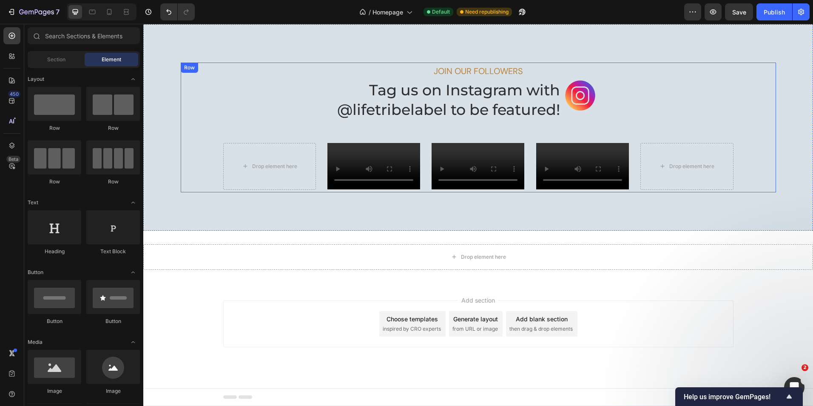
scroll to position [1617, 0]
click at [95, 12] on icon at bounding box center [92, 12] width 6 height 5
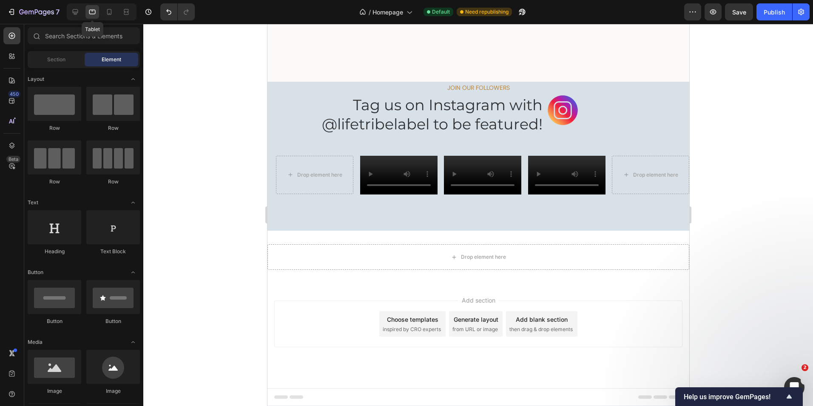
scroll to position [1543, 0]
click at [76, 11] on icon at bounding box center [75, 12] width 9 height 9
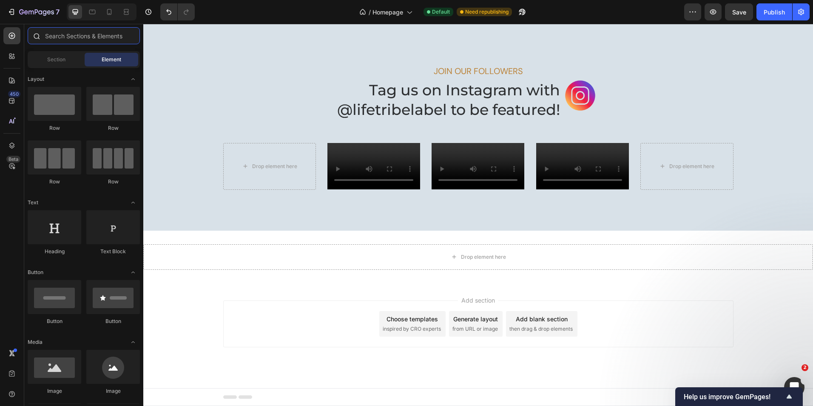
click at [76, 38] on input "text" at bounding box center [84, 35] width 112 height 17
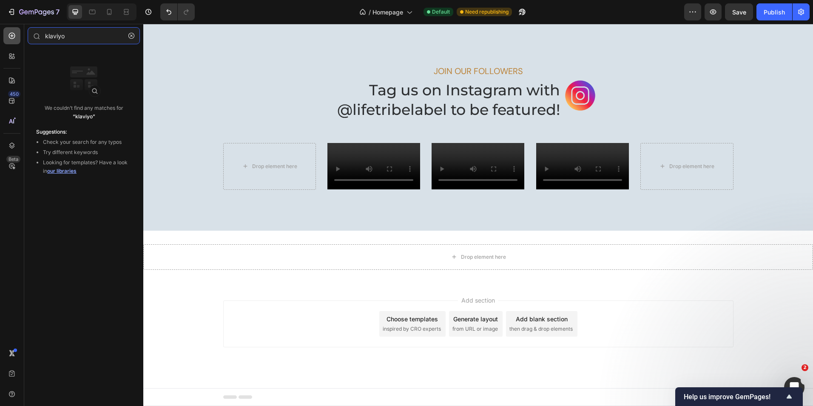
drag, startPoint x: 41, startPoint y: 38, endPoint x: 11, endPoint y: 38, distance: 30.2
click at [11, 38] on div "450 Beta klaviyo Sections(0) Elements(0) We couldn’t find any matches for “klav…" at bounding box center [71, 215] width 143 height 382
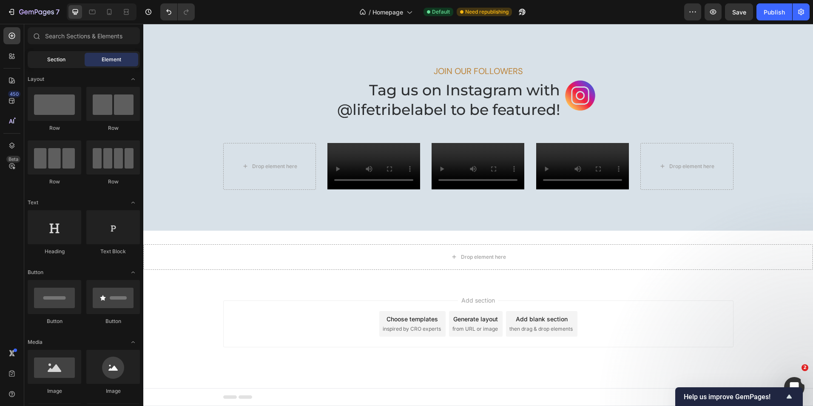
click at [50, 59] on span "Section" at bounding box center [56, 60] width 18 height 8
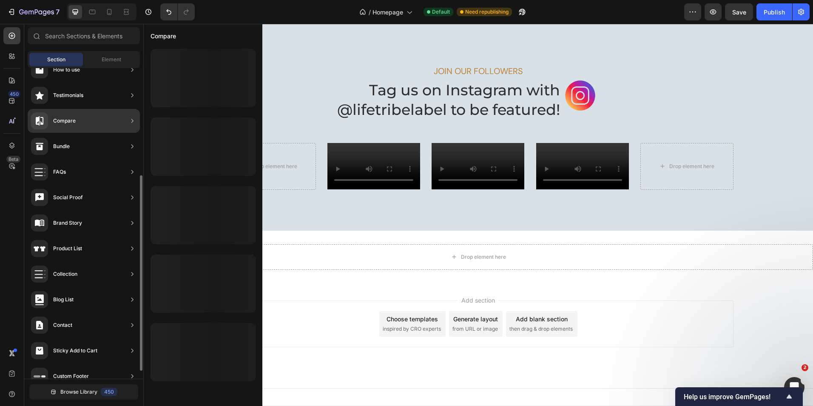
scroll to position [183, 0]
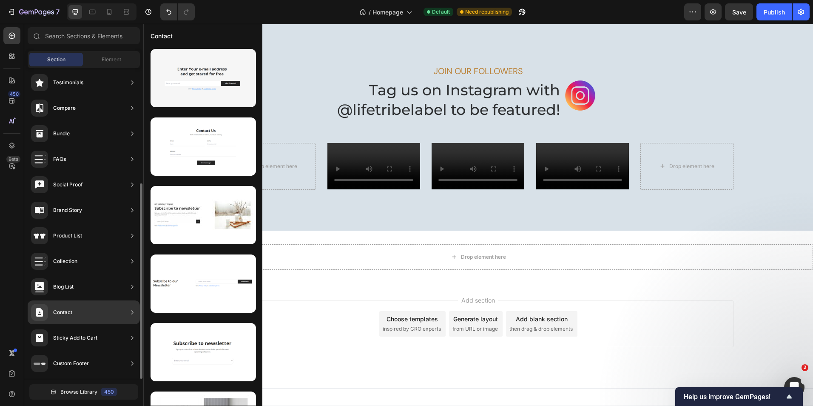
click at [71, 309] on div "Contact" at bounding box center [62, 312] width 19 height 9
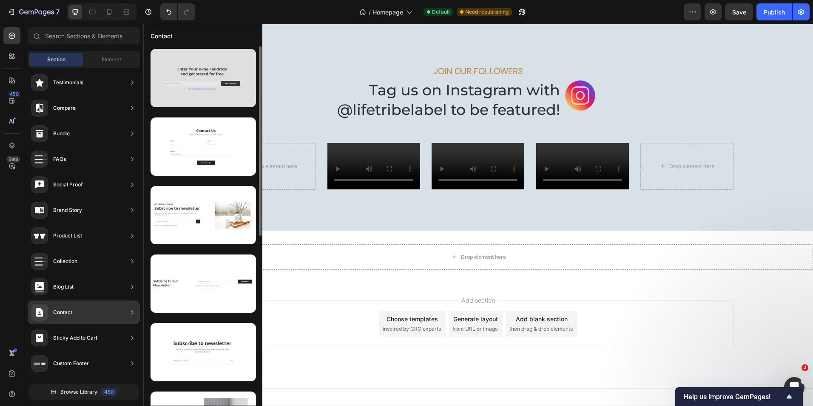
click at [229, 83] on div at bounding box center [203, 78] width 105 height 58
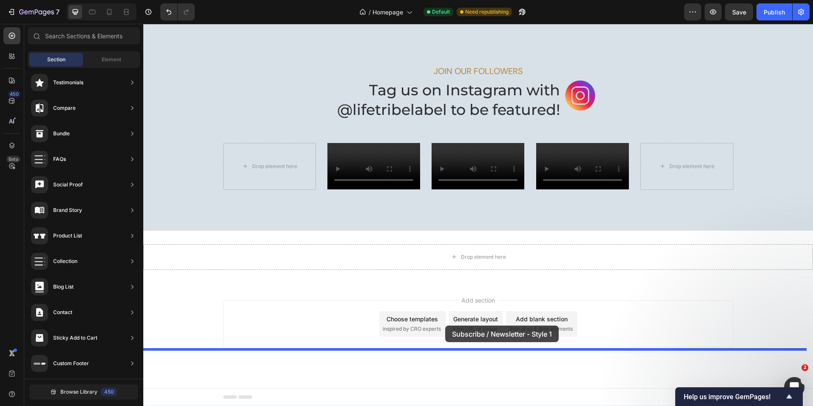
drag, startPoint x: 344, startPoint y: 98, endPoint x: 445, endPoint y: 325, distance: 248.7
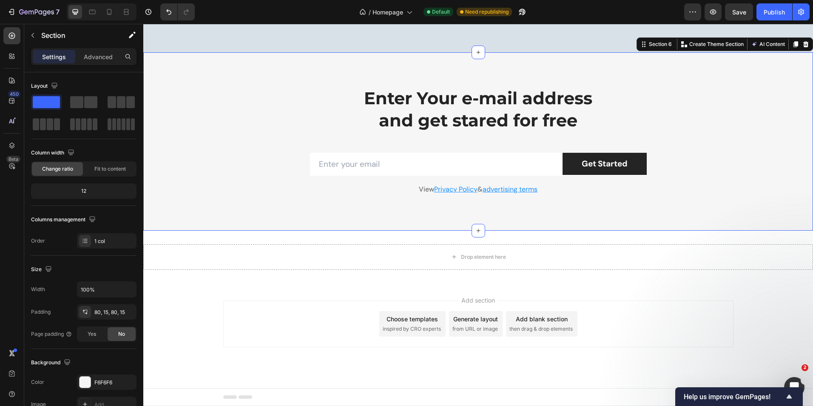
scroll to position [1800, 0]
click at [464, 103] on p "Enter Your e-mail address and get stared for free" at bounding box center [479, 109] width 254 height 44
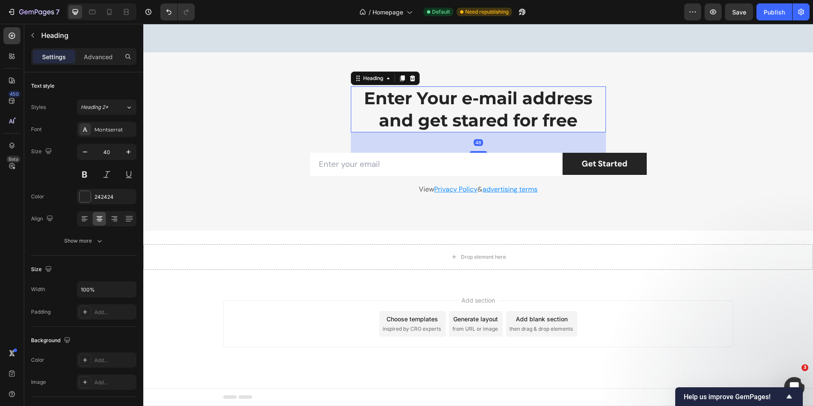
click at [459, 99] on p "Enter Your e-mail address and get stared for free" at bounding box center [479, 109] width 254 height 44
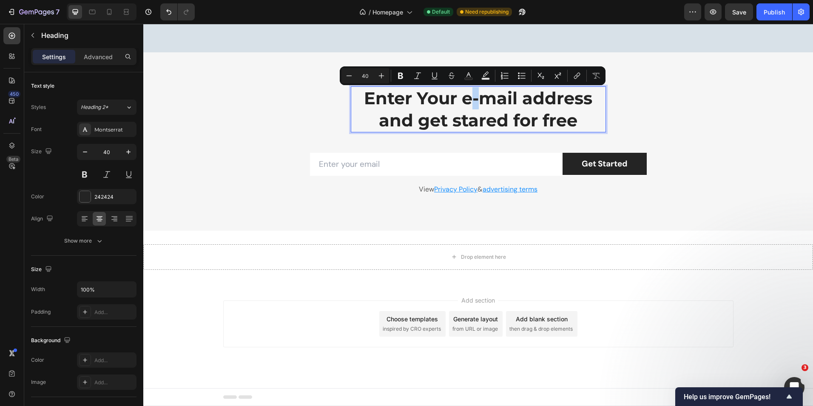
click at [472, 99] on p "Enter Your e-mail address and get stared for free" at bounding box center [479, 109] width 254 height 44
drag, startPoint x: 464, startPoint y: 101, endPoint x: 469, endPoint y: 103, distance: 4.8
click at [469, 103] on p "Enter Your email address and get stared for free" at bounding box center [479, 109] width 254 height 44
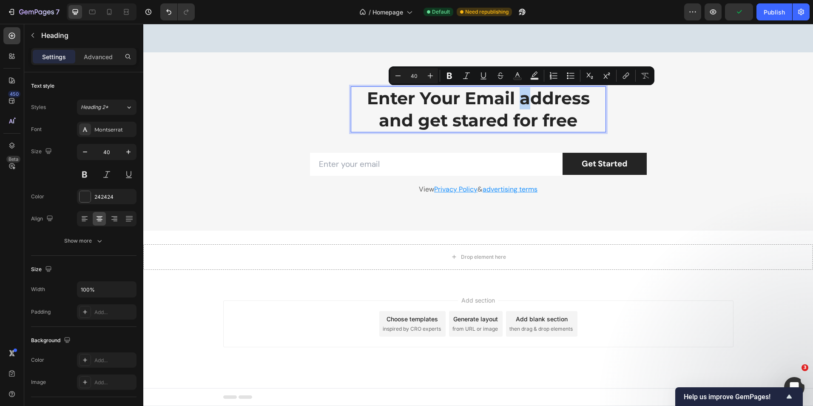
drag, startPoint x: 523, startPoint y: 97, endPoint x: 519, endPoint y: 97, distance: 4.3
click at [519, 97] on p "Enter Your Email address and get stared for free" at bounding box center [479, 109] width 254 height 44
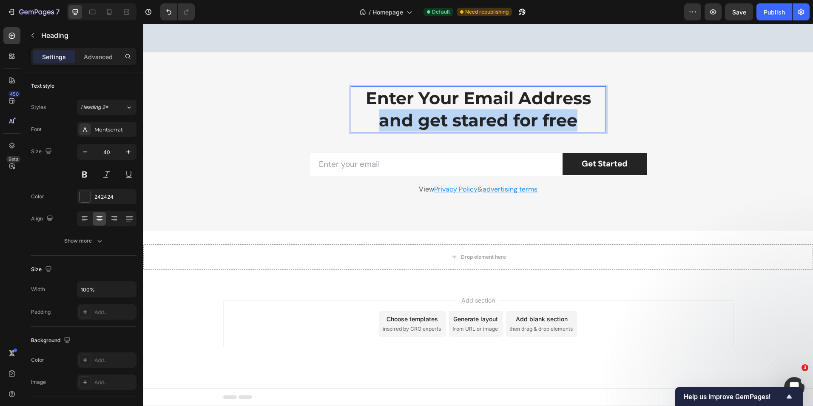
drag, startPoint x: 578, startPoint y: 122, endPoint x: 377, endPoint y: 122, distance: 201.6
click at [377, 122] on p "Enter Your Email Address and get stared for free" at bounding box center [479, 109] width 254 height 44
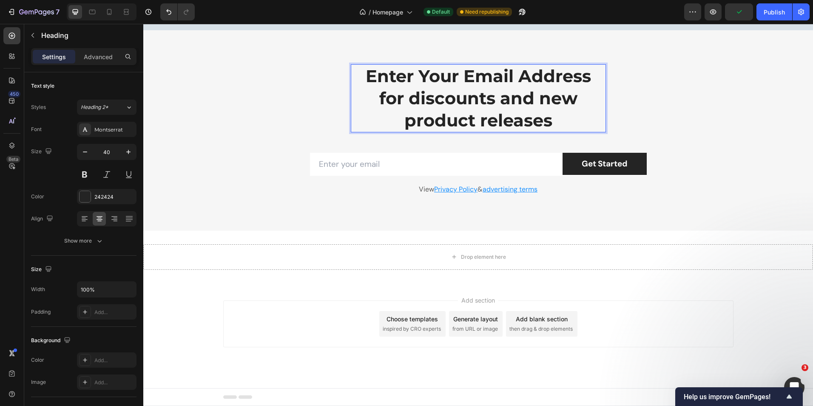
click at [390, 105] on p "Enter Your Email Address for discounts and new product releases" at bounding box center [479, 98] width 254 height 66
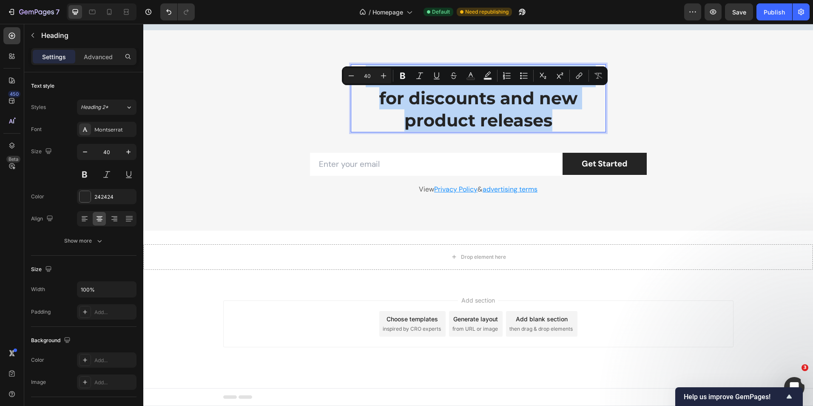
drag, startPoint x: 362, startPoint y: 98, endPoint x: 562, endPoint y: 140, distance: 203.8
click at [562, 131] on p "Enter Your Email Address for discounts and new product releases" at bounding box center [479, 98] width 254 height 66
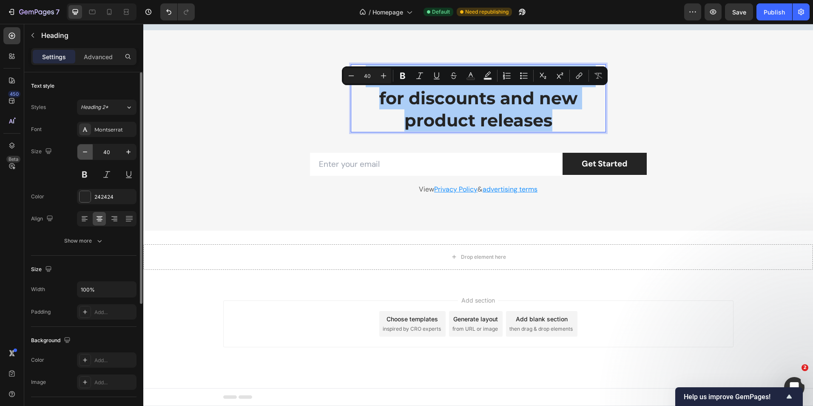
click at [84, 152] on icon "button" at bounding box center [85, 151] width 4 height 1
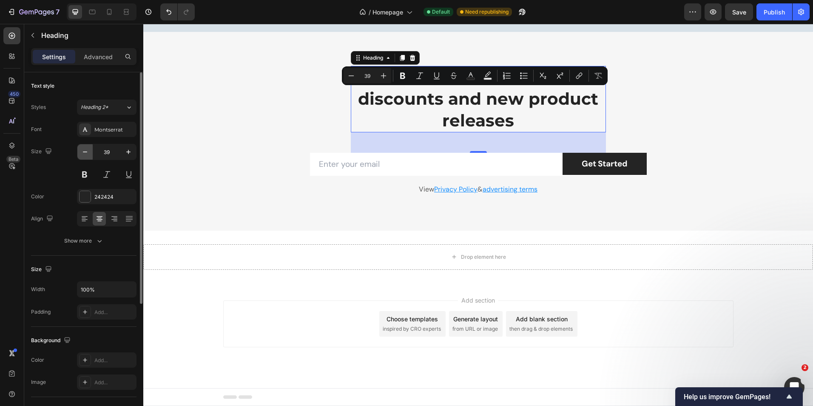
click at [84, 152] on icon "button" at bounding box center [85, 151] width 4 height 1
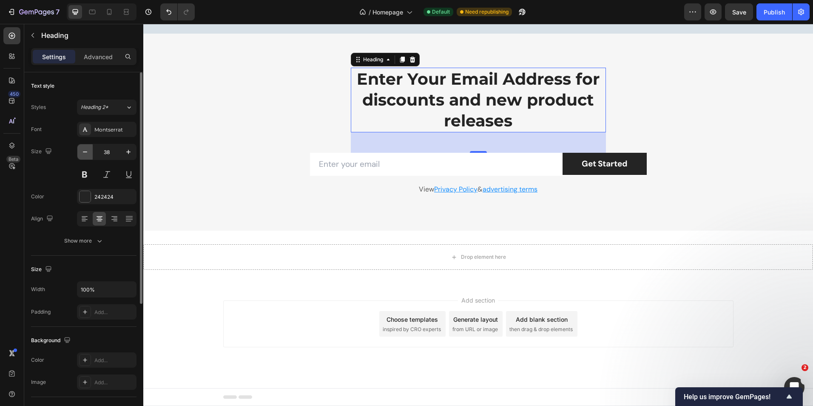
click at [84, 152] on icon "button" at bounding box center [85, 151] width 4 height 1
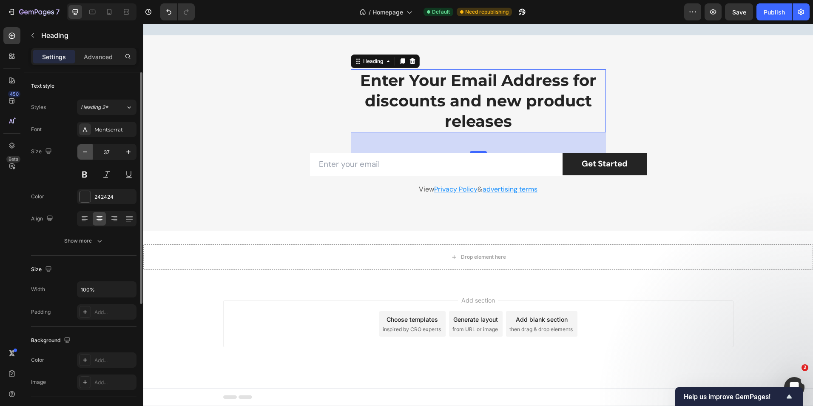
click at [84, 152] on icon "button" at bounding box center [85, 151] width 4 height 1
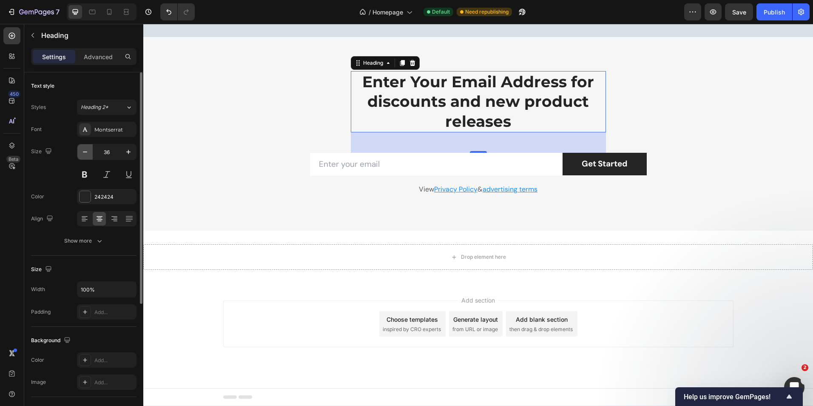
click at [84, 152] on icon "button" at bounding box center [85, 151] width 4 height 1
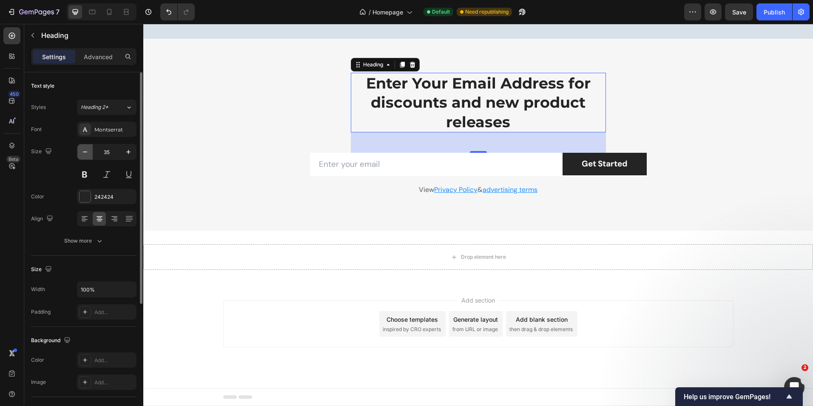
click at [84, 152] on icon "button" at bounding box center [85, 151] width 4 height 1
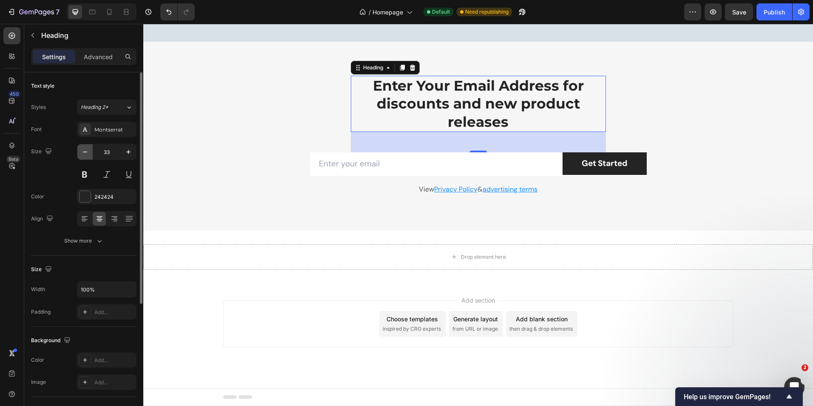
click at [84, 152] on icon "button" at bounding box center [85, 151] width 4 height 1
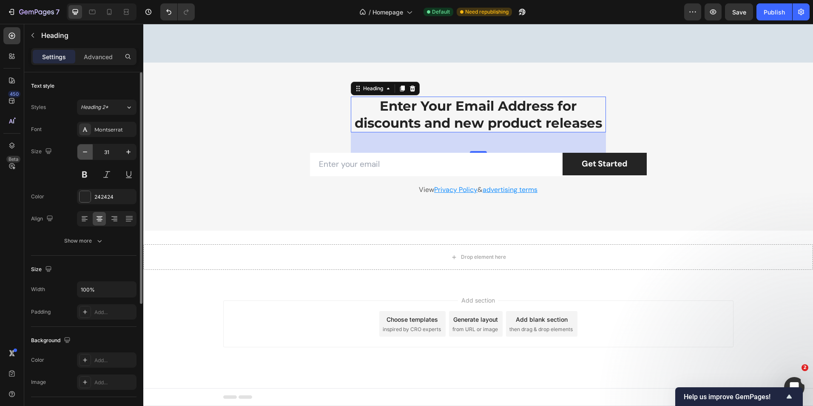
click at [84, 152] on icon "button" at bounding box center [85, 151] width 4 height 1
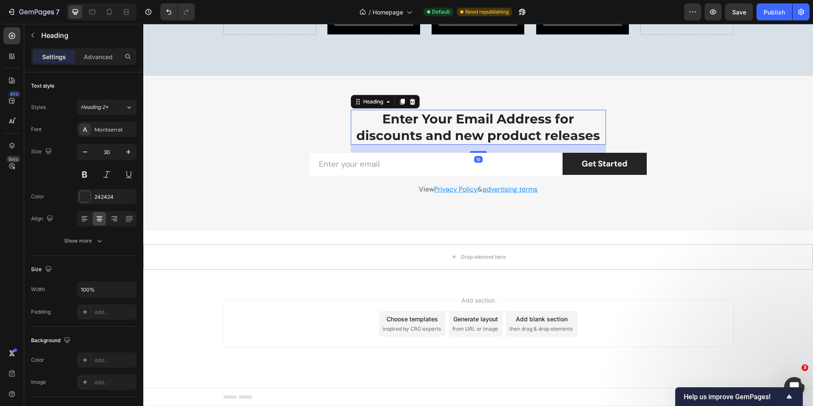
scroll to position [1777, 0]
drag, startPoint x: 476, startPoint y: 151, endPoint x: 476, endPoint y: 138, distance: 12.8
click at [476, 138] on div "Enter Your Email Address for discounts and new product releases Heading 18" at bounding box center [478, 127] width 255 height 35
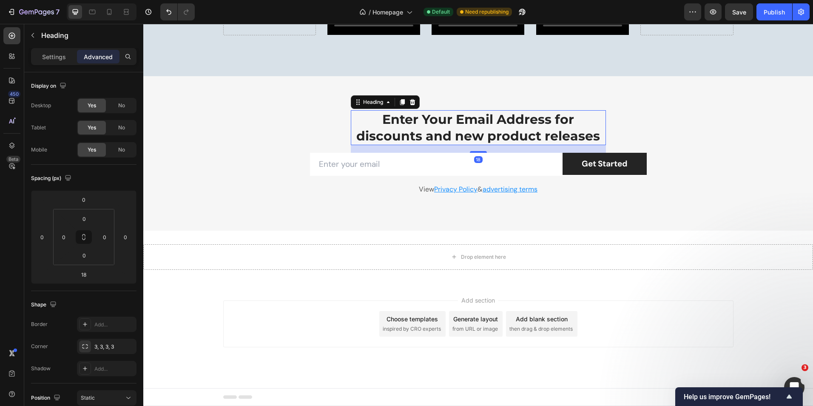
click at [377, 136] on p "Enter Your Email Address for discounts and new product releases" at bounding box center [479, 127] width 254 height 33
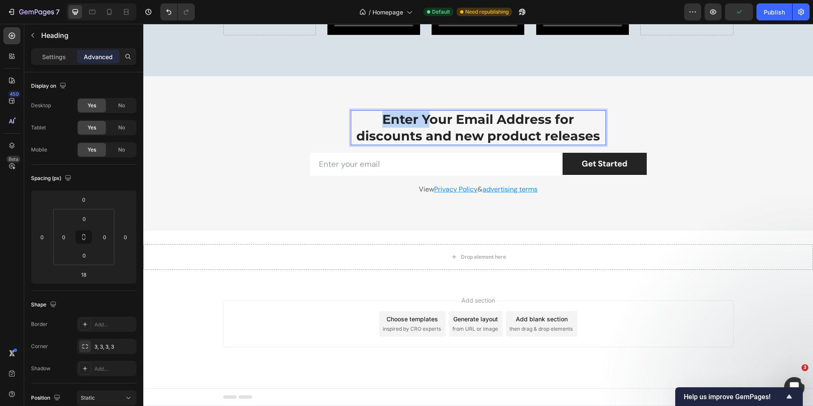
click at [424, 119] on p "Enter Your Email Address for discounts and new product releases" at bounding box center [479, 127] width 254 height 33
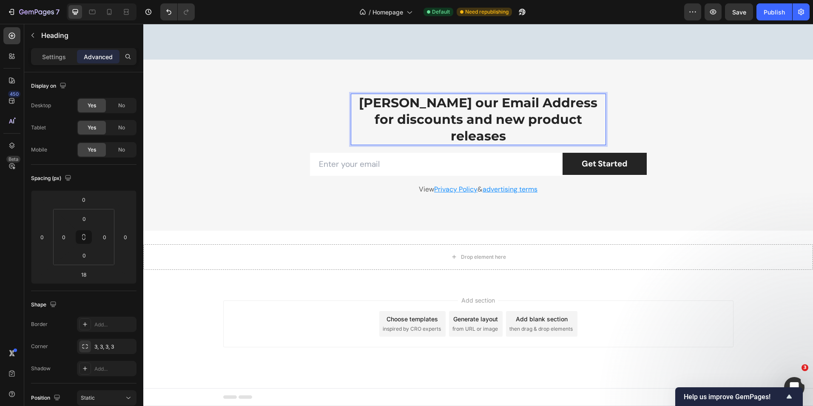
click at [385, 120] on p "yEnter our Email Address for discounts and new product releases" at bounding box center [479, 119] width 254 height 50
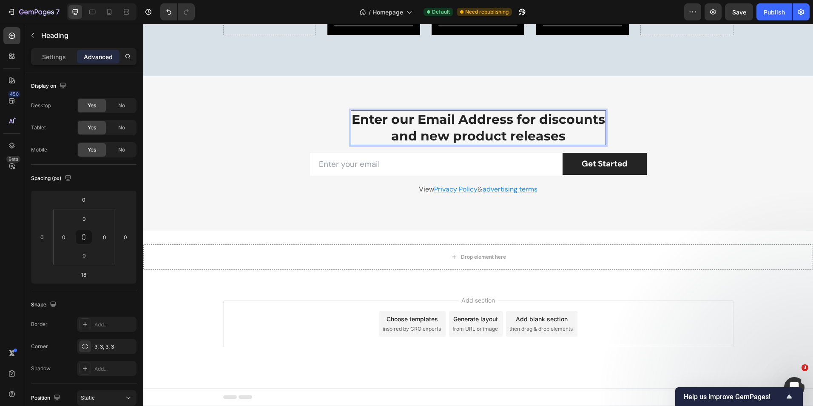
click at [389, 120] on p "Enter our Email Address for discounts and new product releases" at bounding box center [479, 127] width 254 height 33
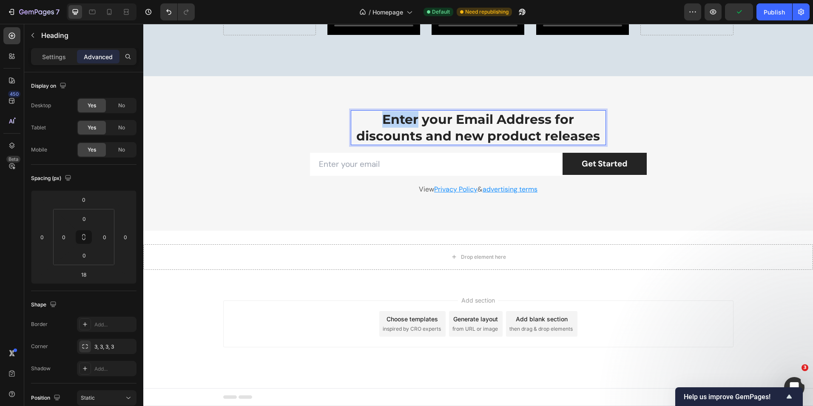
drag, startPoint x: 381, startPoint y: 121, endPoint x: 414, endPoint y: 121, distance: 33.2
click at [414, 121] on p "Enter your Email Address for discounts and new product releases" at bounding box center [479, 127] width 254 height 33
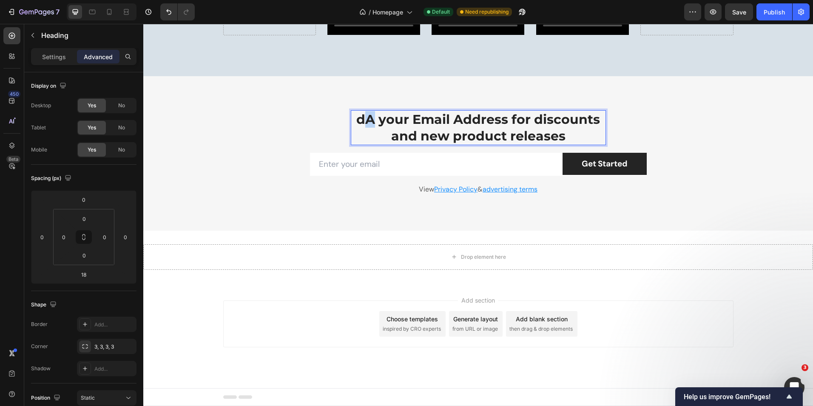
drag, startPoint x: 369, startPoint y: 119, endPoint x: 359, endPoint y: 119, distance: 9.8
click at [359, 119] on p "dA your Email Address for discounts and new product releases" at bounding box center [479, 127] width 254 height 33
click at [362, 119] on p "dA your Email Address for discounts and new product releases" at bounding box center [479, 127] width 254 height 33
click at [368, 122] on p "A your Email Address for discounts and new product releases" at bounding box center [479, 127] width 254 height 33
click at [370, 121] on p "Ad your Email Address for discounts and new product releases" at bounding box center [479, 127] width 254 height 33
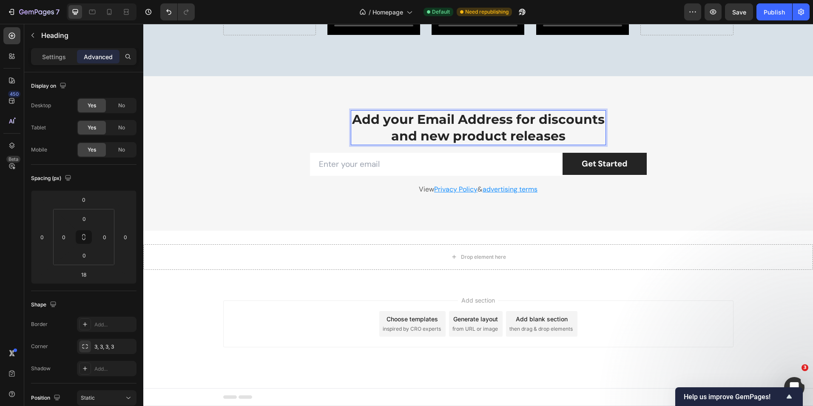
click at [535, 122] on p "Add your Email Address for discounts and new product releases" at bounding box center [479, 127] width 254 height 33
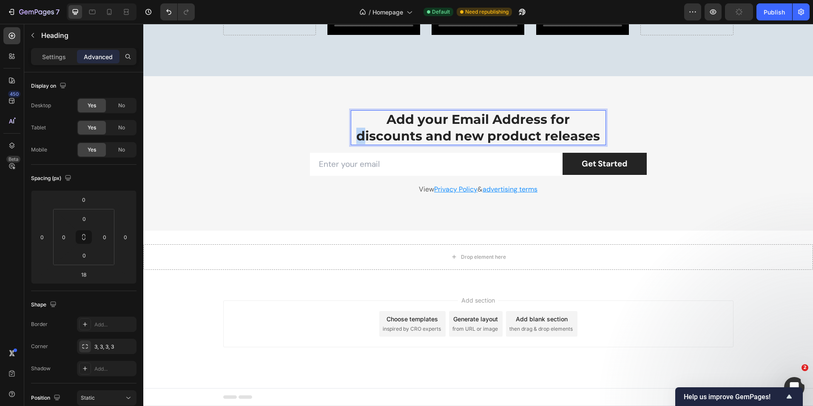
click at [357, 139] on p "Add your Email Address for discounts and new product releases" at bounding box center [479, 127] width 254 height 33
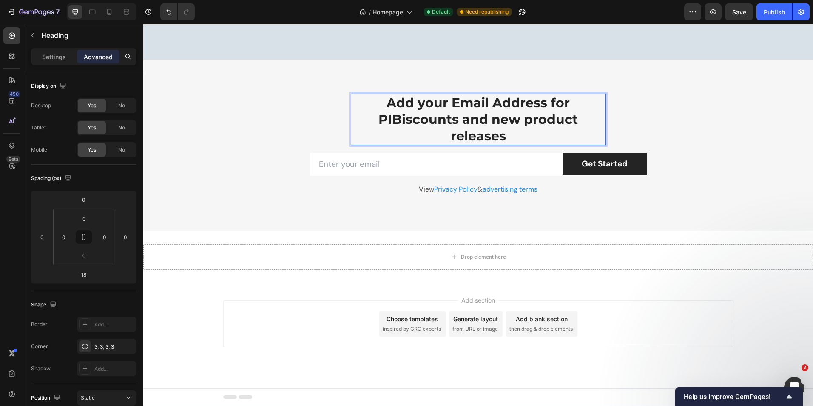
click at [401, 137] on p "Add your Email Address for PIBiscounts and new product releases" at bounding box center [479, 119] width 254 height 50
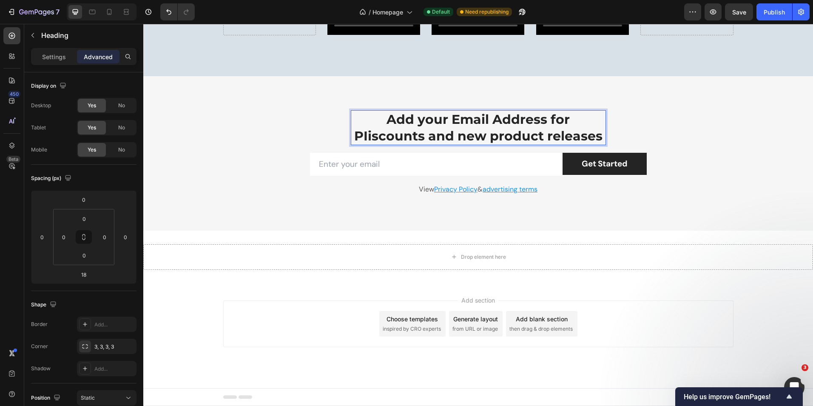
click at [370, 139] on p "Add your Email Address for PIiscounts and new product releases" at bounding box center [479, 127] width 254 height 33
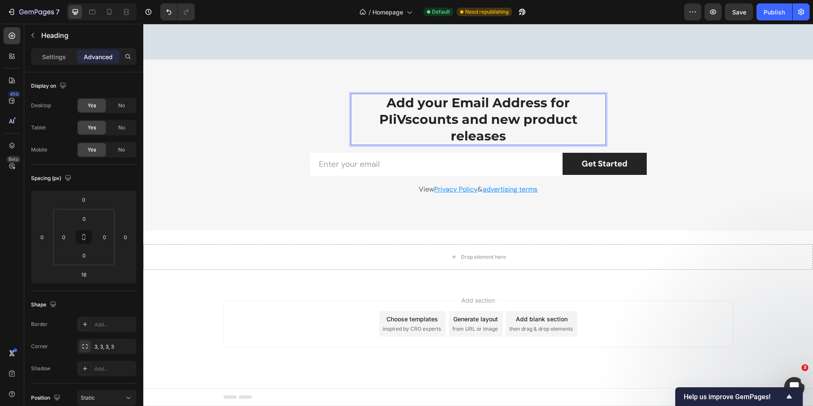
click at [403, 137] on p "Add your Email Address for PIiVscounts and new product releases" at bounding box center [479, 119] width 254 height 50
click at [407, 137] on p "Add your Email Address for PIiVIscounts and new product releases" at bounding box center [479, 119] width 254 height 50
click at [411, 137] on p "Add your Email Address for PIiVIOscounts and new product releases" at bounding box center [479, 119] width 254 height 50
click at [408, 137] on p "Add your Email Address for PIiVIscounts and new product releases" at bounding box center [479, 119] width 254 height 50
click at [410, 137] on p "Add your Email Address for PIiVIPscounts and new product releases" at bounding box center [479, 119] width 254 height 50
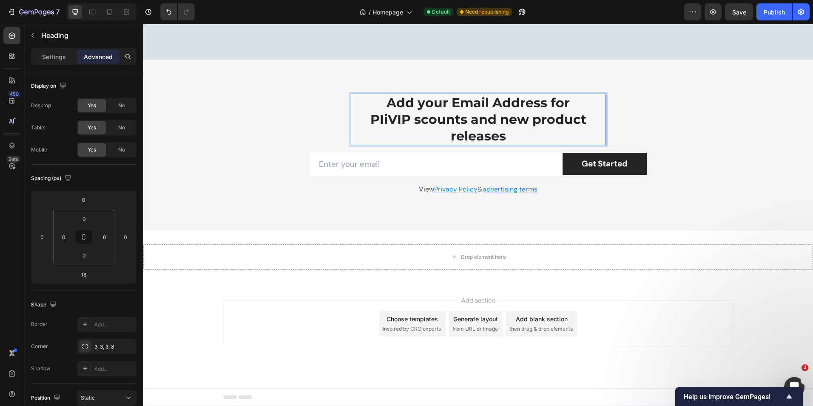
click at [410, 137] on p "Add your Email Address for PIiVIP scounts and new product releases" at bounding box center [479, 119] width 254 height 50
click at [414, 138] on p "Add your Email Address for PIiVIP scounts and new product releases" at bounding box center [479, 119] width 254 height 50
click at [422, 136] on p "Add your Email Address for PIiVIP Dscounts and new product releases" at bounding box center [479, 119] width 254 height 50
click at [419, 136] on p "Add your Email Address for PIiVIP Dscounts and new product releases" at bounding box center [479, 119] width 254 height 50
click at [382, 137] on p "Add your Email Address for PIiVIP Discounts and new product releases" at bounding box center [479, 119] width 254 height 50
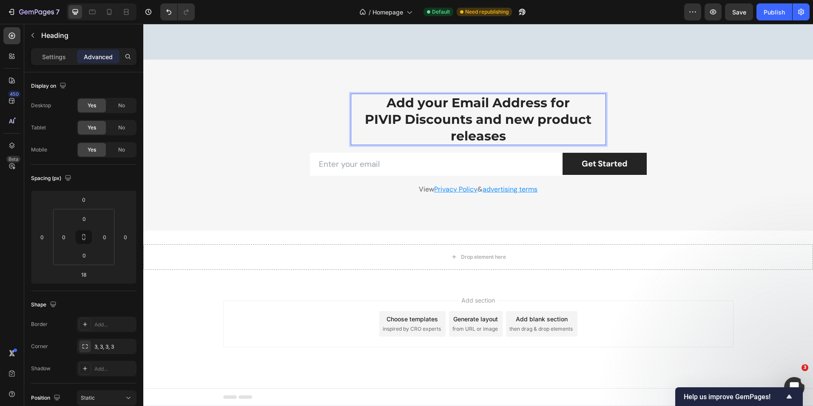
click at [379, 138] on p "Add your Email Address for PIVIP Discounts and new product releases" at bounding box center [479, 119] width 254 height 50
click at [378, 137] on p "Add your Email Address for PVIP Discounts and new product releases" at bounding box center [479, 119] width 254 height 50
click at [361, 135] on p "Add your Email Address for VIP Discounts and new product releases" at bounding box center [479, 119] width 254 height 50
click at [373, 138] on p "Add your Email Address for VIP Discounts and new product releases" at bounding box center [479, 119] width 254 height 50
drag, startPoint x: 528, startPoint y: 138, endPoint x: 579, endPoint y: 138, distance: 51.0
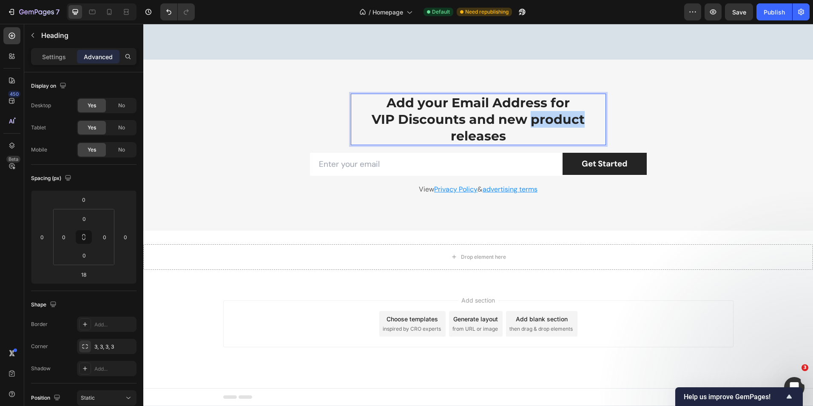
click at [579, 138] on p "Add your Email Address for VIP Discounts and new product releases" at bounding box center [479, 119] width 254 height 50
click at [580, 137] on p "Add your Email Address for VIP Discounts and new product releases" at bounding box center [479, 119] width 254 height 50
click at [478, 135] on p "Add your Email Address for VIP Discounts and new product releases" at bounding box center [479, 119] width 254 height 50
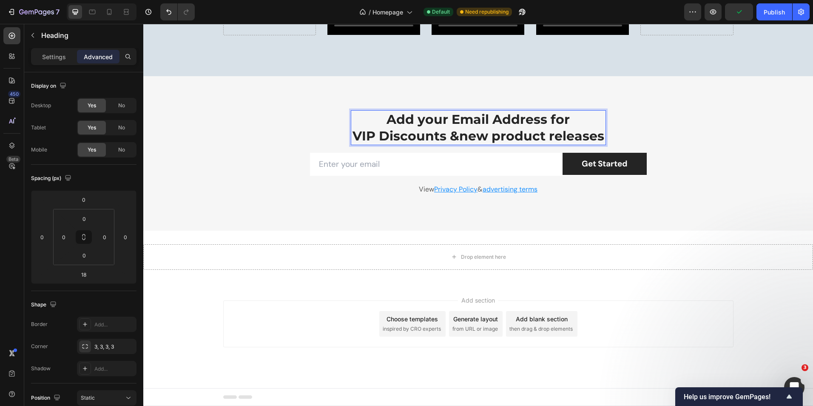
click at [388, 120] on p "Add your Email Address for VIP Discounts &new product releases" at bounding box center [479, 127] width 254 height 33
click at [459, 140] on p "Add your Email Address for VIP Discounts &new product releases" at bounding box center [479, 127] width 254 height 33
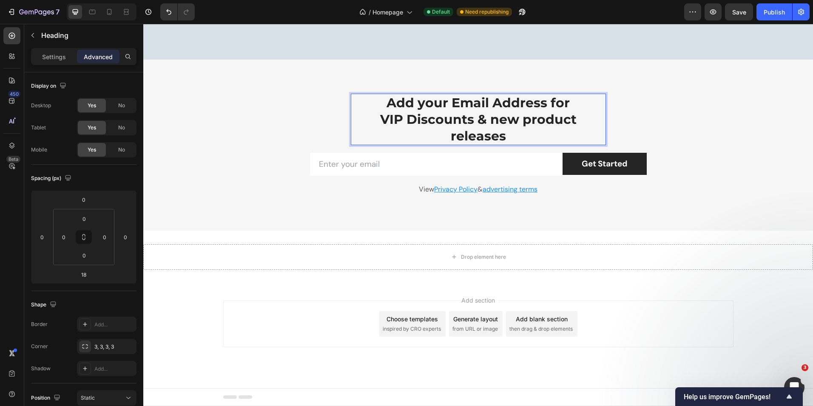
click at [385, 144] on p "Add your Email Address for VIP Discounts & new product releases" at bounding box center [479, 119] width 254 height 50
click at [386, 97] on div "Add your Email Address for VIP Discounts & new product releases Heading 18 Row …" at bounding box center [478, 145] width 670 height 171
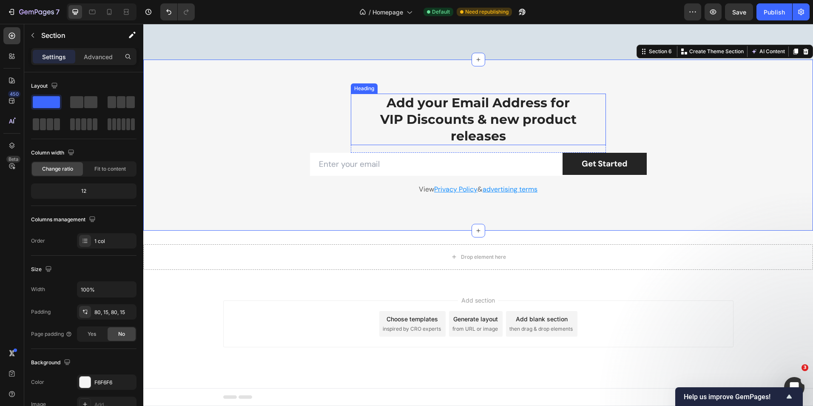
click at [405, 144] on p "Add your Email Address for VIP Discounts & new product releases" at bounding box center [479, 119] width 254 height 50
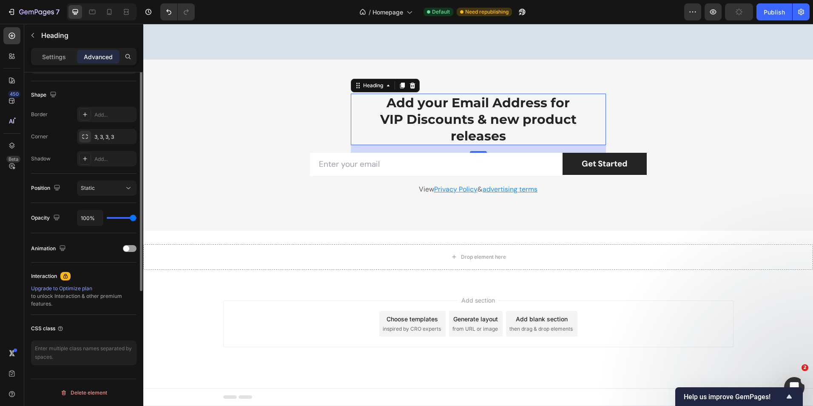
scroll to position [0, 0]
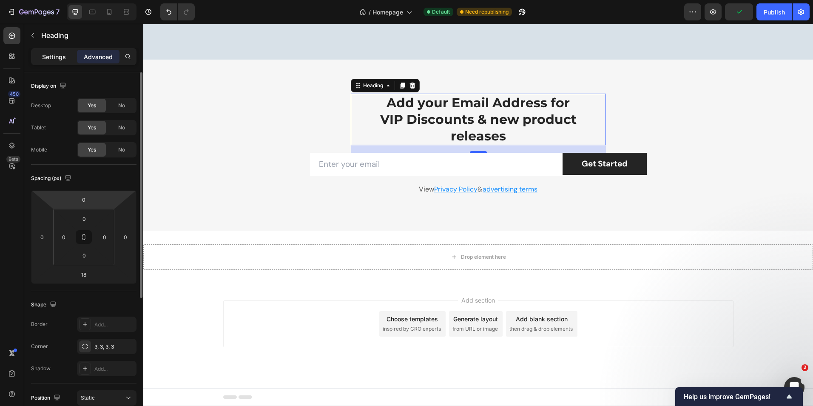
click at [59, 58] on p "Settings" at bounding box center [54, 56] width 24 height 9
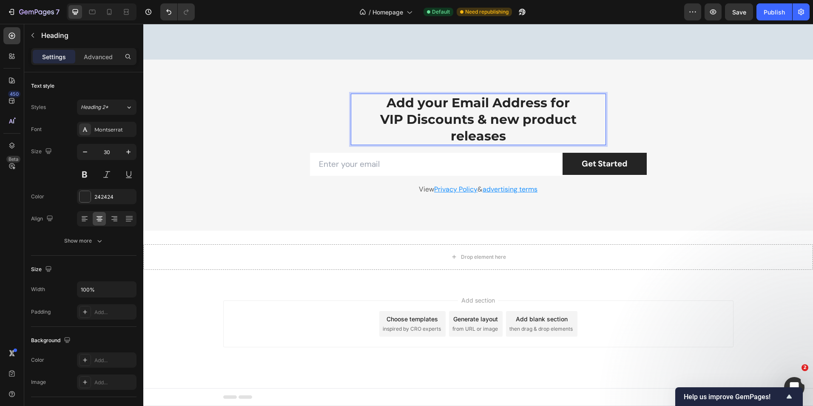
click at [533, 144] on p "Add your Email Address for VIP Discounts & new product releases" at bounding box center [479, 119] width 254 height 50
click at [373, 118] on p "Add your Email Address for VIP Discounts & new product releases" at bounding box center [479, 119] width 254 height 50
click at [88, 153] on icon "button" at bounding box center [85, 152] width 9 height 9
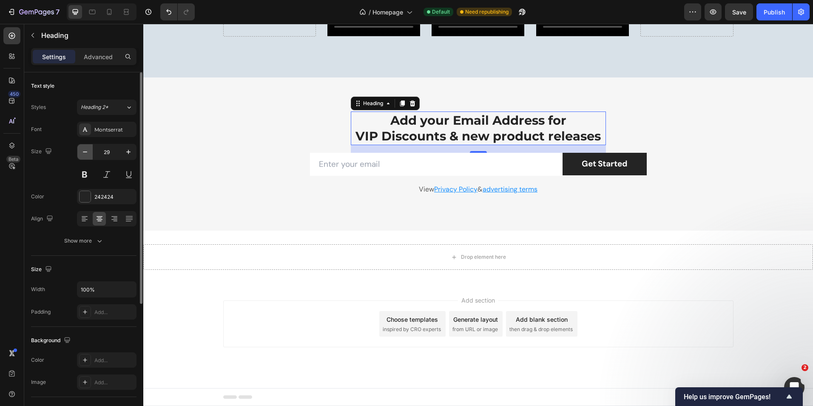
scroll to position [1776, 0]
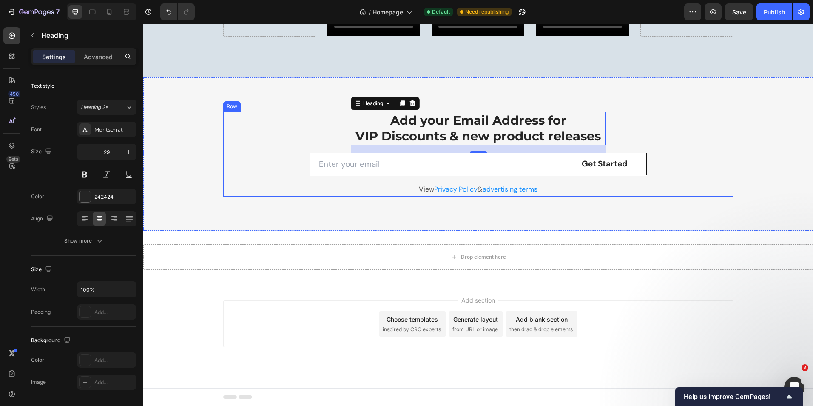
click at [620, 165] on div "Get Started" at bounding box center [605, 164] width 46 height 11
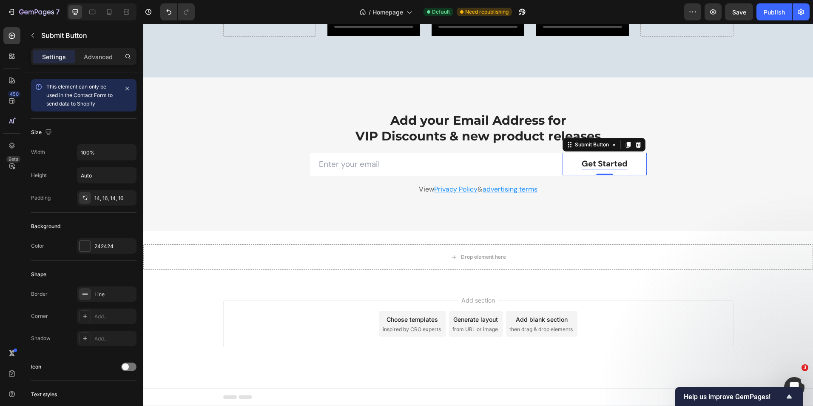
click at [599, 164] on div "Get Started" at bounding box center [605, 164] width 46 height 11
drag, startPoint x: 579, startPoint y: 164, endPoint x: 624, endPoint y: 164, distance: 45.5
click at [624, 164] on p "Get Started" at bounding box center [605, 164] width 46 height 11
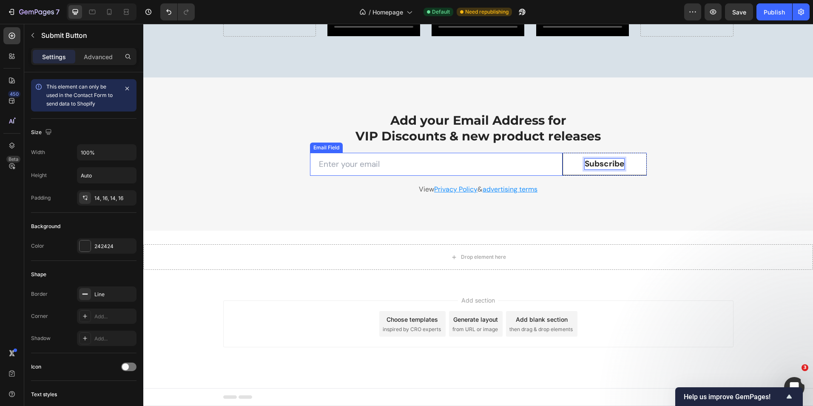
click at [401, 164] on input "email" at bounding box center [436, 164] width 253 height 23
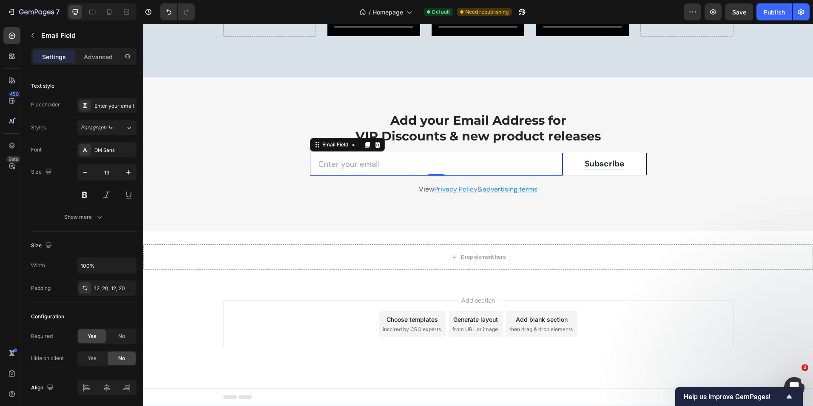
click at [46, 55] on p "Settings" at bounding box center [54, 56] width 24 height 9
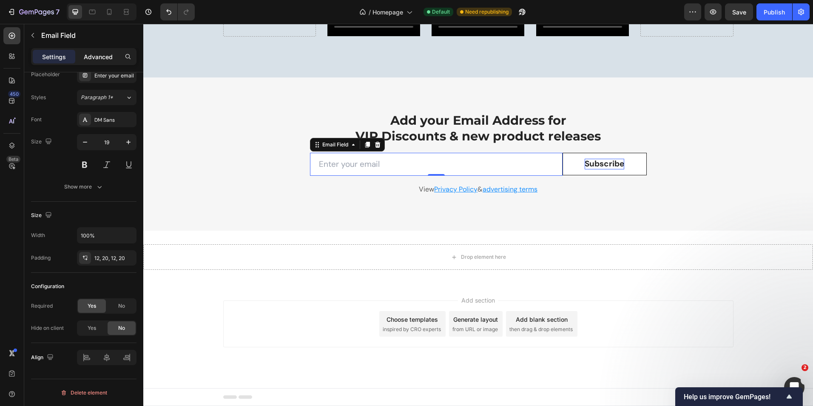
click at [100, 57] on p "Advanced" at bounding box center [98, 56] width 29 height 9
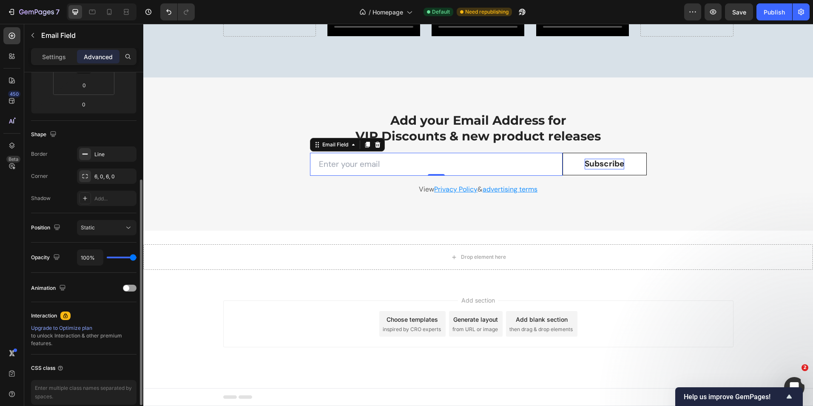
scroll to position [210, 0]
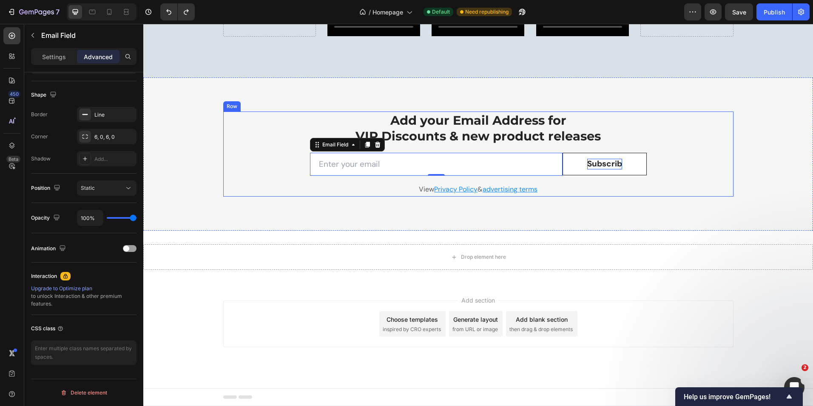
click at [255, 113] on div "Add your Email Address for VIP Discounts & new product releases Heading Row Ema…" at bounding box center [478, 153] width 510 height 85
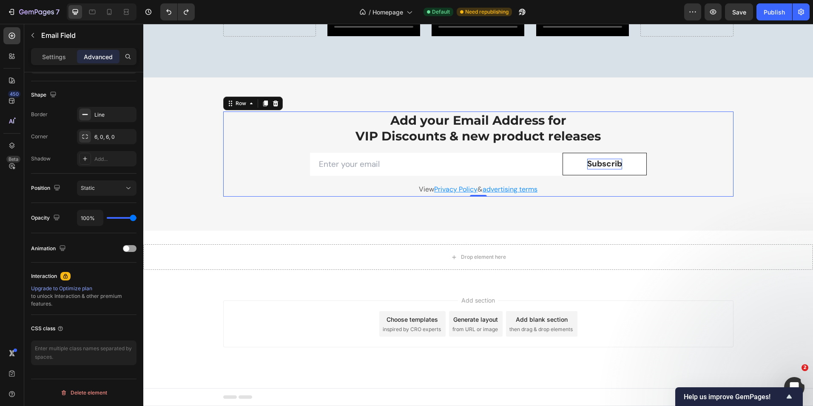
scroll to position [0, 0]
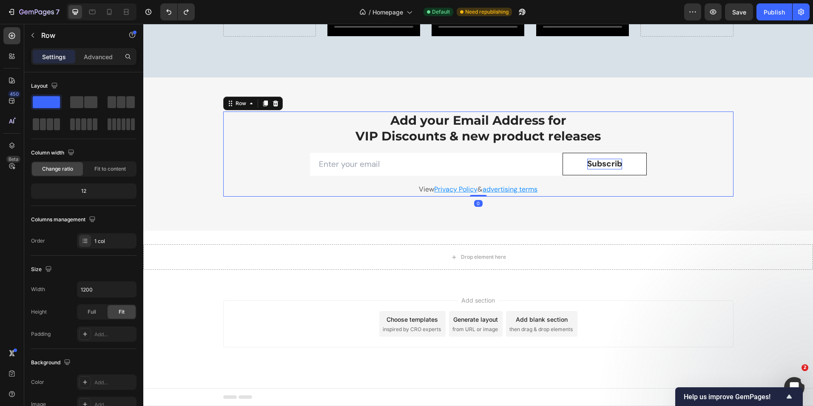
click at [224, 91] on div "Add your Email Address for VIP Discounts & new product releases Heading Row Ema…" at bounding box center [478, 154] width 670 height 154
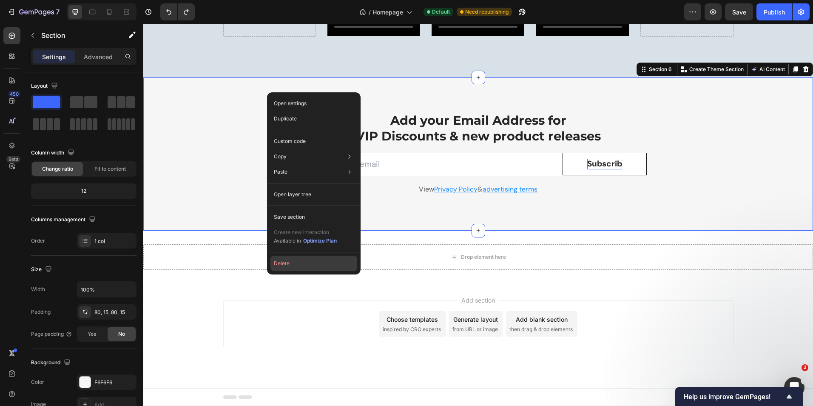
click at [291, 263] on button "Delete" at bounding box center [314, 263] width 87 height 15
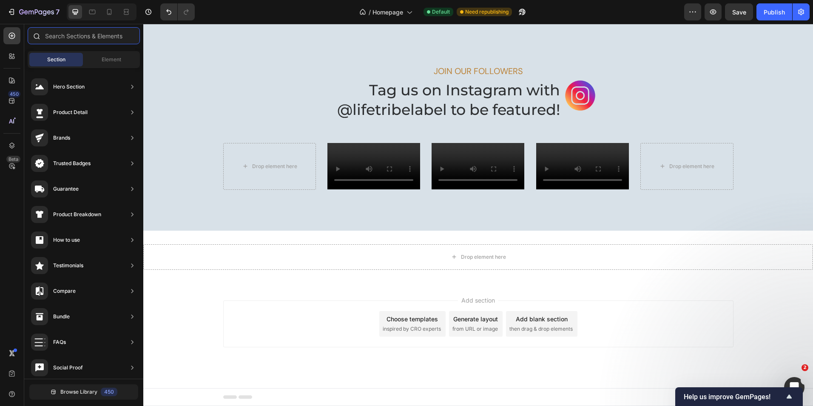
click at [94, 33] on input "text" at bounding box center [84, 35] width 112 height 17
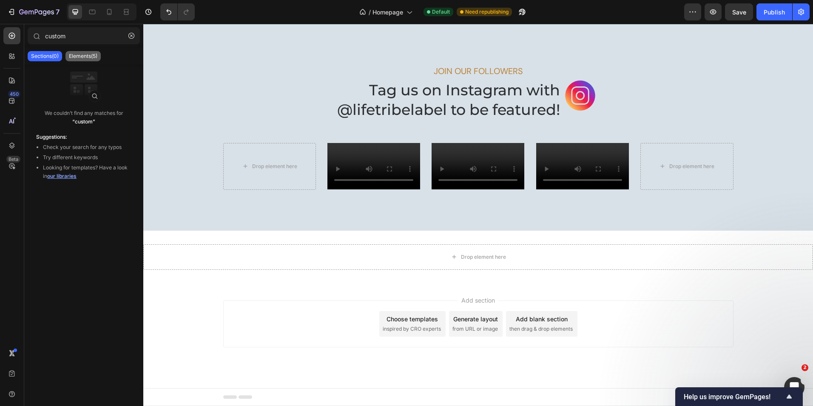
click at [82, 53] on p "Elements(5)" at bounding box center [83, 56] width 28 height 7
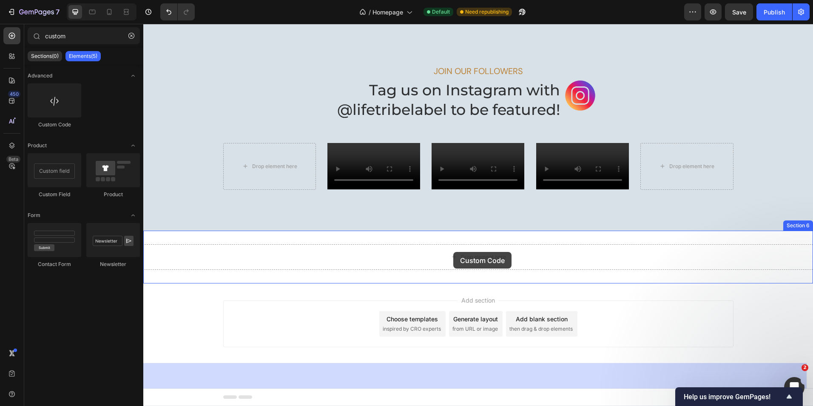
drag, startPoint x: 207, startPoint y: 131, endPoint x: 453, endPoint y: 252, distance: 274.9
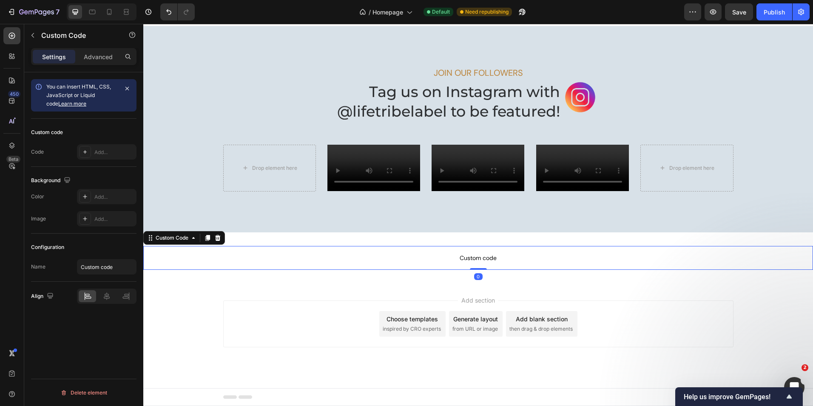
scroll to position [1621, 0]
click at [471, 255] on span "Custom code" at bounding box center [478, 258] width 670 height 10
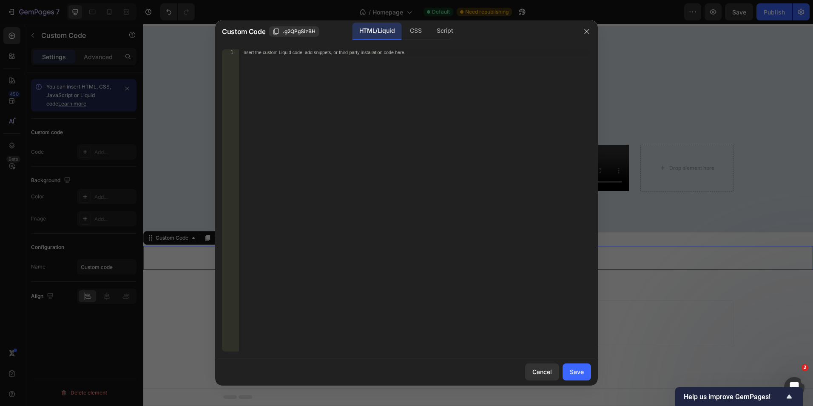
click at [353, 149] on div "Insert the custom Liquid code, add snippets, or third-party installation code h…" at bounding box center [415, 206] width 352 height 314
paste textarea "<div class="klaviyo-form-YdiCSK"></div>"
click at [575, 372] on div "Save" at bounding box center [577, 371] width 14 height 9
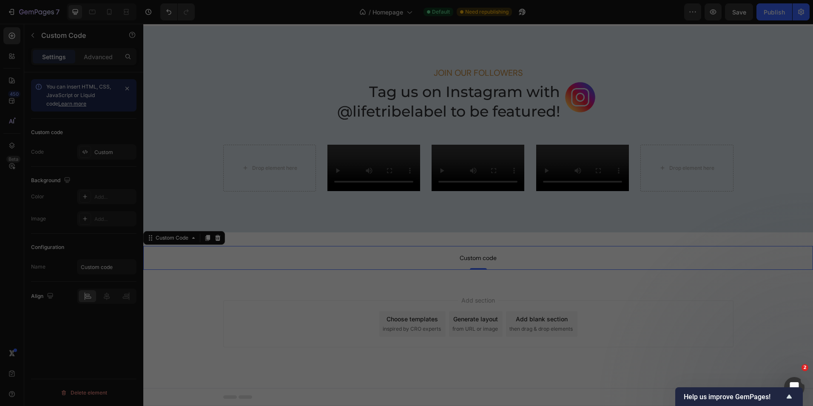
scroll to position [1631, 0]
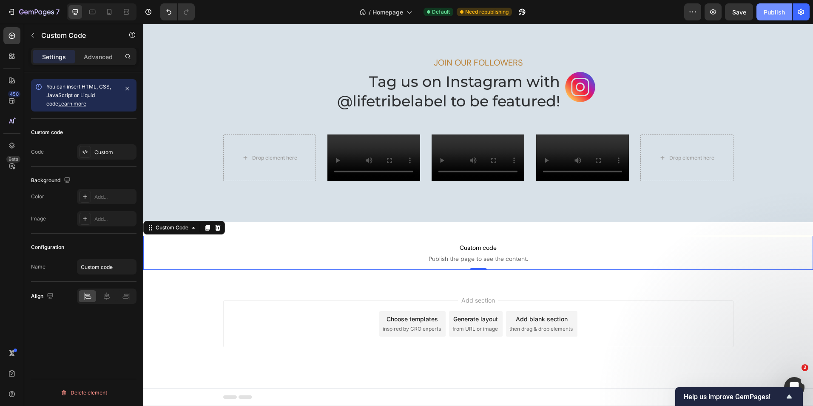
click at [770, 12] on div "Publish" at bounding box center [774, 12] width 21 height 9
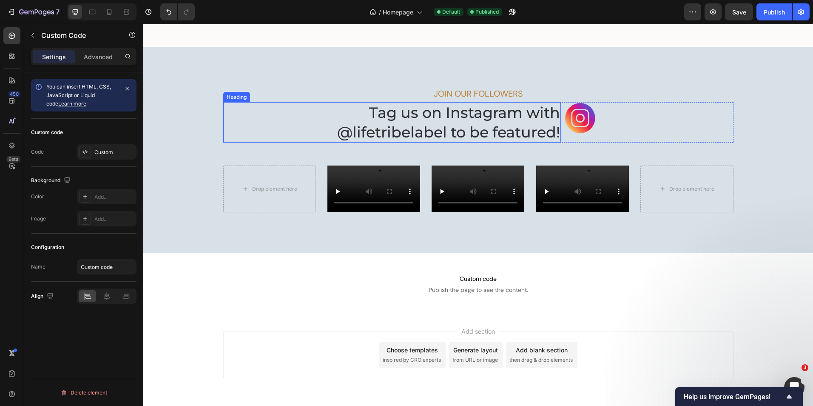
scroll to position [1404, 0]
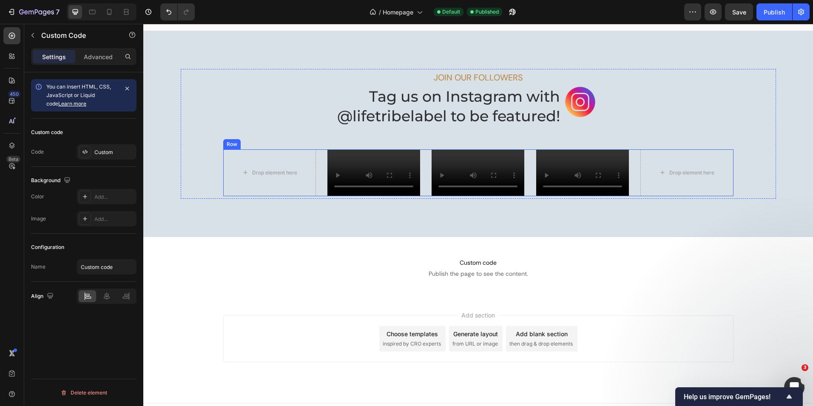
click at [357, 196] on div "Your browser does not support the video tag. Custom Code" at bounding box center [374, 172] width 93 height 46
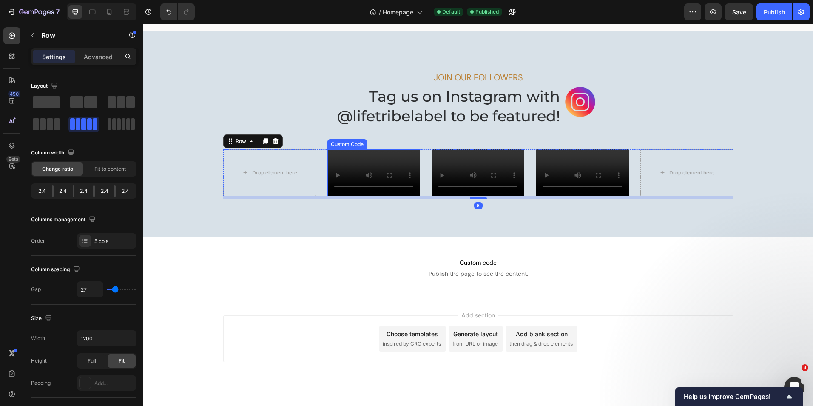
click at [382, 172] on video "Your browser does not support the video tag." at bounding box center [374, 172] width 93 height 46
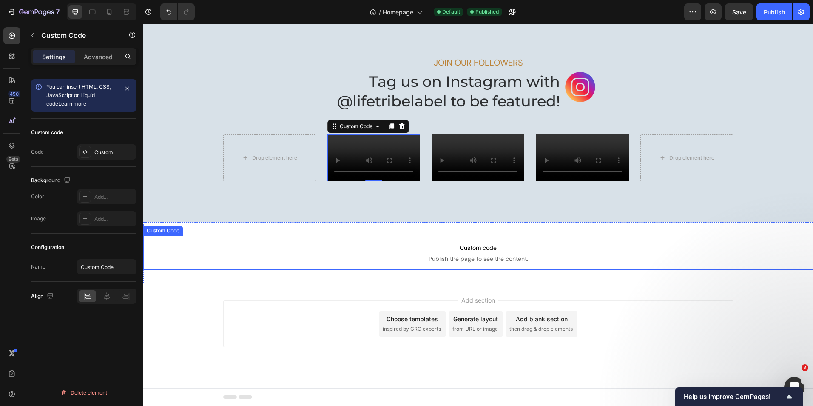
scroll to position [1537, 0]
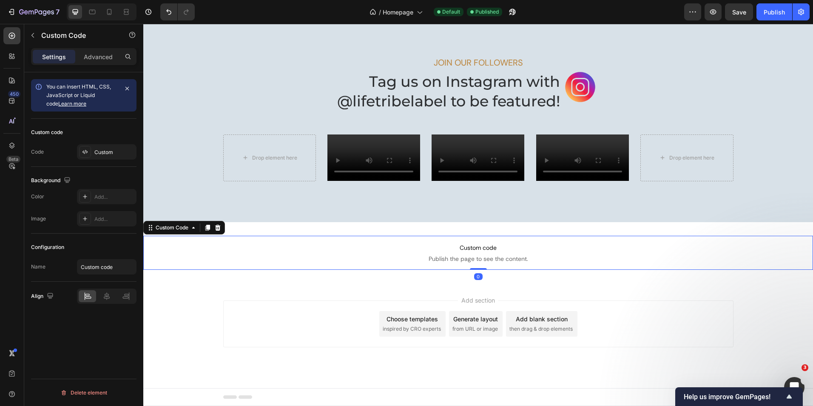
click at [484, 256] on span "Publish the page to see the content." at bounding box center [478, 258] width 670 height 9
click at [457, 253] on p "Custom code Publish the page to see the content." at bounding box center [478, 253] width 670 height 34
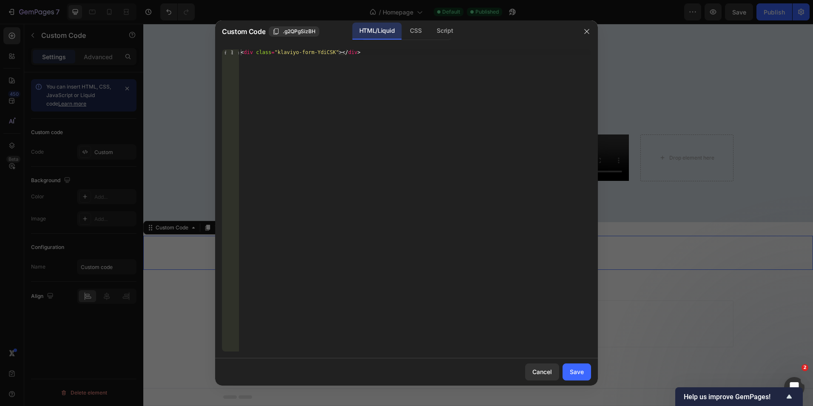
click at [383, 70] on div "< div class = "klaviyo-form-YdiCSK" > </ div >" at bounding box center [415, 206] width 352 height 314
drag, startPoint x: 393, startPoint y: 57, endPoint x: 198, endPoint y: 50, distance: 194.9
click at [198, 50] on div "Custom Code .g2QPgSizBH HTML/Liquid CSS Script <div class="klaviyo-form-YdiCSK"…" at bounding box center [406, 203] width 813 height 406
click at [578, 367] on div "Save" at bounding box center [577, 371] width 14 height 9
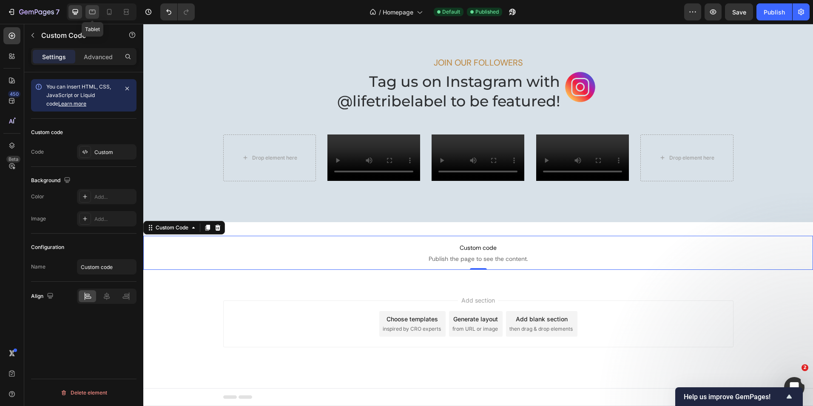
click at [92, 12] on icon at bounding box center [92, 12] width 9 height 9
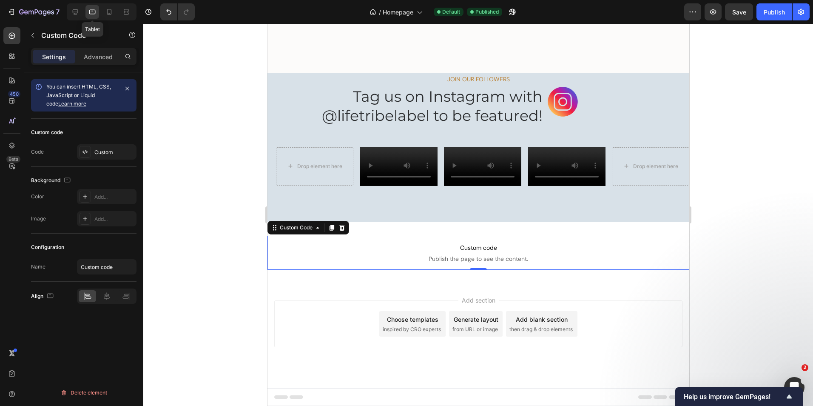
scroll to position [1458, 0]
click at [111, 12] on icon at bounding box center [109, 12] width 9 height 9
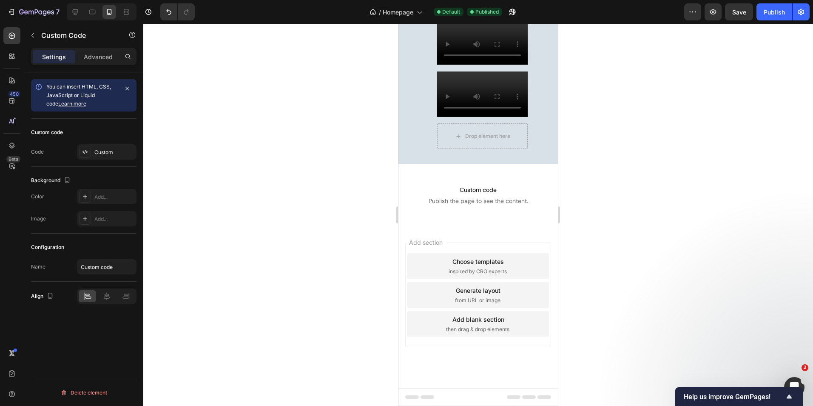
scroll to position [1783, 0]
click at [459, 202] on span "Publish the page to see the content." at bounding box center [479, 201] width 160 height 9
click at [31, 31] on button "button" at bounding box center [33, 35] width 14 height 14
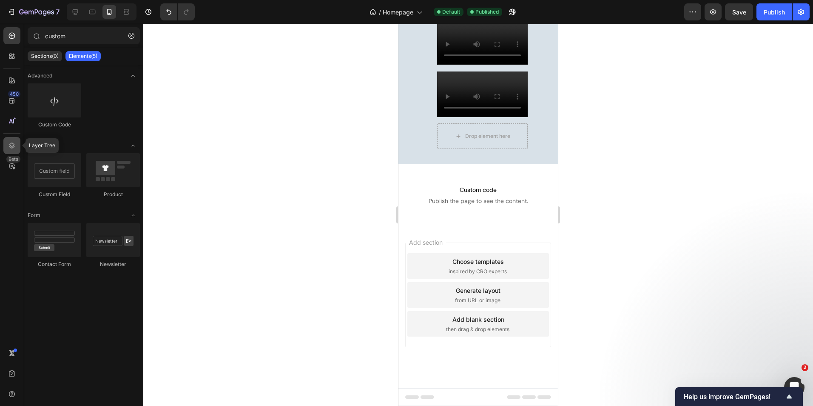
click at [12, 145] on icon at bounding box center [12, 145] width 9 height 9
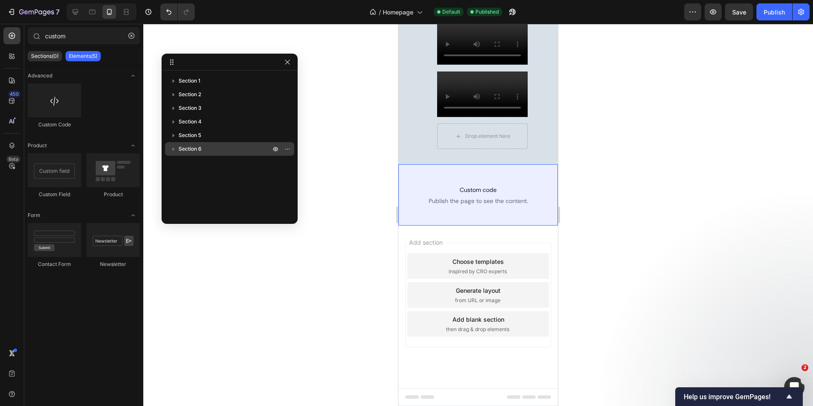
click at [176, 148] on icon "button" at bounding box center [173, 149] width 9 height 9
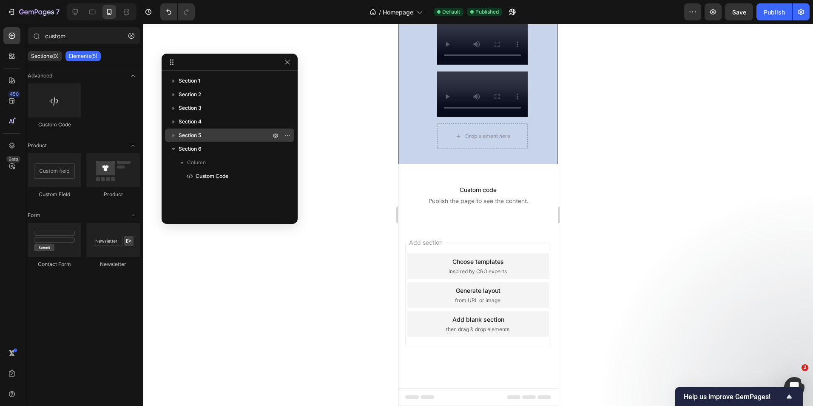
click at [174, 139] on icon "button" at bounding box center [173, 135] width 9 height 9
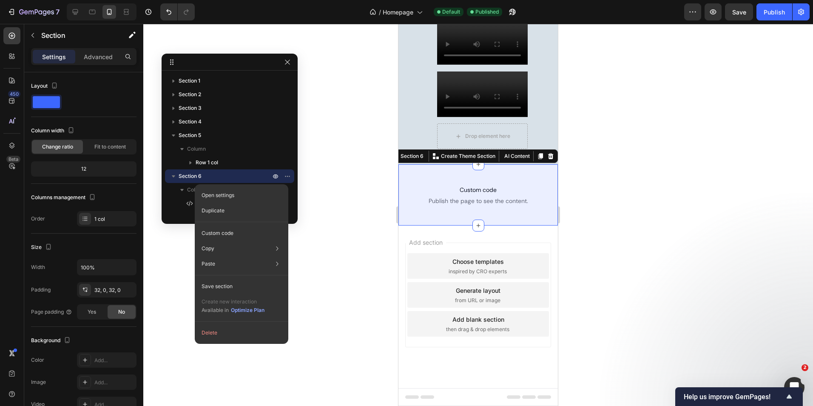
click at [369, 200] on div at bounding box center [478, 215] width 670 height 382
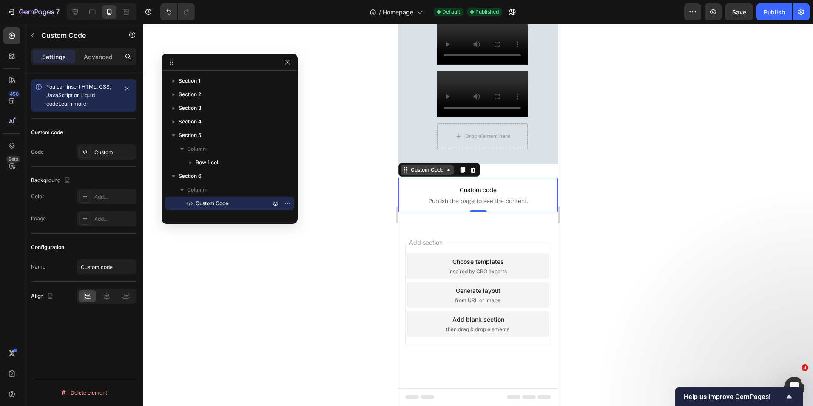
click at [452, 172] on icon at bounding box center [448, 169] width 7 height 7
click at [449, 174] on div "Custom Code" at bounding box center [427, 170] width 53 height 10
click at [447, 171] on icon at bounding box center [448, 169] width 7 height 7
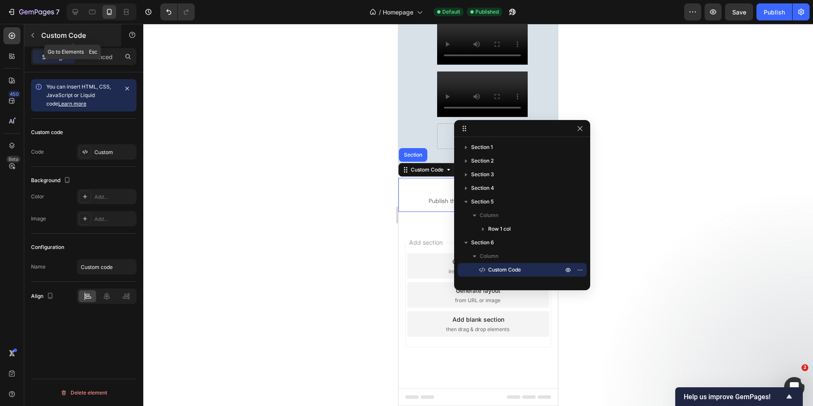
click at [35, 34] on icon "button" at bounding box center [32, 35] width 7 height 7
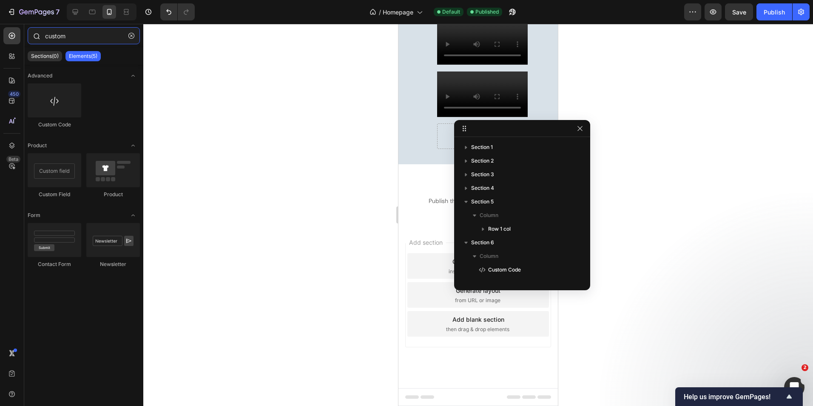
drag, startPoint x: 87, startPoint y: 31, endPoint x: 60, endPoint y: 34, distance: 26.6
click at [34, 31] on div "custom" at bounding box center [83, 37] width 119 height 20
click at [135, 34] on button "button" at bounding box center [132, 36] width 14 height 14
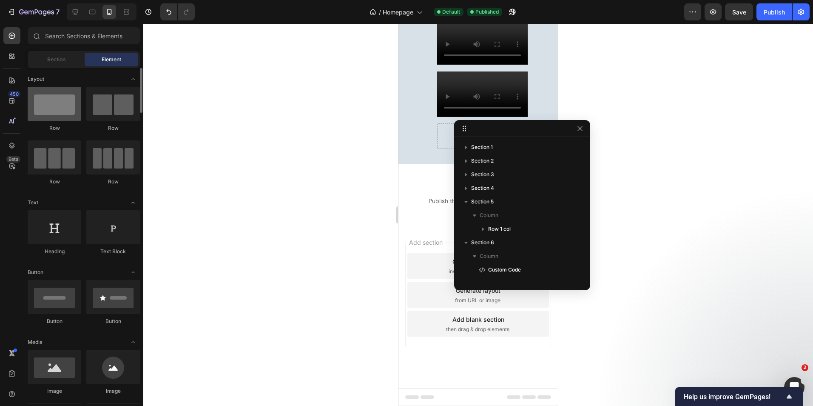
click at [52, 111] on div at bounding box center [55, 104] width 54 height 34
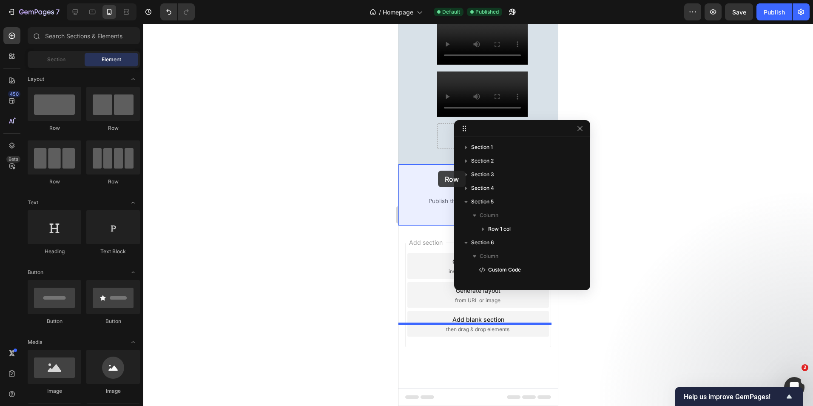
drag, startPoint x: 451, startPoint y: 131, endPoint x: 438, endPoint y: 171, distance: 41.3
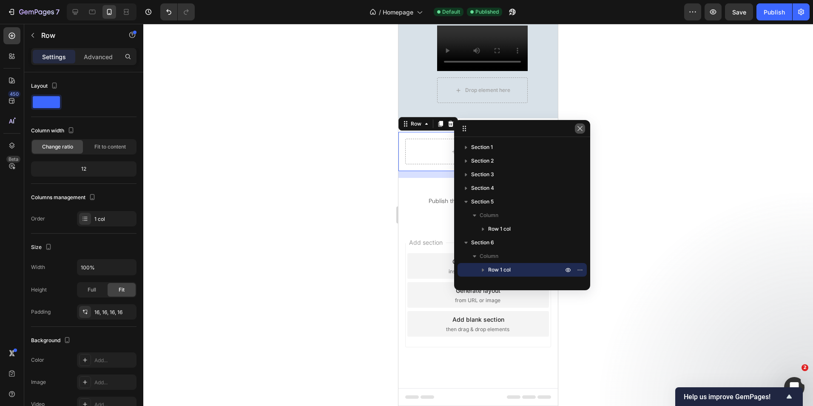
click at [584, 130] on button "button" at bounding box center [580, 128] width 10 height 10
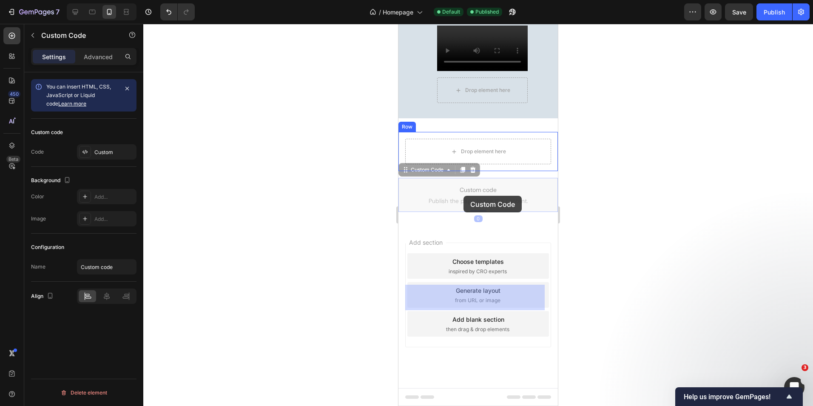
drag, startPoint x: 405, startPoint y: 217, endPoint x: 464, endPoint y: 196, distance: 62.2
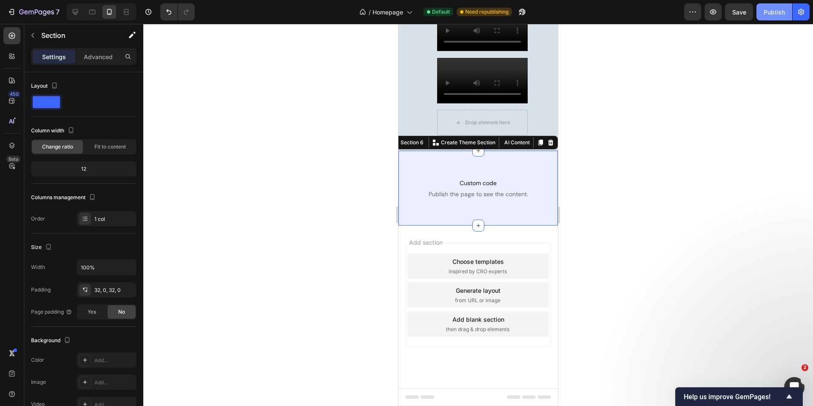
click at [775, 9] on div "Publish" at bounding box center [774, 12] width 21 height 9
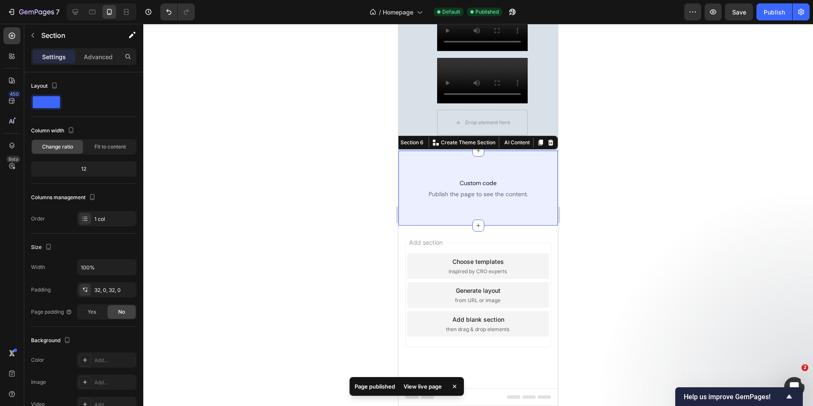
click at [706, 73] on div at bounding box center [478, 215] width 670 height 382
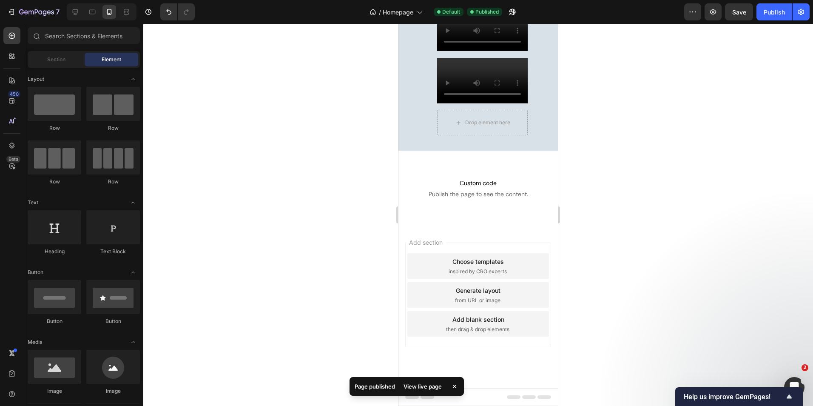
click at [422, 385] on div "View live page" at bounding box center [423, 386] width 48 height 12
click at [794, 379] on div "Open Intercom Messenger" at bounding box center [793, 386] width 28 height 28
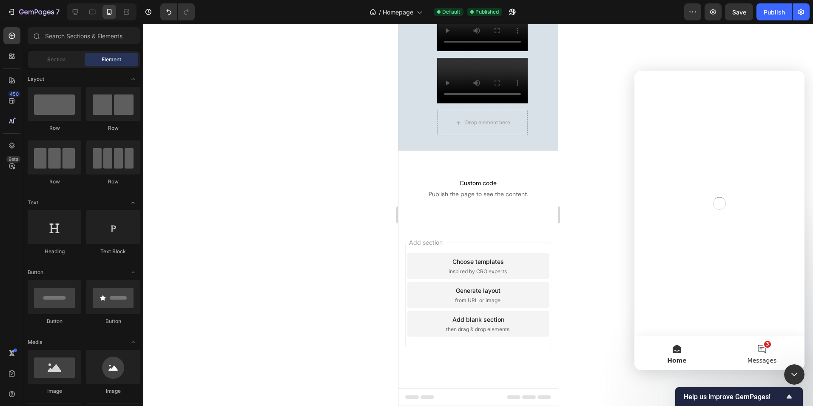
scroll to position [0, 0]
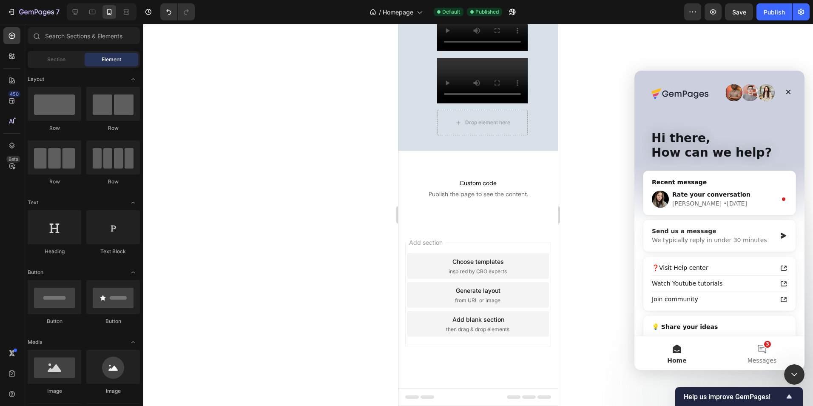
click at [781, 234] on icon "Intercom messenger" at bounding box center [783, 236] width 5 height 6
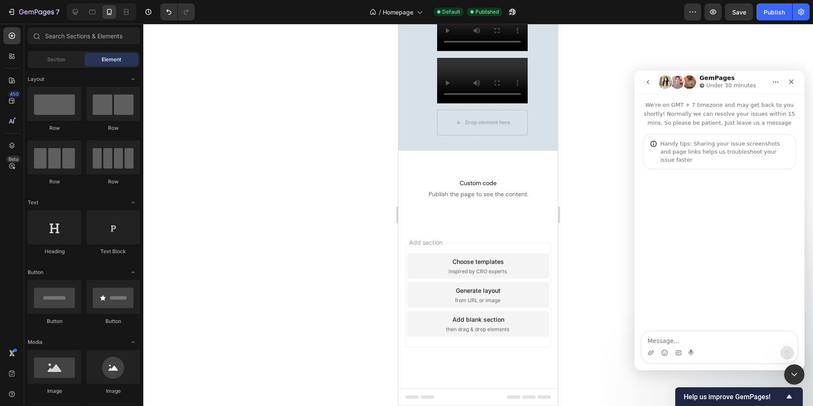
click at [684, 338] on textarea "Message…" at bounding box center [720, 338] width 156 height 14
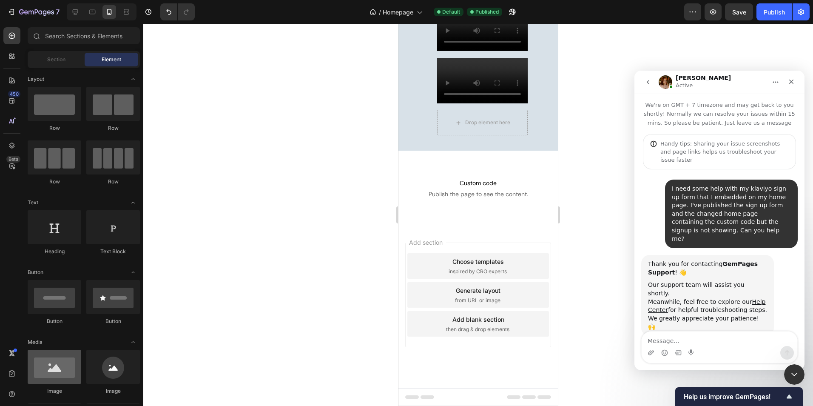
scroll to position [88, 0]
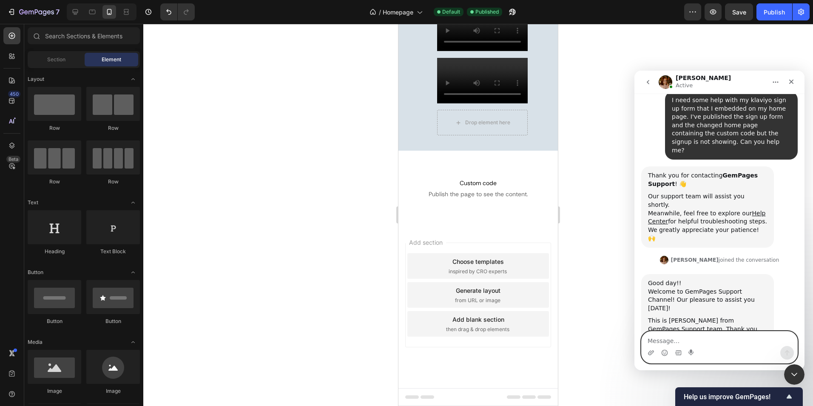
click at [706, 336] on textarea "Message…" at bounding box center [720, 338] width 156 height 14
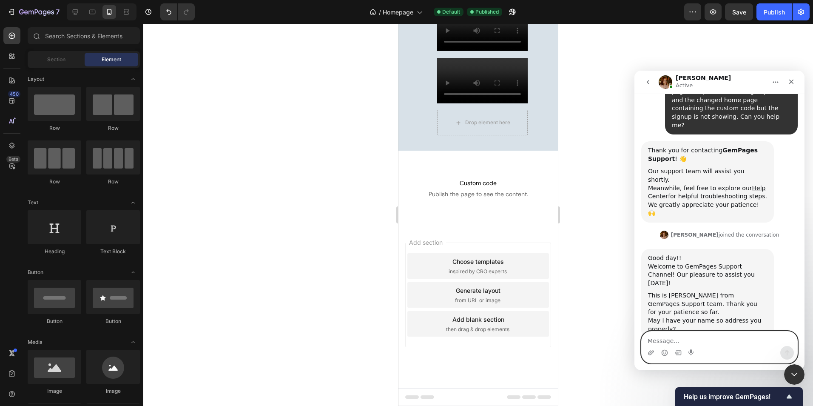
scroll to position [114, 0]
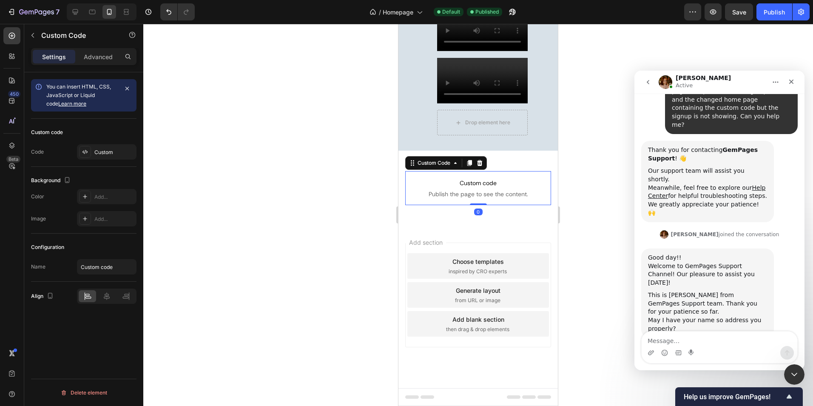
click at [481, 198] on span "Publish the page to see the content." at bounding box center [478, 194] width 146 height 9
click at [454, 168] on div "Custom Code" at bounding box center [433, 163] width 53 height 10
click at [73, 11] on icon at bounding box center [76, 12] width 6 height 6
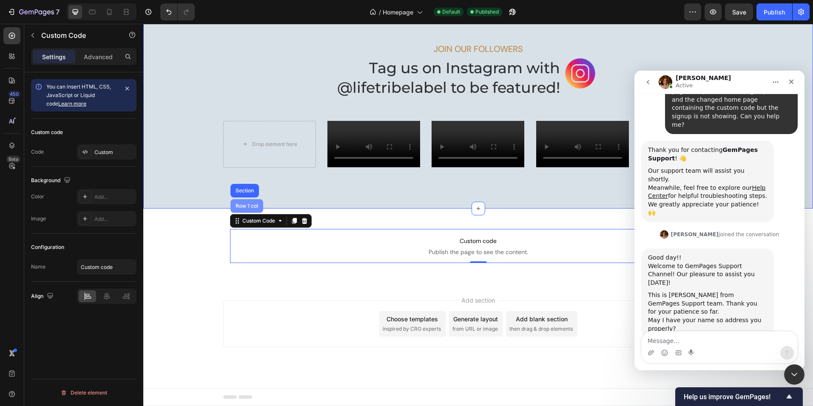
scroll to position [1551, 0]
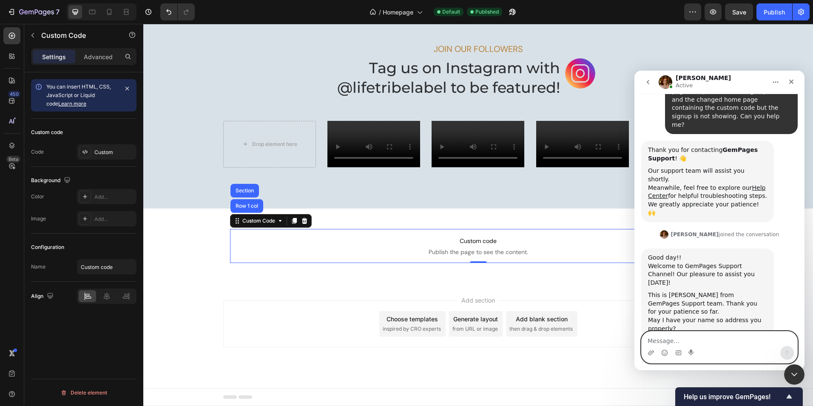
click at [685, 339] on textarea "Message…" at bounding box center [720, 338] width 156 height 14
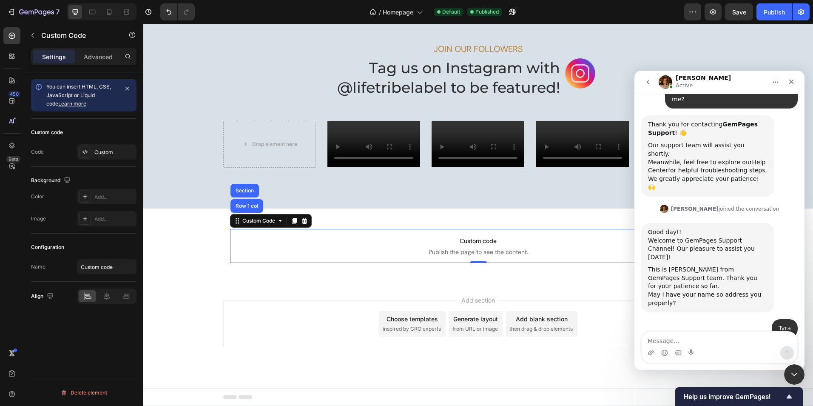
scroll to position [139, 0]
click at [660, 340] on textarea "Message…" at bounding box center [720, 338] width 156 height 14
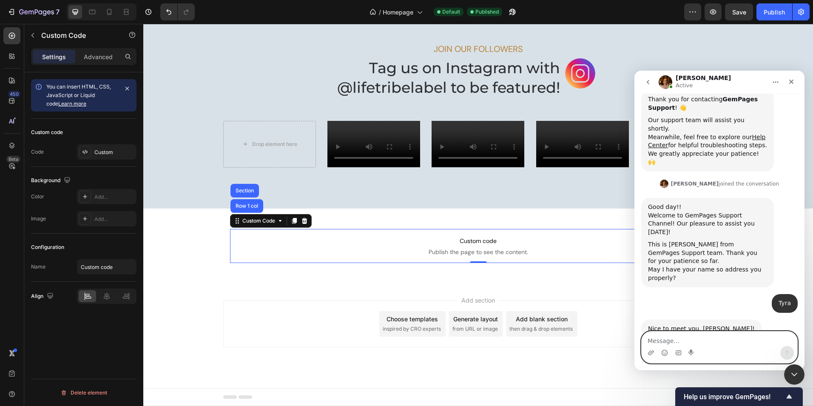
scroll to position [192, 0]
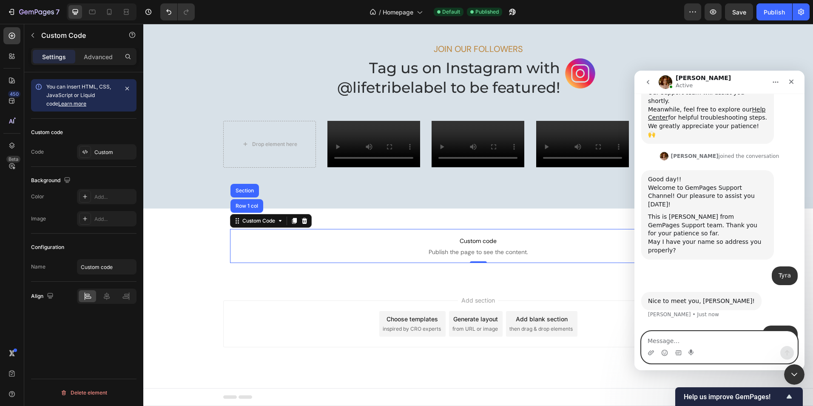
click at [696, 342] on textarea "Message…" at bounding box center [720, 338] width 156 height 14
click at [775, 341] on textarea "I've added this block to the theme.liquid also" at bounding box center [720, 338] width 156 height 14
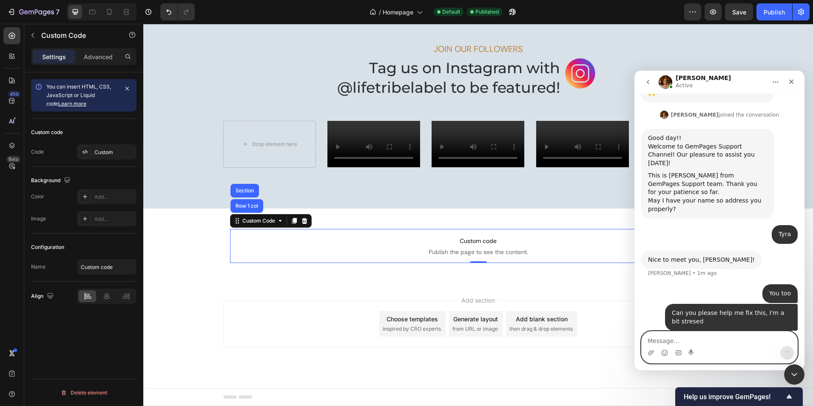
scroll to position [261, 0]
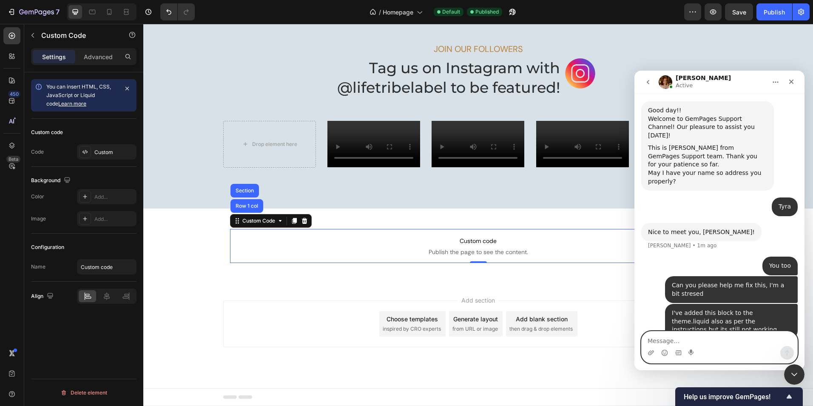
paste textarea "<script> var _learnq = _learnq || []; (function () { var b = document.createEle…"
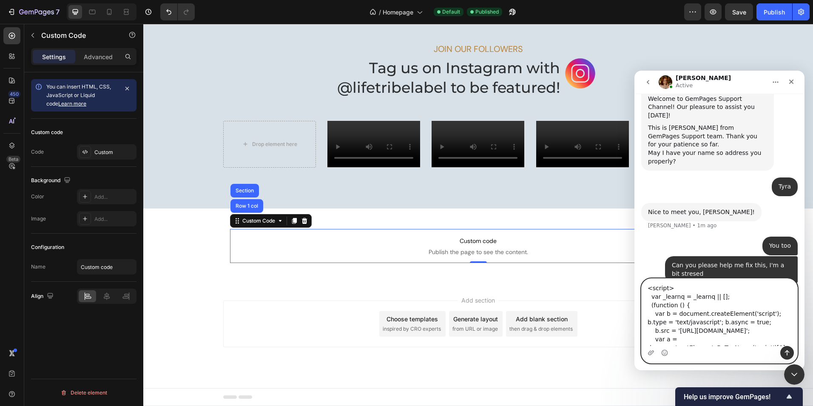
scroll to position [41, 0]
click at [787, 353] on icon "Send a message…" at bounding box center [787, 353] width 5 height 6
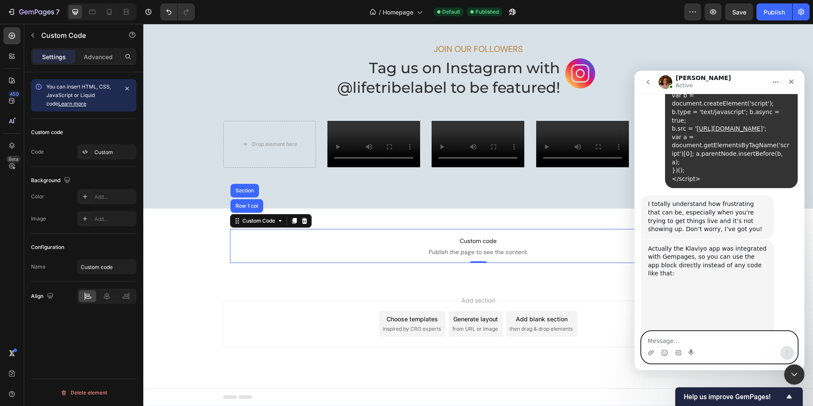
scroll to position [533, 0]
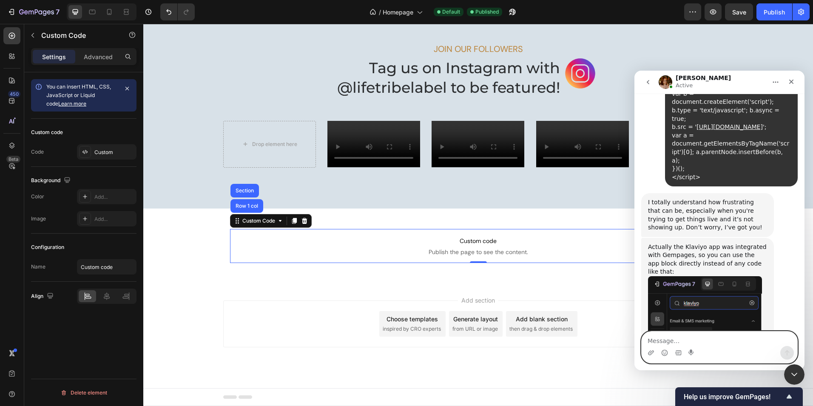
click at [704, 345] on textarea "Message…" at bounding box center [720, 338] width 156 height 14
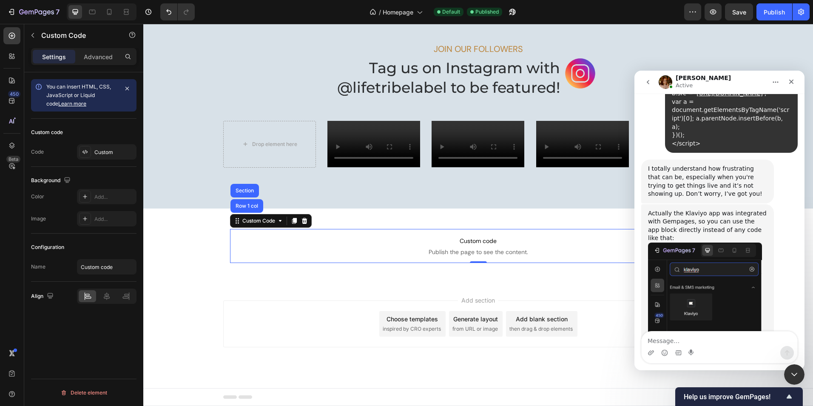
click at [477, 244] on span "Custom code" at bounding box center [478, 241] width 497 height 10
click at [466, 242] on span "Custom code" at bounding box center [478, 241] width 497 height 10
click at [302, 220] on icon at bounding box center [305, 220] width 6 height 6
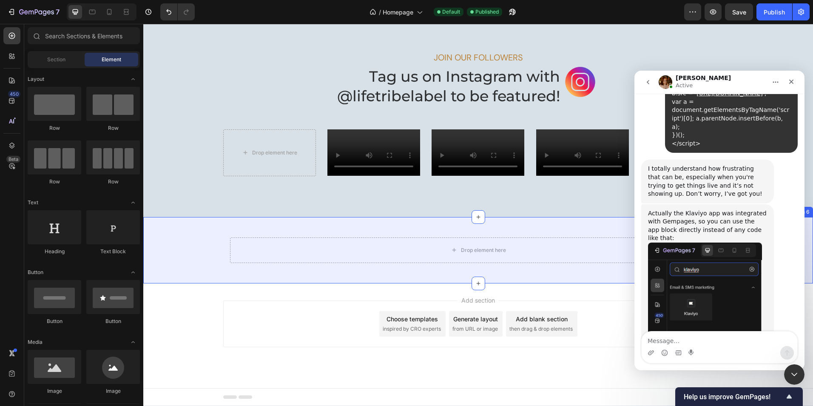
scroll to position [1542, 0]
click at [479, 251] on div "Drop element here" at bounding box center [483, 250] width 45 height 7
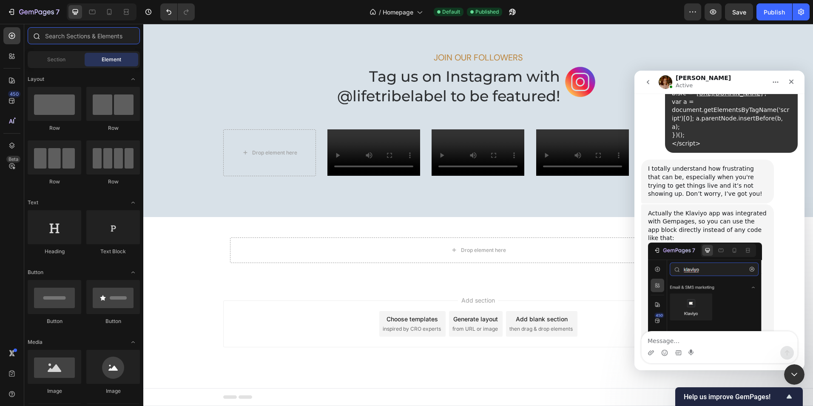
click at [114, 41] on input "text" at bounding box center [84, 35] width 112 height 17
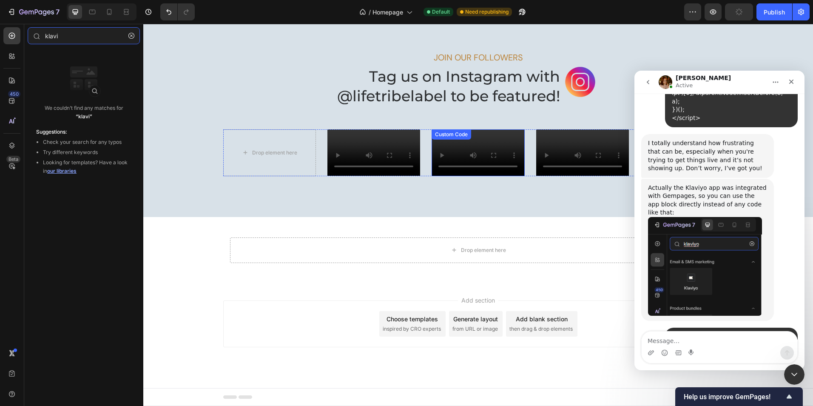
scroll to position [592, 0]
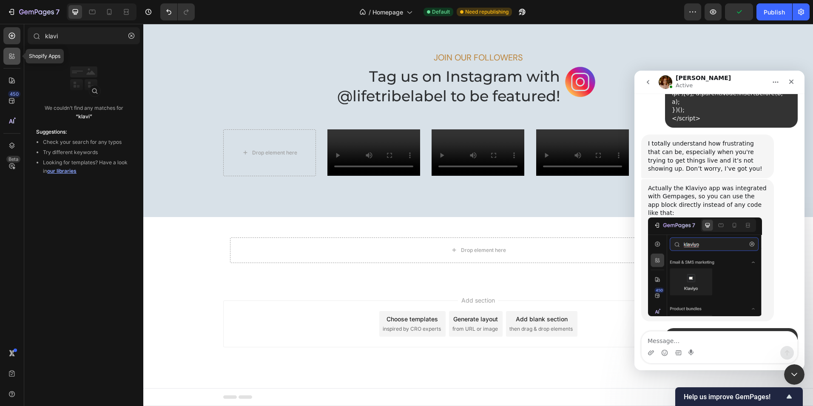
click at [13, 55] on icon at bounding box center [13, 55] width 3 height 3
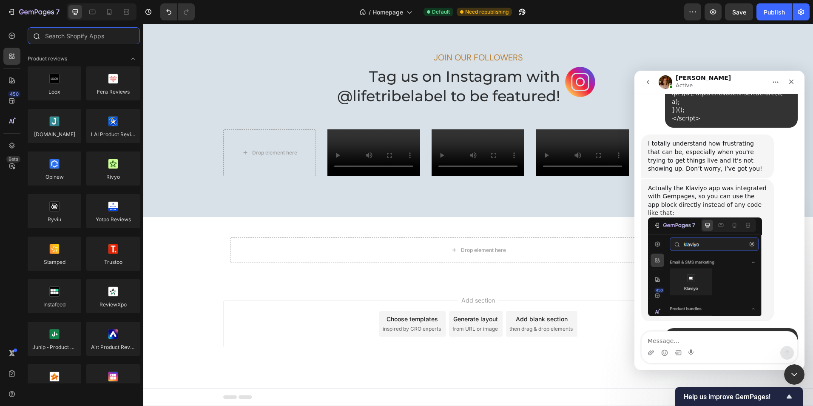
click at [80, 35] on input "text" at bounding box center [84, 35] width 112 height 17
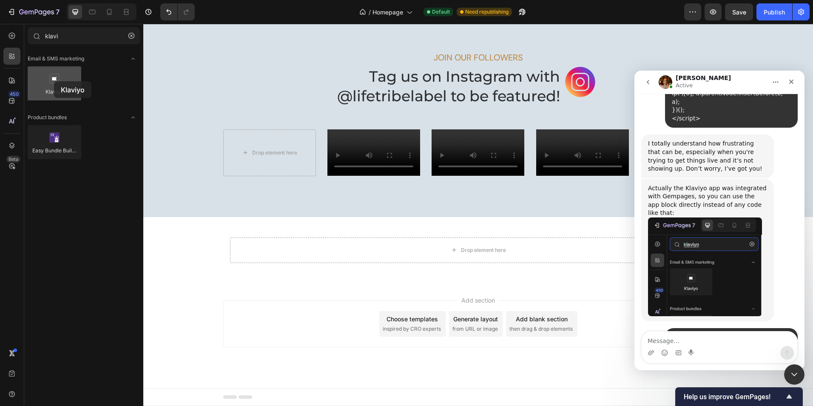
click at [54, 81] on div at bounding box center [55, 83] width 54 height 34
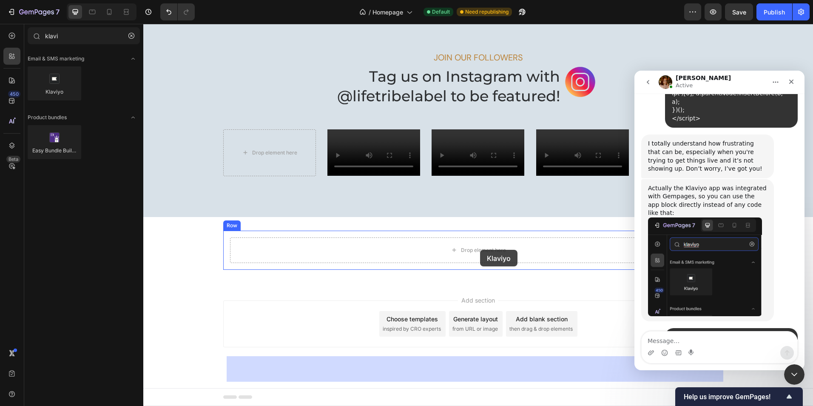
drag, startPoint x: 203, startPoint y: 108, endPoint x: 480, endPoint y: 250, distance: 311.6
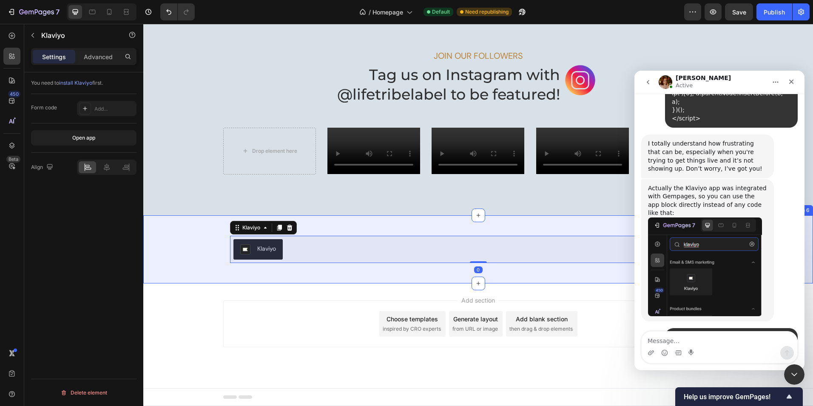
scroll to position [1544, 0]
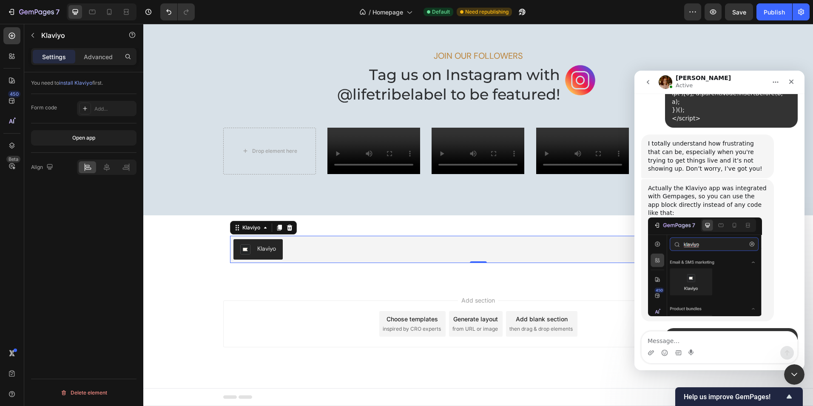
click at [241, 247] on img "Klaviyo" at bounding box center [245, 249] width 10 height 10
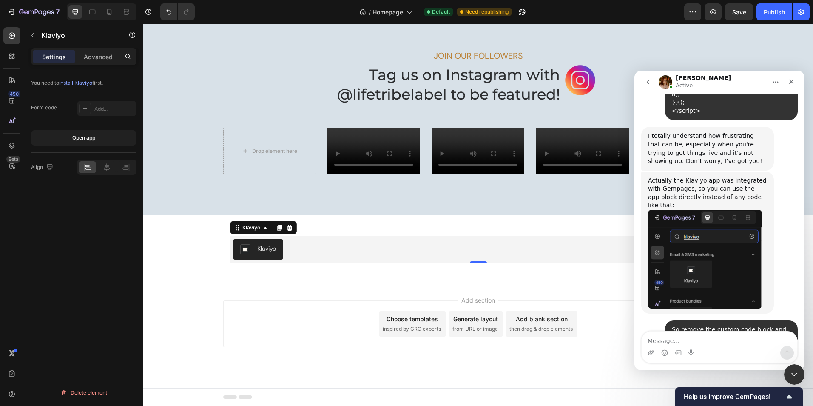
click at [80, 83] on span "install Klaviyo" at bounding box center [75, 83] width 33 height 6
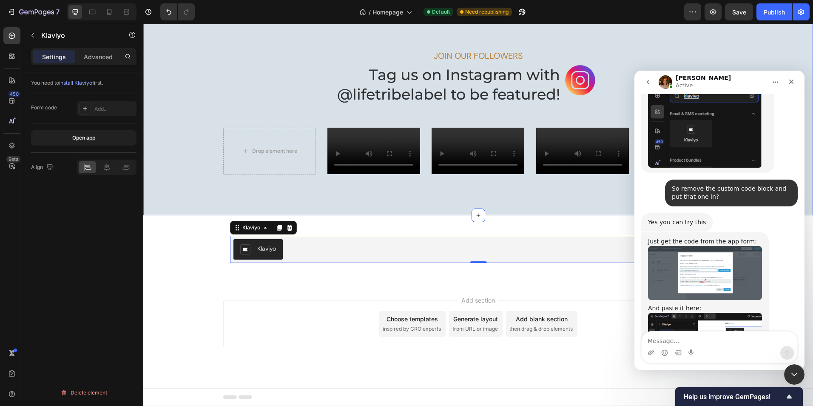
scroll to position [750, 0]
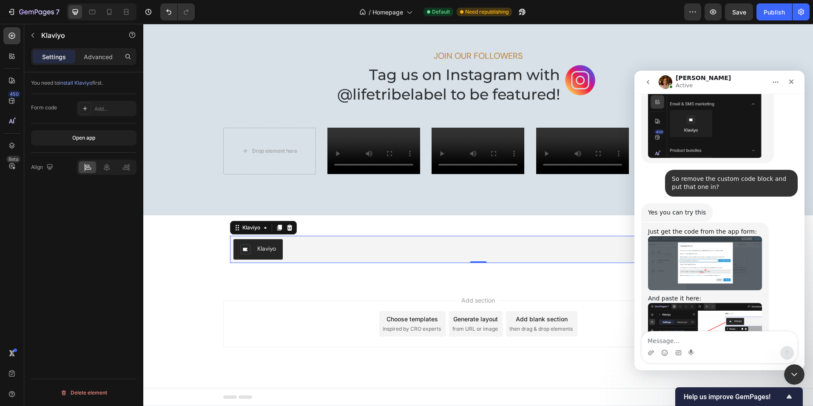
click at [698, 236] on img "Jamie says…" at bounding box center [705, 263] width 114 height 54
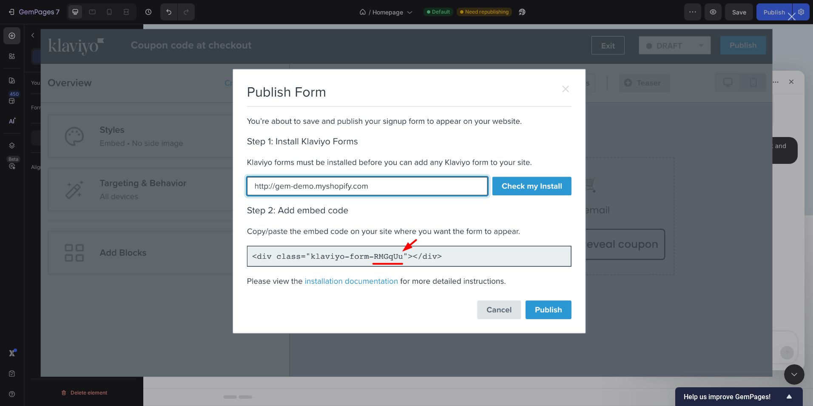
scroll to position [795, 0]
click at [792, 16] on div "Close" at bounding box center [792, 17] width 8 height 8
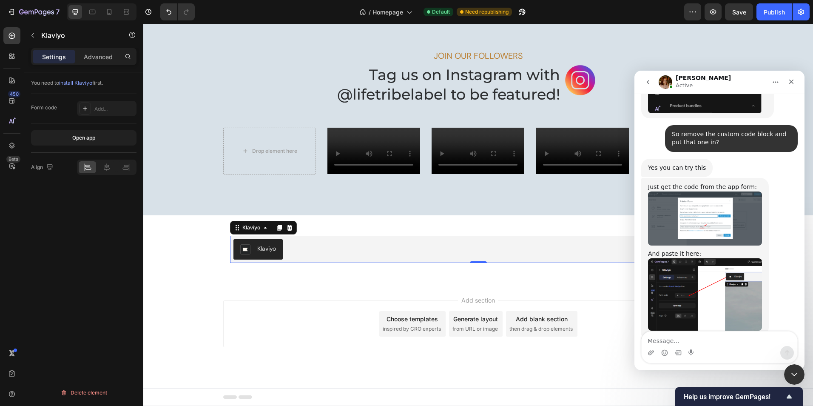
click at [240, 250] on img "Klaviyo" at bounding box center [245, 249] width 10 height 10
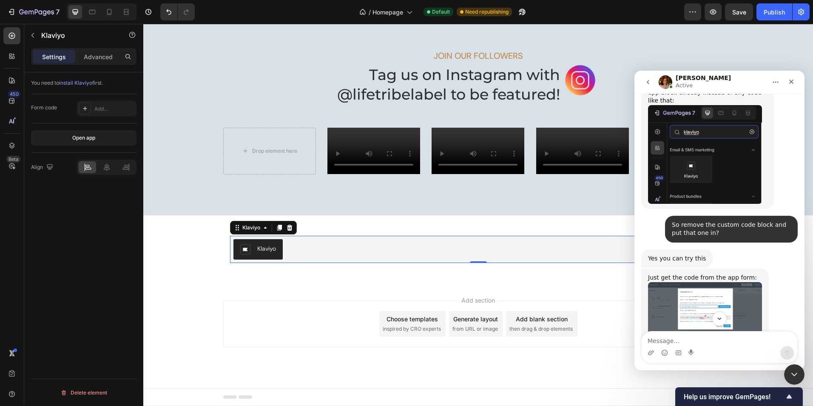
scroll to position [709, 0]
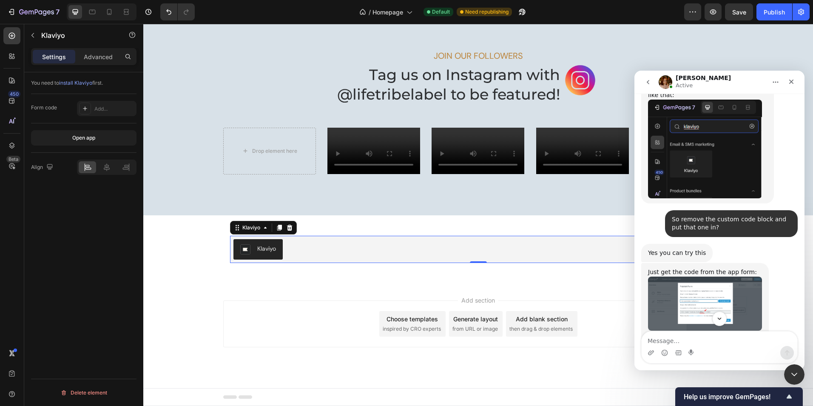
click at [695, 276] on img "Jamie says…" at bounding box center [705, 303] width 114 height 54
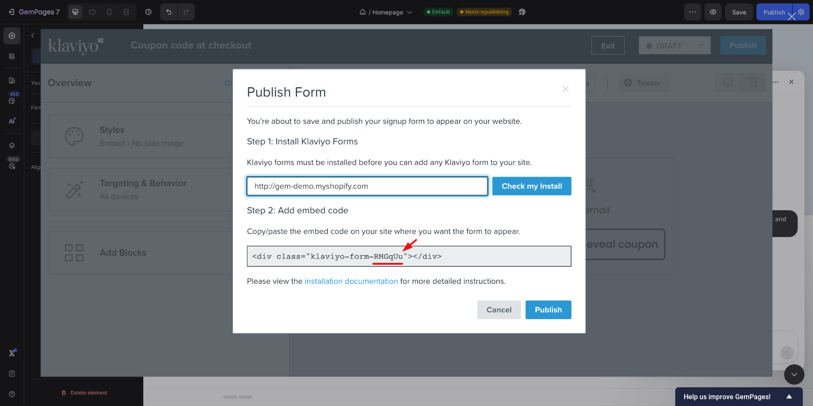
click at [672, 180] on img "Close" at bounding box center [407, 203] width 732 height 348
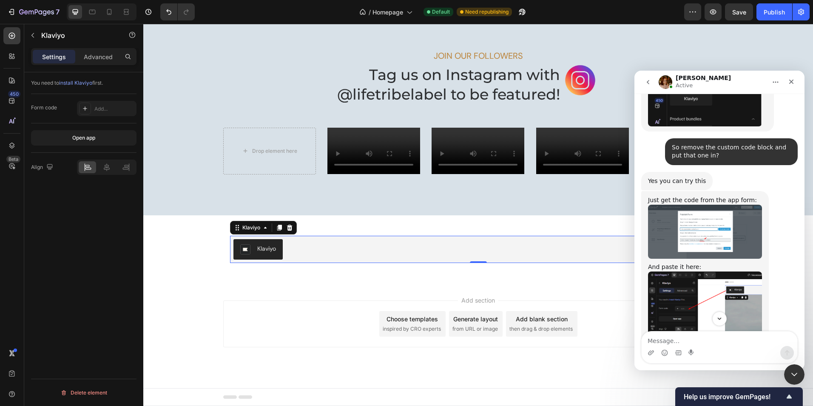
scroll to position [795, 0]
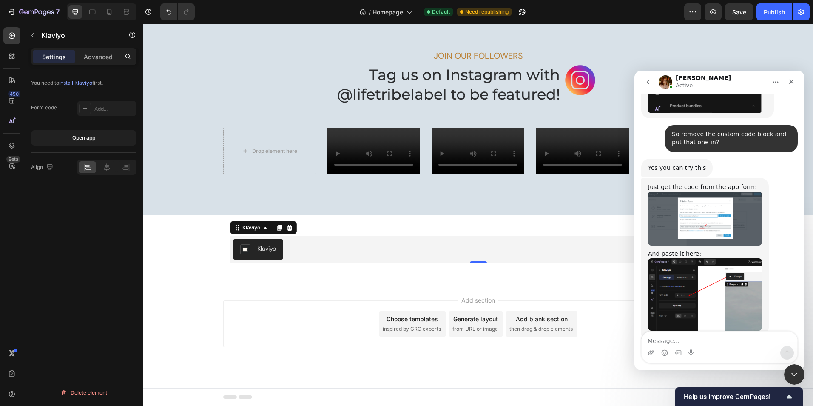
click at [677, 258] on img "Jamie says…" at bounding box center [705, 294] width 114 height 72
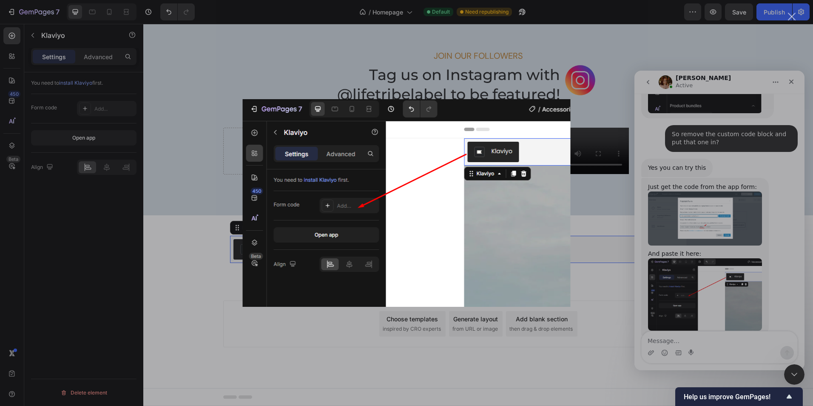
click at [685, 231] on div "Intercom messenger" at bounding box center [406, 203] width 813 height 406
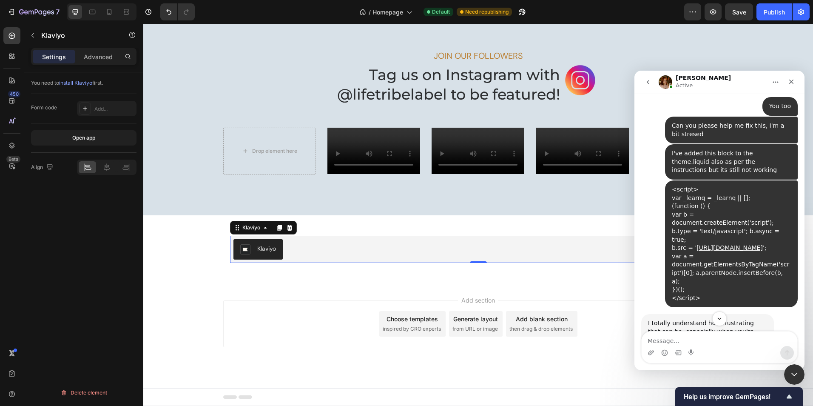
scroll to position [412, 0]
drag, startPoint x: 729, startPoint y: 199, endPoint x: 707, endPoint y: 199, distance: 21.7
click at [707, 199] on div "<script> var _learnq = _learnq || []; (function () { var b = document.createEle…" at bounding box center [731, 244] width 119 height 117
copy link "WXdPJQ"
click at [108, 108] on div "Add..." at bounding box center [114, 109] width 40 height 8
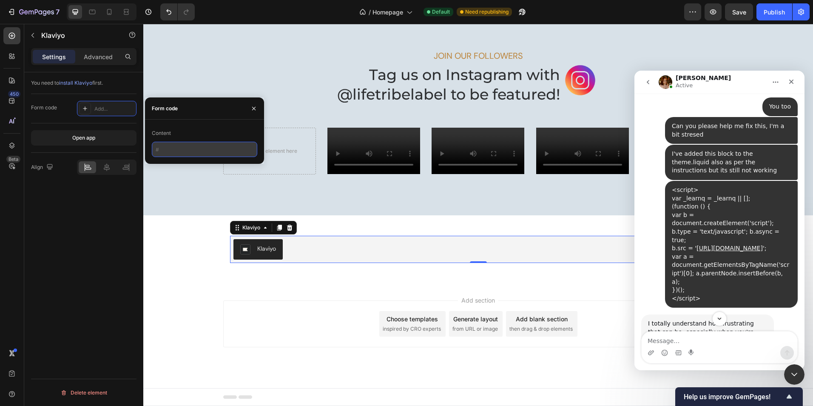
click at [184, 152] on input "text" at bounding box center [204, 149] width 105 height 15
paste input "WXdPJQ"
click at [252, 108] on icon "button" at bounding box center [254, 108] width 7 height 7
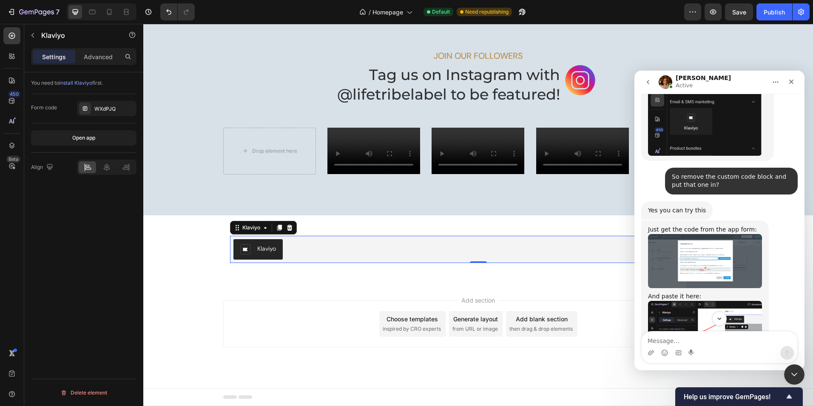
scroll to position [795, 0]
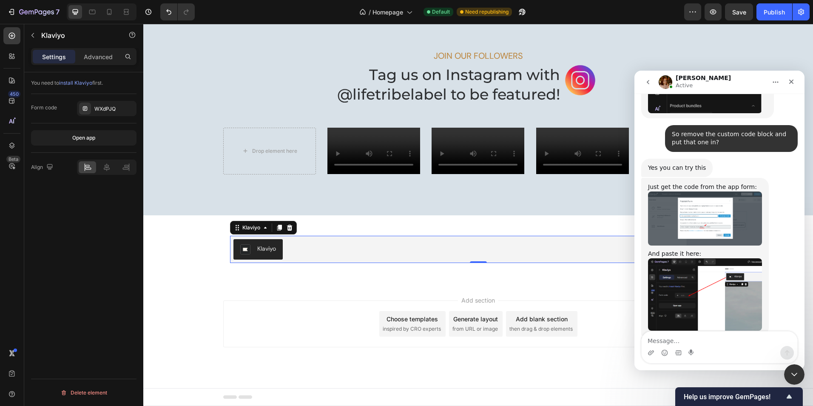
click at [689, 258] on img "Jamie says…" at bounding box center [705, 294] width 114 height 72
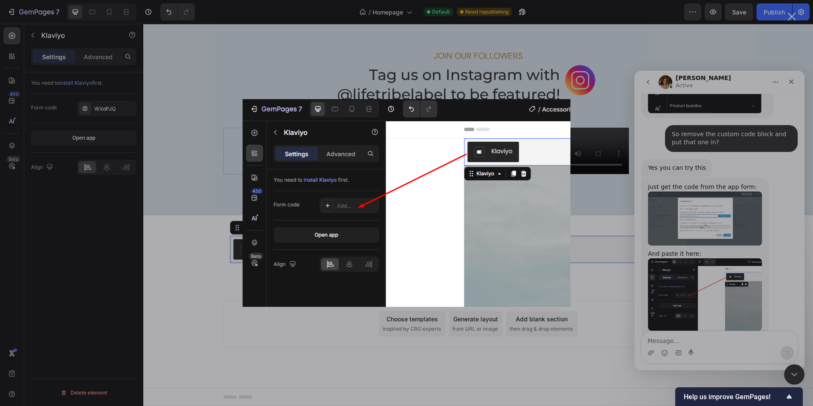
click at [688, 240] on div "Intercom messenger" at bounding box center [406, 203] width 813 height 406
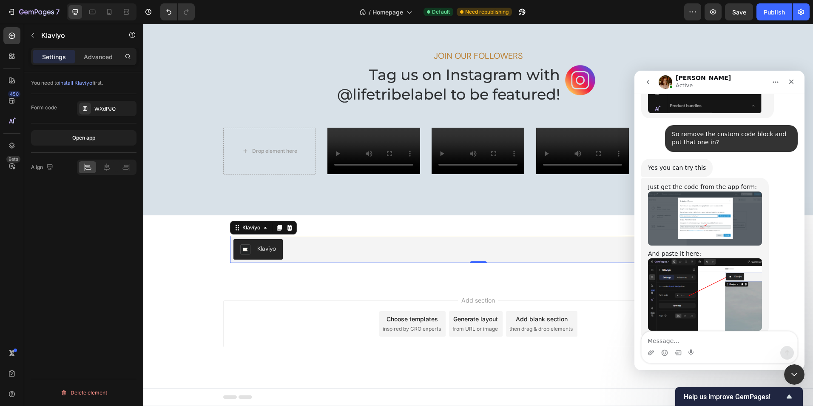
click at [698, 191] on img "Jamie says…" at bounding box center [705, 218] width 114 height 54
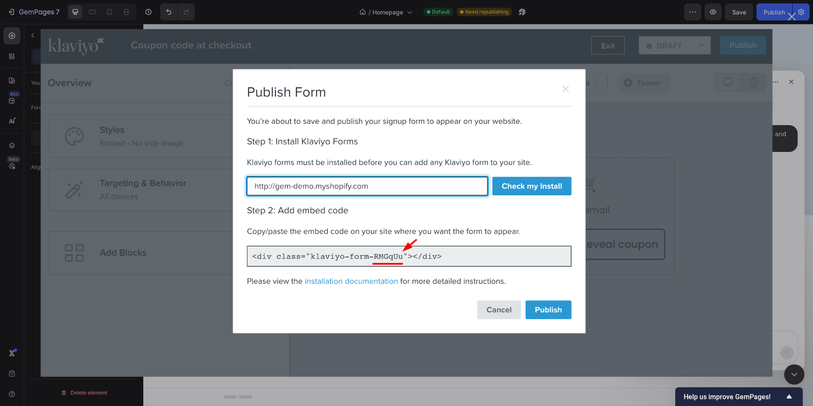
click at [685, 84] on img "Close" at bounding box center [407, 203] width 732 height 348
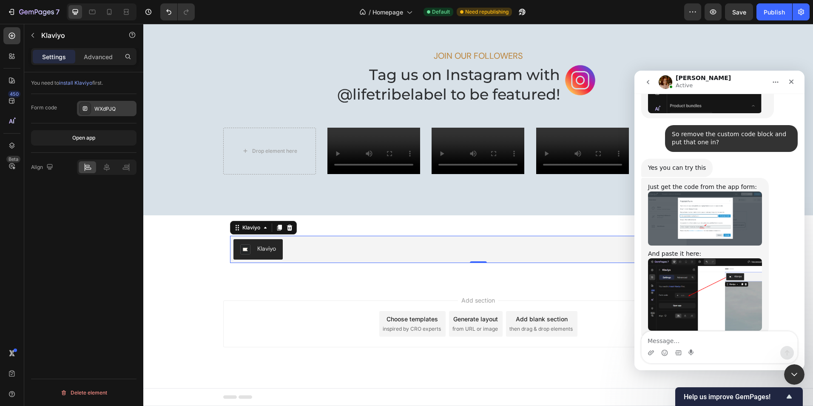
click at [115, 110] on div "WXdPJQ" at bounding box center [114, 109] width 40 height 8
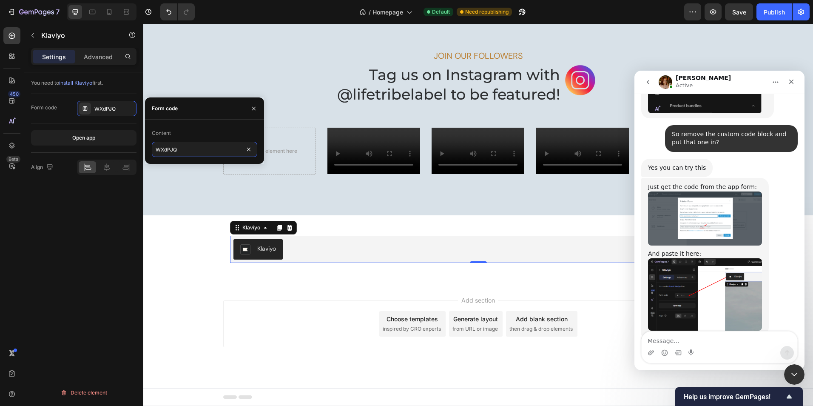
paste input "YdiCSK"
click at [255, 108] on icon "button" at bounding box center [253, 107] width 3 height 3
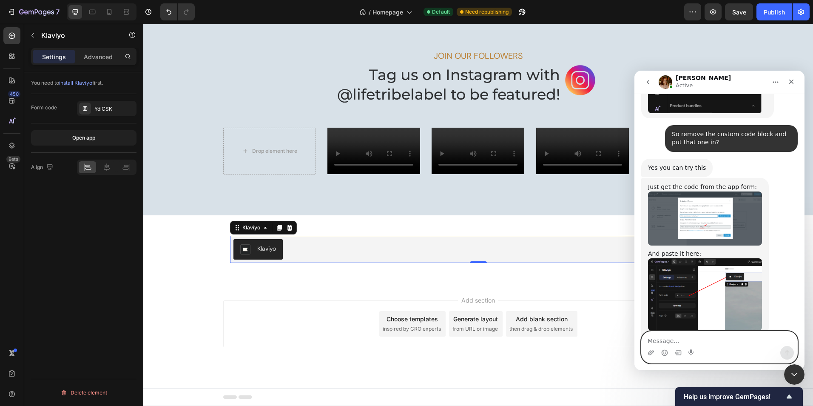
click at [683, 341] on textarea "Message…" at bounding box center [720, 338] width 156 height 14
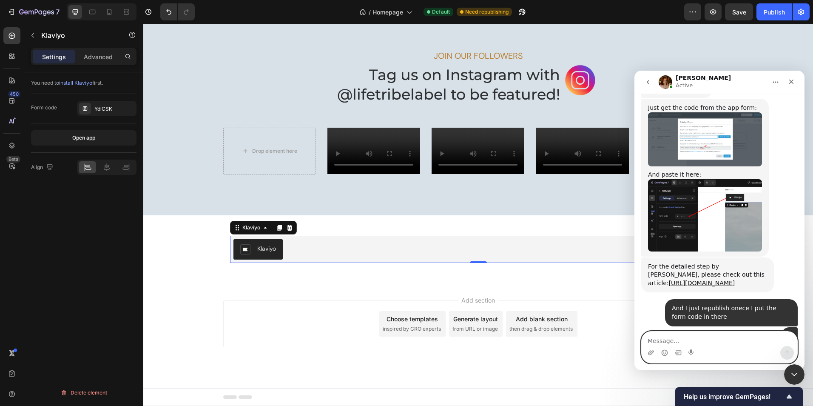
scroll to position [873, 0]
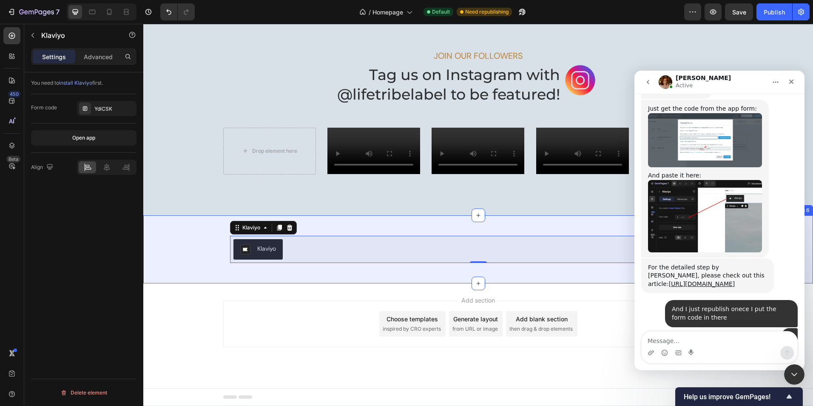
click at [371, 282] on div "Klaviyo Klaviyo 0 Row Section 6" at bounding box center [478, 249] width 670 height 68
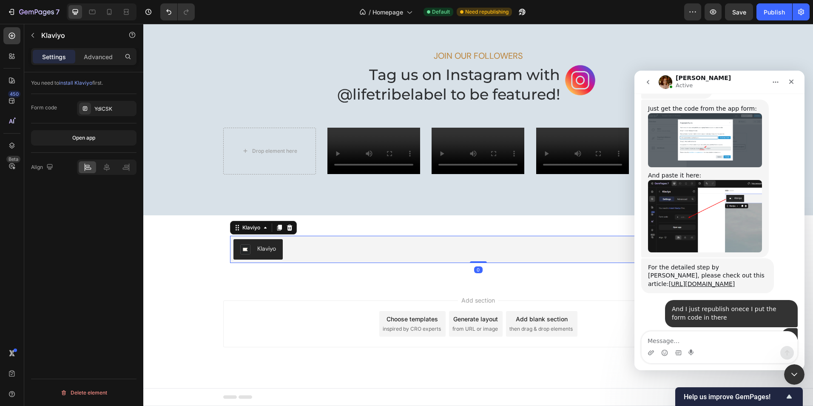
click at [317, 251] on div "Klaviyo" at bounding box center [479, 249] width 490 height 20
click at [104, 167] on icon at bounding box center [107, 167] width 9 height 9
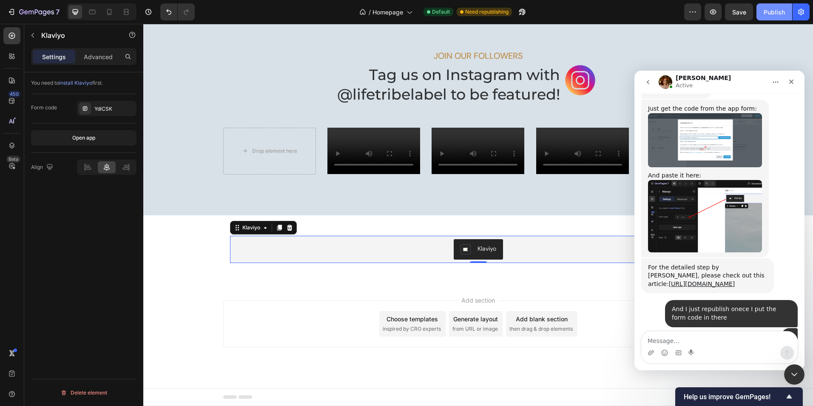
click at [771, 11] on div "Publish" at bounding box center [774, 12] width 21 height 9
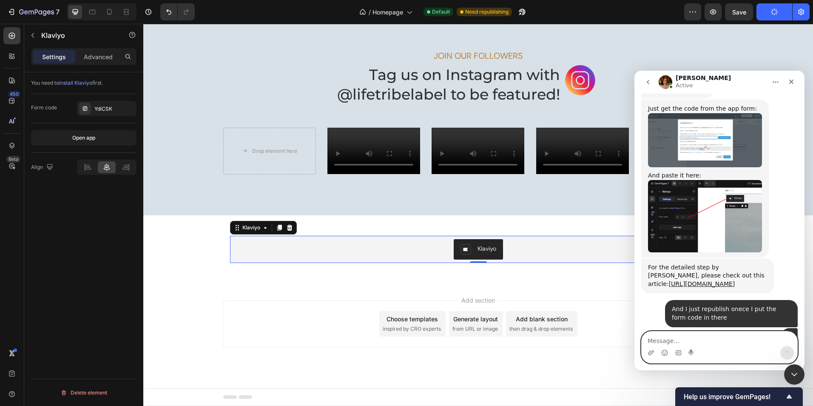
click at [724, 342] on textarea "Message…" at bounding box center [720, 338] width 156 height 14
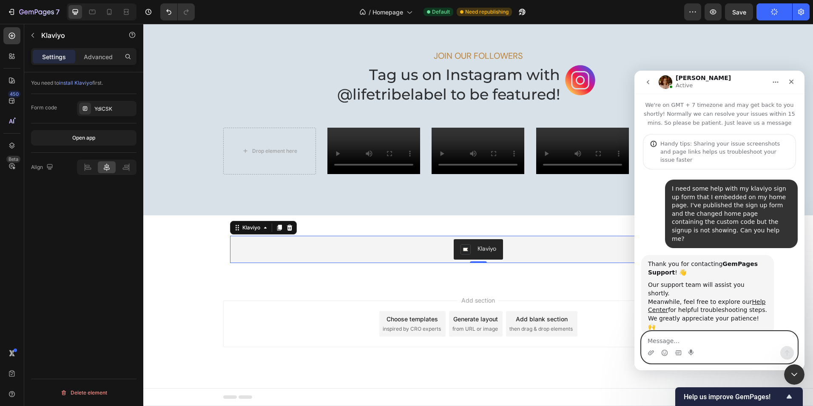
scroll to position [873, 0]
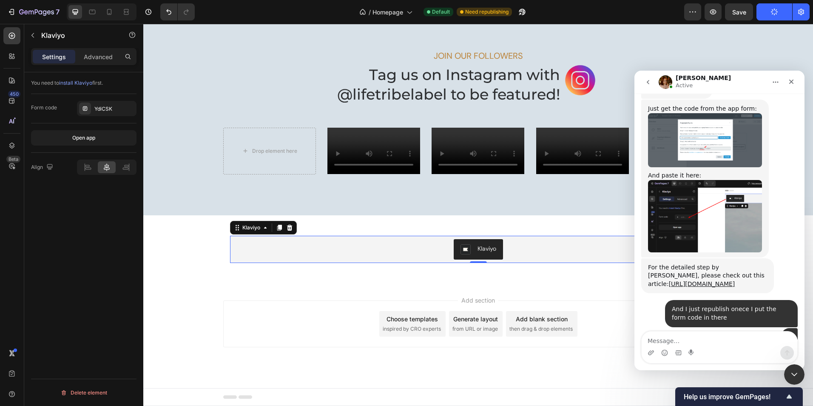
click at [292, 364] on div "Add section Choose templates inspired by CRO experts Generate layout from URL o…" at bounding box center [478, 335] width 670 height 105
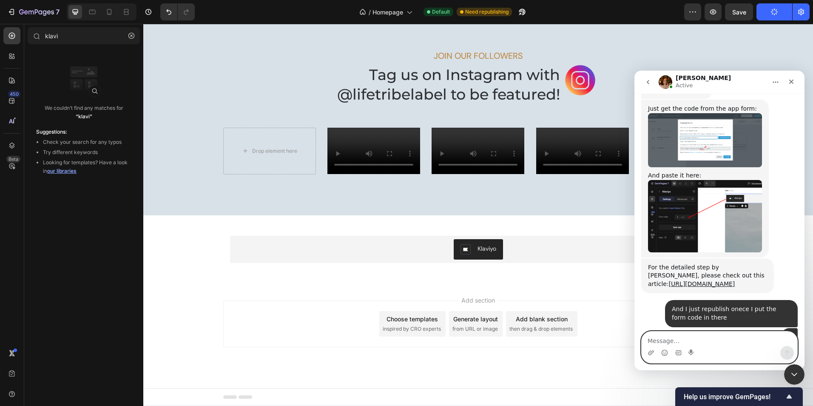
click at [715, 338] on textarea "Message…" at bounding box center [720, 338] width 156 height 14
type textarea "okay thank you just trying that now"
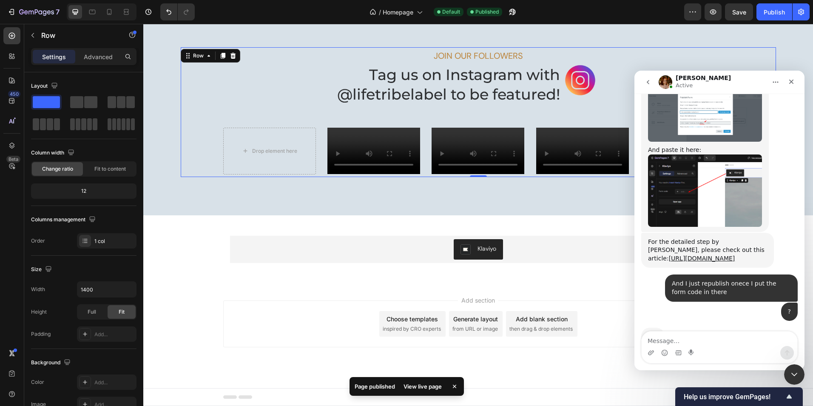
click at [430, 387] on div "View live page" at bounding box center [423, 386] width 48 height 12
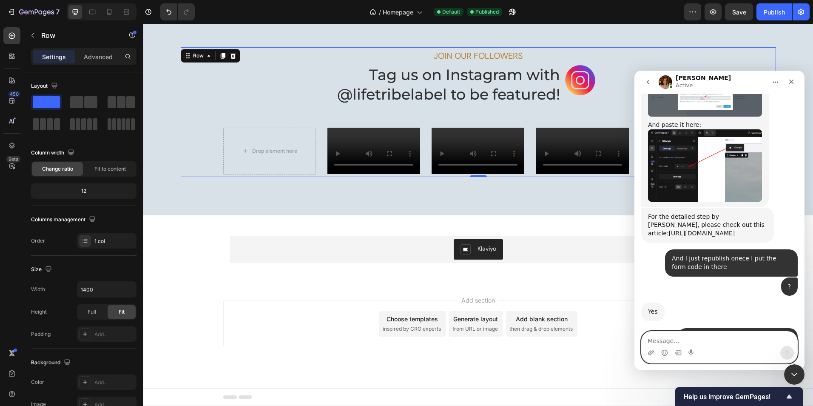
click at [689, 342] on textarea "Message…" at bounding box center [720, 338] width 156 height 14
type textarea "oh no... its still not showin"
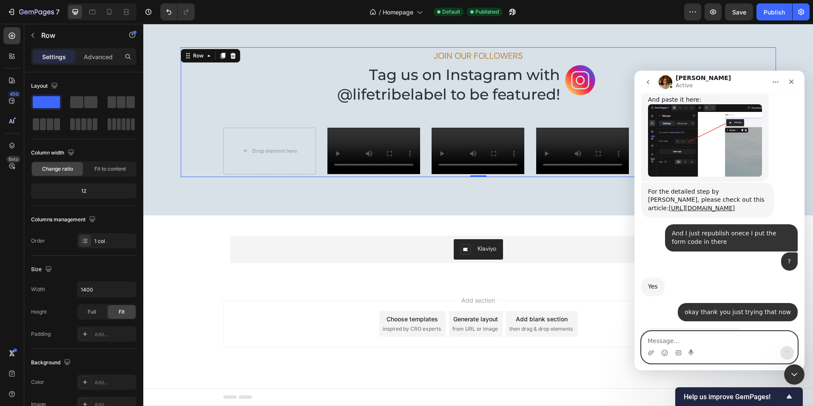
scroll to position [949, 0]
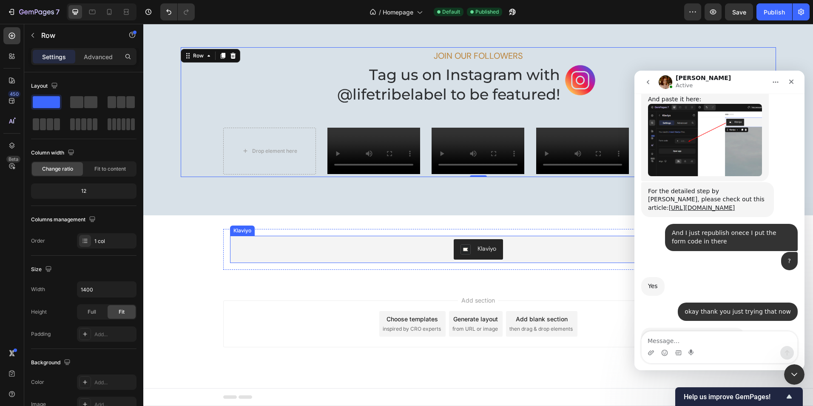
click at [482, 250] on div "Klaviyo" at bounding box center [487, 248] width 19 height 9
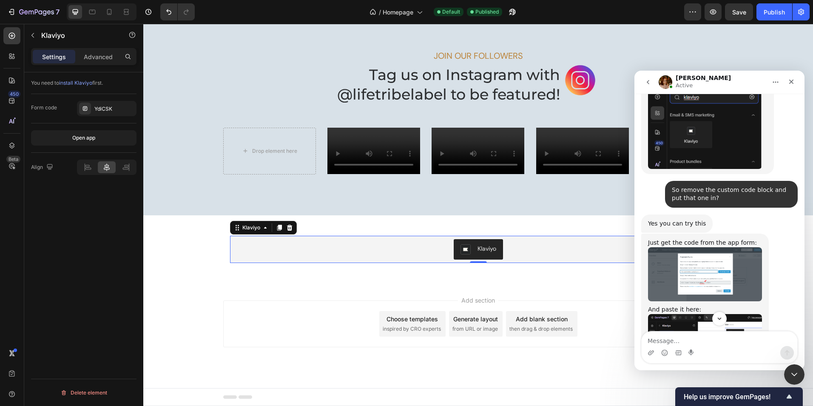
scroll to position [736, 0]
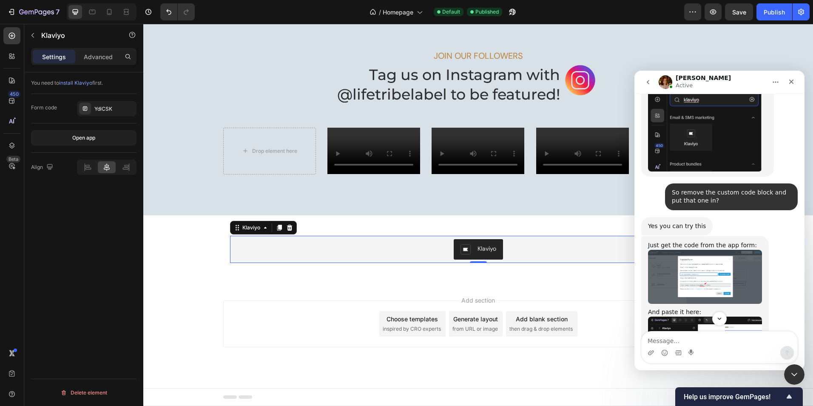
click at [704, 316] on img "Jamie says…" at bounding box center [705, 352] width 114 height 72
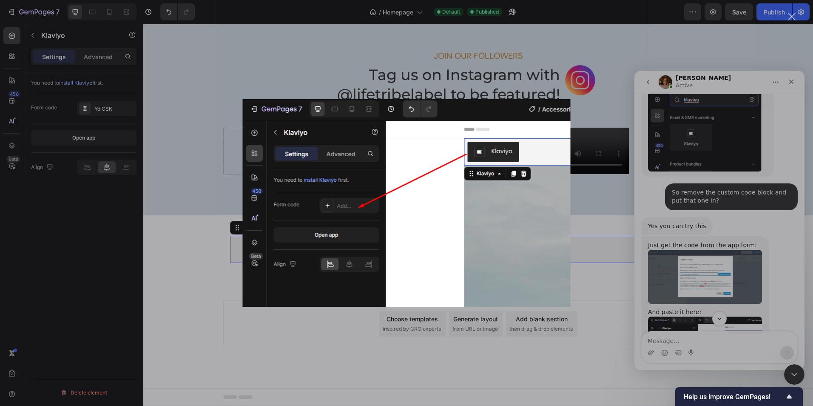
click at [790, 14] on div "Close" at bounding box center [792, 17] width 8 height 8
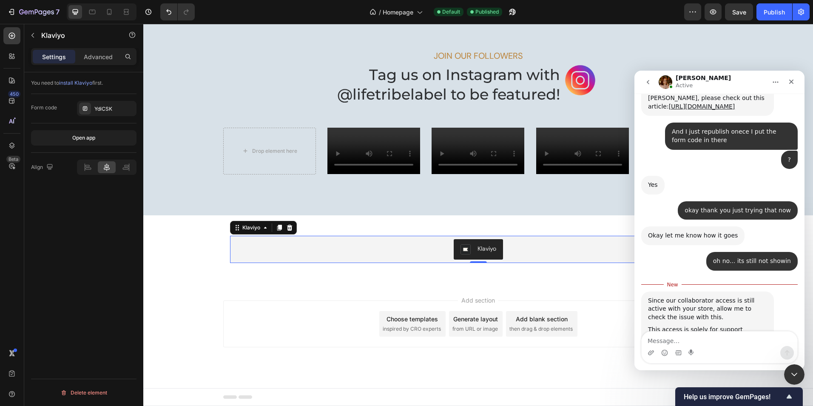
scroll to position [1051, 0]
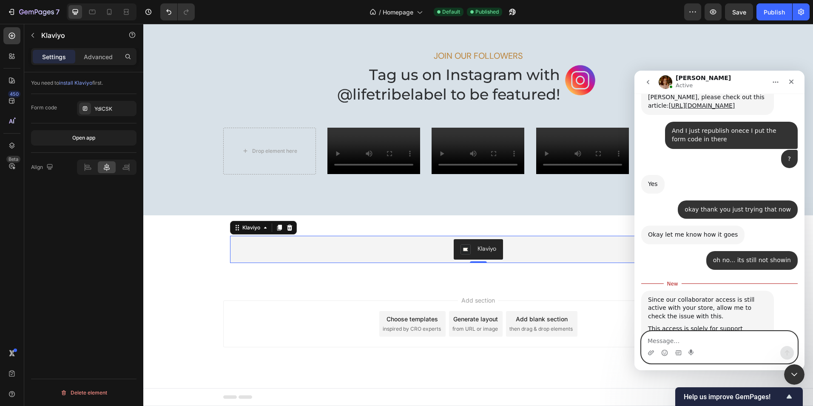
click at [709, 339] on textarea "Message…" at bounding box center [720, 338] width 156 height 14
type textarea "yes please i would appreciate that"
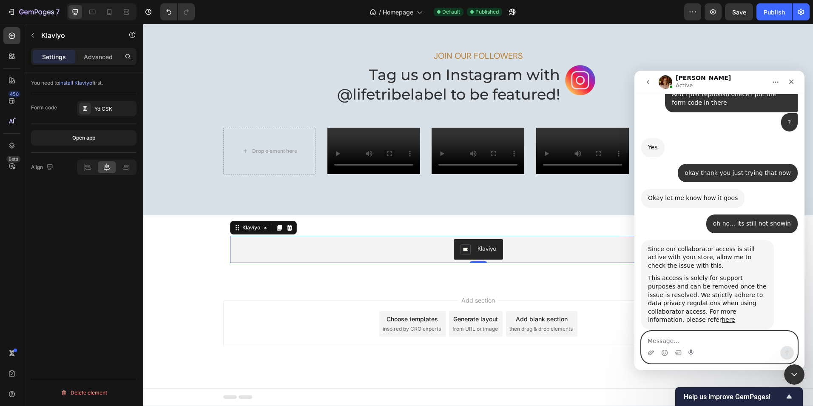
scroll to position [1054, 0]
click at [683, 342] on textarea "Tin nhắn..." at bounding box center [720, 338] width 156 height 14
type textarea "embed code for my form in klaviyo says:"
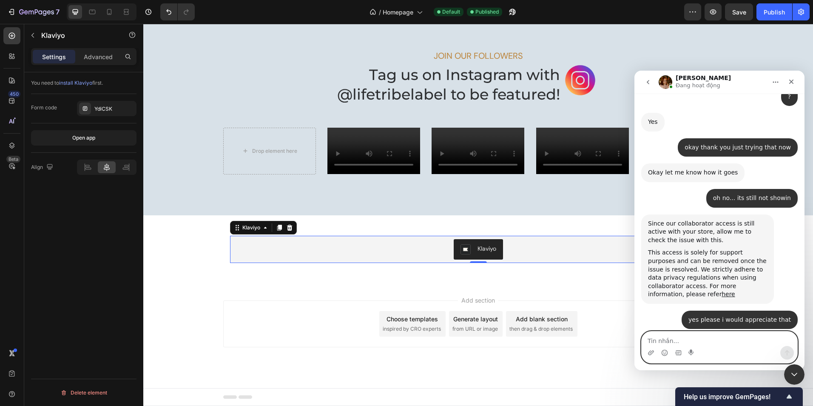
paste textarea "<div class="klaviyo-form-YdiCSK"></div>"
type textarea "<div class="klaviyo-form-YdiCSK"></div>"
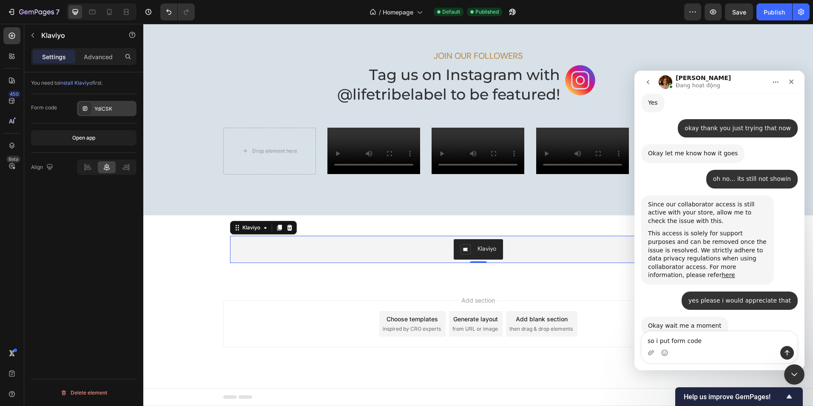
drag, startPoint x: 105, startPoint y: 107, endPoint x: 81, endPoint y: 107, distance: 23.8
click at [81, 107] on div "YdiCSK" at bounding box center [107, 108] width 60 height 15
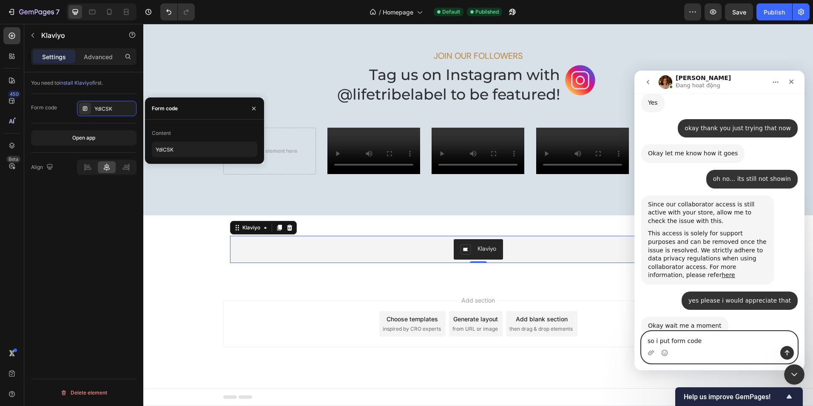
click at [716, 338] on textarea "so i put form code" at bounding box center [720, 338] width 156 height 14
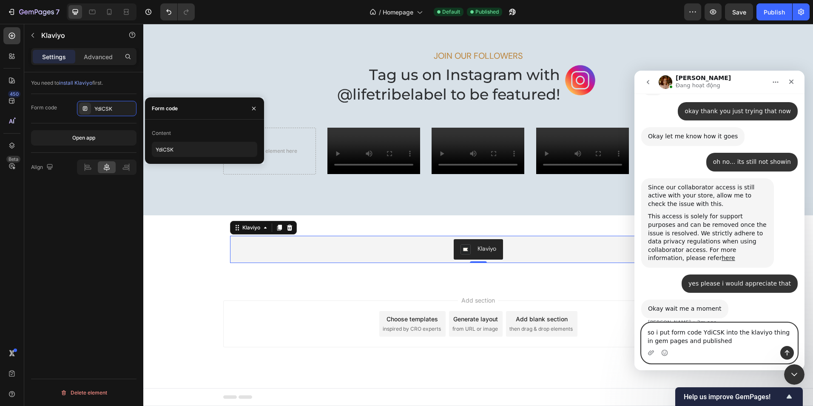
scroll to position [1107, 0]
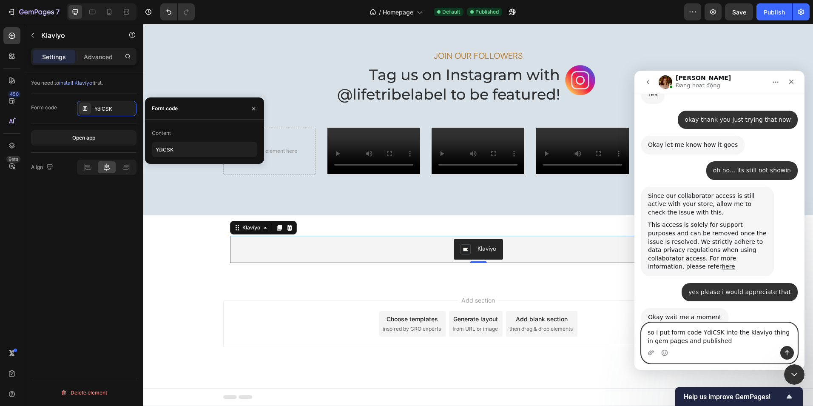
type textarea "so i put form code YdiCSK into the klaviyo thing in gem pages and published"
click at [790, 353] on icon "Send a message…" at bounding box center [787, 352] width 7 height 7
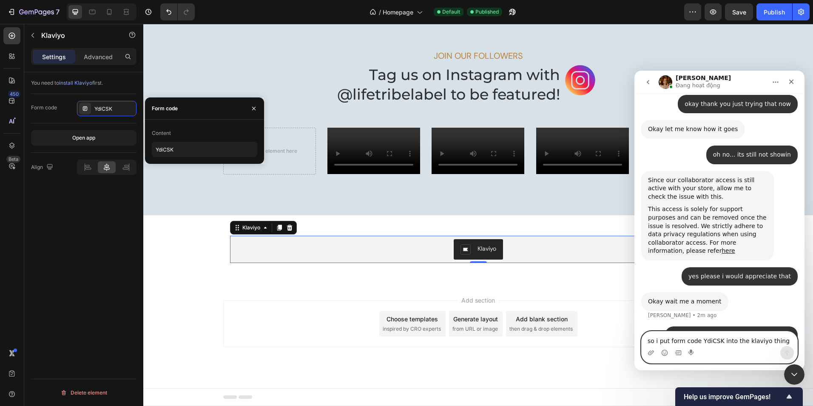
scroll to position [1126, 0]
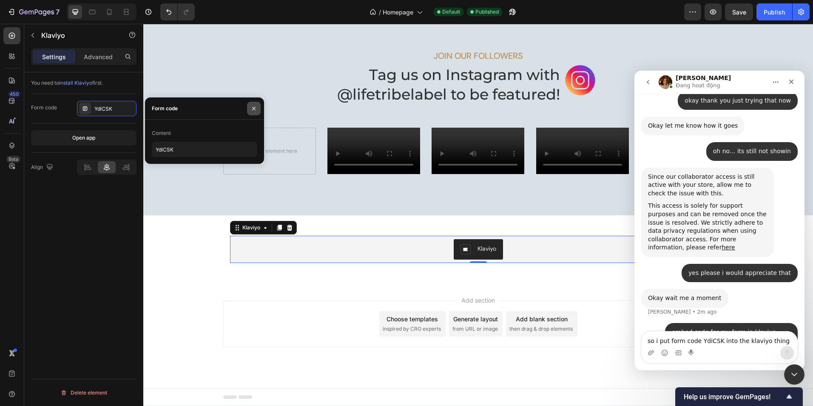
click at [256, 108] on icon "button" at bounding box center [254, 108] width 7 height 7
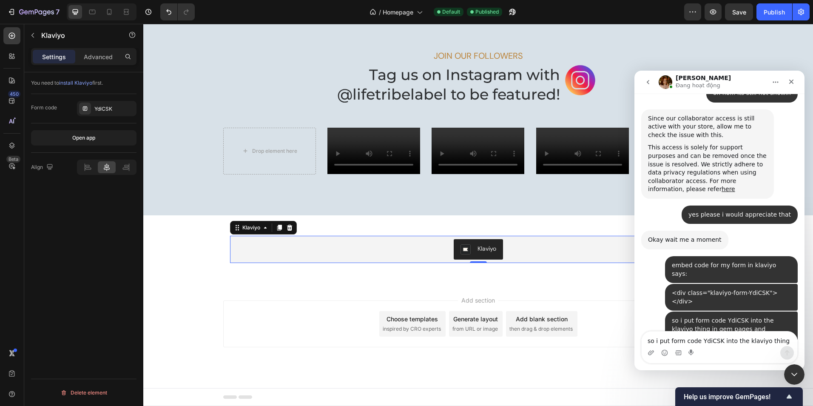
scroll to position [1251, 0]
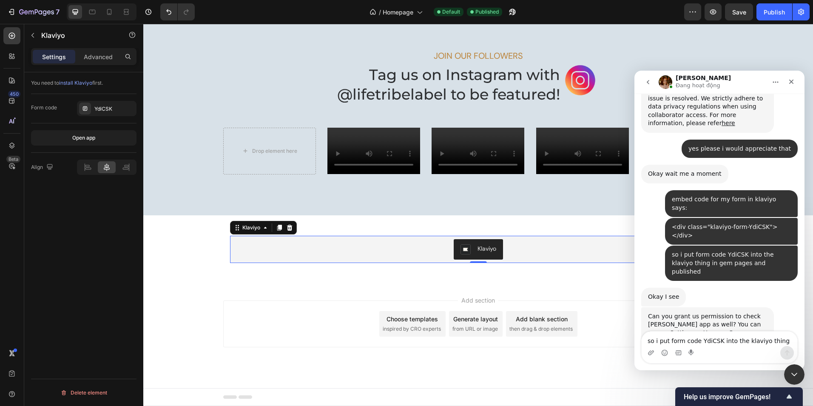
click at [705, 345] on img "Jamie says…" at bounding box center [705, 376] width 114 height 63
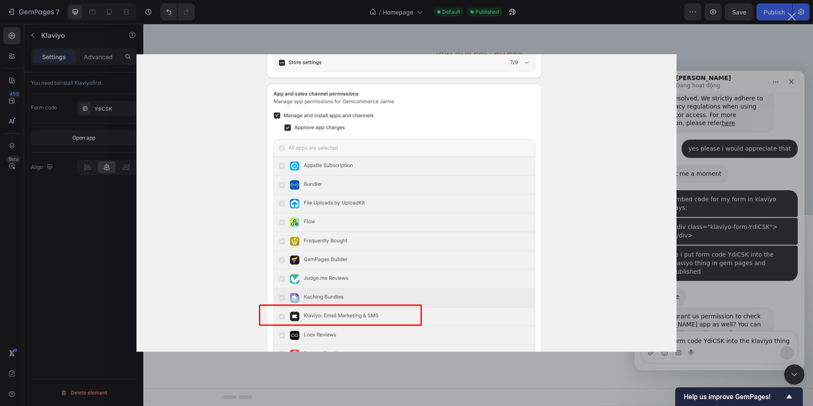
scroll to position [0, 0]
click at [742, 322] on div "Intercom messenger" at bounding box center [406, 203] width 813 height 406
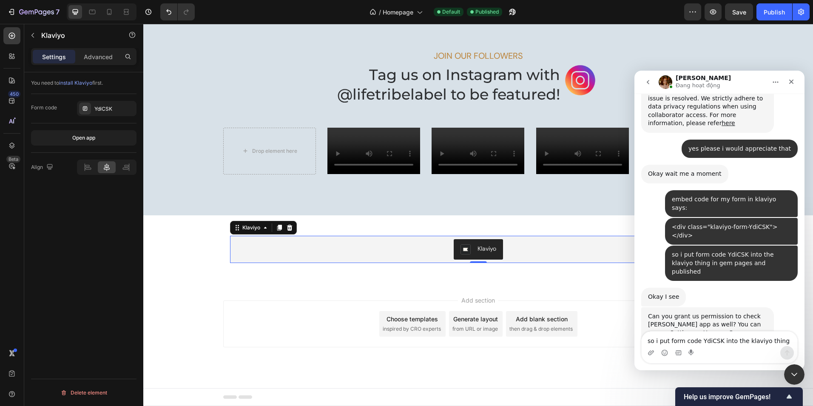
click at [710, 345] on img "Jamie says…" at bounding box center [705, 376] width 114 height 63
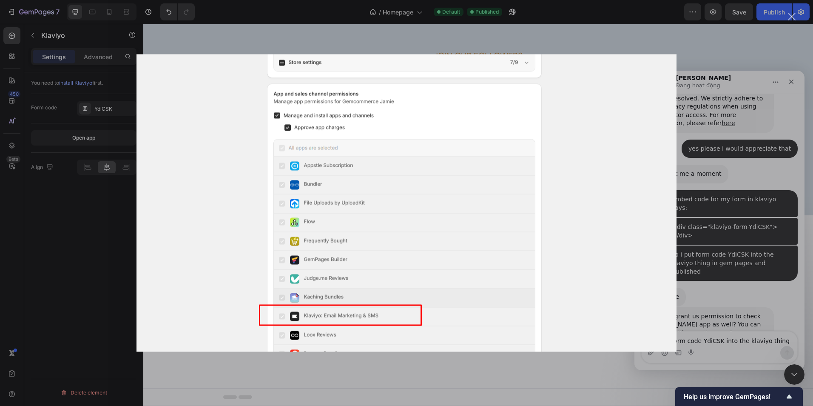
click at [731, 341] on div "Intercom messenger" at bounding box center [406, 203] width 813 height 406
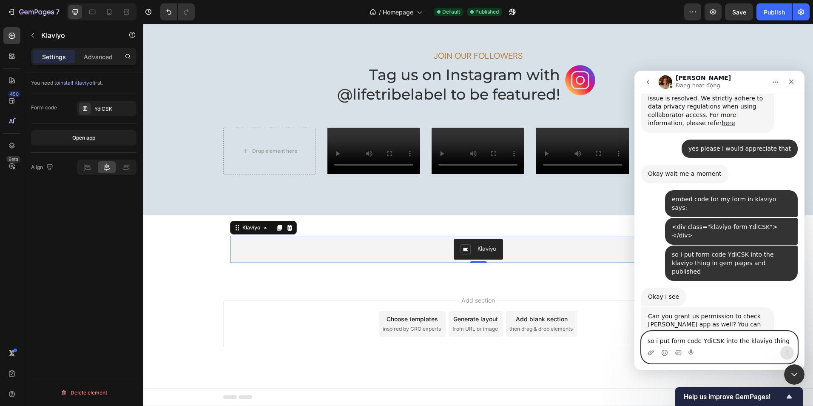
click at [691, 342] on textarea "so i put form code YdiCSK into the klaviyo thing in gem pages and published" at bounding box center [720, 338] width 156 height 14
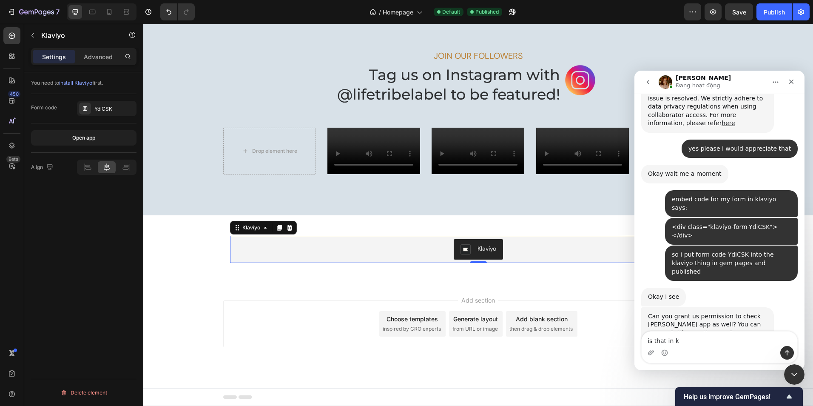
click at [702, 345] on img "Jamie says…" at bounding box center [705, 376] width 114 height 63
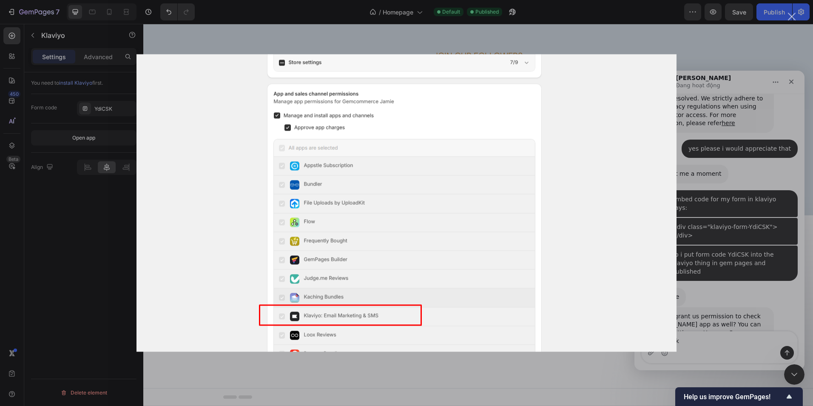
click at [752, 233] on div "Intercom messenger" at bounding box center [406, 203] width 813 height 406
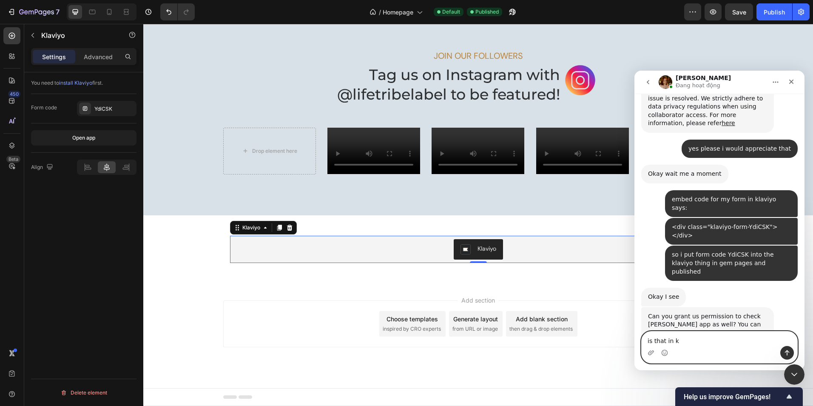
click at [687, 341] on textarea "is that in k" at bounding box center [720, 338] width 156 height 14
type textarea "is that in klaviyo or shopify that i get to that screen?"
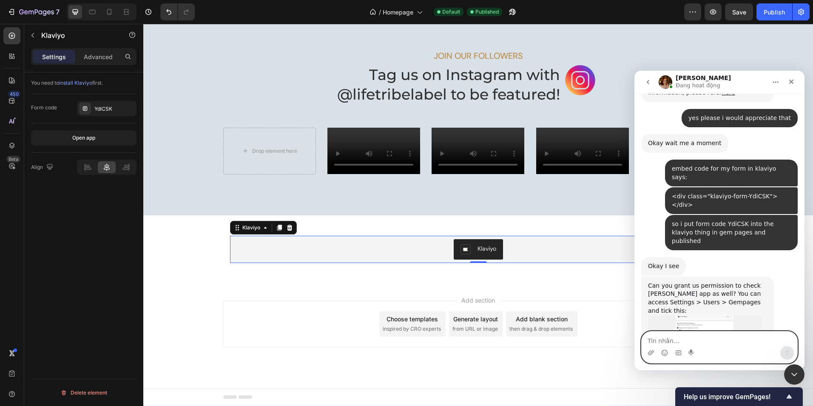
scroll to position [1284, 0]
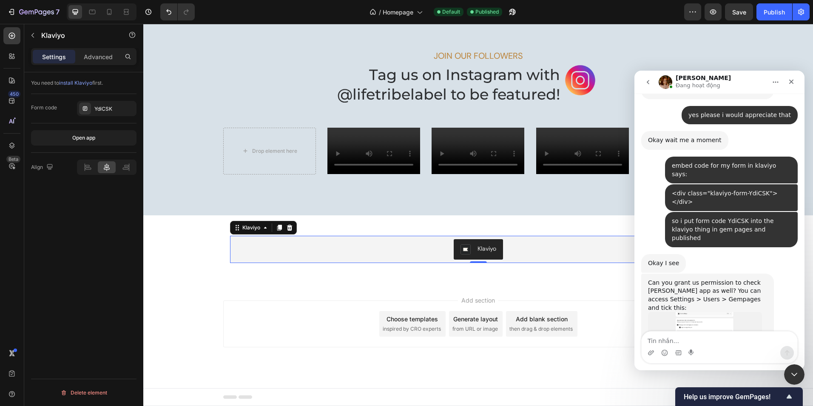
click at [716, 312] on img "Jamie says…" at bounding box center [705, 343] width 114 height 63
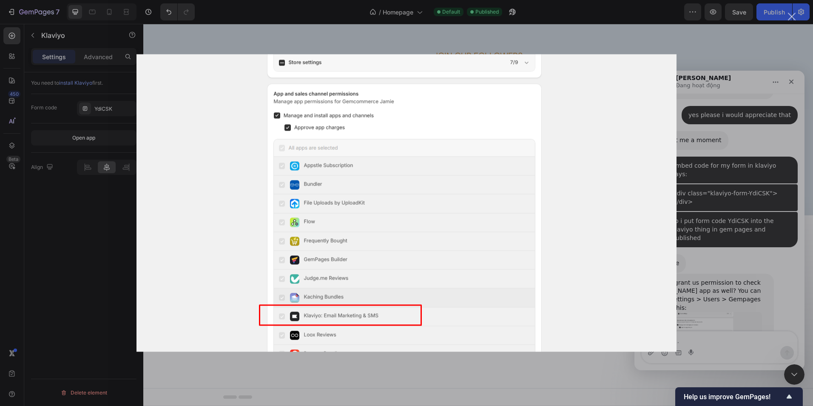
scroll to position [0, 0]
click at [772, 258] on div "Intercom messenger" at bounding box center [406, 203] width 813 height 406
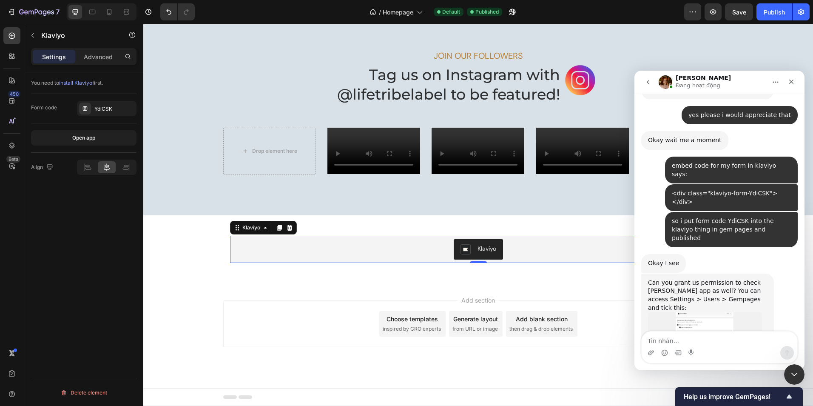
click at [698, 312] on img "Jamie says…" at bounding box center [705, 343] width 114 height 63
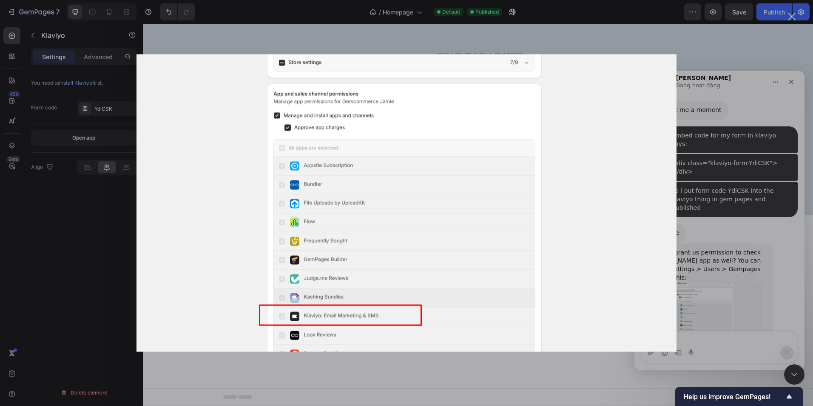
scroll to position [1317, 0]
click at [752, 302] on div "Intercom messenger" at bounding box center [406, 203] width 813 height 406
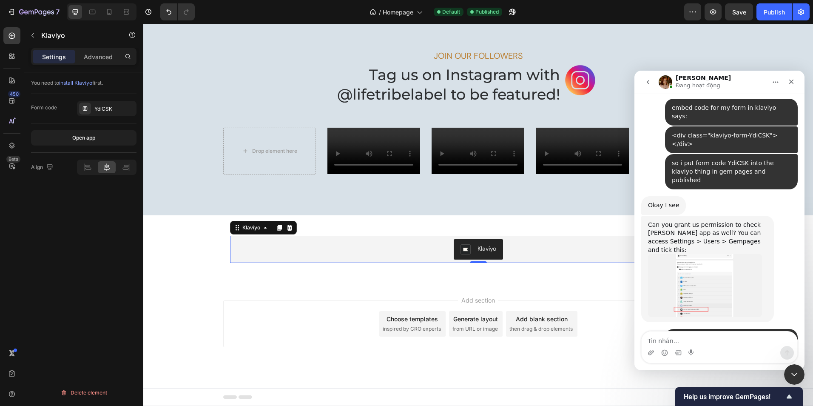
scroll to position [1342, 0]
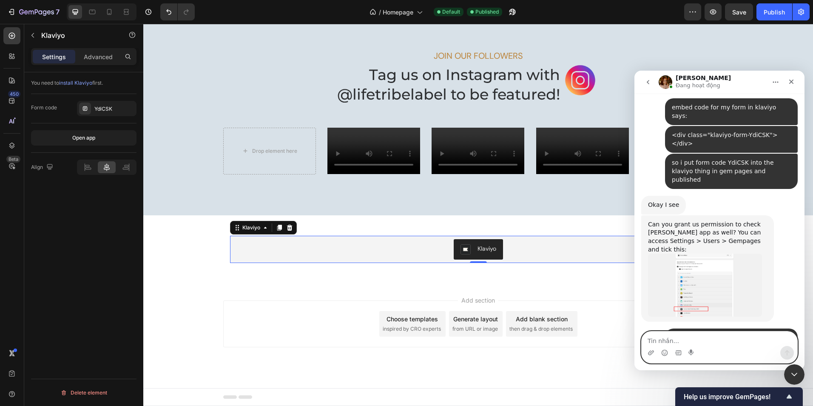
click at [672, 335] on textarea "Tin nhắn..." at bounding box center [720, 338] width 156 height 14
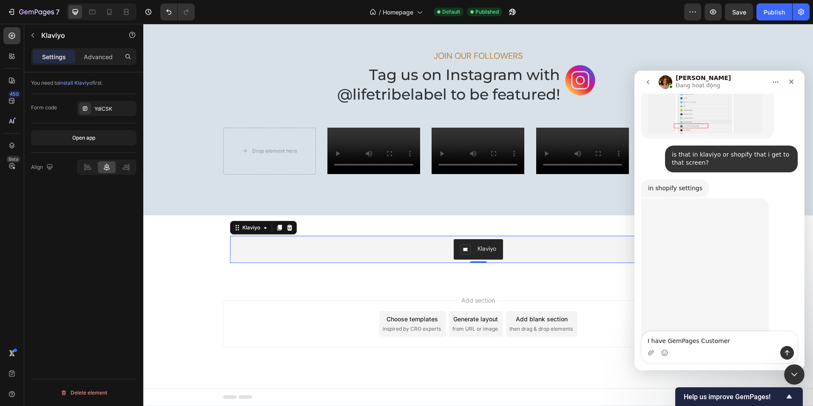
scroll to position [1535, 0]
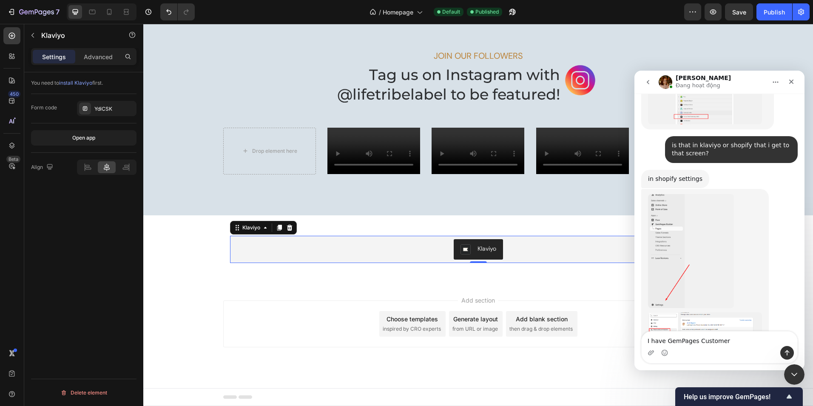
click at [700, 312] on img "Jamie says…" at bounding box center [705, 360] width 114 height 96
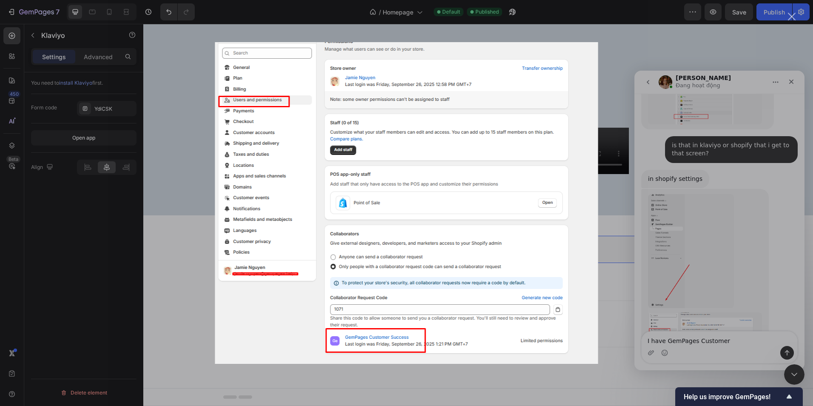
scroll to position [0, 0]
click at [709, 149] on div "Intercom messenger" at bounding box center [406, 203] width 813 height 406
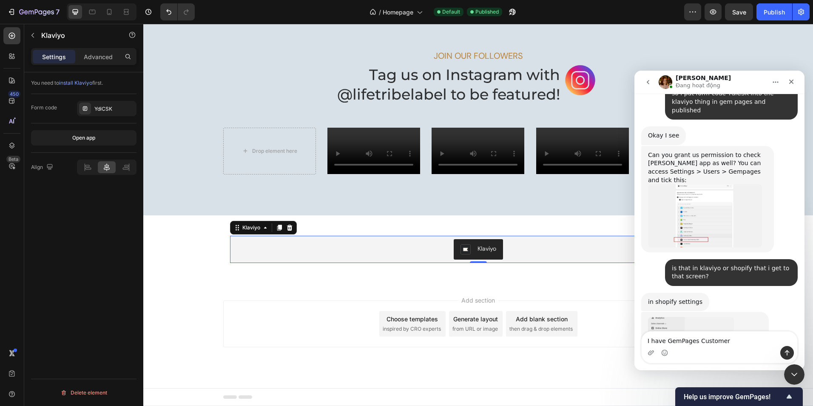
scroll to position [1407, 0]
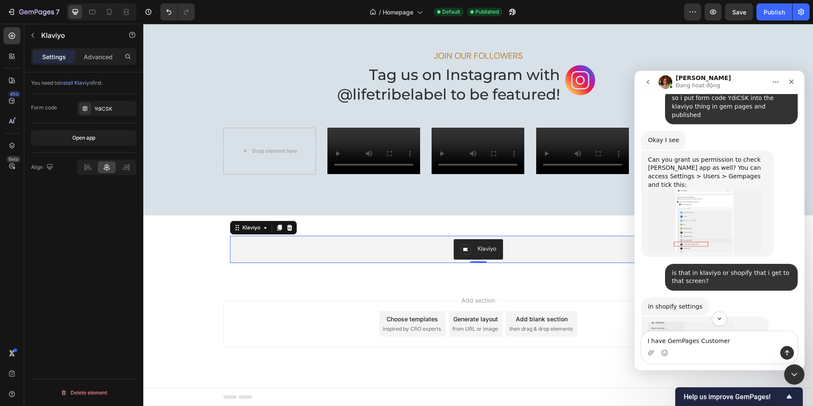
click at [719, 189] on img "Jamie says…" at bounding box center [705, 220] width 114 height 63
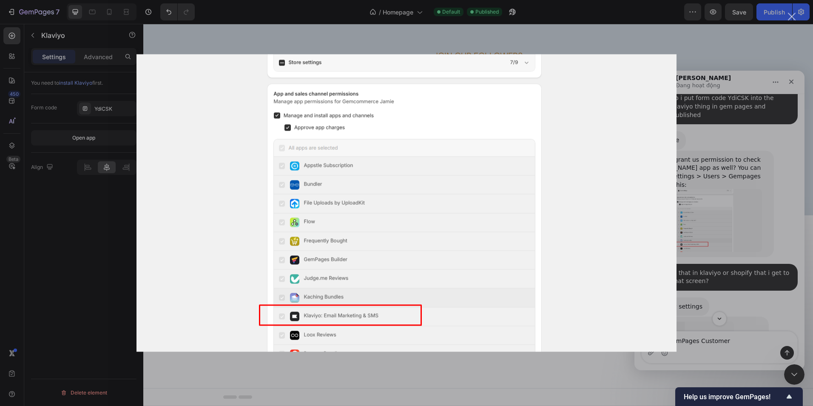
scroll to position [0, 0]
click at [726, 250] on div "Intercom messenger" at bounding box center [406, 203] width 813 height 406
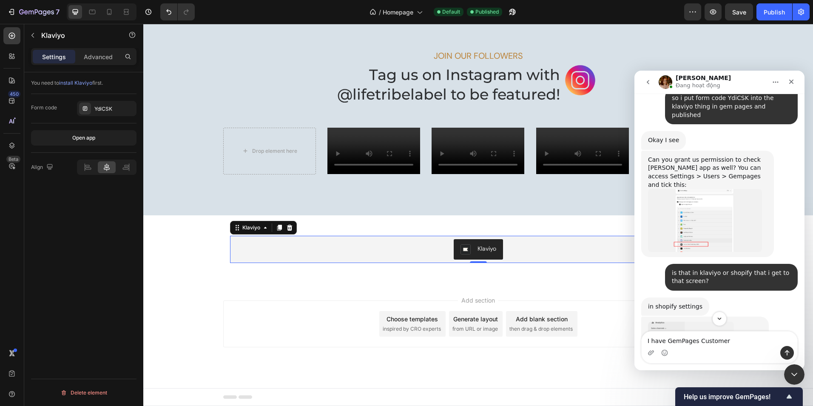
scroll to position [1403, 0]
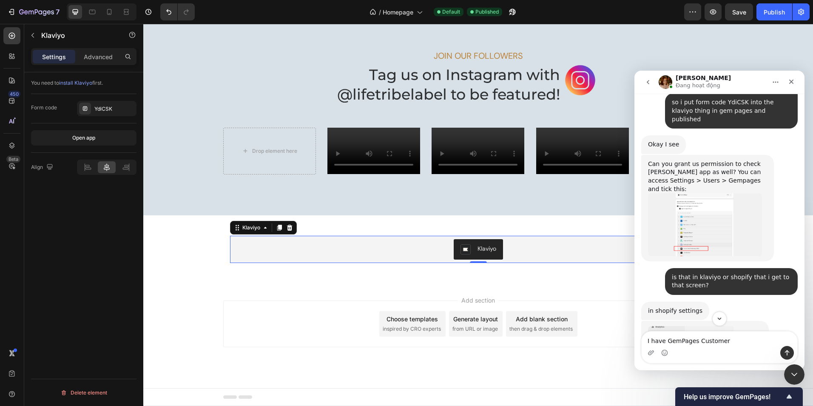
click at [699, 326] on img "Jamie says…" at bounding box center [691, 383] width 86 height 114
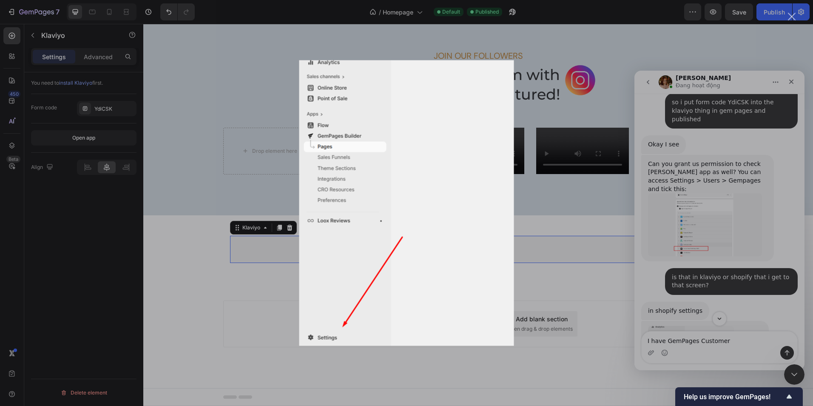
scroll to position [0, 0]
click at [579, 184] on div "Intercom messenger" at bounding box center [406, 203] width 813 height 406
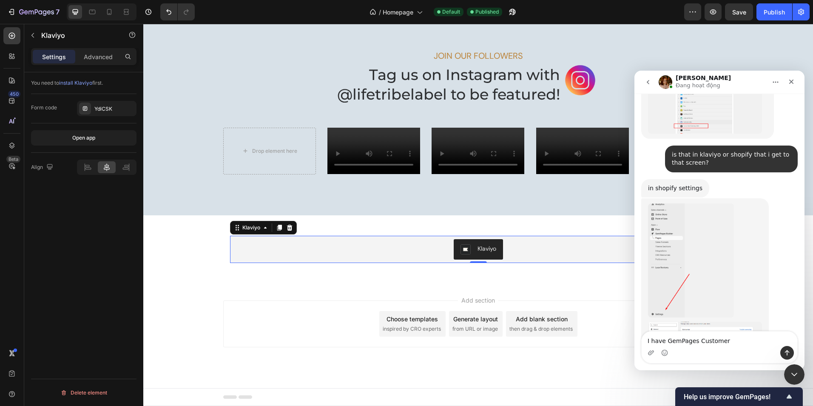
scroll to position [1535, 0]
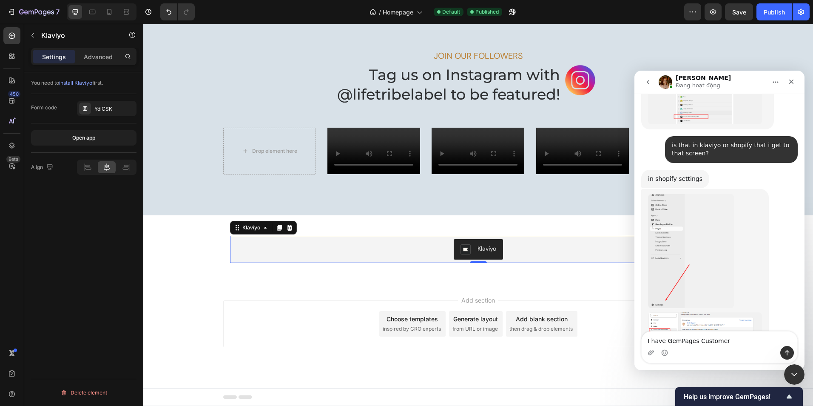
click at [692, 312] on img "Jamie says…" at bounding box center [705, 360] width 114 height 96
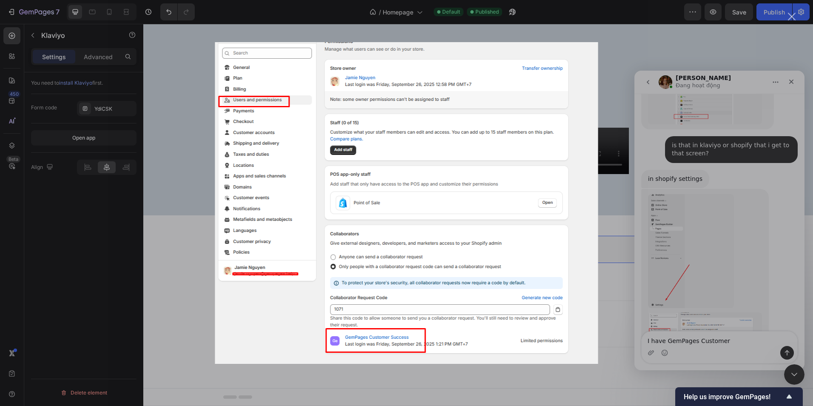
click at [738, 333] on div "Intercom messenger" at bounding box center [406, 203] width 813 height 406
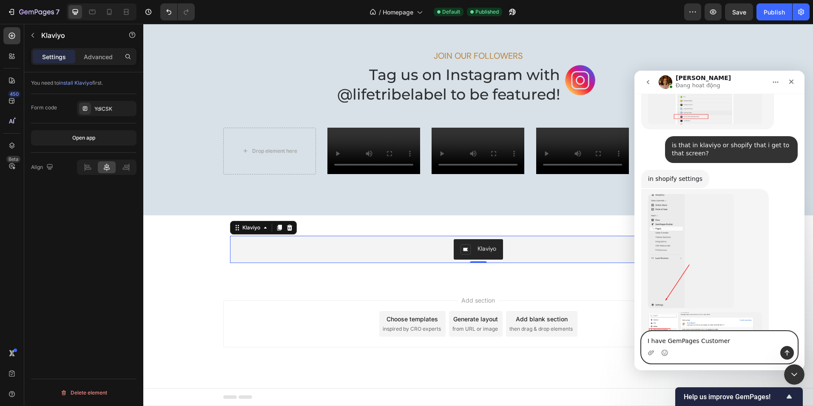
click at [734, 342] on textarea "I have GemPages Customer" at bounding box center [720, 338] width 156 height 14
drag, startPoint x: 678, startPoint y: 339, endPoint x: 664, endPoint y: 338, distance: 13.6
click at [664, 338] on textarea "I have GemPages Customer" at bounding box center [720, 338] width 156 height 14
type textarea "I have this:"
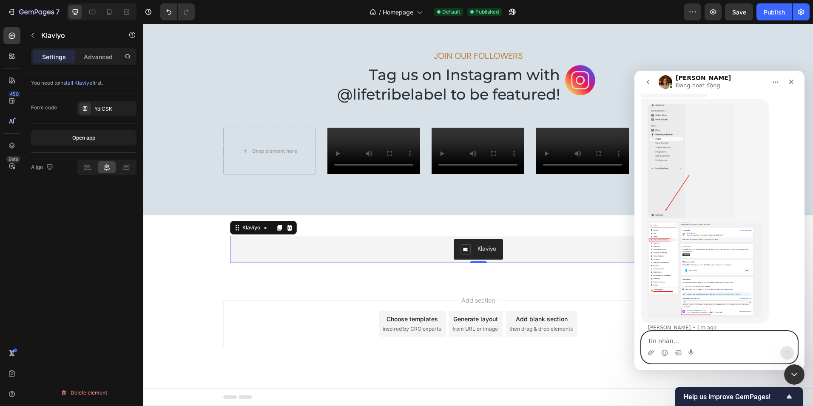
scroll to position [1632, 0]
type textarea "and i click into your gempages user and i see this"
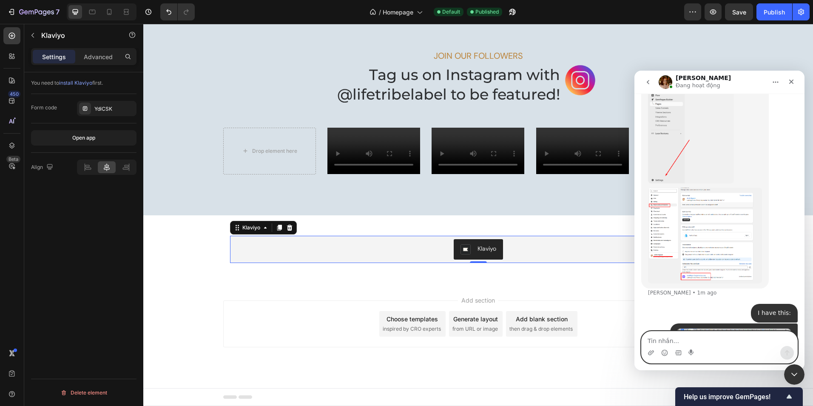
scroll to position [1501, 0]
click at [650, 334] on textarea "Tin nhắn..." at bounding box center [720, 338] width 156 height 14
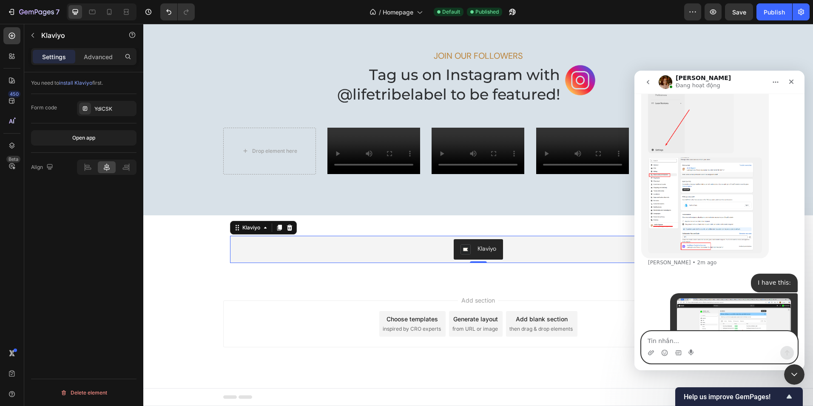
scroll to position [1731, 0]
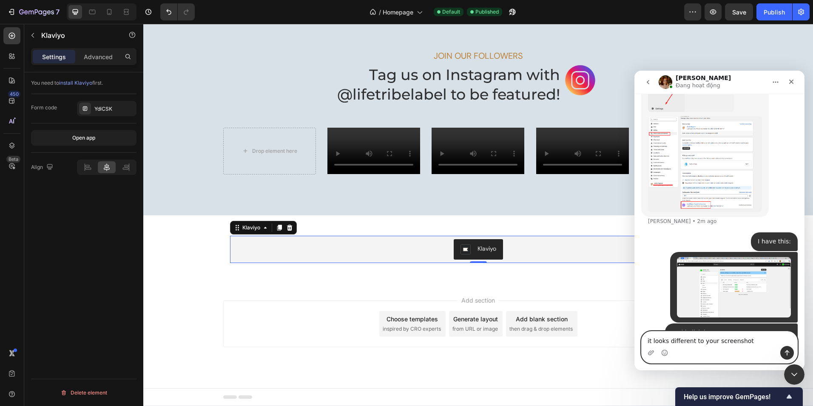
type textarea "it looks different to your screenshots"
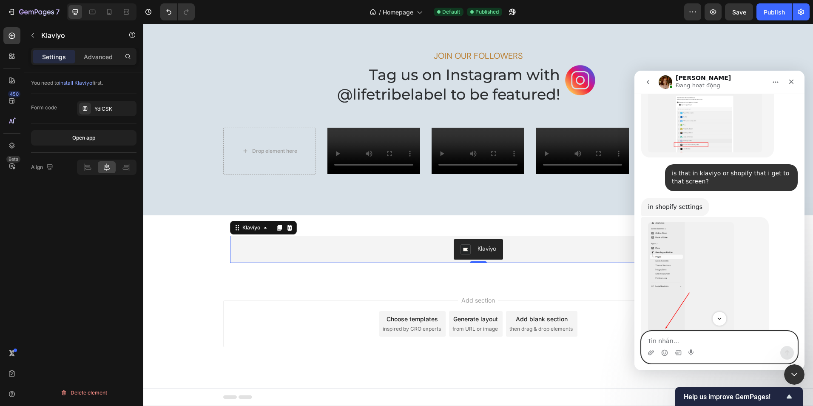
scroll to position [1495, 0]
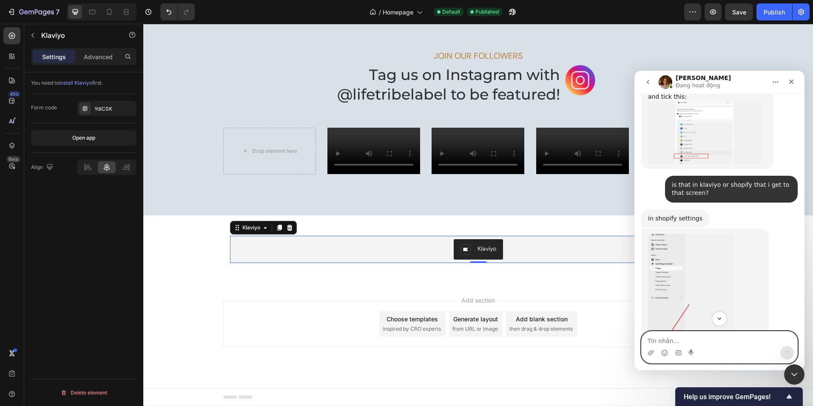
click at [670, 234] on img "Jamie says…" at bounding box center [691, 291] width 86 height 114
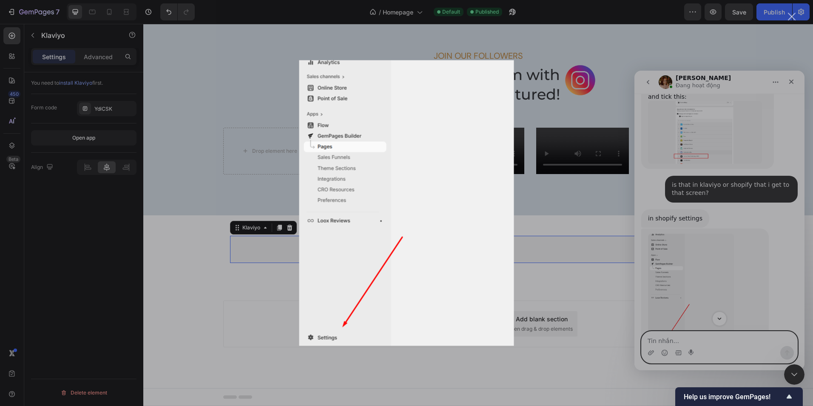
click at [680, 301] on div "Intercom messenger" at bounding box center [406, 203] width 813 height 406
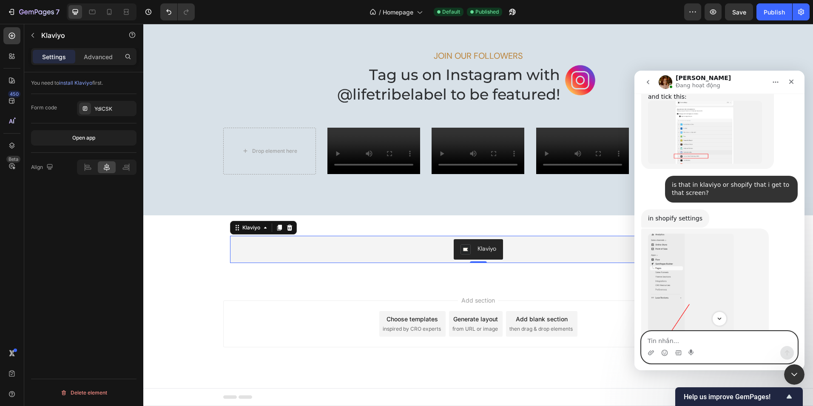
click at [698, 352] on img "Jamie says…" at bounding box center [705, 400] width 114 height 96
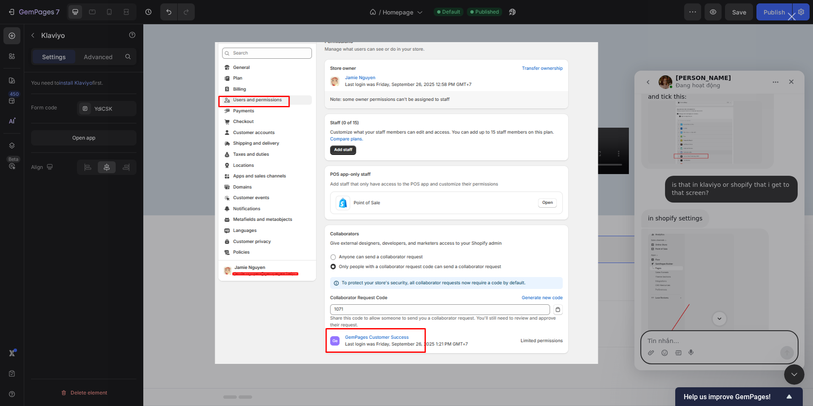
click at [748, 287] on div "Intercom messenger" at bounding box center [406, 203] width 813 height 406
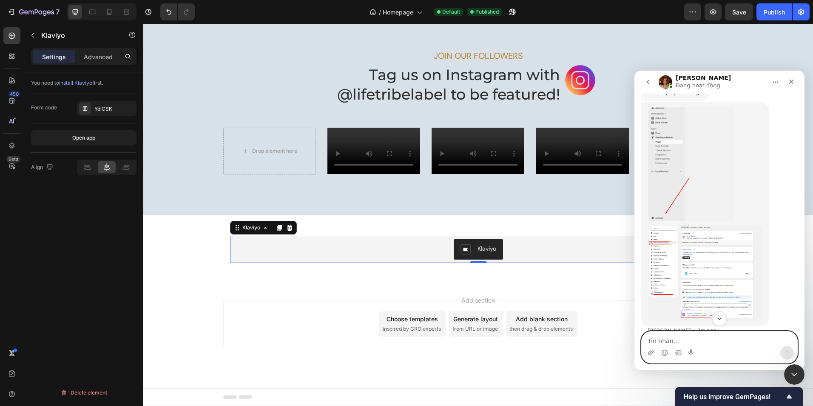
scroll to position [1631, 0]
click at [713, 216] on img "Jamie says…" at bounding box center [705, 264] width 114 height 96
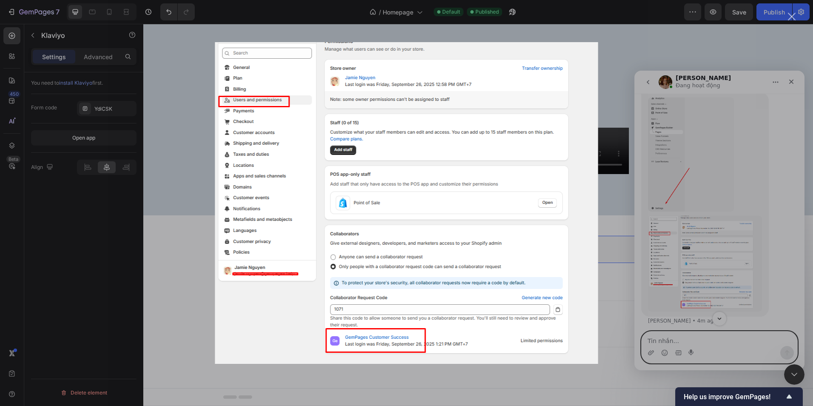
click at [733, 298] on div "Intercom messenger" at bounding box center [406, 203] width 813 height 406
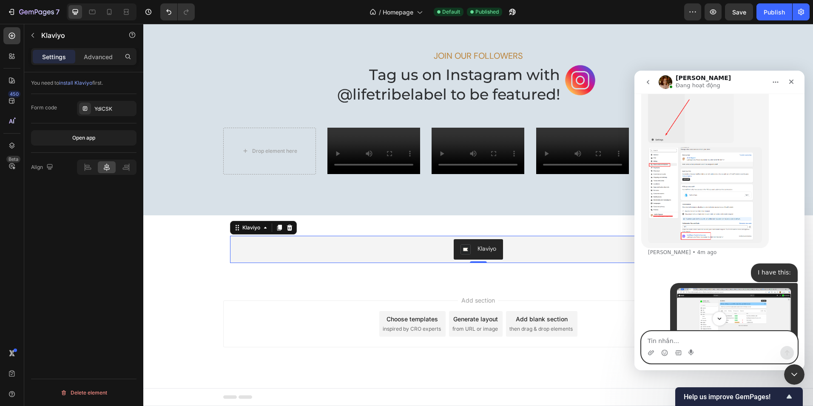
scroll to position [1750, 0]
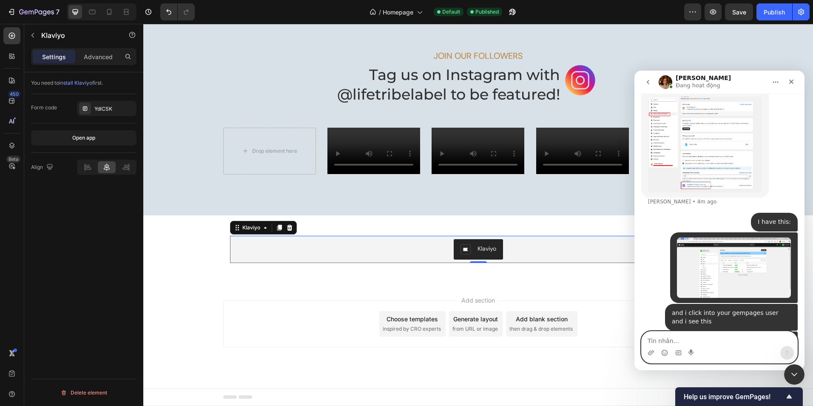
click at [684, 340] on textarea "Tin nhắn..." at bounding box center [720, 338] width 156 height 14
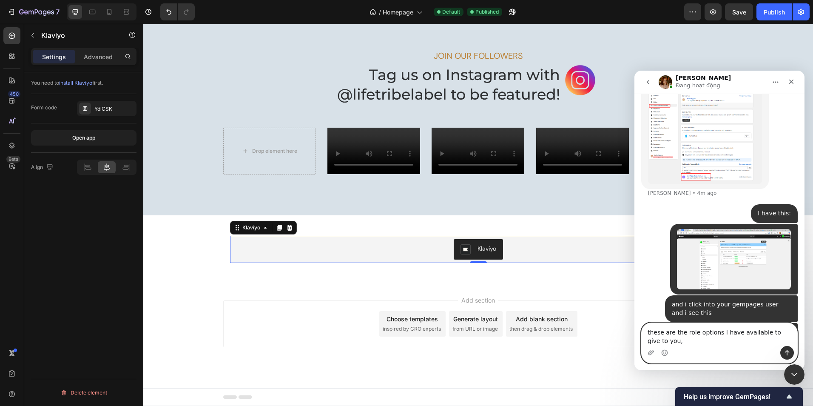
type textarea "these are the role options I have available to give to you,"
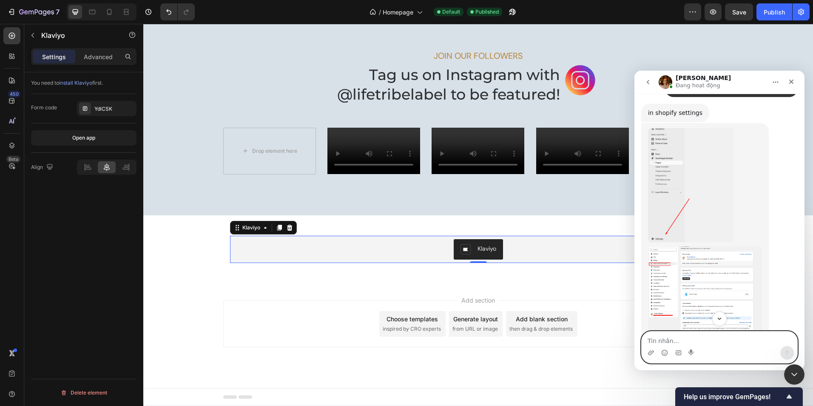
scroll to position [1562, 0]
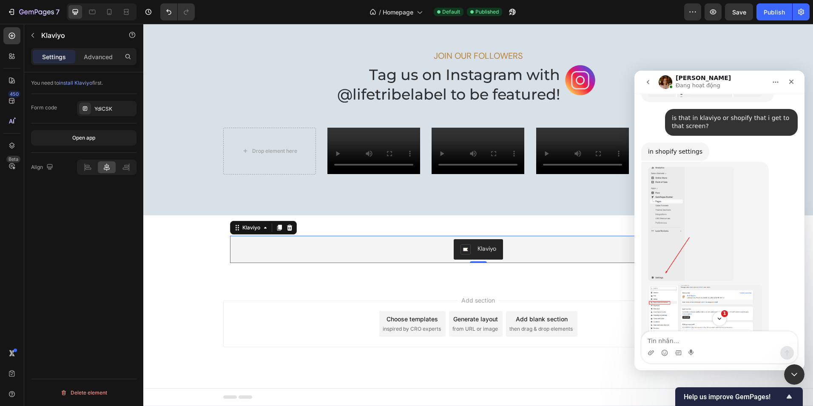
click at [711, 285] on img "Jamie says…" at bounding box center [705, 333] width 114 height 96
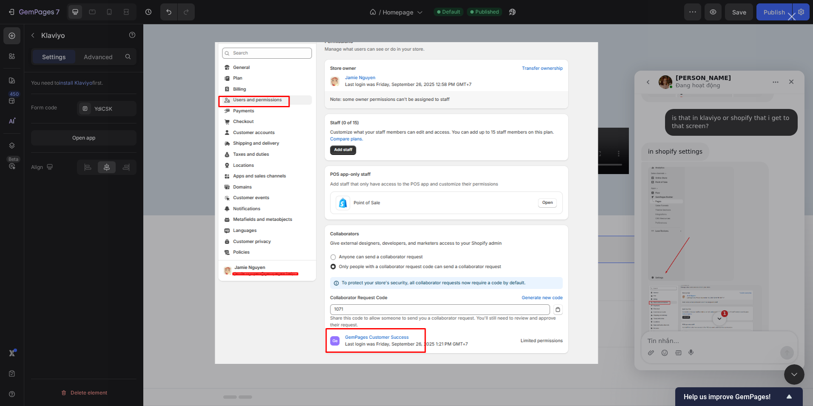
scroll to position [0, 0]
click at [746, 266] on div "Intercom messenger" at bounding box center [406, 203] width 813 height 406
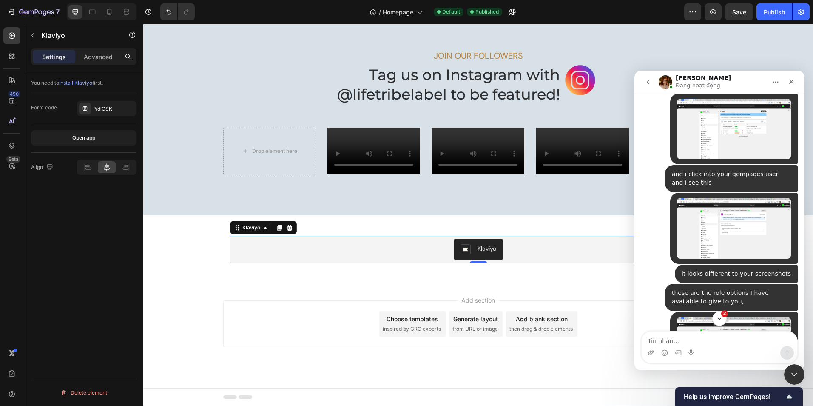
scroll to position [1917, 0]
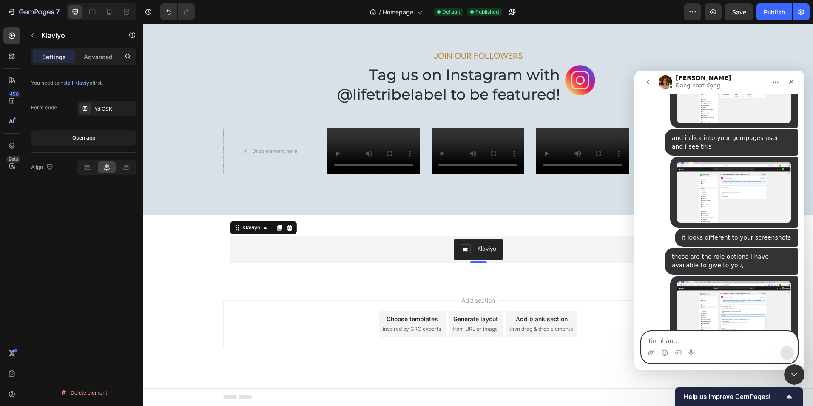
click at [699, 338] on textarea "Tin nhắn..." at bounding box center [720, 338] width 156 height 14
type textarea "ok"
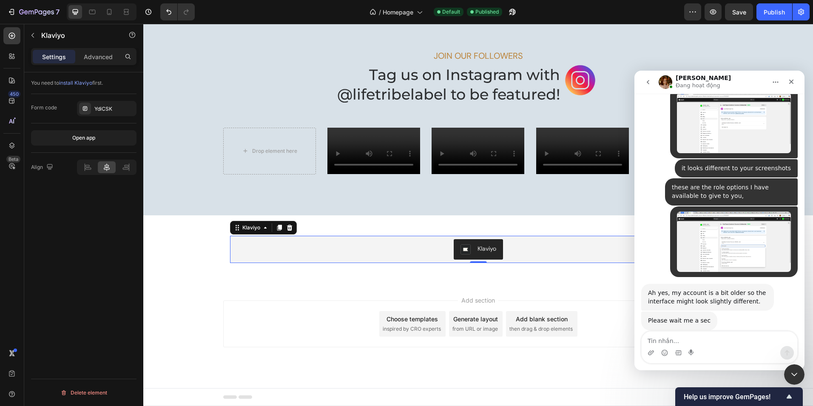
scroll to position [2028, 0]
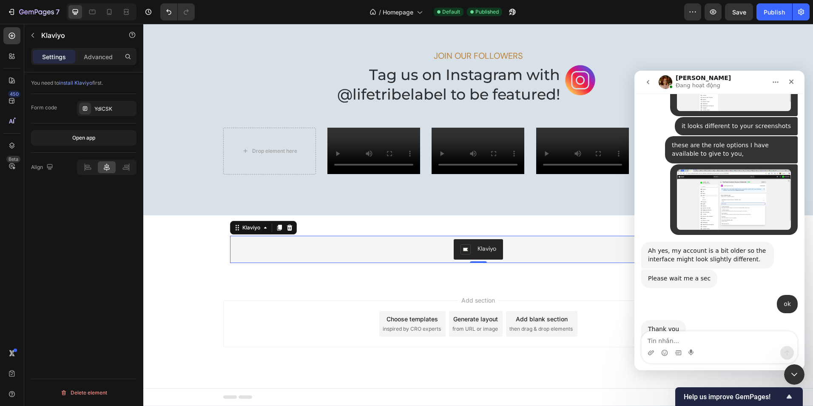
click at [685, 361] on img "Jamie says…" at bounding box center [705, 384] width 114 height 47
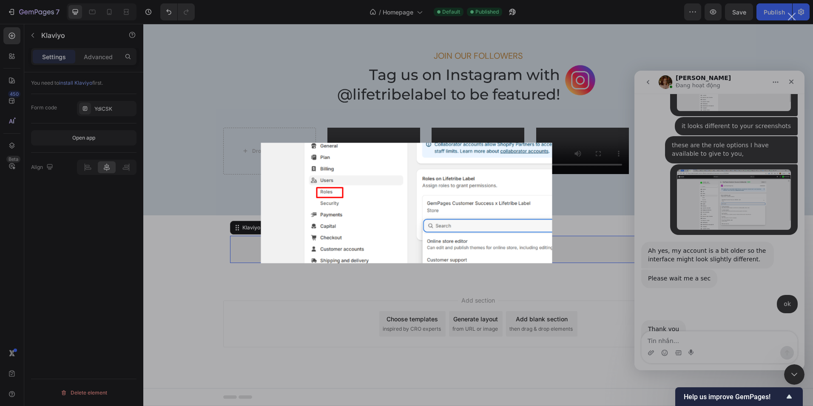
scroll to position [0, 0]
click at [709, 346] on div "Intercom messenger" at bounding box center [406, 203] width 813 height 406
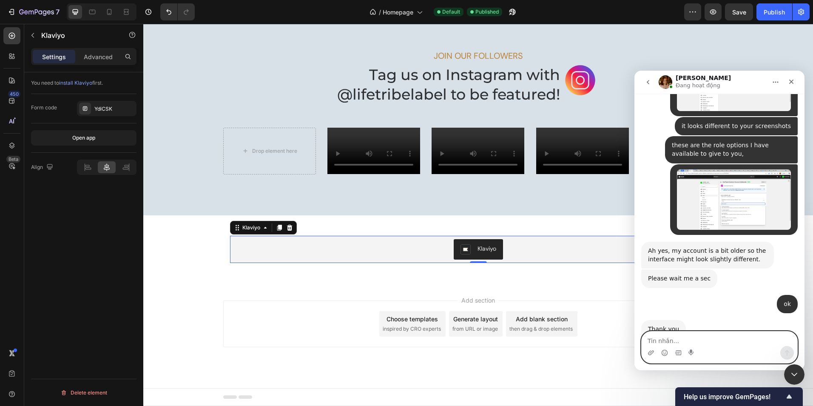
click at [685, 336] on textarea "Tin nhắn..." at bounding box center [720, 338] width 156 height 14
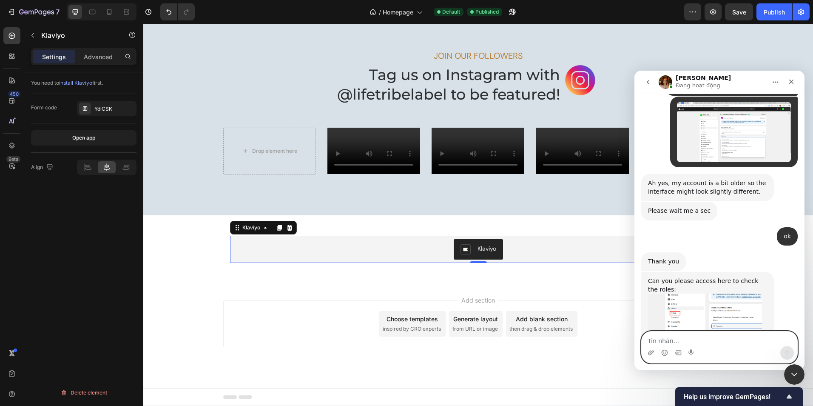
scroll to position [2111, 0]
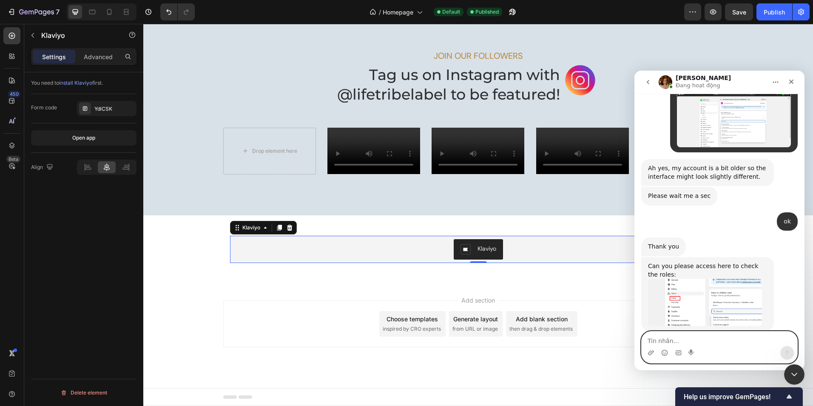
click at [740, 279] on img "Jamie says…" at bounding box center [705, 302] width 114 height 47
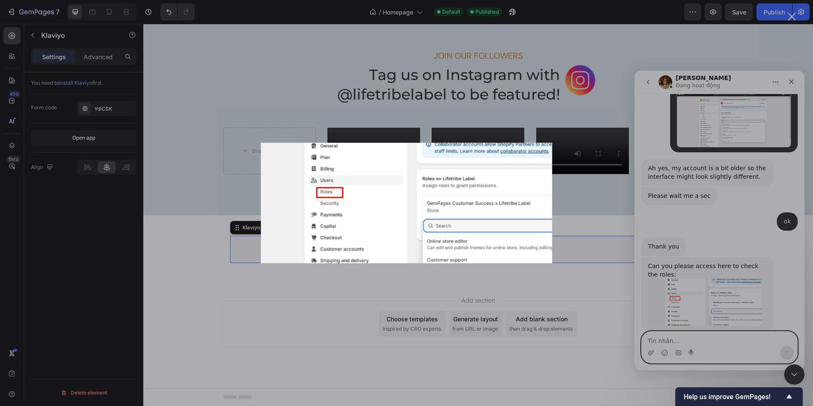
scroll to position [0, 0]
click at [724, 338] on div "Intercom messenger" at bounding box center [406, 203] width 813 height 406
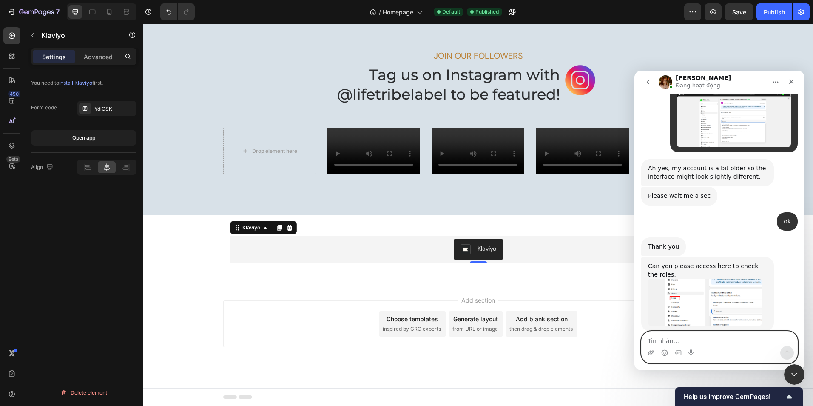
click at [723, 338] on textarea "Tin nhắn..." at bounding box center [720, 338] width 156 height 14
type textarea "oh sorry"
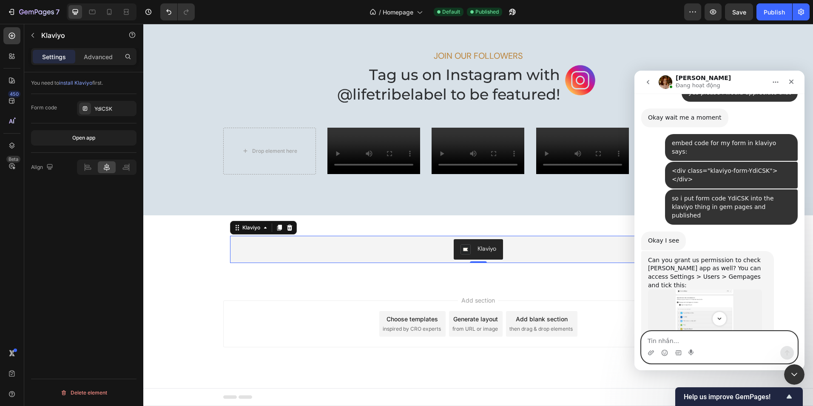
scroll to position [1317, 0]
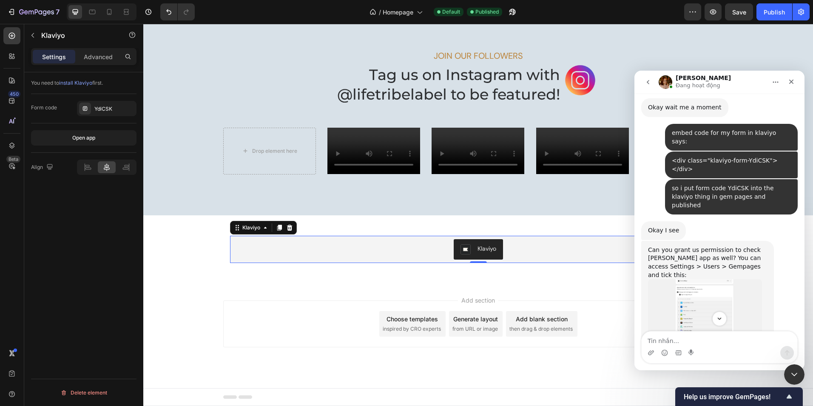
click at [705, 279] on img "Jamie says…" at bounding box center [705, 310] width 114 height 63
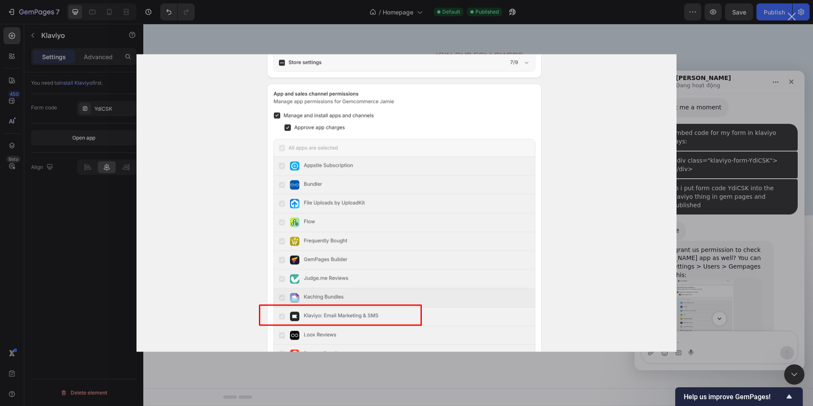
scroll to position [0, 0]
click at [707, 349] on div "Intercom messenger" at bounding box center [406, 203] width 813 height 406
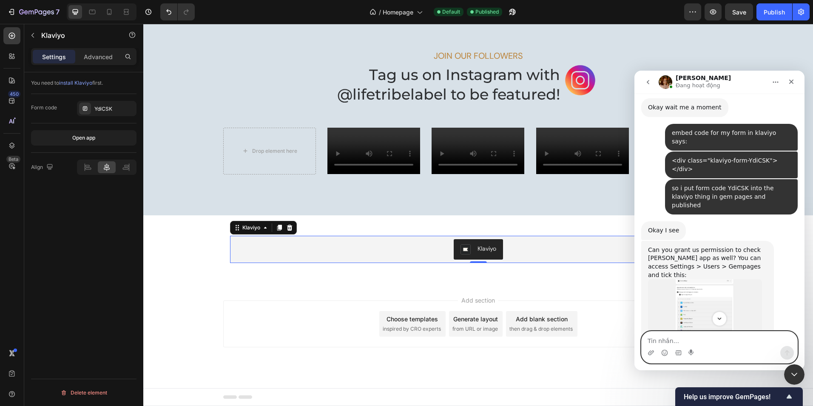
click at [688, 338] on textarea "Tin nhắn..." at bounding box center [720, 338] width 156 height 14
type textarea "I've worked it out and added you klaviyo access"
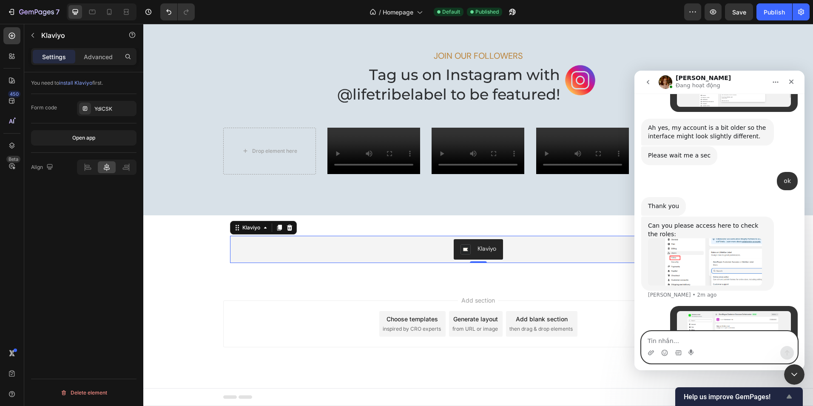
scroll to position [2238, 0]
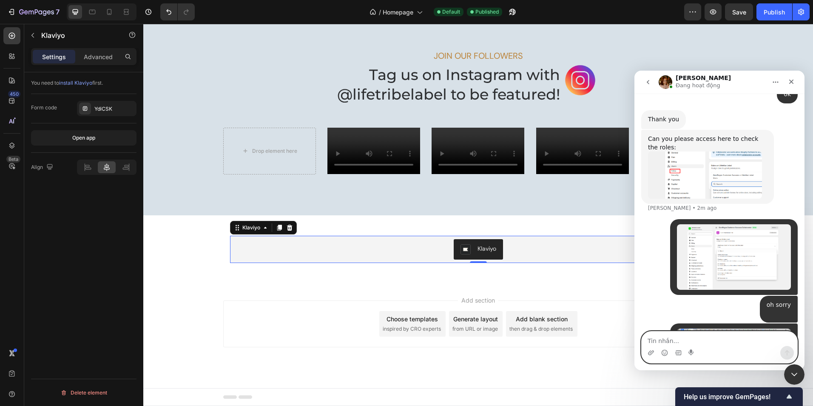
click at [655, 335] on textarea "Tin nhắn..." at bounding box center [720, 338] width 156 height 14
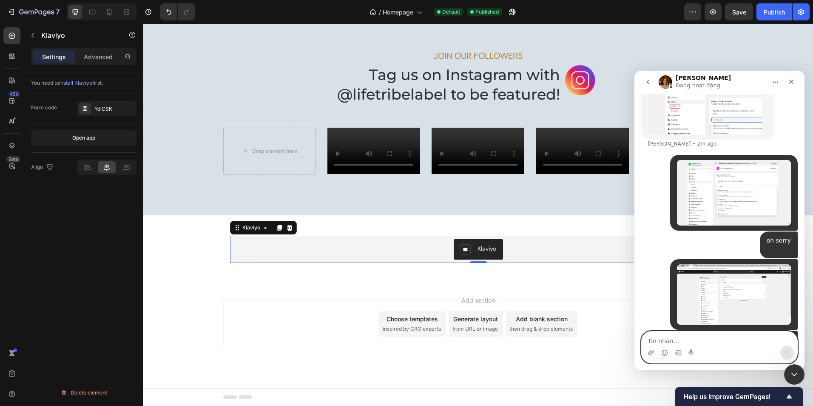
scroll to position [2309, 0]
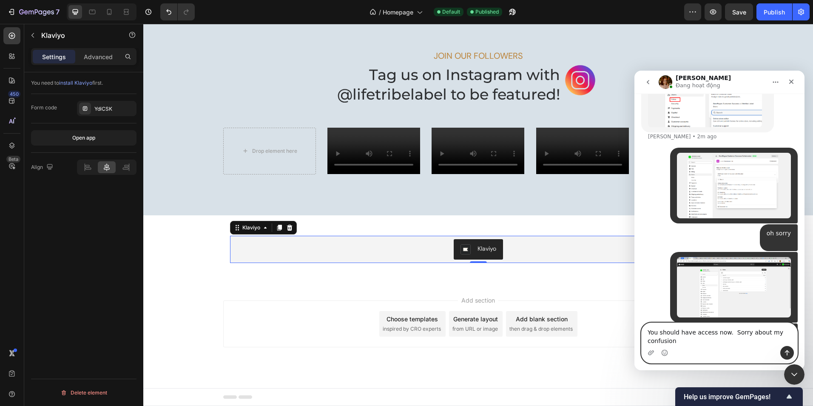
type textarea "You should have access now. Sorry about my confusion."
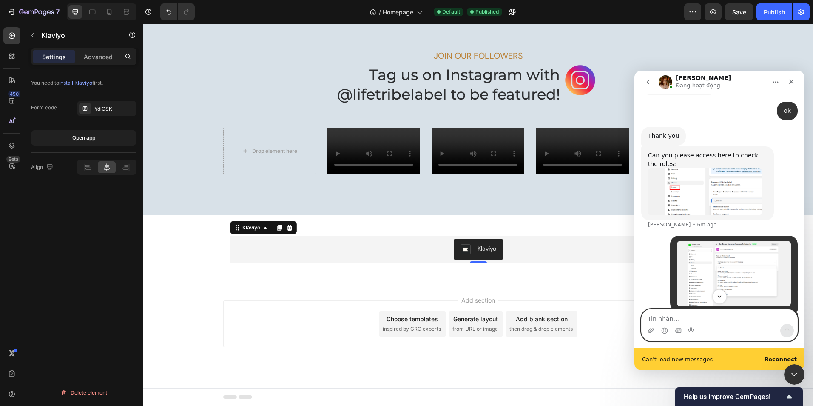
scroll to position [2359, 0]
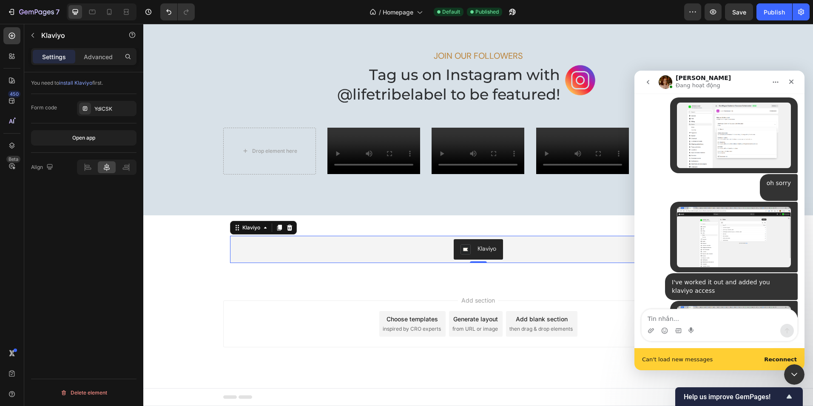
click at [701, 354] on div "Can't load new messages Reconnect" at bounding box center [720, 359] width 170 height 22
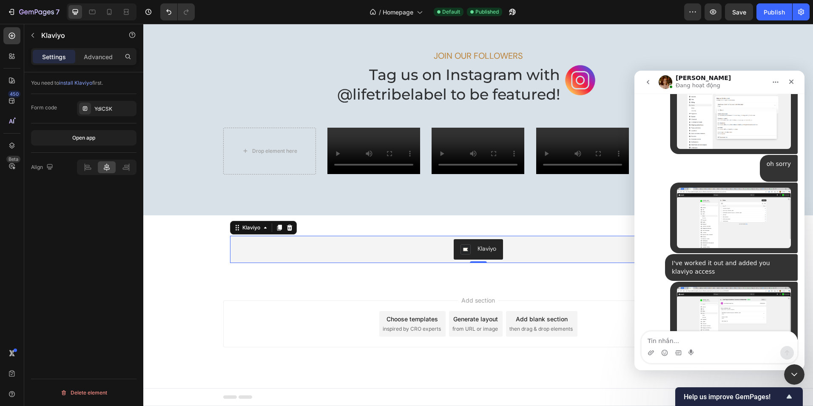
scroll to position [2371, 0]
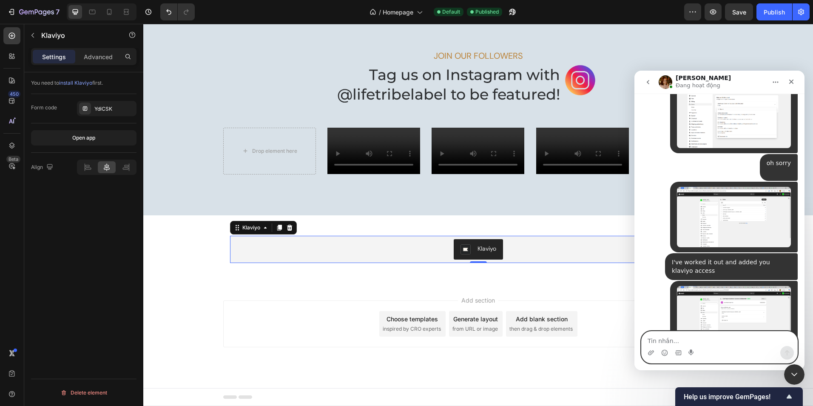
click at [680, 333] on textarea "Tin nhắn..." at bounding box center [720, 338] width 156 height 14
type textarea "oh wow its working, I can see it. How did you fix it??"
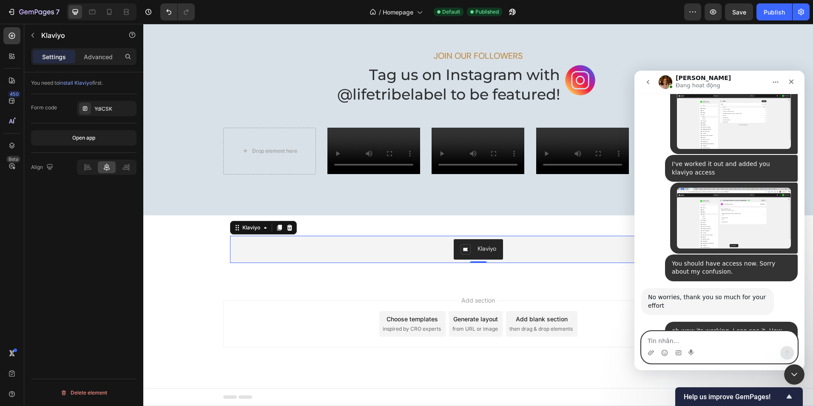
scroll to position [2471, 0]
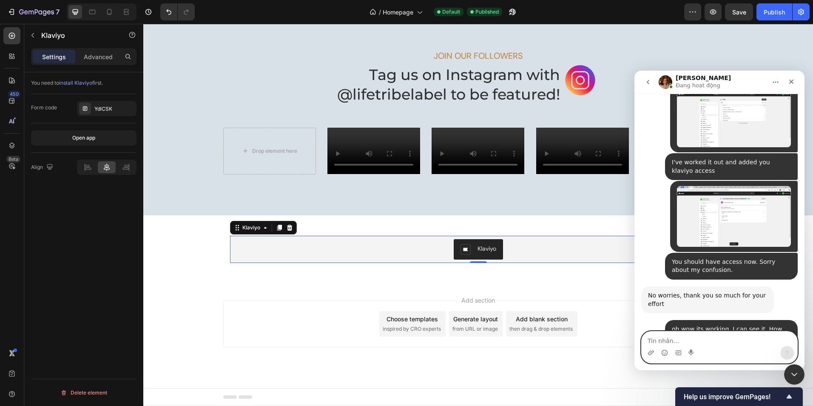
click at [703, 345] on textarea "Tin nhắn..." at bounding box center [720, 338] width 156 height 14
type textarea "hahaha oh dear, so stressful"
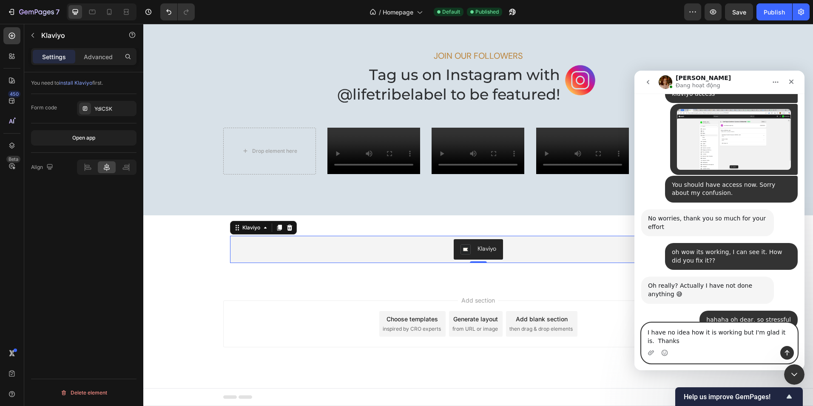
scroll to position [2556, 0]
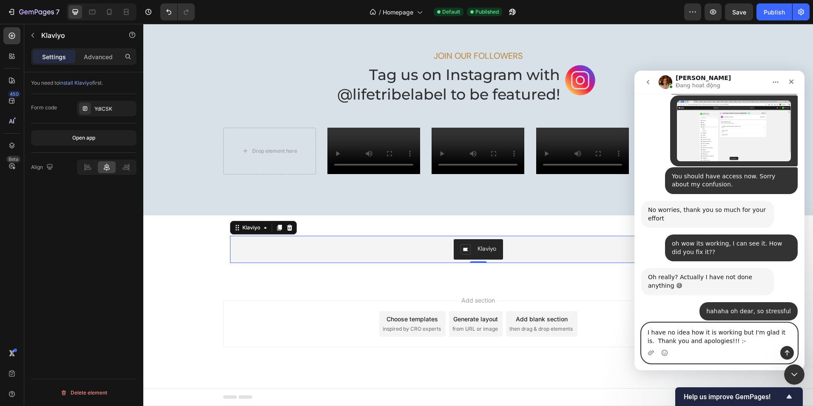
type textarea "I have no idea how it is working but I'm glad it is. Thank you and apologies!!!…"
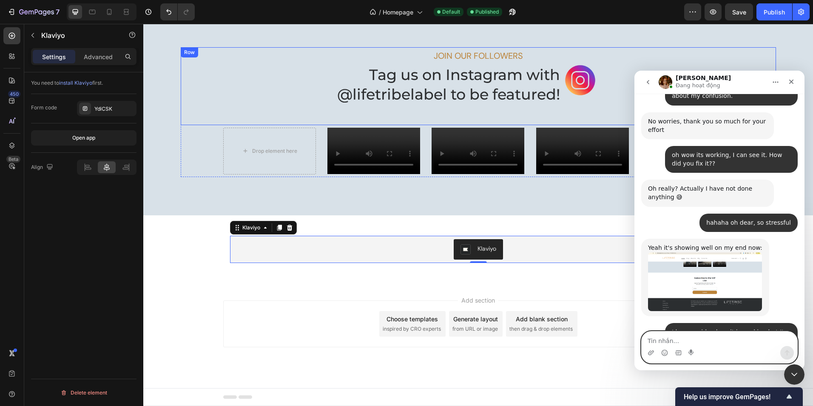
scroll to position [2648, 0]
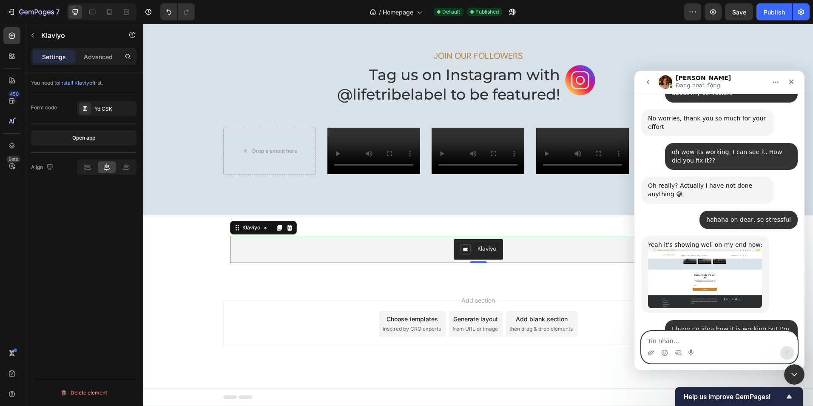
click at [682, 342] on textarea "Tin nhắn..." at bounding box center [720, 338] width 156 height 14
type textarea "i need a stiff drink haha"
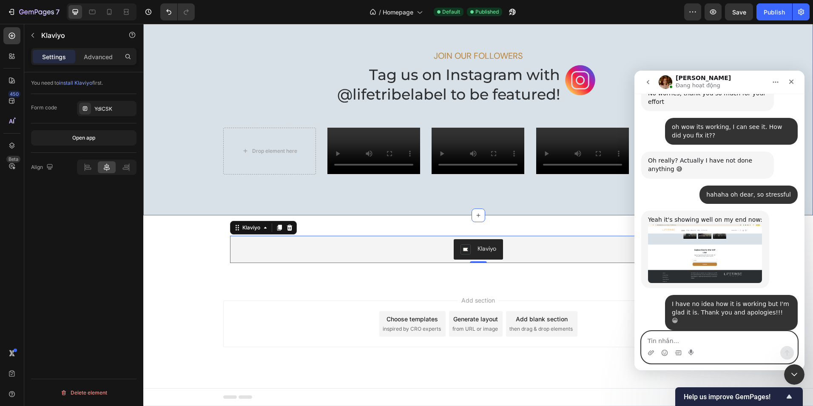
scroll to position [2674, 0]
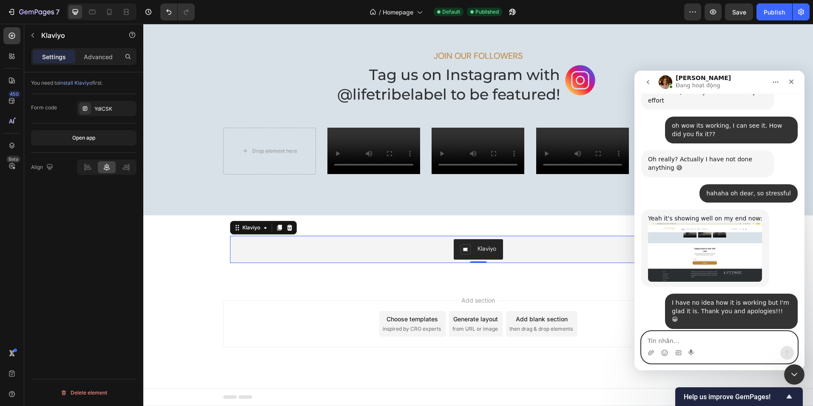
click at [676, 343] on textarea "Tin nhắn..." at bounding box center [720, 338] width 156 height 14
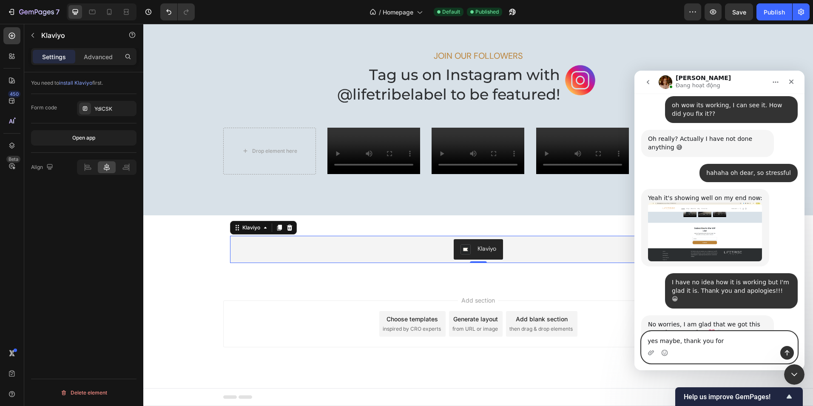
scroll to position [2693, 0]
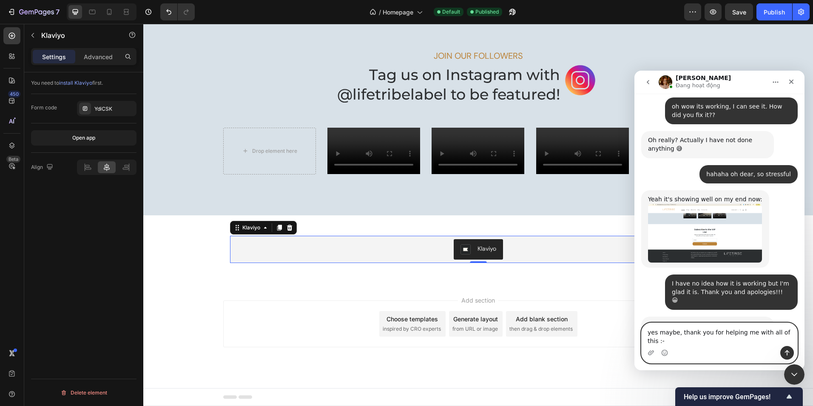
type textarea "yes maybe, thank you for helping me with all of this :-)"
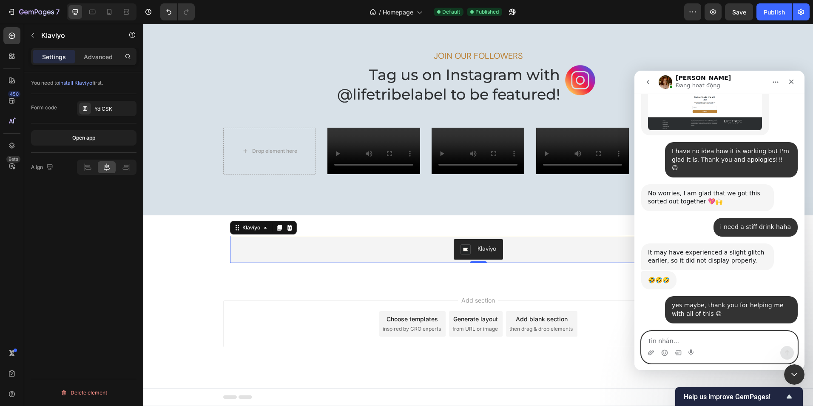
scroll to position [2891, 0]
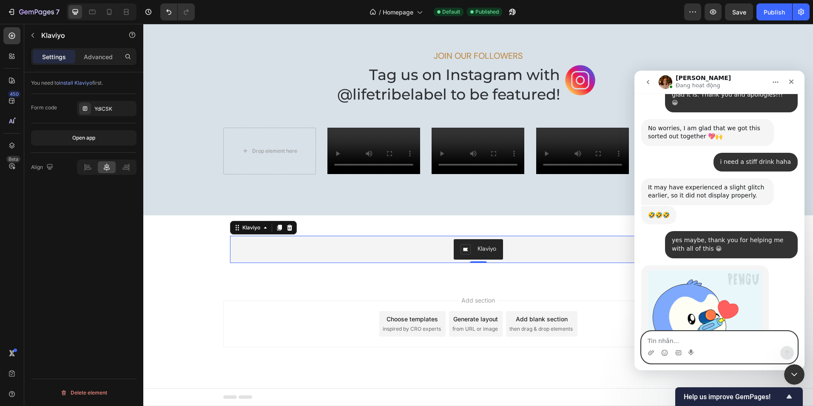
click at [681, 337] on textarea "Tin nhắn..." at bounding box center [720, 338] width 156 height 14
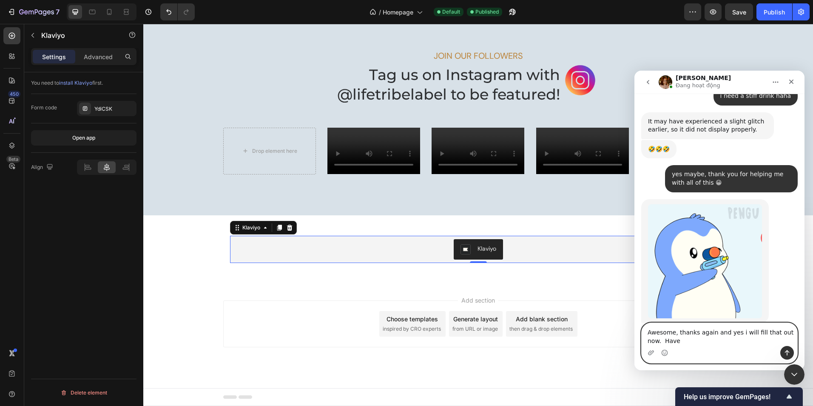
scroll to position [2965, 0]
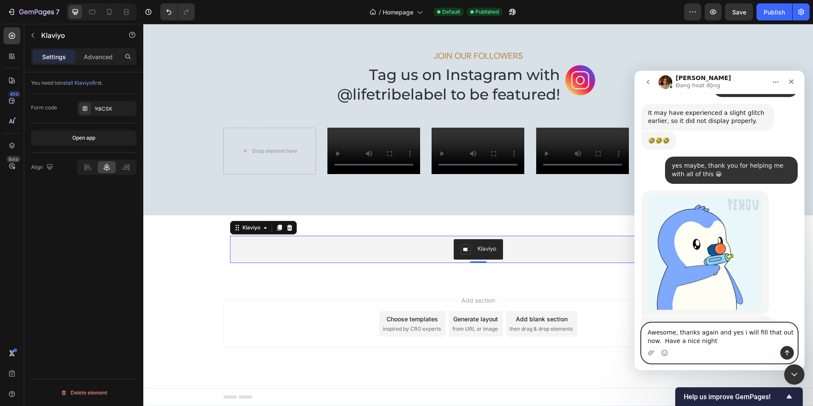
type textarea "Awesome, thanks again and yes i will fill that out now. Have a nice night!"
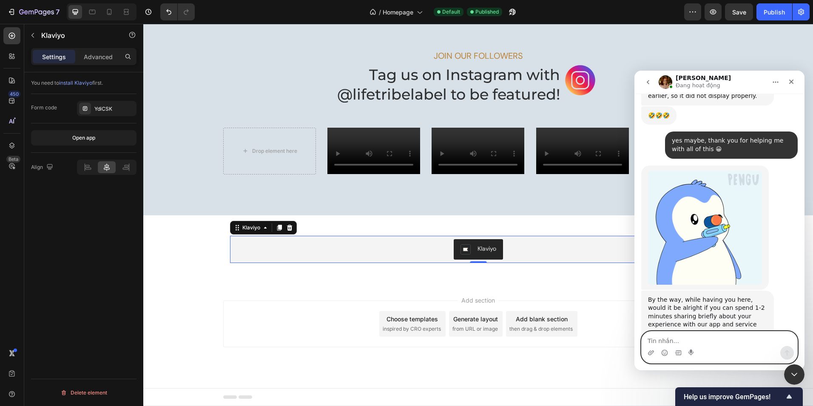
scroll to position [2991, 0]
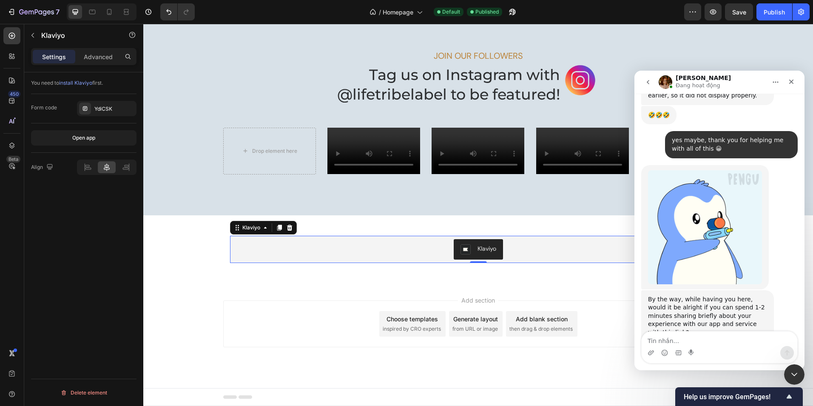
click at [676, 337] on link "[URL][DOMAIN_NAME]" at bounding box center [681, 340] width 66 height 7
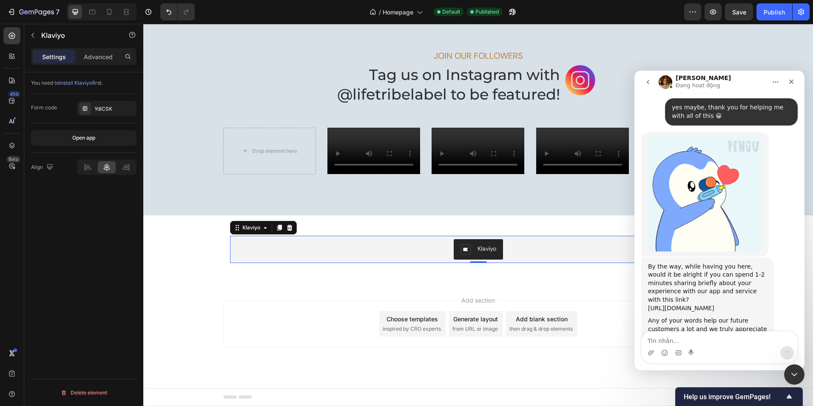
scroll to position [3052, 0]
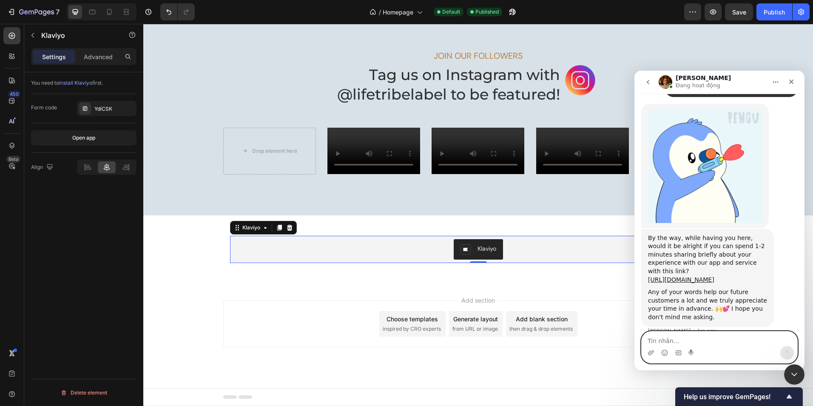
click at [704, 337] on textarea "Tin nhắn..." at bounding box center [720, 338] width 156 height 14
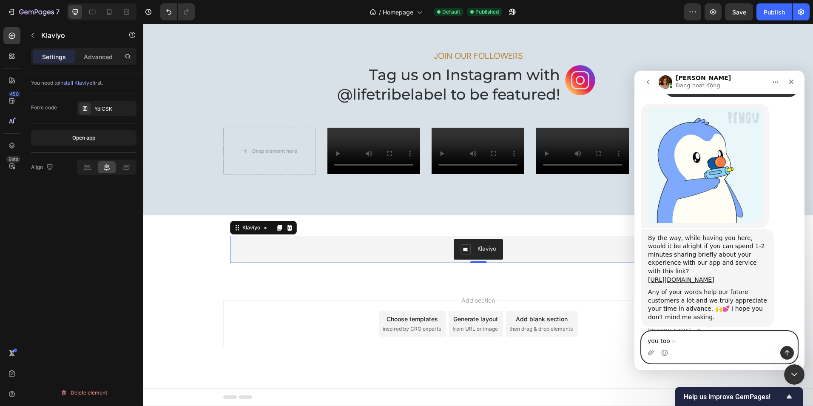
type textarea "you too :-)"
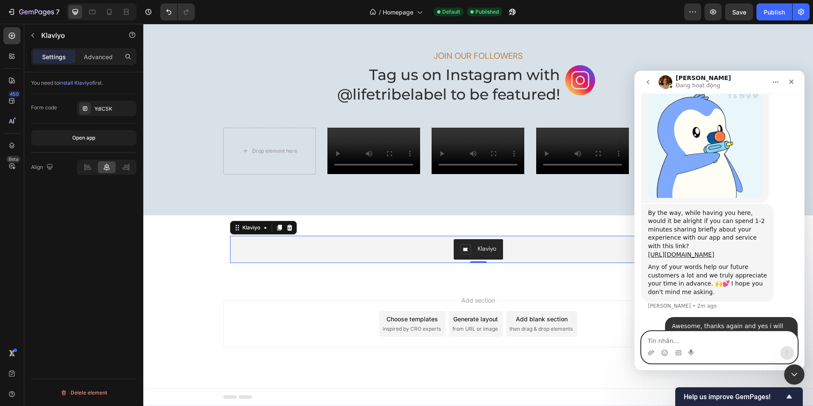
scroll to position [3077, 0]
click at [794, 79] on icon "Close" at bounding box center [791, 81] width 7 height 7
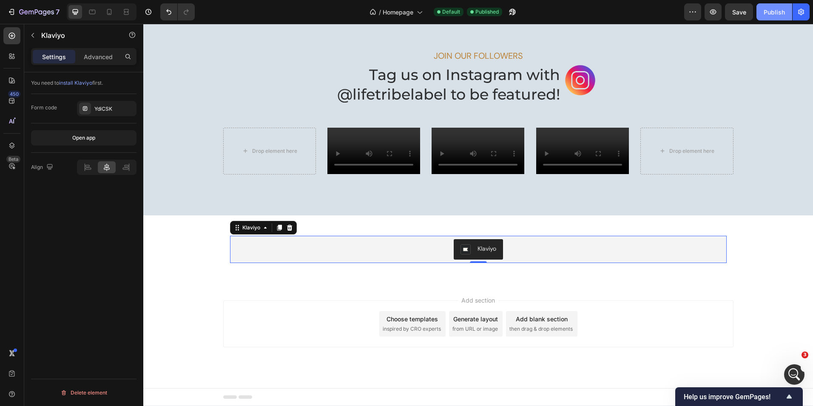
scroll to position [3069, 0]
